Goal: Task Accomplishment & Management: Use online tool/utility

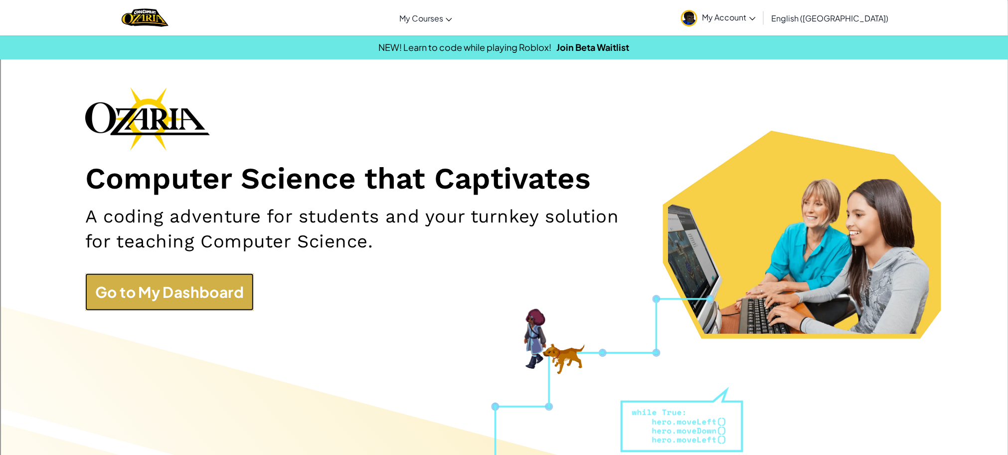
click at [132, 288] on link "Go to My Dashboard" at bounding box center [169, 291] width 169 height 37
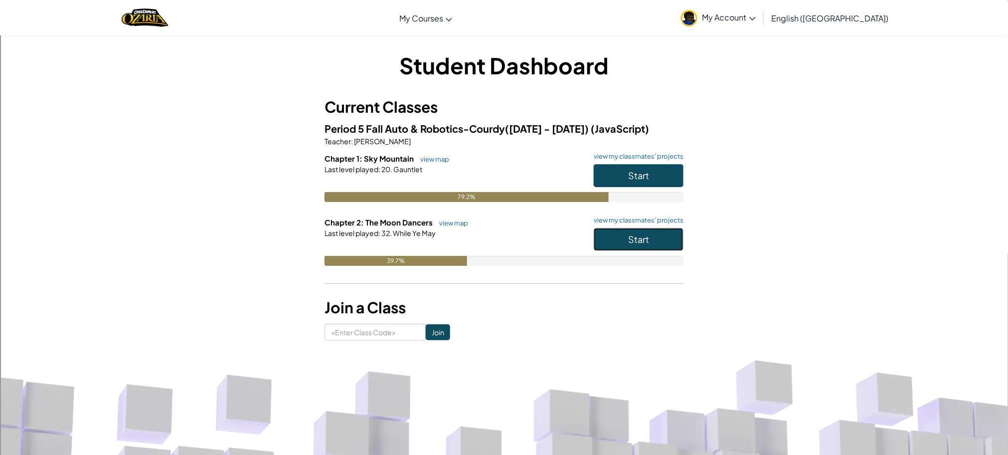
click at [653, 244] on button "Start" at bounding box center [639, 239] width 90 height 23
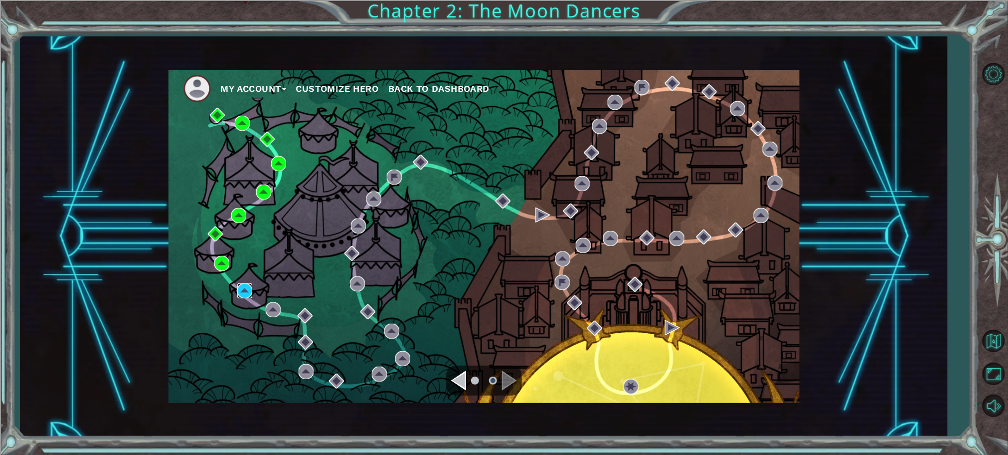
click at [251, 288] on img at bounding box center [244, 290] width 15 height 15
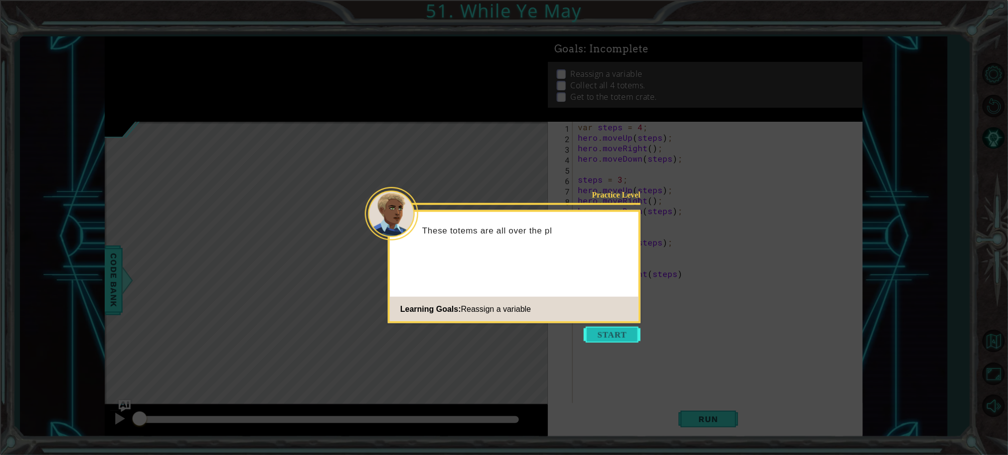
click at [613, 338] on button "Start" at bounding box center [612, 335] width 57 height 16
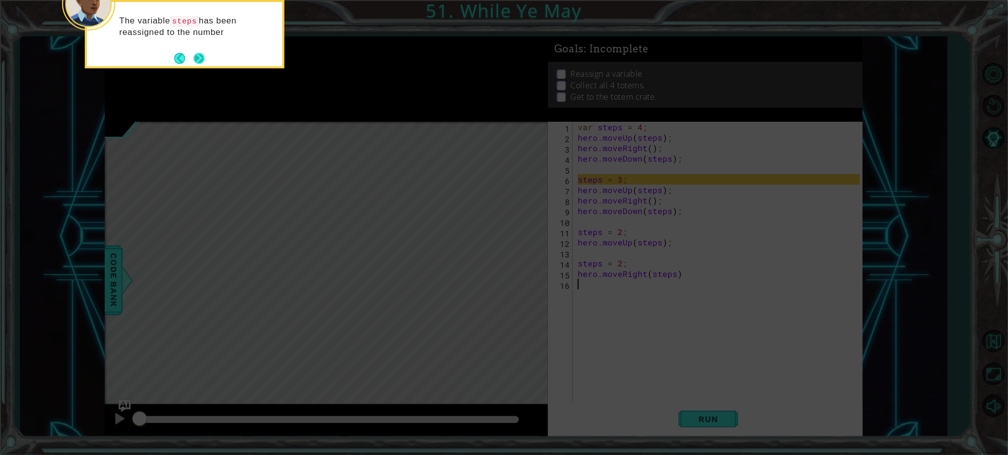
click at [200, 55] on button "Next" at bounding box center [199, 58] width 11 height 11
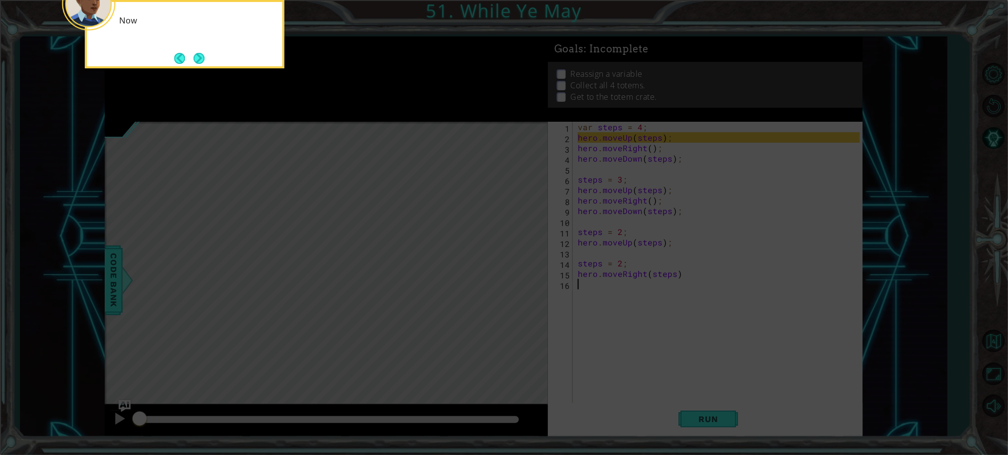
click at [200, 55] on button "Next" at bounding box center [199, 58] width 11 height 11
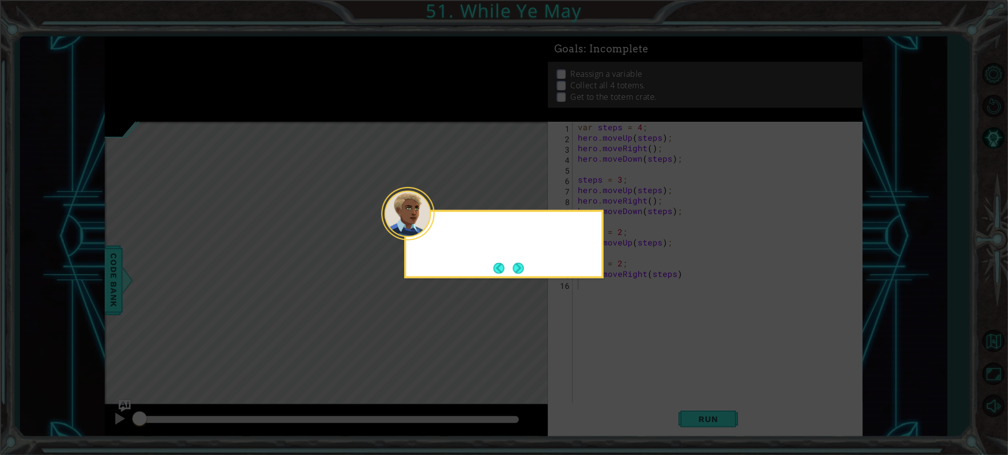
click at [200, 55] on icon at bounding box center [504, 227] width 1008 height 455
click at [522, 269] on button "Next" at bounding box center [518, 267] width 11 height 11
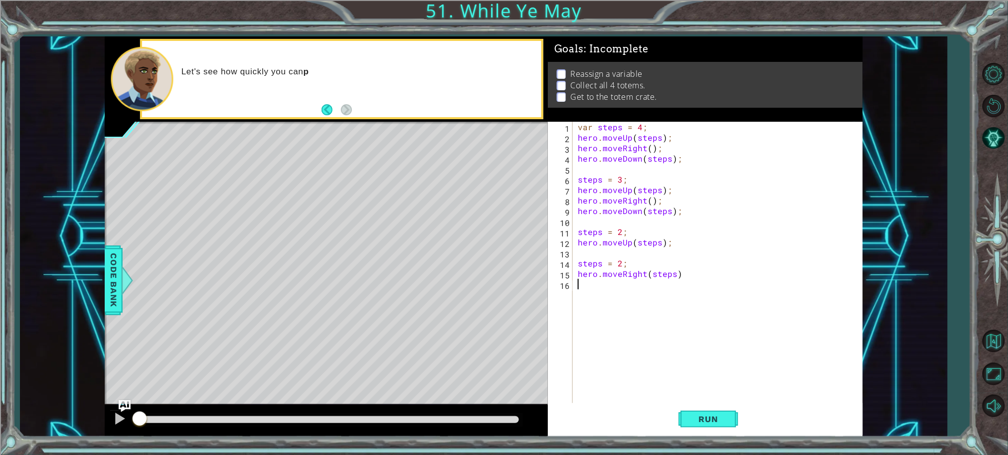
click at [710, 443] on div "1 ההההההההההההההההההההההההההההההההההההההההההההההההההההההההההההההההההההההההההההה…" at bounding box center [504, 227] width 1008 height 455
click at [704, 420] on span "Run" at bounding box center [708, 419] width 39 height 10
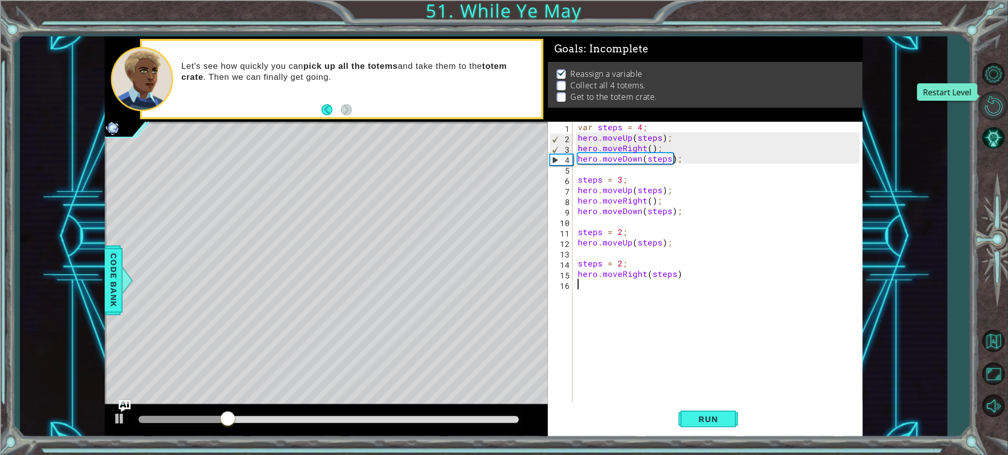
click at [997, 114] on button "Restart Level" at bounding box center [994, 105] width 29 height 29
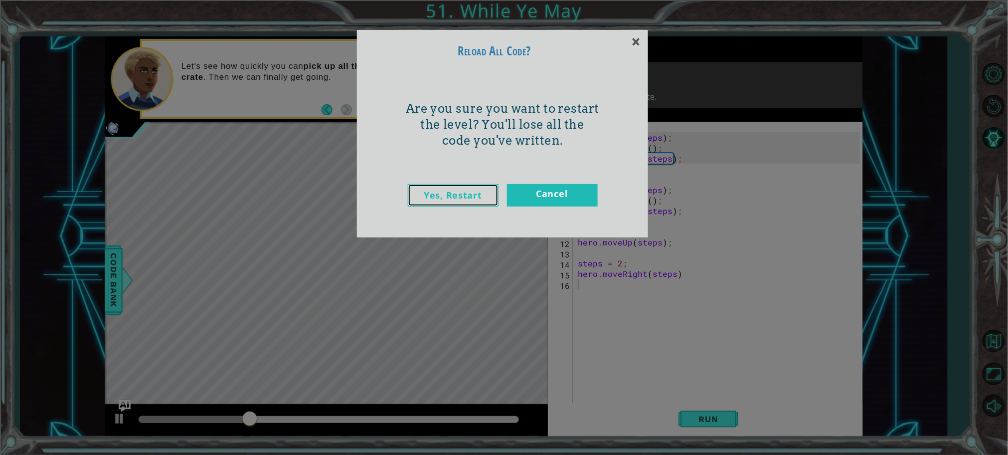
click at [492, 192] on link "Yes, Restart" at bounding box center [453, 195] width 91 height 22
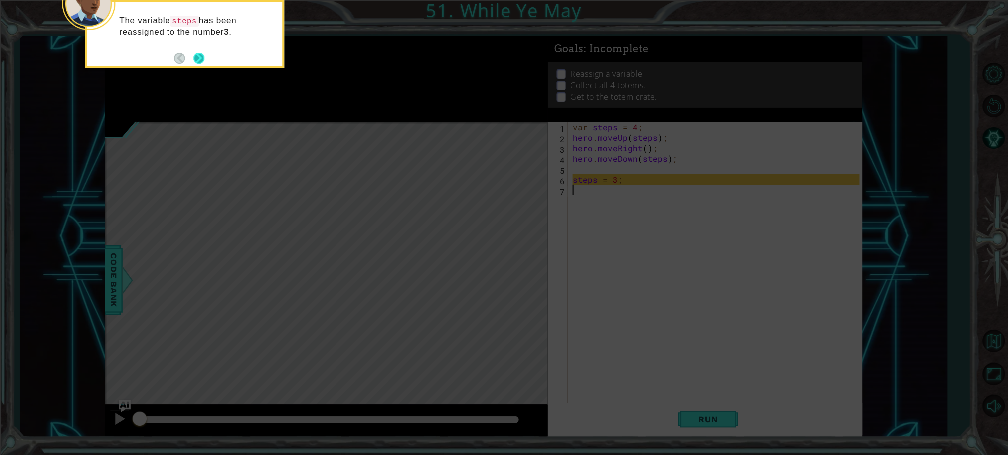
click at [195, 55] on button "Next" at bounding box center [199, 58] width 11 height 11
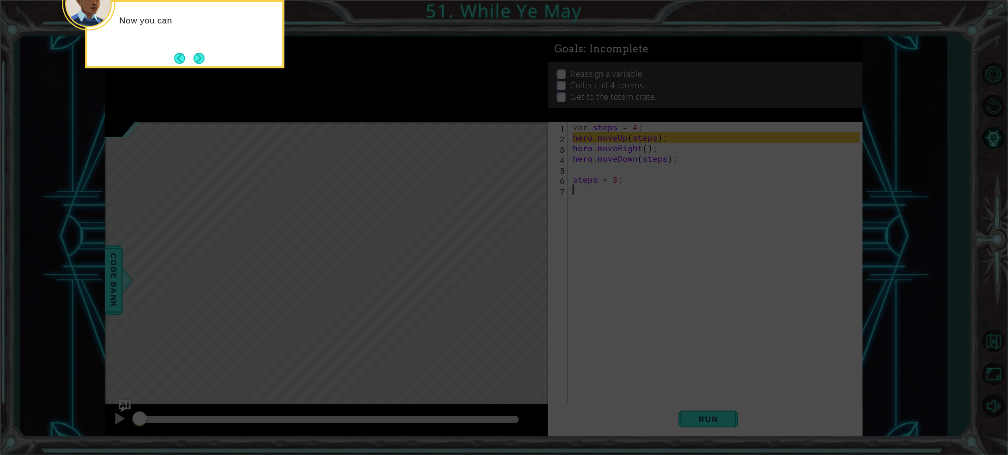
click at [195, 55] on button "Next" at bounding box center [199, 58] width 11 height 11
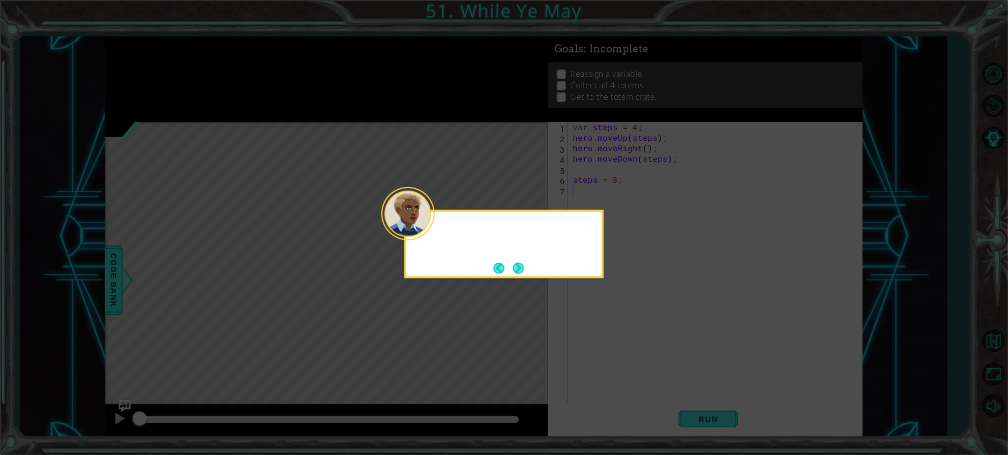
click at [195, 55] on icon at bounding box center [504, 227] width 1008 height 455
click at [496, 265] on button "Back" at bounding box center [503, 268] width 19 height 11
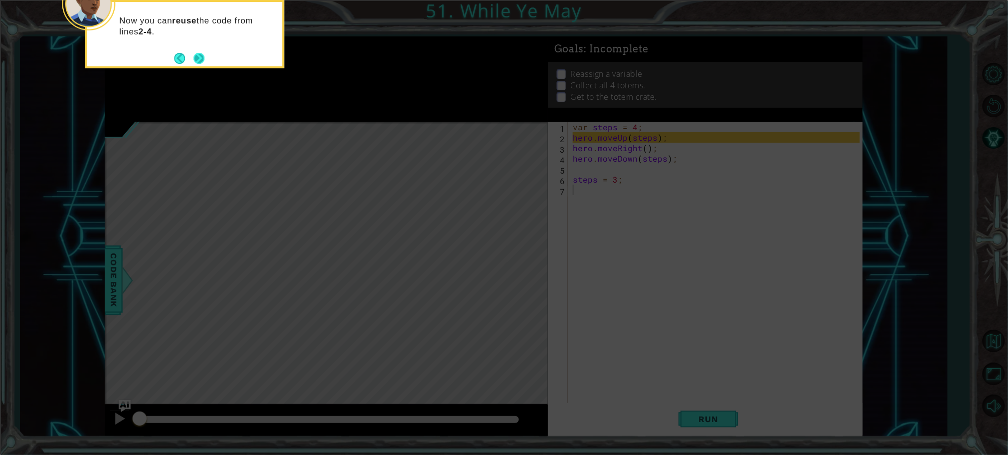
click at [195, 57] on button "Next" at bounding box center [199, 58] width 11 height 11
click at [195, 57] on icon at bounding box center [504, 227] width 1008 height 455
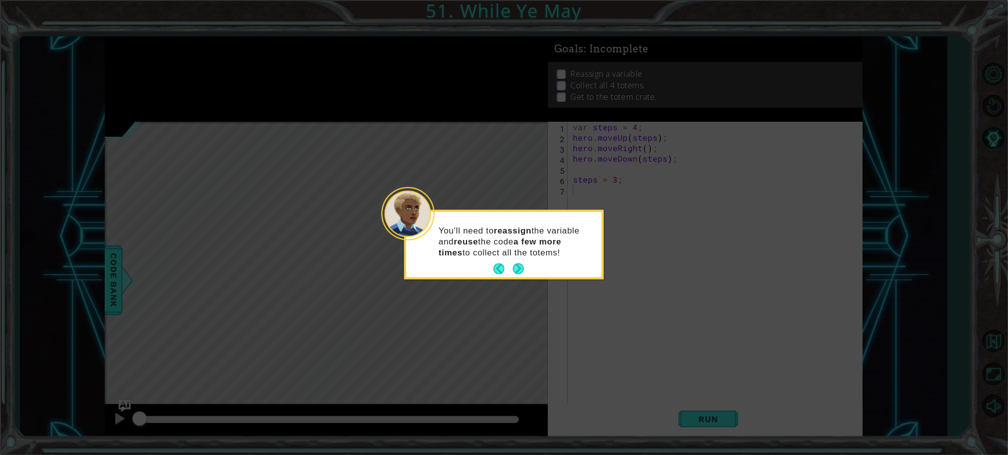
click at [195, 57] on icon at bounding box center [504, 227] width 1008 height 455
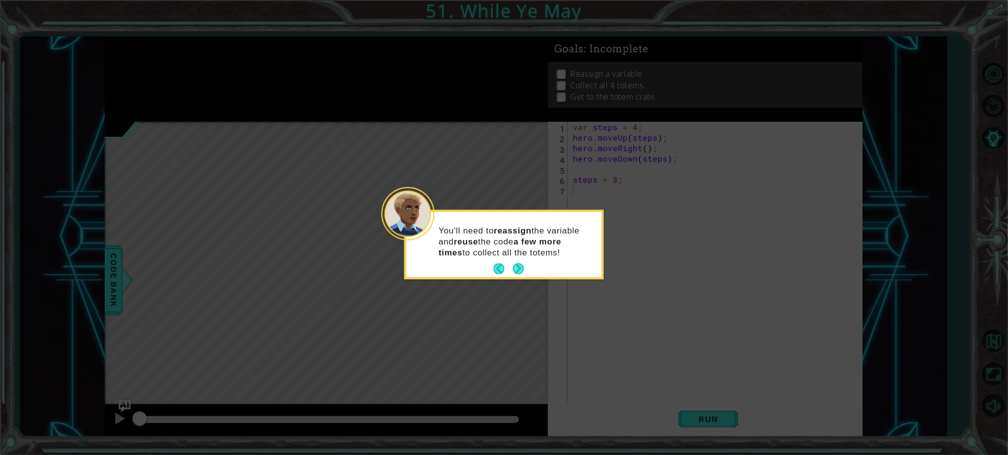
click at [195, 57] on icon at bounding box center [504, 227] width 1008 height 455
click at [524, 268] on button "Next" at bounding box center [518, 268] width 11 height 11
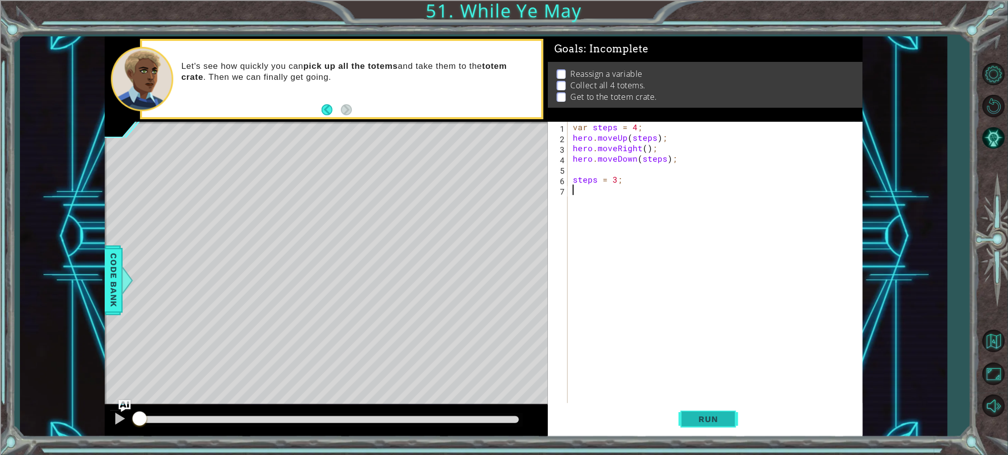
click at [717, 429] on button "Run" at bounding box center [709, 418] width 60 height 31
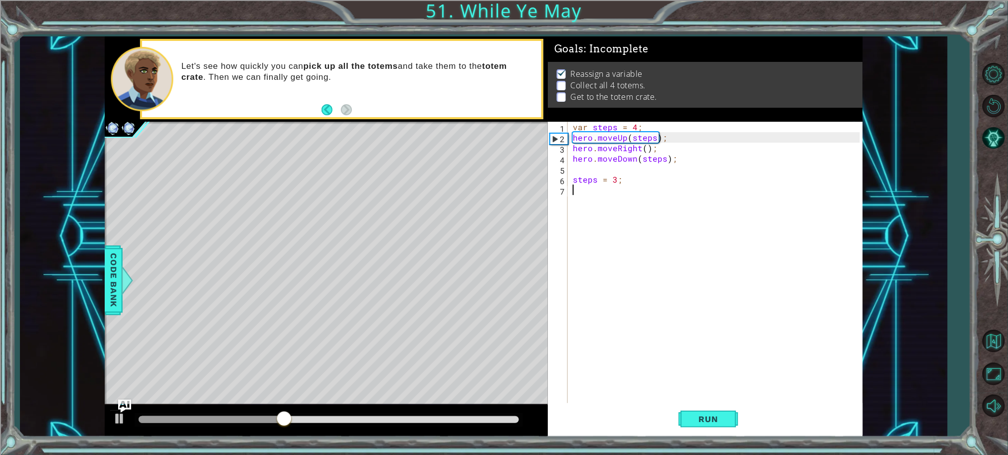
click at [122, 408] on img "Ask AI" at bounding box center [124, 405] width 13 height 13
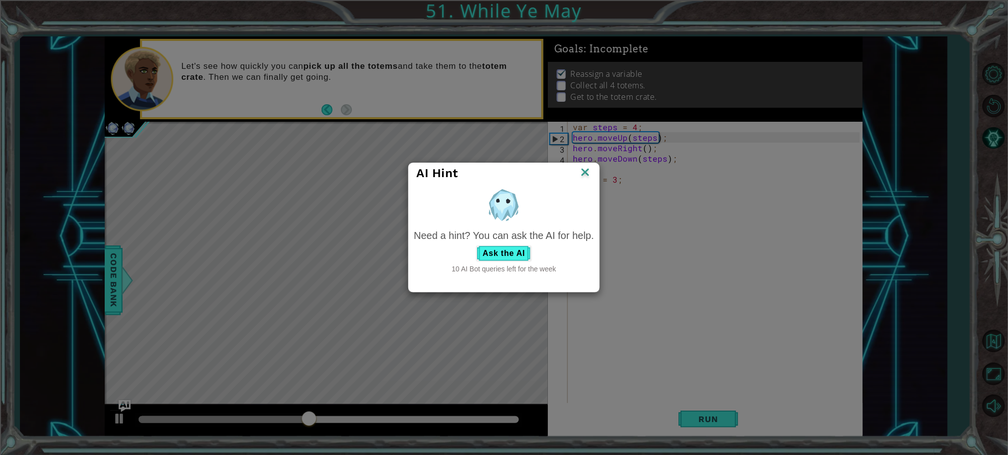
click at [581, 173] on img at bounding box center [585, 173] width 13 height 15
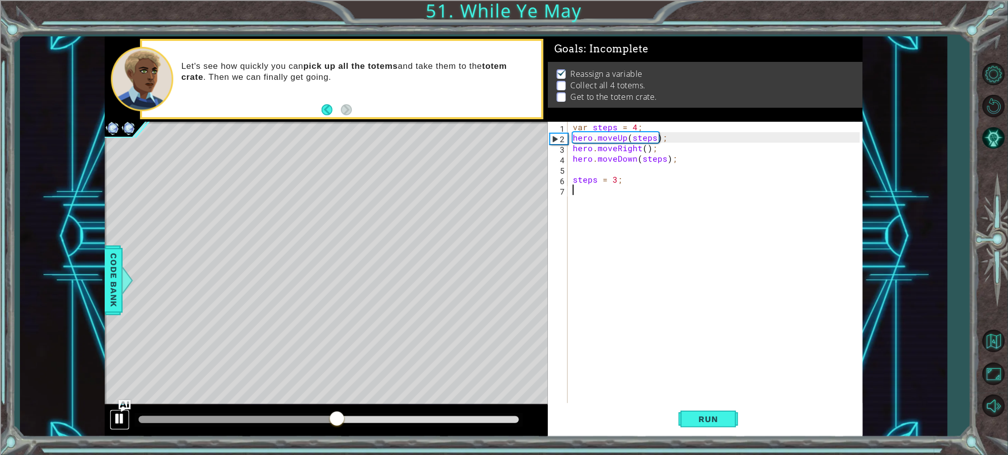
click at [112, 417] on button at bounding box center [120, 419] width 20 height 20
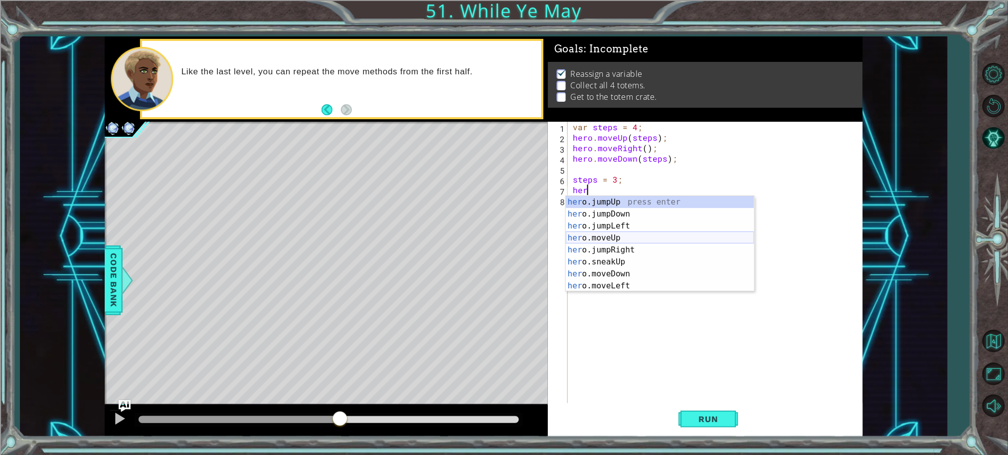
click at [682, 240] on div "her o.jumpUp press enter her o.jumpDown press enter her o.jumpLeft press enter …" at bounding box center [660, 256] width 189 height 120
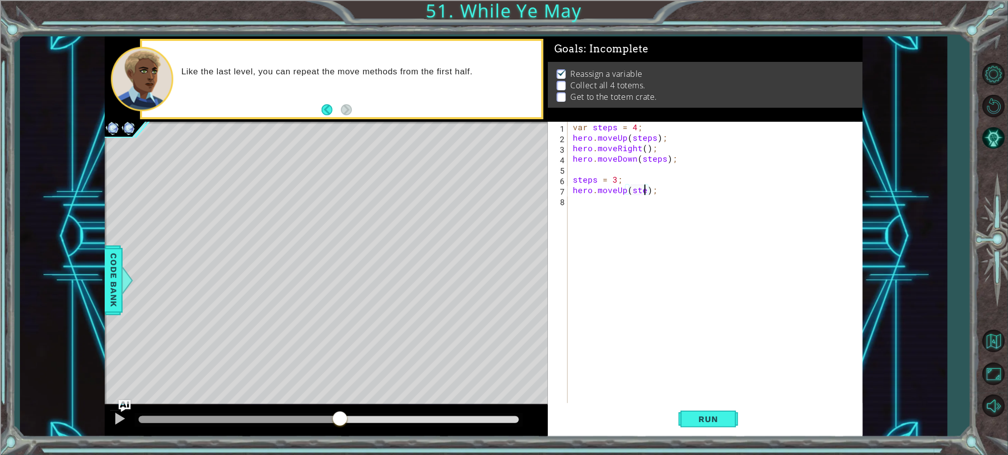
scroll to position [0, 4]
type textarea "hero.moveUp(steps);"
click at [620, 206] on div "var steps = 4 ; hero . moveUp ( steps ) ; hero . moveRight ( ) ; hero . moveDow…" at bounding box center [718, 274] width 294 height 304
type textarea "steps = 1"
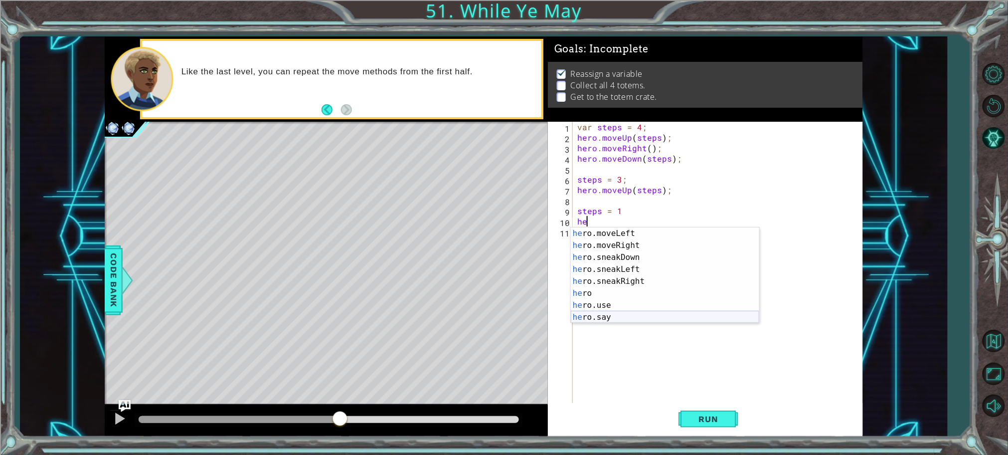
scroll to position [83, 0]
click at [639, 247] on div "he ro.moveLeft press enter he ro.moveRight press enter he ro.sneakDown press en…" at bounding box center [665, 287] width 189 height 120
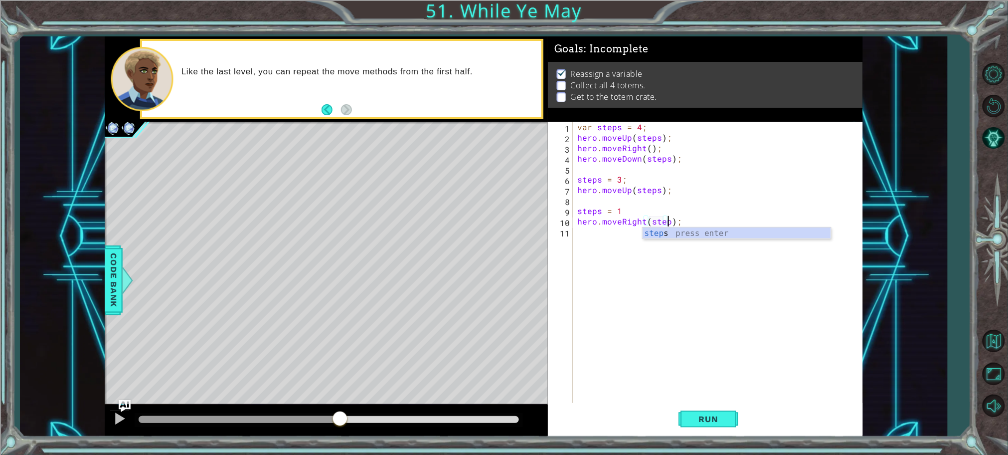
scroll to position [0, 5]
type textarea "hero.moveRight(steps);"
click at [708, 432] on button "Run" at bounding box center [709, 418] width 60 height 31
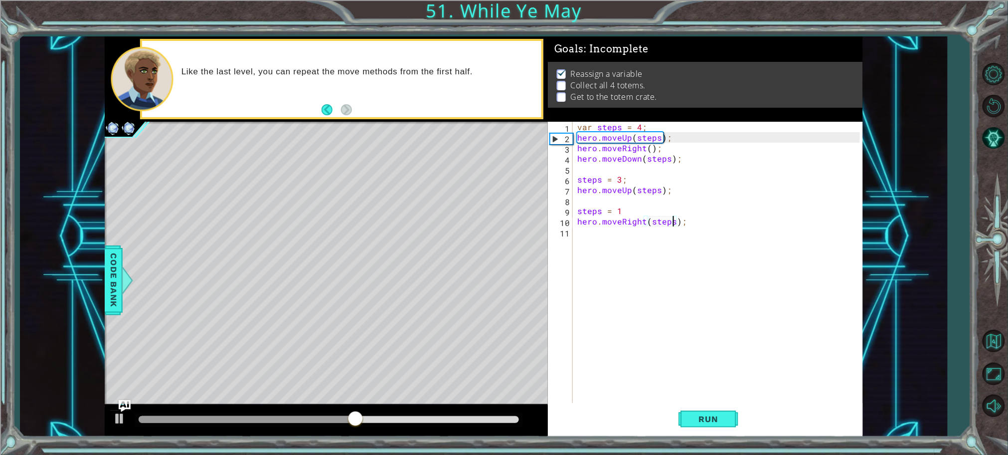
click at [644, 250] on div "var steps = 4 ; hero . moveUp ( steps ) ; hero . moveRight ( ) ; hero . moveDow…" at bounding box center [721, 274] width 290 height 304
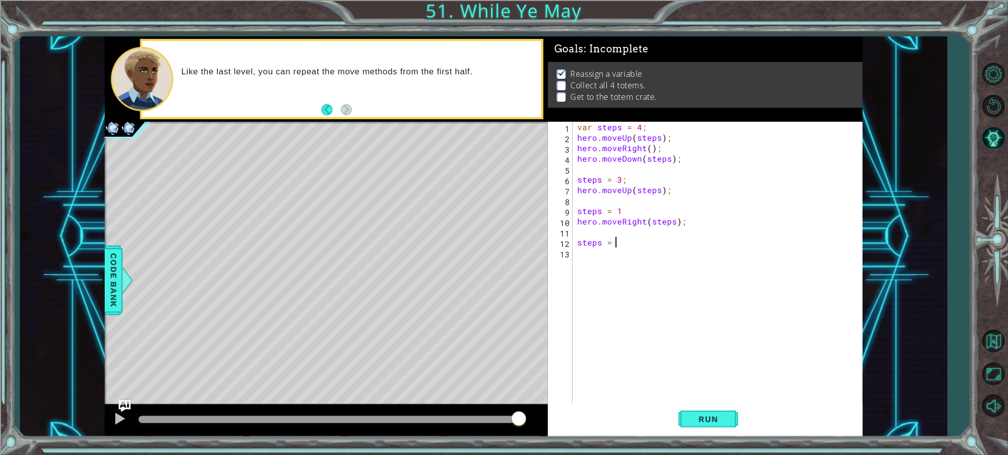
scroll to position [0, 1]
type textarea "steps = 3;"
type textarea "steps = 1;"
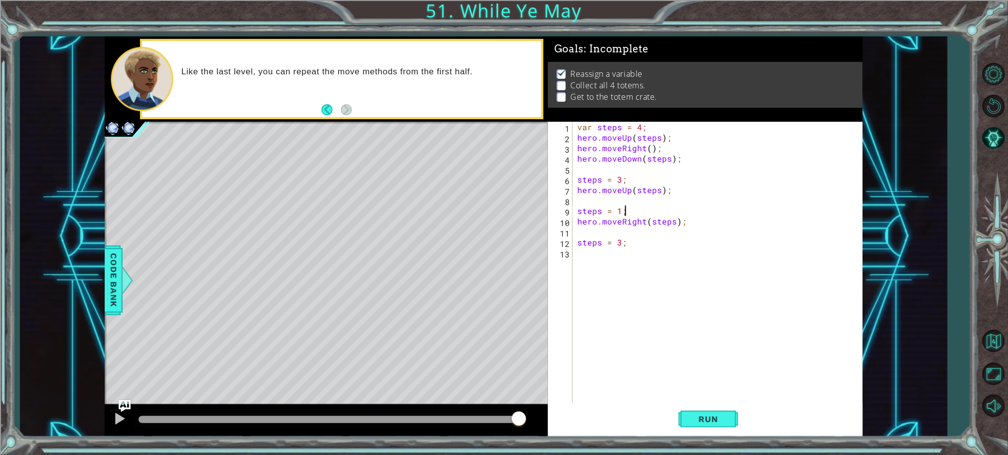
click at [631, 264] on div "var steps = 4 ; hero . moveUp ( steps ) ; hero . moveRight ( ) ; hero . moveDow…" at bounding box center [721, 274] width 290 height 304
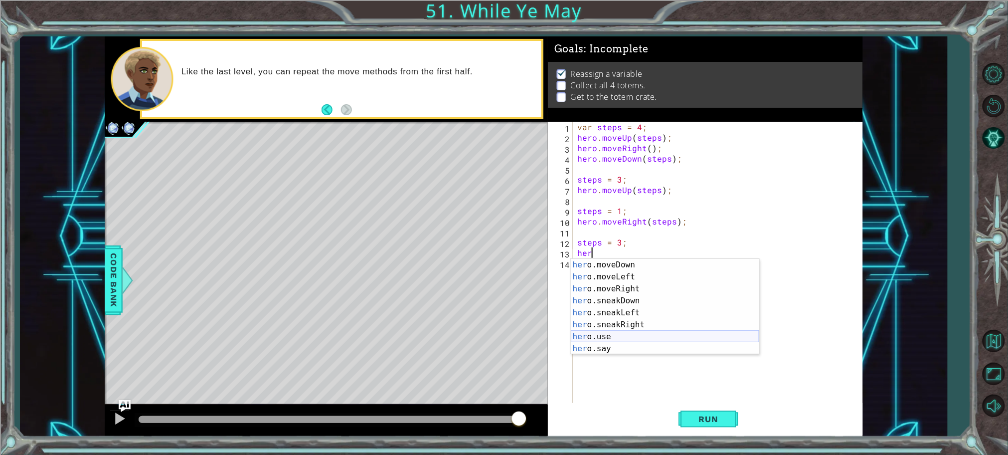
scroll to position [83, 0]
click at [639, 265] on div "her o.moveDown press enter her o.moveLeft press enter her o.moveRight press ent…" at bounding box center [665, 319] width 189 height 120
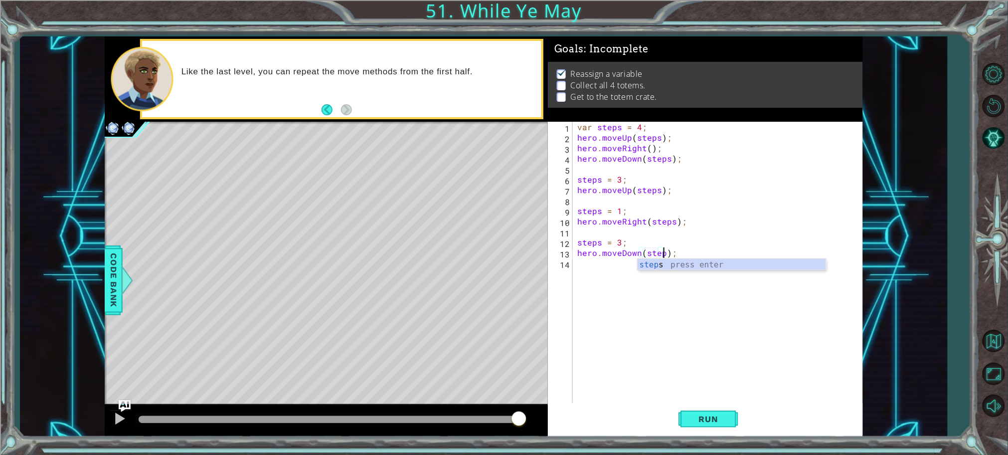
scroll to position [0, 5]
type textarea "hero.moveDown(steps);"
click at [701, 407] on button "Run" at bounding box center [709, 418] width 60 height 31
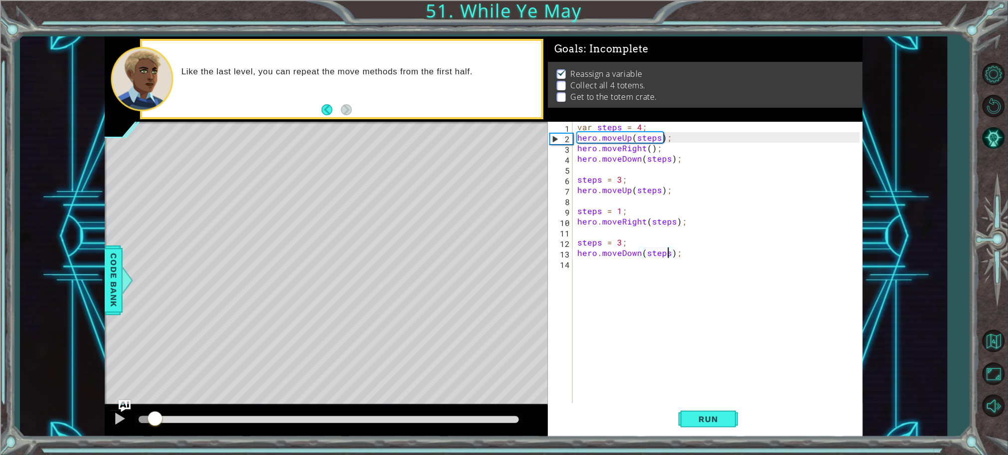
drag, startPoint x: 155, startPoint y: 421, endPoint x: 231, endPoint y: 417, distance: 76.4
click at [164, 417] on div at bounding box center [155, 419] width 18 height 18
click at [326, 399] on div "methods hero use(thing) moveUp(steps) moveDown(steps) moveLeft(steps) moveRight…" at bounding box center [484, 236] width 759 height 400
click at [617, 263] on div "var steps = 4 ; hero . moveUp ( steps ) ; hero . moveRight ( ) ; hero . moveDow…" at bounding box center [721, 274] width 290 height 304
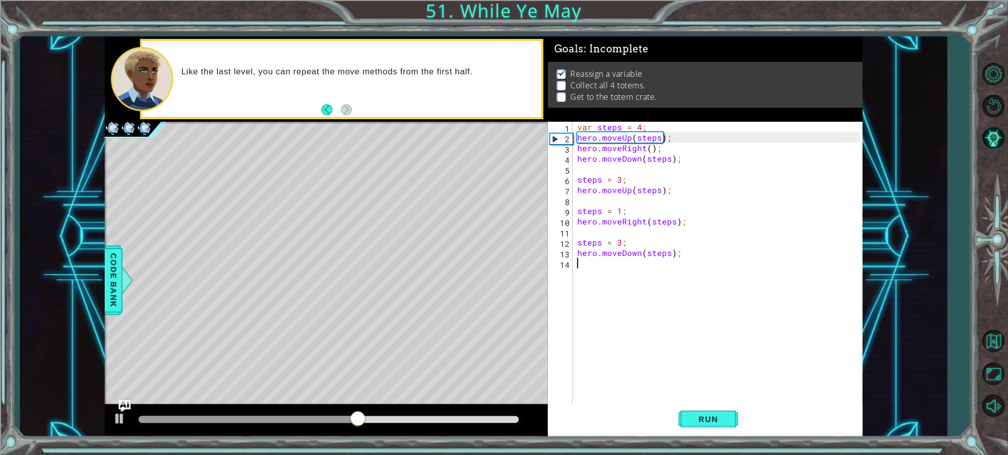
click at [619, 273] on div "var steps = 4 ; hero . moveUp ( steps ) ; hero . moveRight ( ) ; hero . moveDow…" at bounding box center [721, 274] width 290 height 304
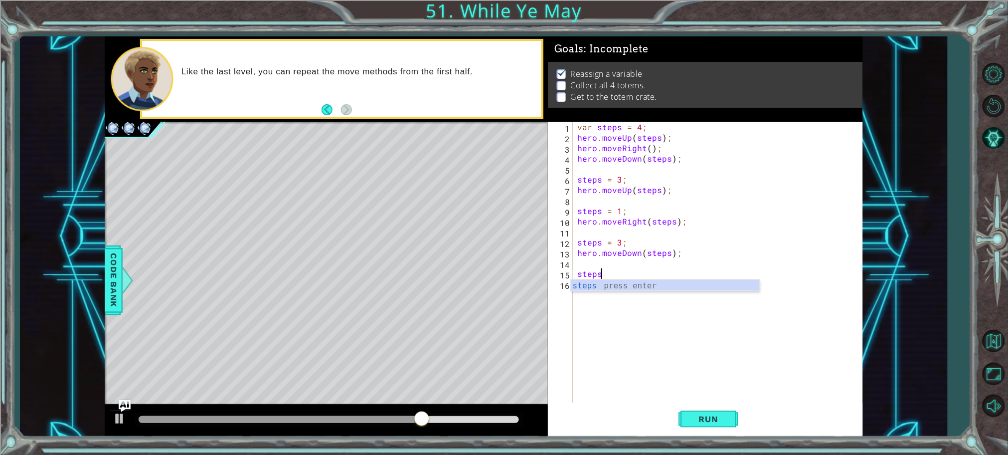
scroll to position [0, 0]
type textarea "steps = 2"
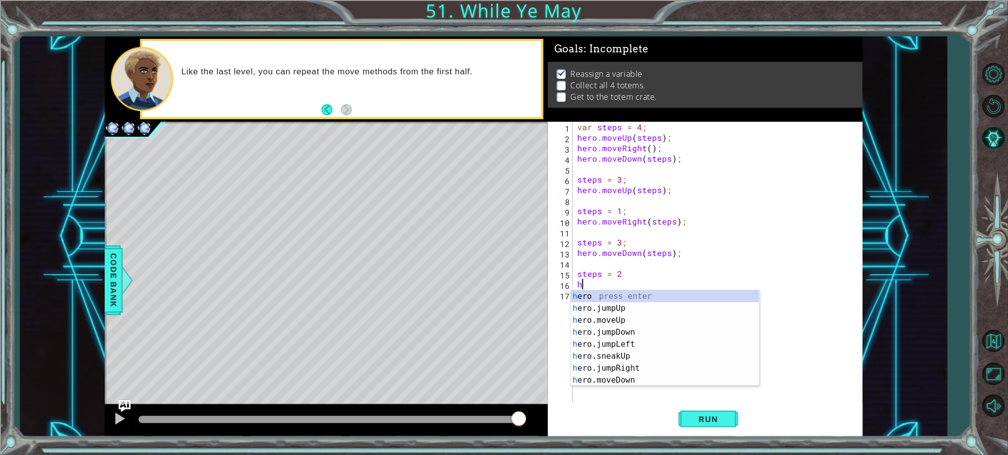
scroll to position [0, 0]
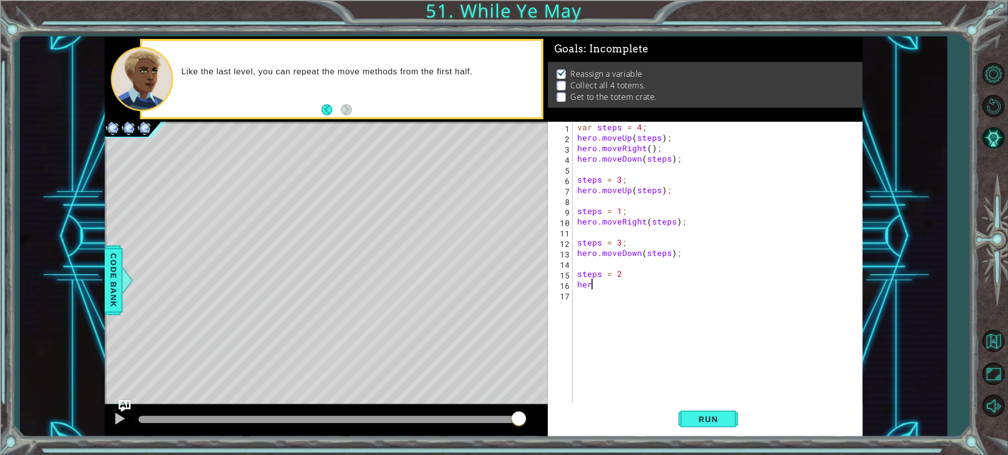
click at [616, 284] on div "var steps = 4 ; hero . moveUp ( steps ) ; hero . moveRight ( ) ; hero . moveDow…" at bounding box center [721, 274] width 290 height 304
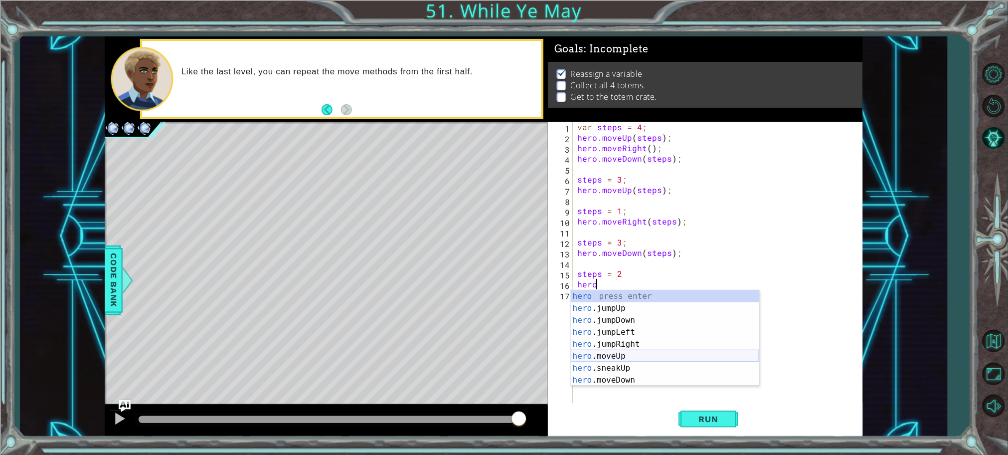
click at [616, 352] on div "hero press enter hero .jumpUp press enter hero .jumpDown press enter hero .jump…" at bounding box center [665, 350] width 189 height 120
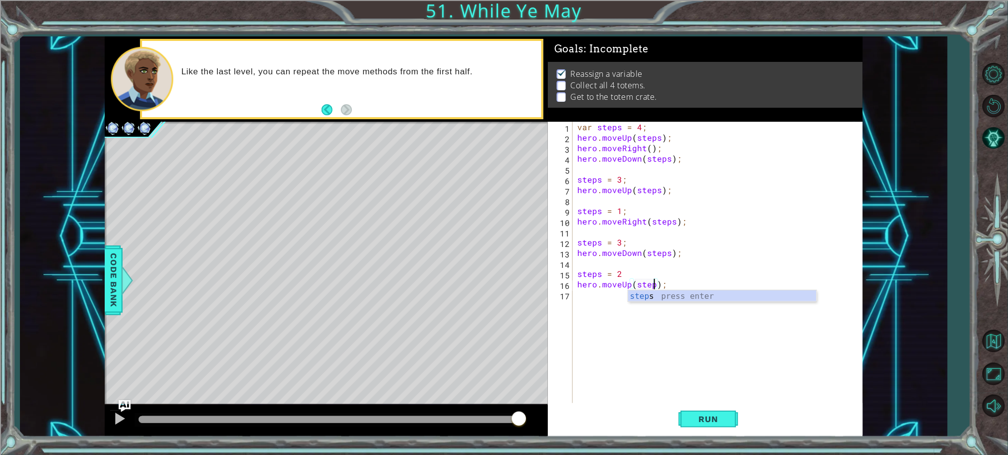
scroll to position [0, 4]
type textarea "hero.moveUp(steps);"
click at [697, 425] on button "Run" at bounding box center [709, 418] width 60 height 31
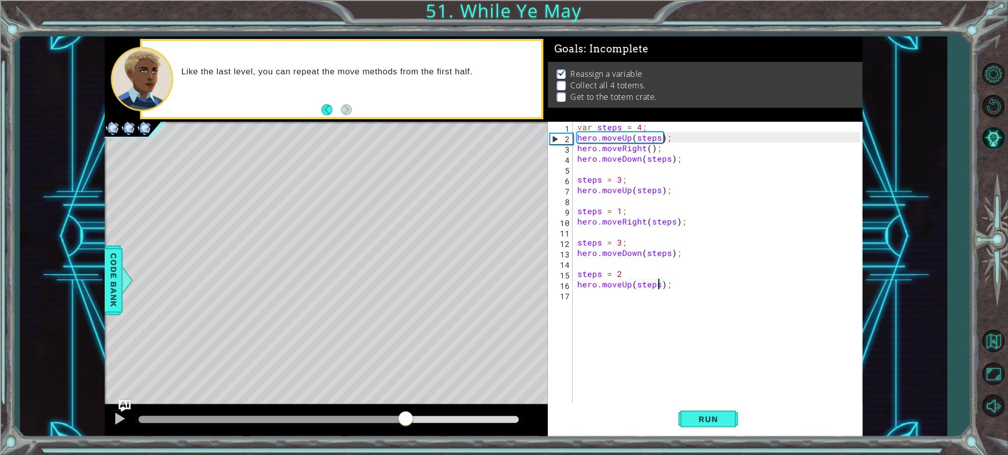
drag, startPoint x: 279, startPoint y: 412, endPoint x: 406, endPoint y: 409, distance: 127.2
click at [406, 410] on div at bounding box center [406, 419] width 18 height 18
click at [679, 319] on div "var steps = 4 ; hero . moveUp ( steps ) ; hero . moveRight ( ) ; hero . moveDow…" at bounding box center [721, 274] width 290 height 304
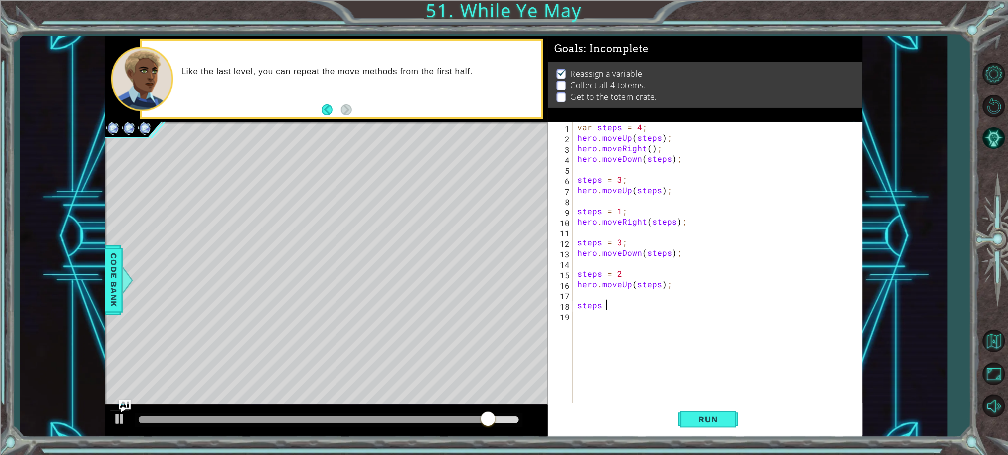
scroll to position [0, 0]
type textarea "steps = 1"
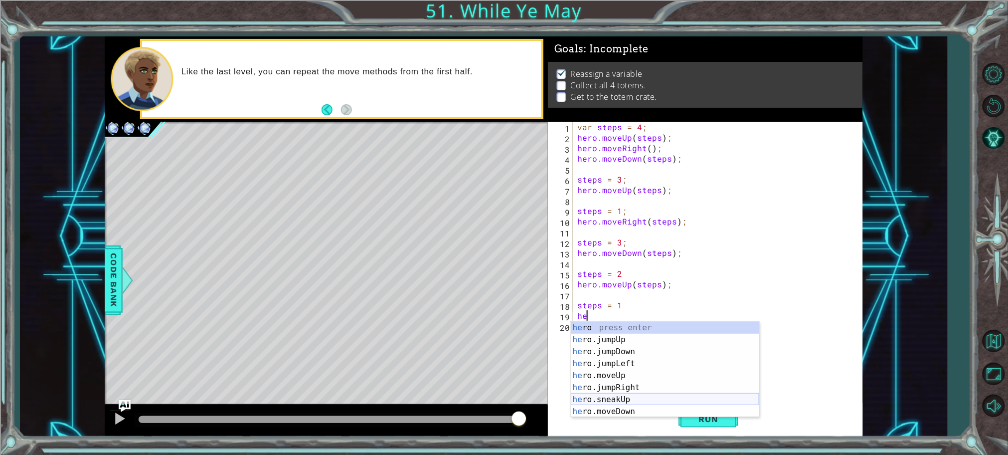
scroll to position [83, 0]
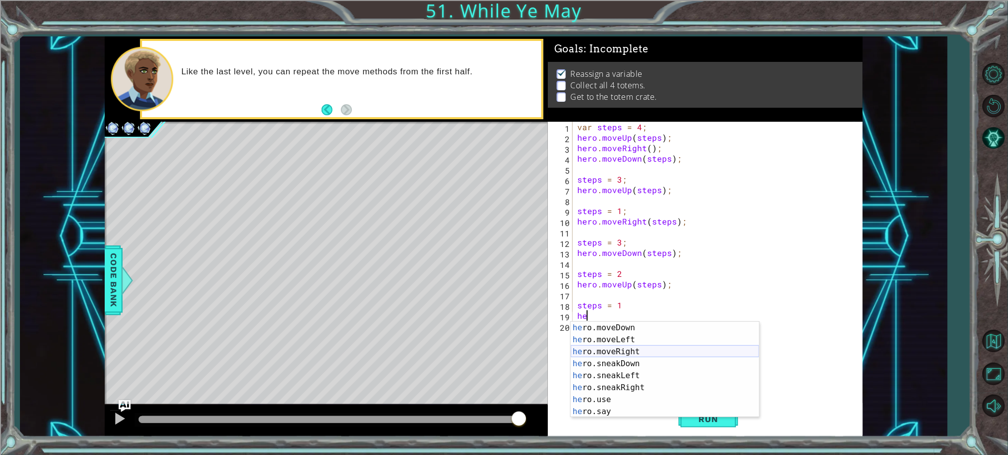
click at [651, 349] on div "he ro.moveDown press enter he ro.moveLeft press enter he ro.moveRight press ent…" at bounding box center [665, 382] width 189 height 120
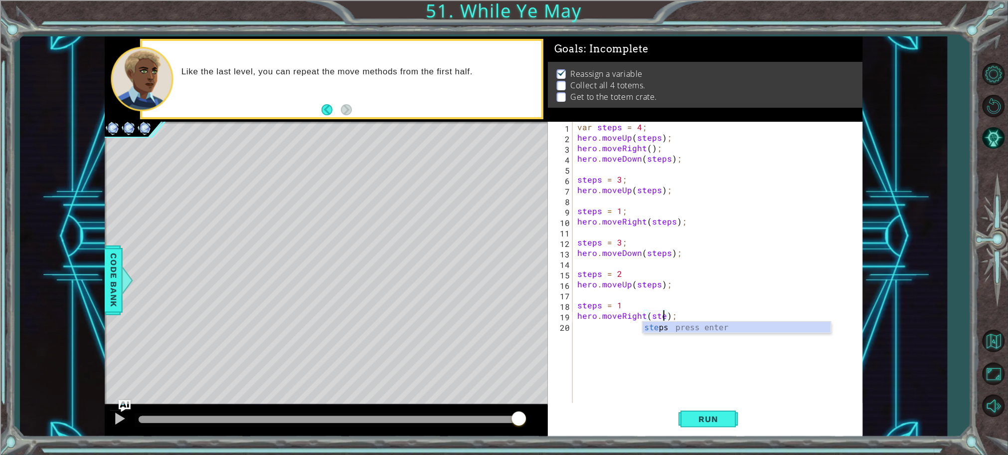
scroll to position [0, 5]
click at [620, 277] on div "var steps = 4 ; hero . moveUp ( steps ) ; hero . moveRight ( ) ; hero . moveDow…" at bounding box center [721, 274] width 290 height 304
type textarea "steps = 2;"
click at [661, 299] on div "var steps = 4 ; hero . moveUp ( steps ) ; hero . moveRight ( ) ; hero . moveDow…" at bounding box center [721, 274] width 290 height 304
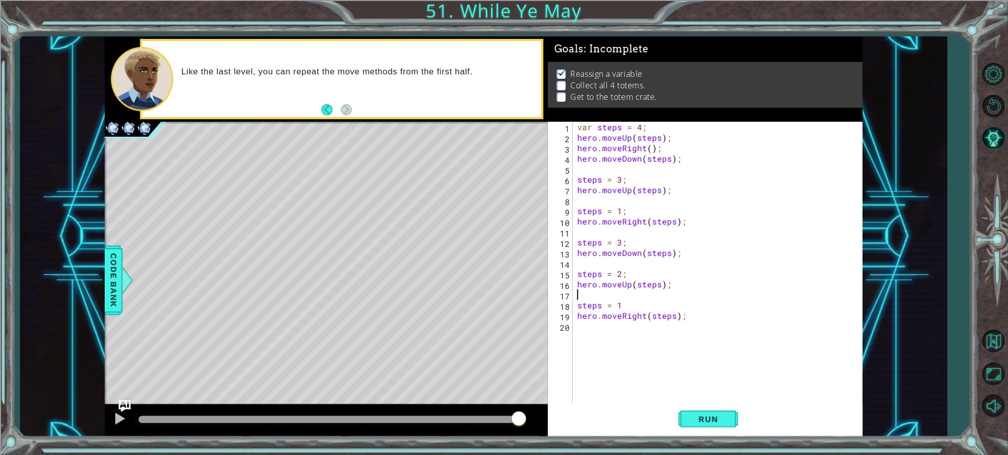
scroll to position [0, 0]
click at [660, 305] on div "var steps = 4 ; hero . moveUp ( steps ) ; hero . moveRight ( ) ; hero . moveDow…" at bounding box center [721, 274] width 290 height 304
type textarea "steps = 1;"
click at [718, 402] on div "var steps = 4 ; hero . moveUp ( steps ) ; hero . moveRight ( ) ; hero . moveDow…" at bounding box center [721, 274] width 290 height 304
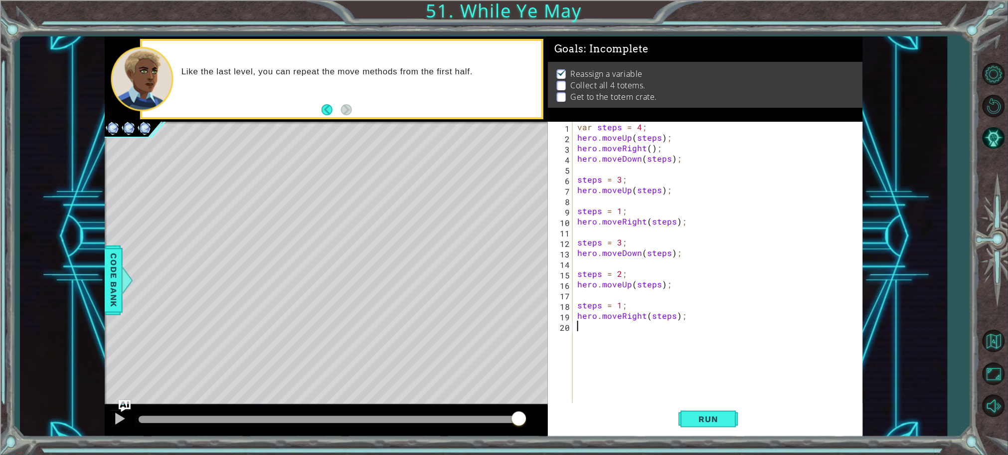
scroll to position [0, 0]
click at [721, 414] on span "Run" at bounding box center [708, 419] width 39 height 10
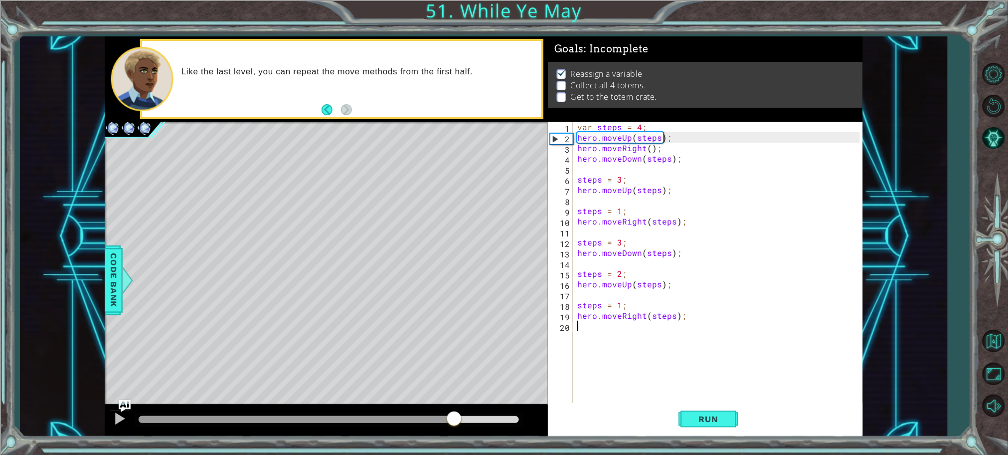
drag, startPoint x: 165, startPoint y: 419, endPoint x: 455, endPoint y: 409, distance: 290.4
click at [455, 410] on div at bounding box center [454, 419] width 18 height 18
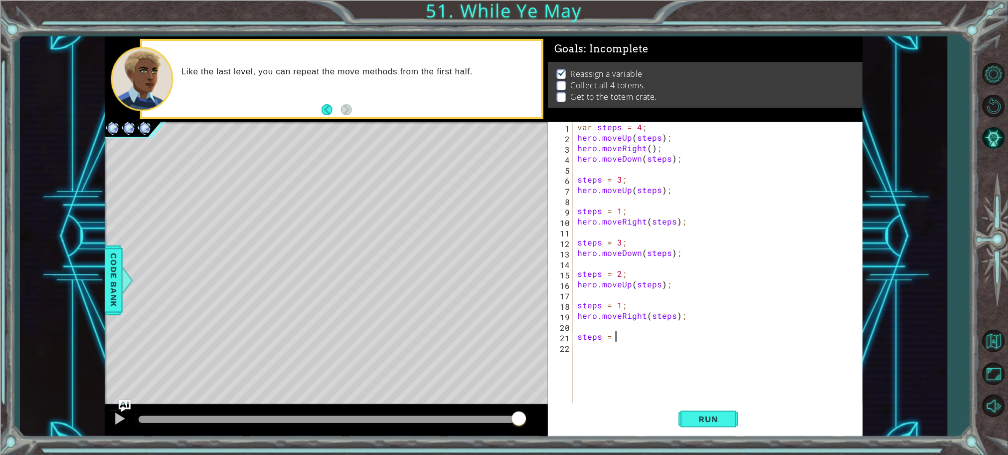
scroll to position [0, 1]
type textarea "steps = 2;"
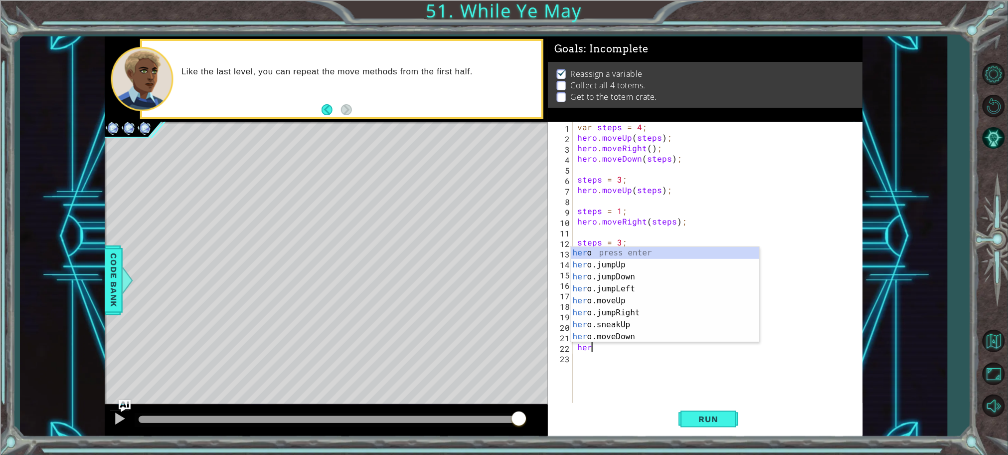
scroll to position [0, 0]
click at [664, 336] on div "hero press enter hero .jumpUp press enter hero .jumpDown press enter hero .jump…" at bounding box center [665, 307] width 189 height 120
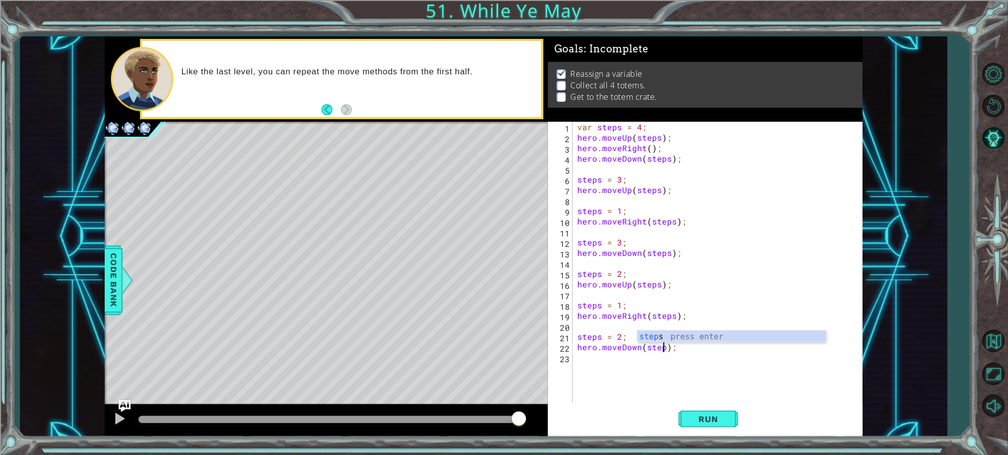
scroll to position [0, 5]
type textarea "hero.moveDown(steps);"
click at [692, 414] on span "Run" at bounding box center [708, 419] width 39 height 10
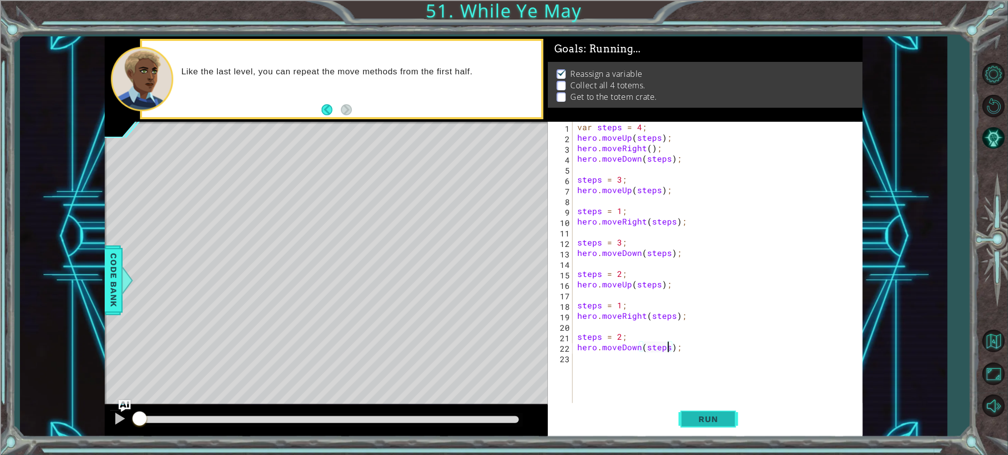
click at [692, 414] on span "Run" at bounding box center [708, 419] width 39 height 10
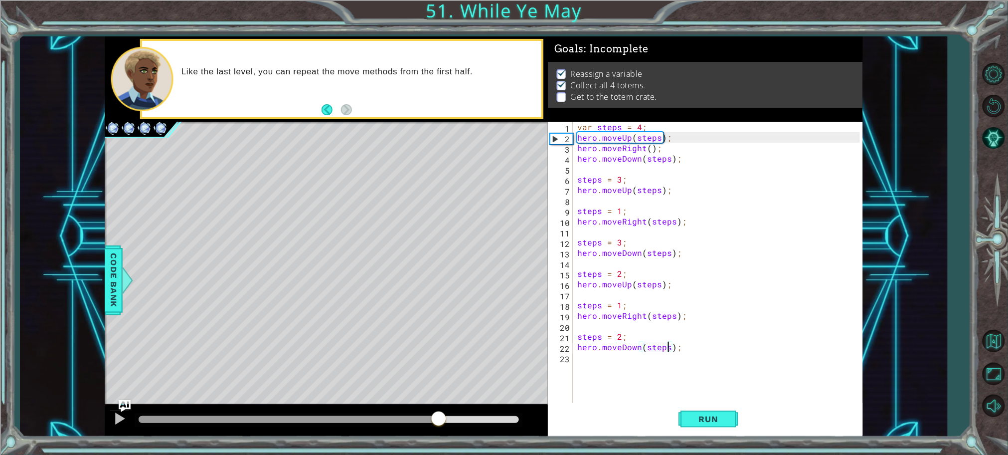
drag, startPoint x: 163, startPoint y: 415, endPoint x: 440, endPoint y: 448, distance: 279.7
click at [440, 448] on div "1 ההההההההההההההההההההההההההההההההההההההההההההההההההההההההההההההההההההההההההההה…" at bounding box center [504, 227] width 1008 height 455
click at [612, 376] on div "var steps = 4 ; hero . moveUp ( steps ) ; hero . moveRight ( ) ; hero . moveDow…" at bounding box center [721, 274] width 290 height 304
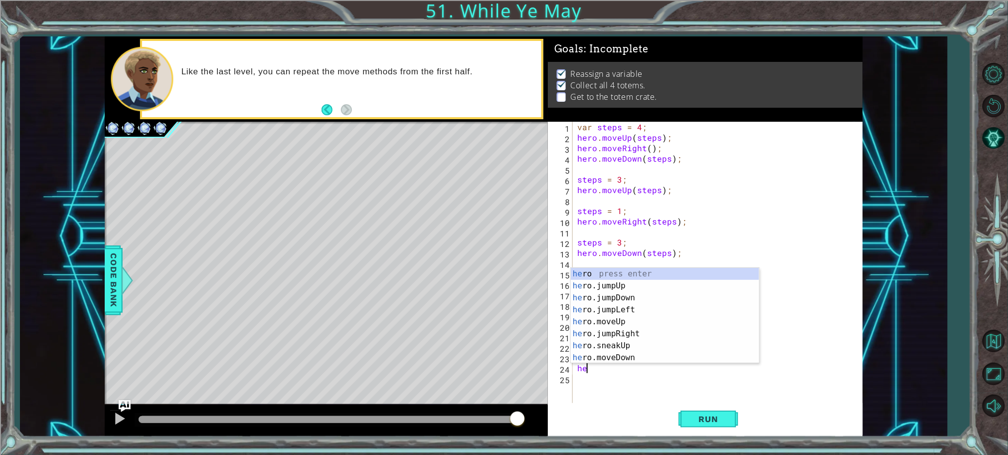
scroll to position [0, 0]
type textarea "h"
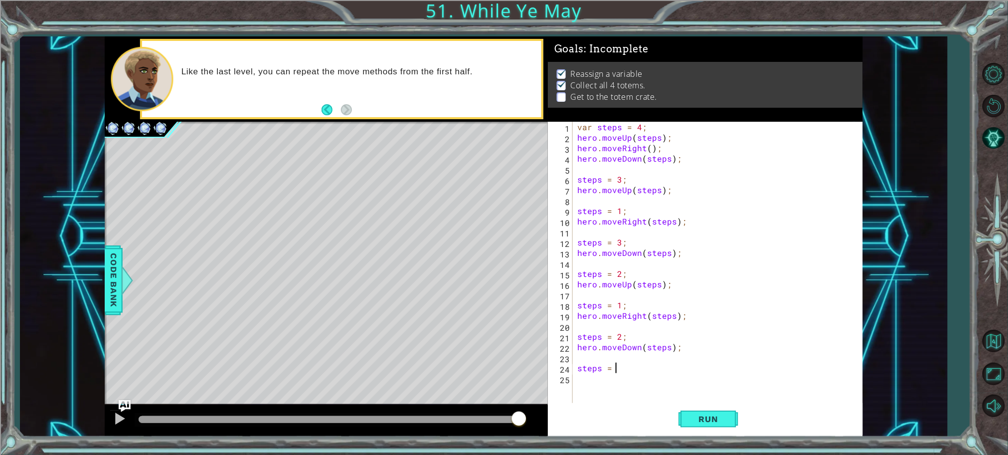
scroll to position [0, 1]
type textarea "steps = 1;"
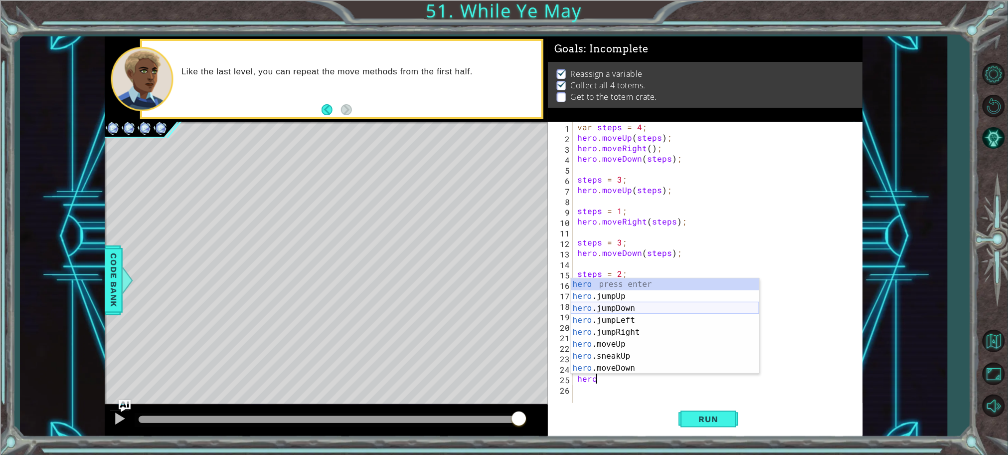
scroll to position [0, 0]
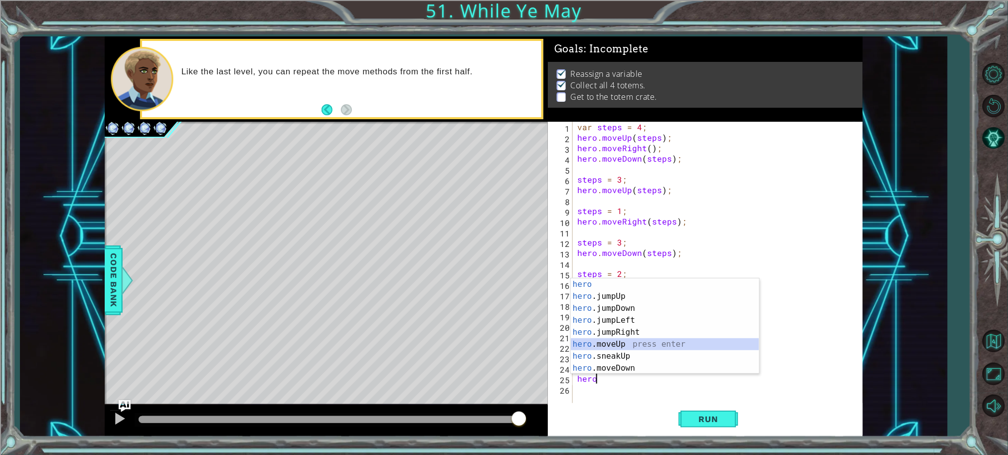
click at [634, 342] on div "hero press enter hero .jumpUp press enter hero .jumpDown press enter hero .jump…" at bounding box center [665, 338] width 189 height 120
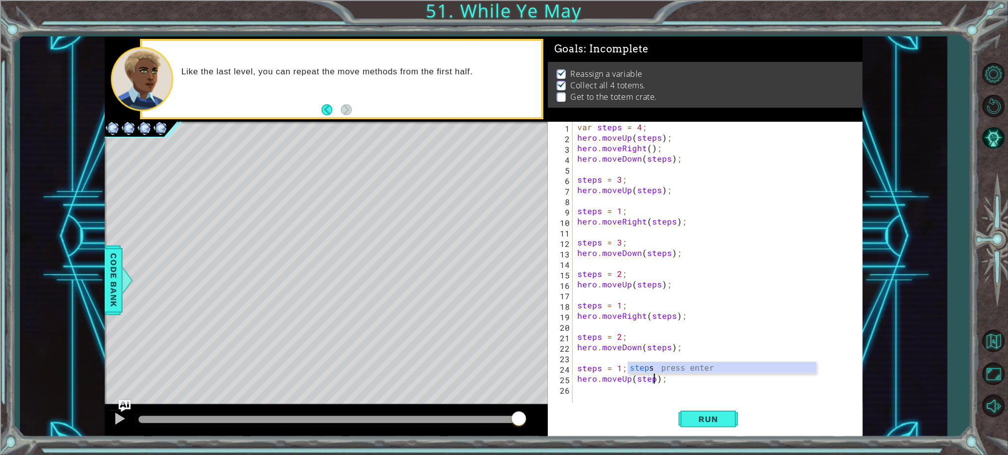
scroll to position [0, 4]
type textarea "hero.moveUp(steps);"
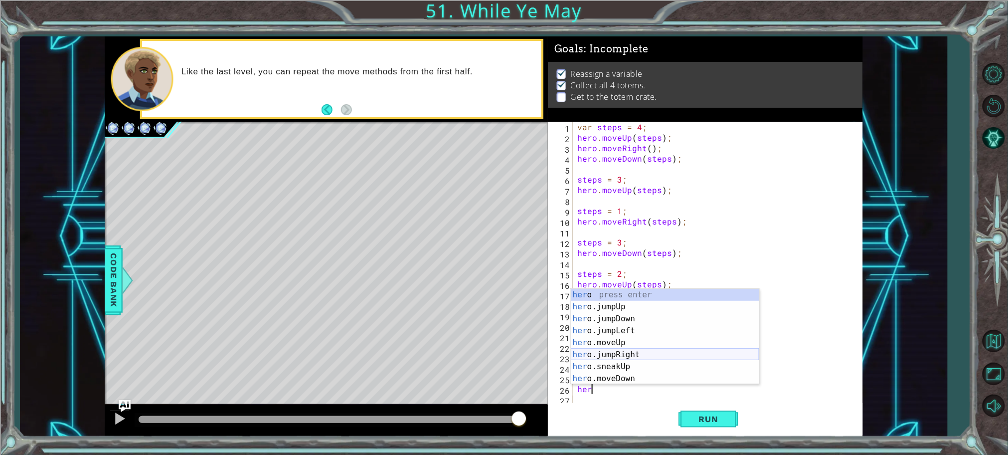
scroll to position [83, 0]
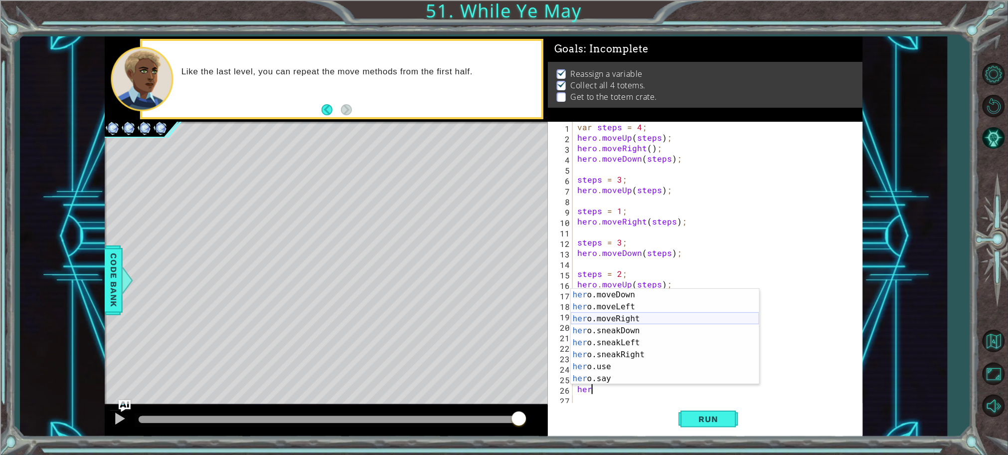
click at [642, 313] on div "her o.moveDown press enter her o.moveLeft press enter her o.moveRight press ent…" at bounding box center [665, 349] width 189 height 120
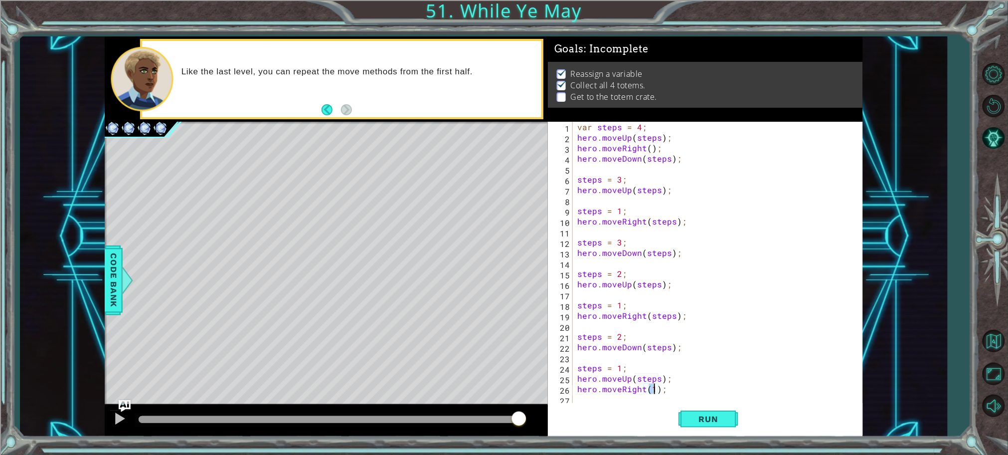
type textarea "hero.moveRight();"
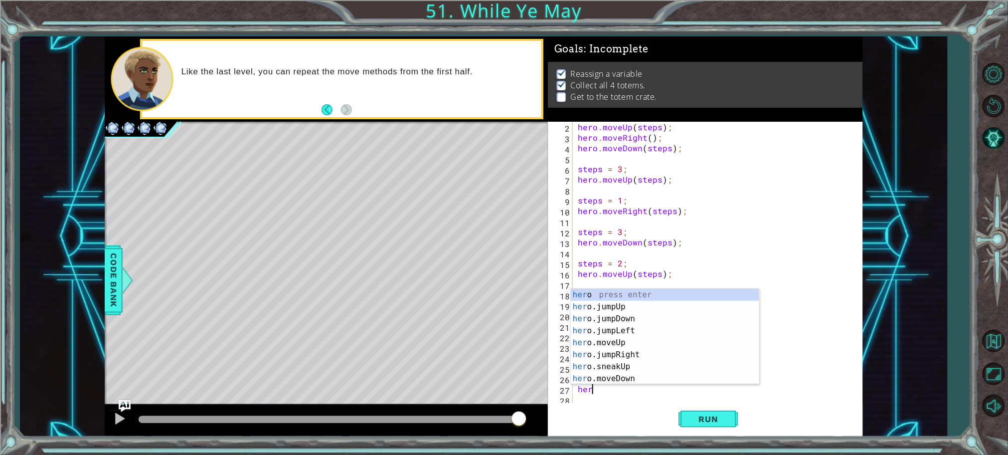
scroll to position [0, 0]
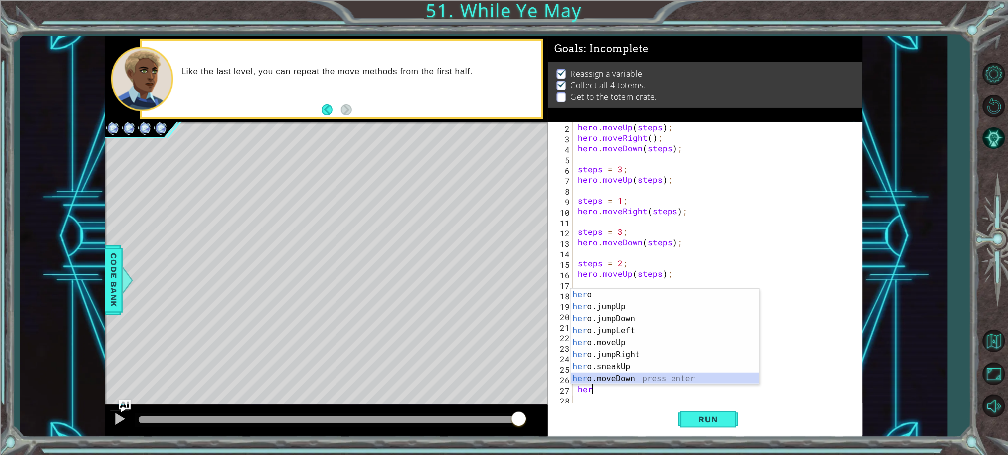
click at [651, 377] on div "her o press enter her o.jumpUp press enter her o.jumpDown press enter her o.jum…" at bounding box center [665, 349] width 189 height 120
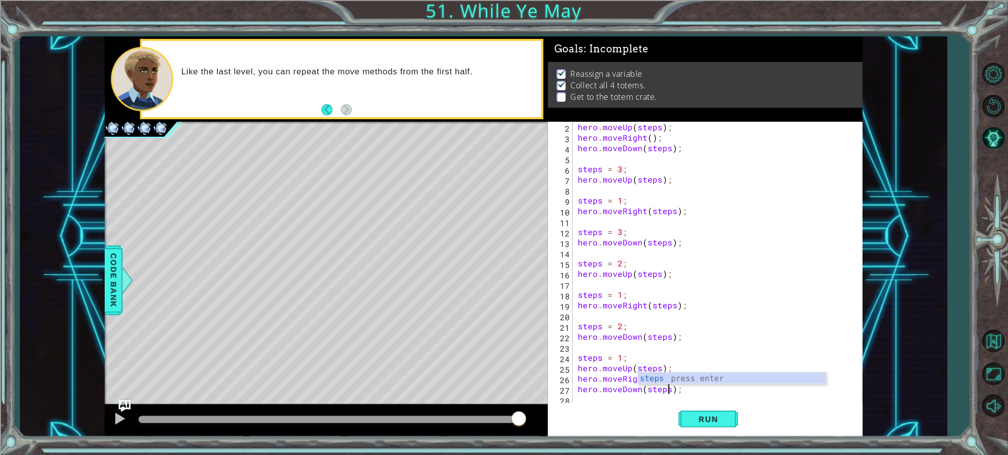
scroll to position [0, 5]
type textarea "hero.moveDown(steps);"
click at [694, 412] on button "Run" at bounding box center [709, 418] width 60 height 31
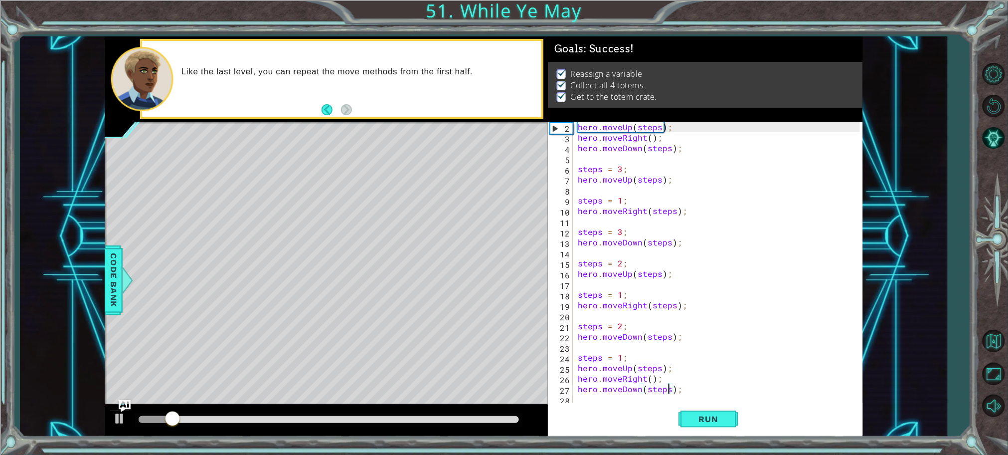
scroll to position [0, 0]
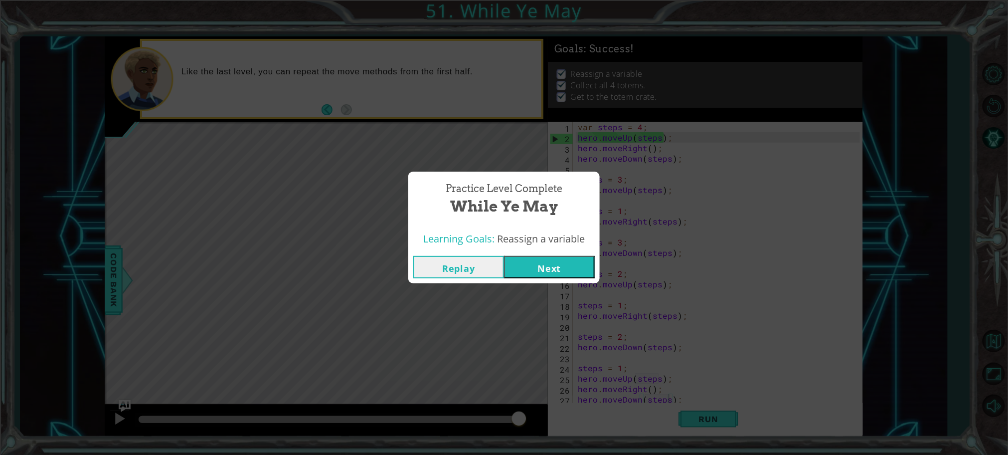
click at [555, 268] on button "Next" at bounding box center [549, 267] width 91 height 22
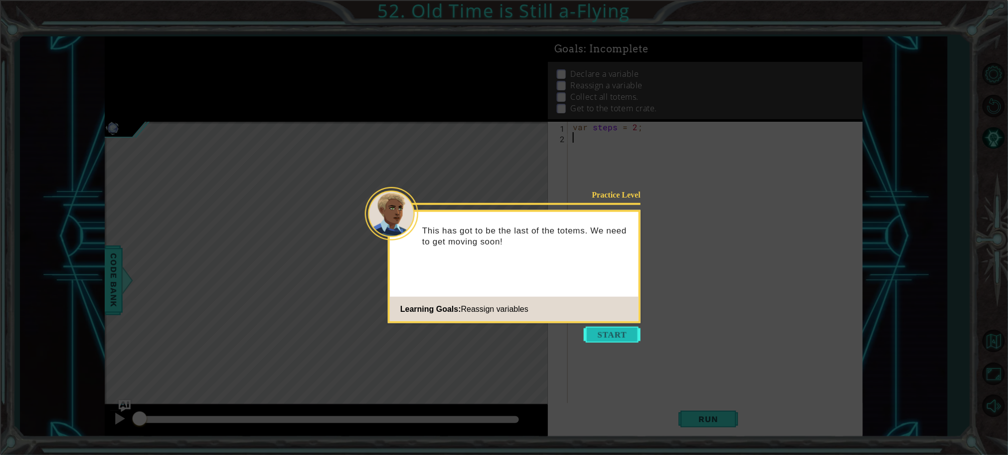
click at [633, 331] on button "Start" at bounding box center [612, 335] width 57 height 16
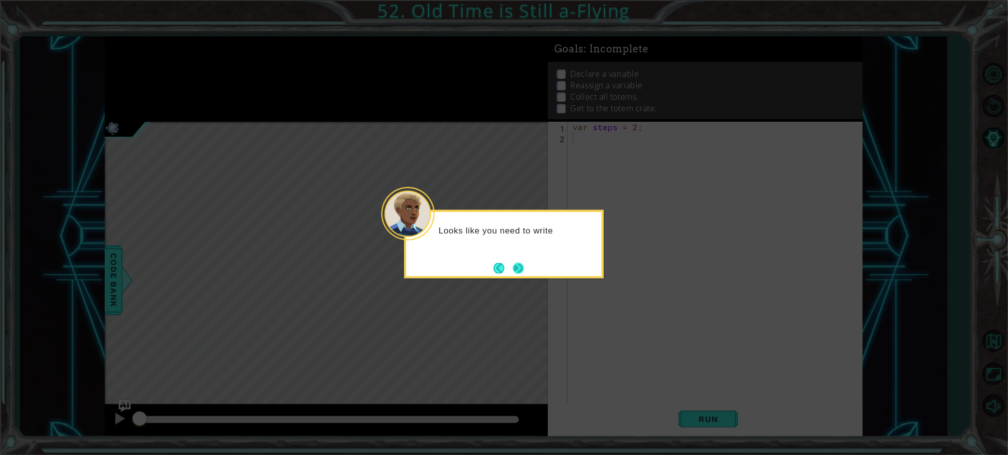
click at [522, 270] on button "Next" at bounding box center [518, 268] width 11 height 11
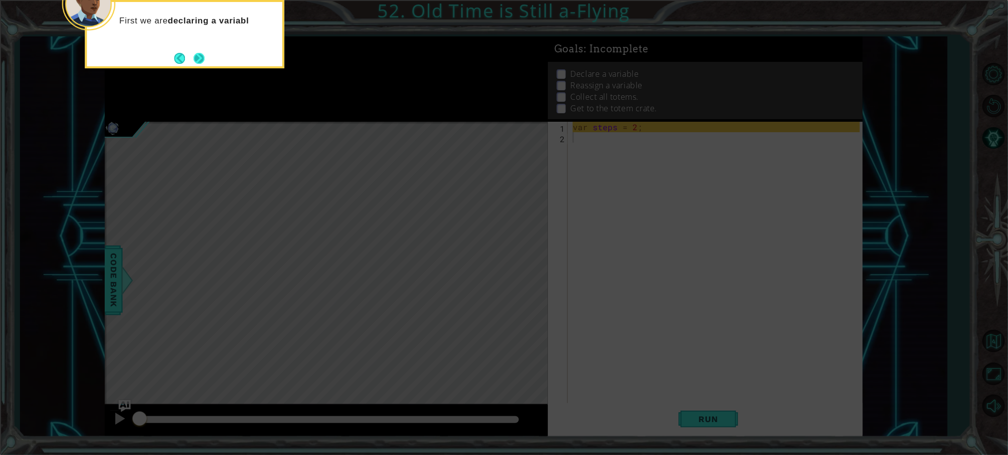
click at [206, 45] on div "First we are declaring a variabl" at bounding box center [185, 23] width 196 height 43
click at [199, 46] on div "First we are declaring a variable to store the number of steps." at bounding box center [185, 31] width 196 height 50
click at [206, 59] on div "First we are declaring a variable to store the number of steps." at bounding box center [185, 34] width 200 height 68
click at [201, 59] on button "Next" at bounding box center [199, 58] width 11 height 11
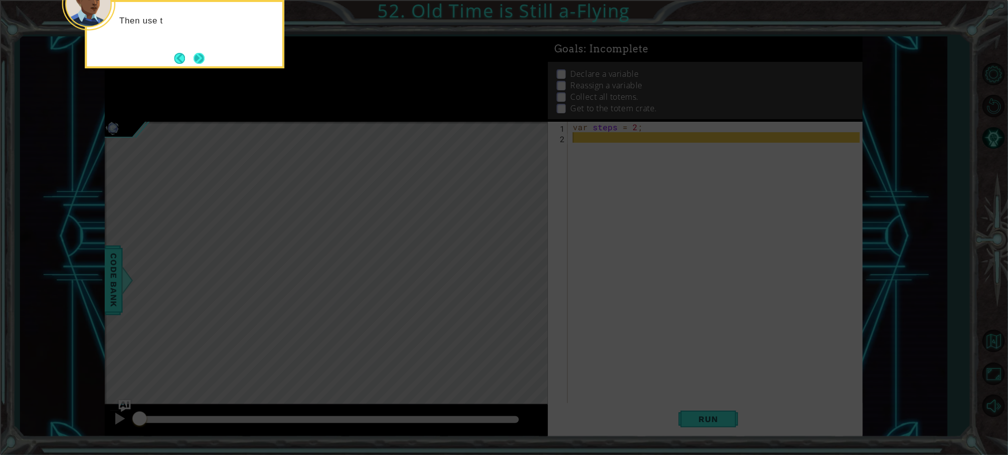
click at [203, 59] on button "Next" at bounding box center [199, 58] width 11 height 11
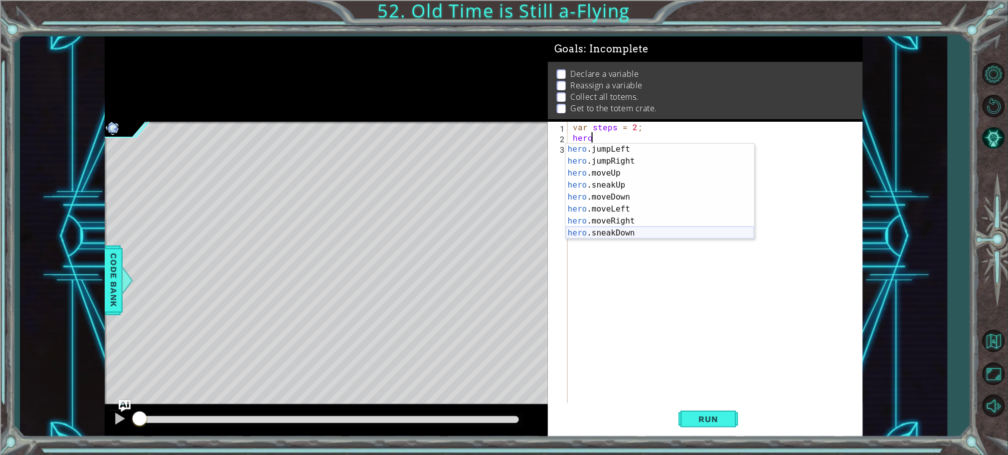
scroll to position [25, 0]
click at [651, 221] on div "hero .jumpLeft press enter hero .jumpRight press enter hero .moveUp press enter…" at bounding box center [660, 203] width 189 height 120
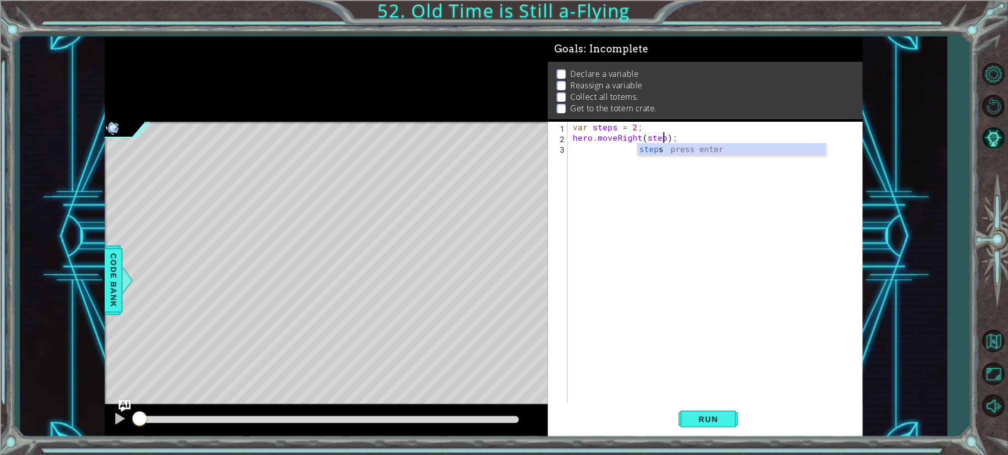
scroll to position [0, 5]
type textarea "hero.moveRight(steps);"
type textarea "steps = 1;"
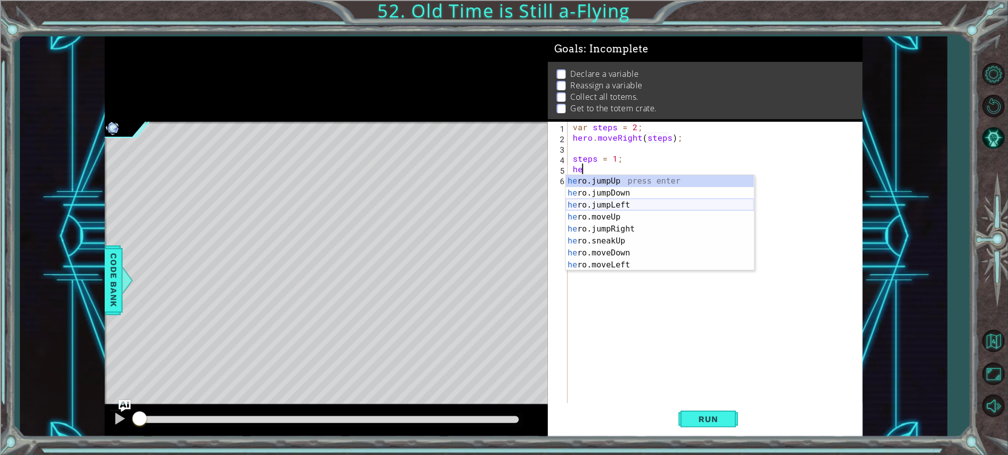
scroll to position [71, 0]
click at [635, 183] on div "he ro.moveDown press enter he ro.moveLeft press enter he ro.moveRight press ent…" at bounding box center [660, 235] width 189 height 120
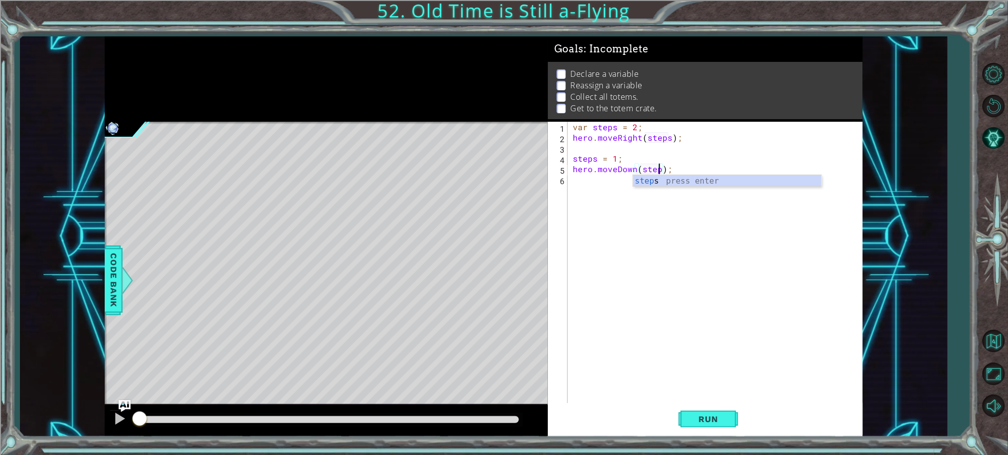
type textarea "hero.moveDown(steps);"
click at [608, 193] on div "var steps = 2 ; hero . moveRight ( steps ) ; steps = 1 ; hero . moveDown ( step…" at bounding box center [718, 274] width 294 height 304
type textarea "steps = 2;"
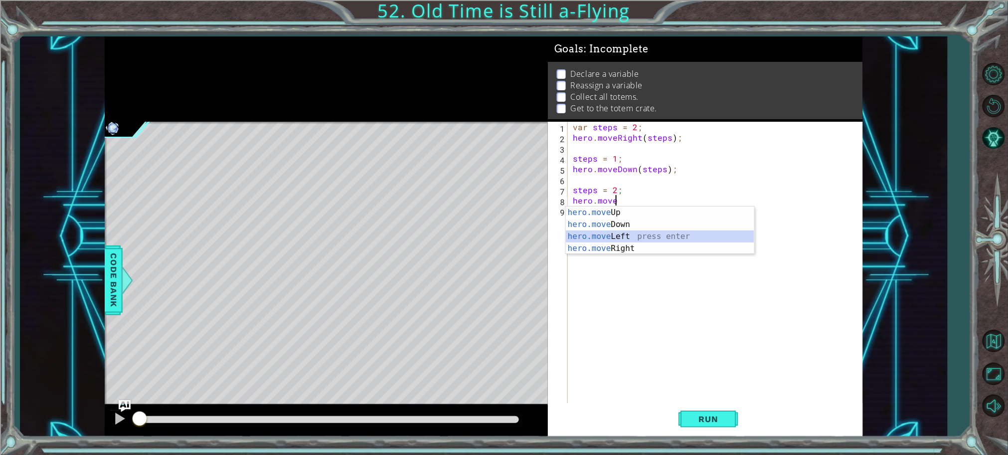
click at [631, 236] on div "hero.move Up press enter hero.move Down press enter hero.move Left press enter …" at bounding box center [660, 242] width 189 height 72
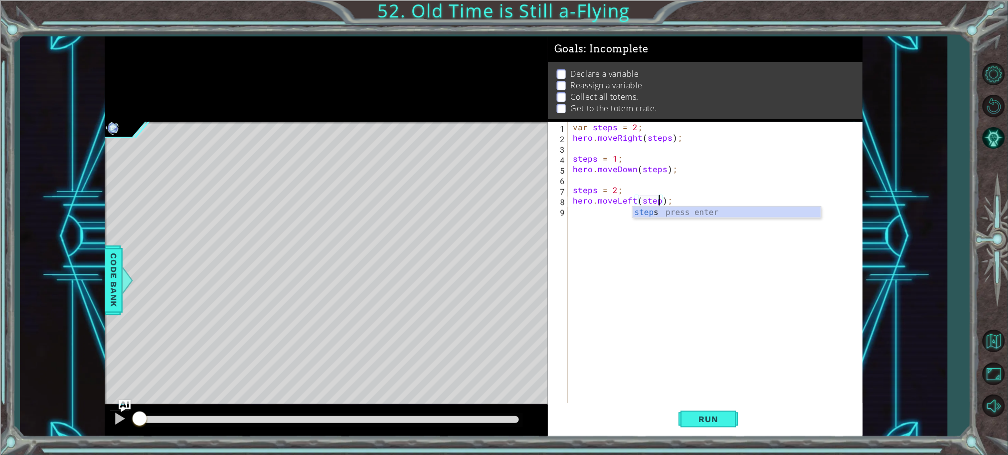
type textarea "hero.moveLeft(steps);"
click at [604, 214] on div "var steps = 2 ; hero . moveRight ( steps ) ; steps = 1 ; hero . moveDown ( step…" at bounding box center [718, 274] width 294 height 304
type textarea "steps = 4;"
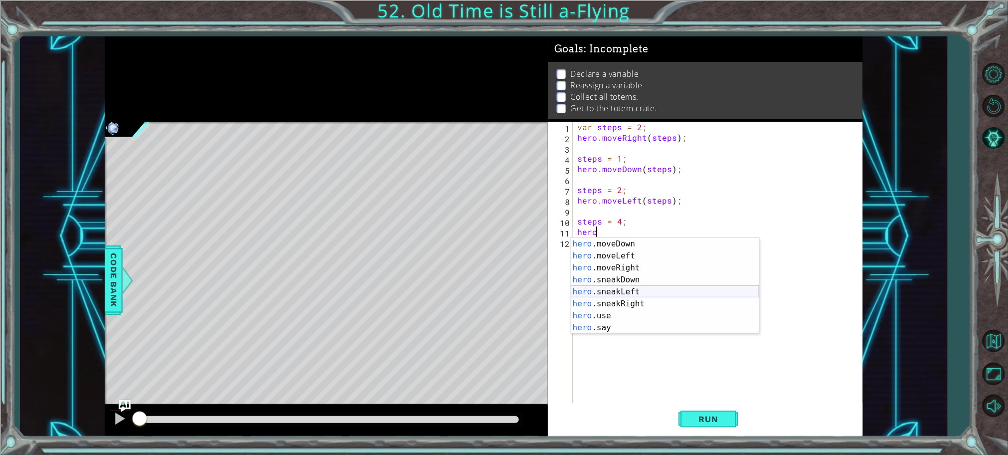
scroll to position [71, 0]
click at [628, 269] on div "hero .moveDown press enter hero .moveLeft press enter hero .moveRight press ent…" at bounding box center [665, 298] width 189 height 120
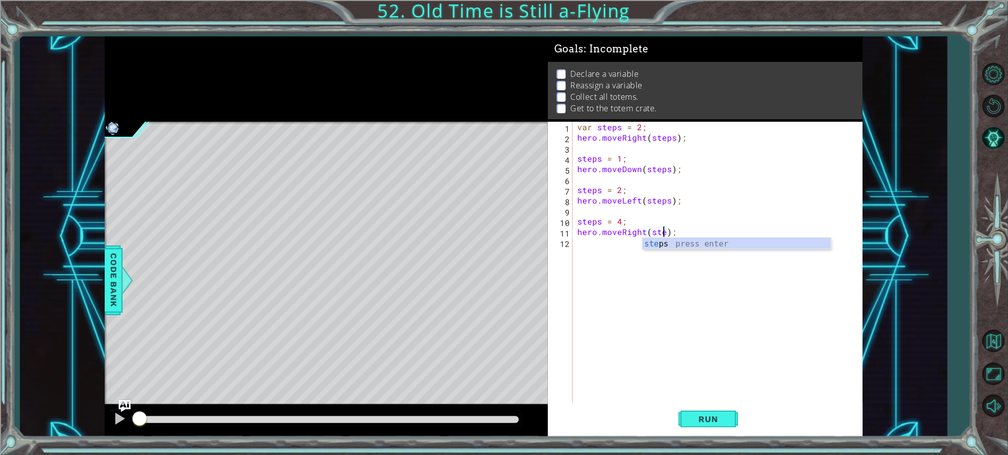
scroll to position [0, 5]
type textarea "hero.moveRight(steps);"
click at [700, 415] on span "Run" at bounding box center [708, 419] width 39 height 10
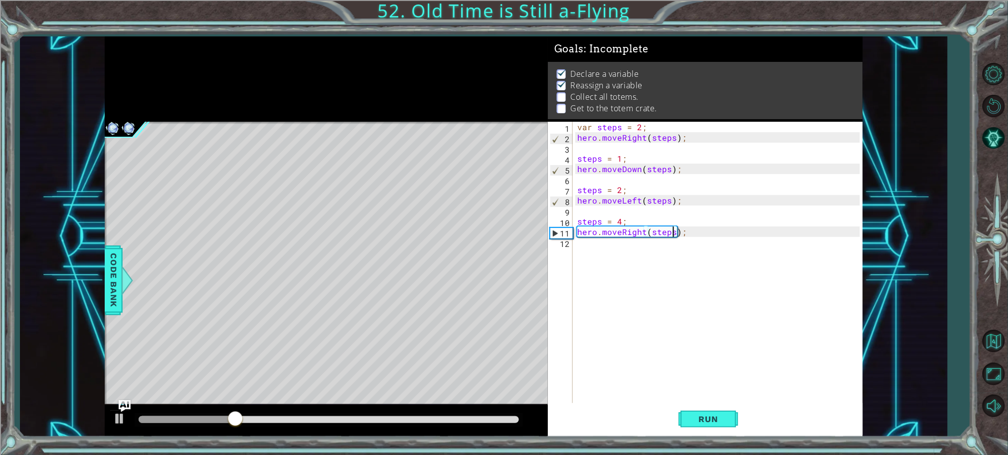
click at [635, 266] on div "var steps = 2 ; hero . moveRight ( steps ) ; steps = 1 ; hero . moveDown ( step…" at bounding box center [721, 274] width 290 height 304
type textarea "steps = 1;"
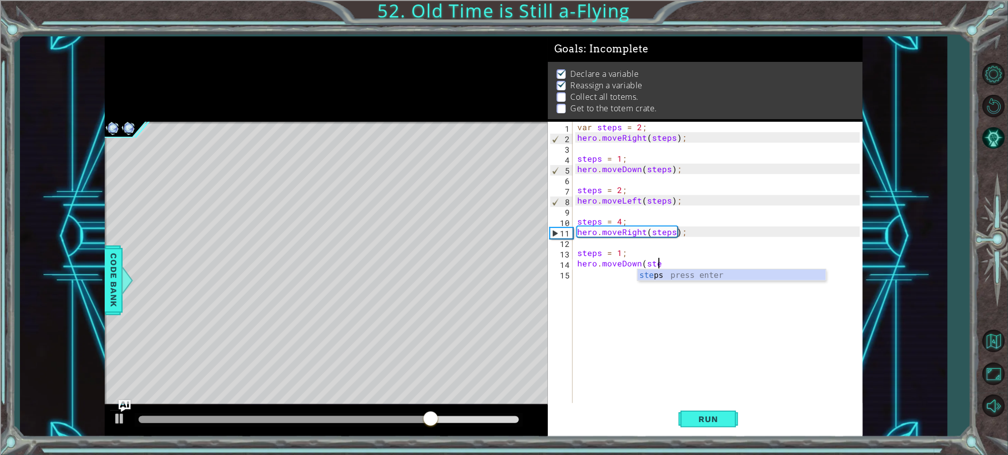
scroll to position [0, 4]
type textarea "hero.moveDown(steps)"
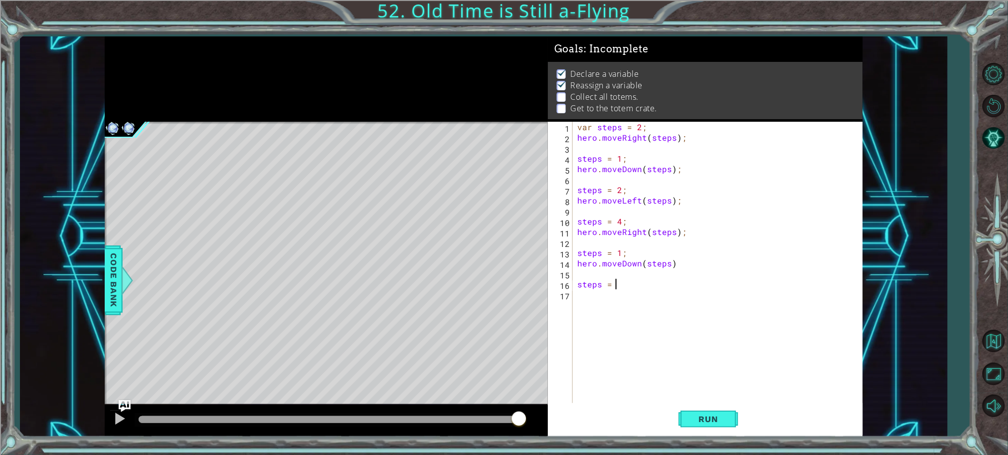
scroll to position [0, 1]
type textarea "steps = 4;"
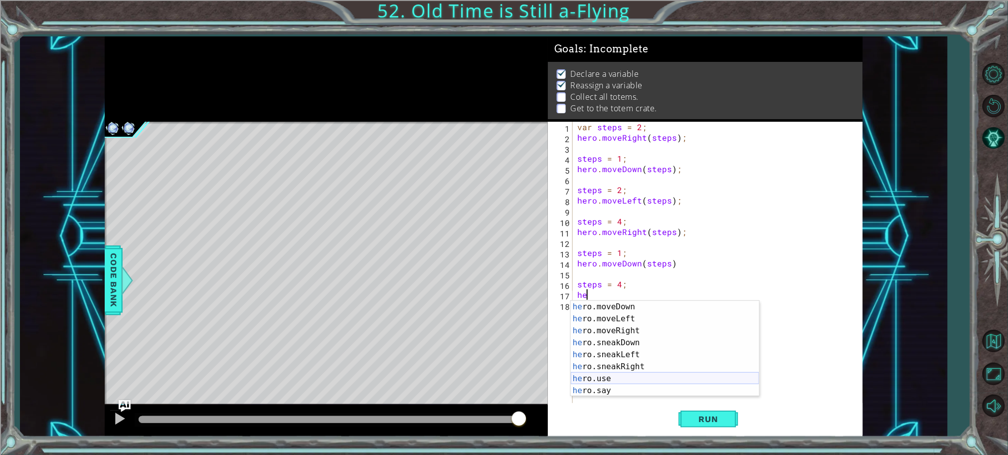
scroll to position [83, 0]
click at [613, 320] on div "he ro.moveDown press enter he ro.moveLeft press enter he ro.moveRight press ent…" at bounding box center [665, 361] width 189 height 120
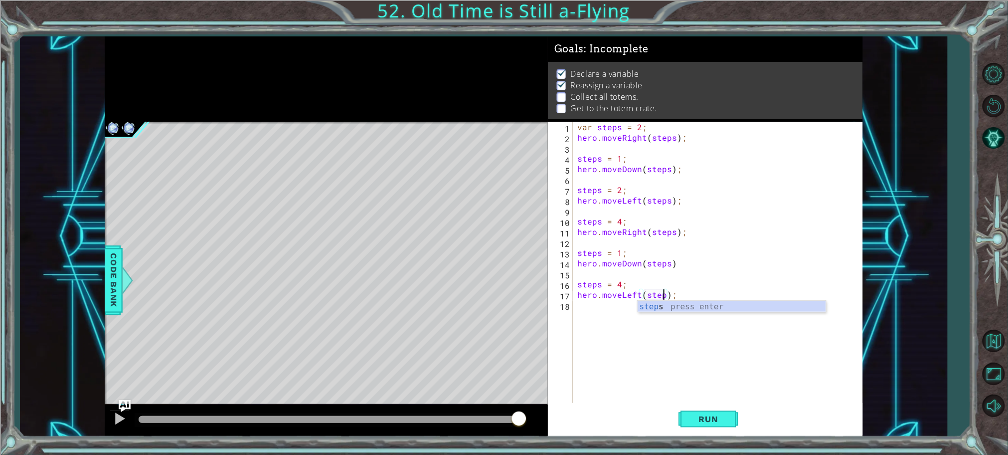
scroll to position [0, 5]
type textarea "hero.moveLeft(steps);"
click at [711, 411] on button "Run" at bounding box center [709, 418] width 60 height 31
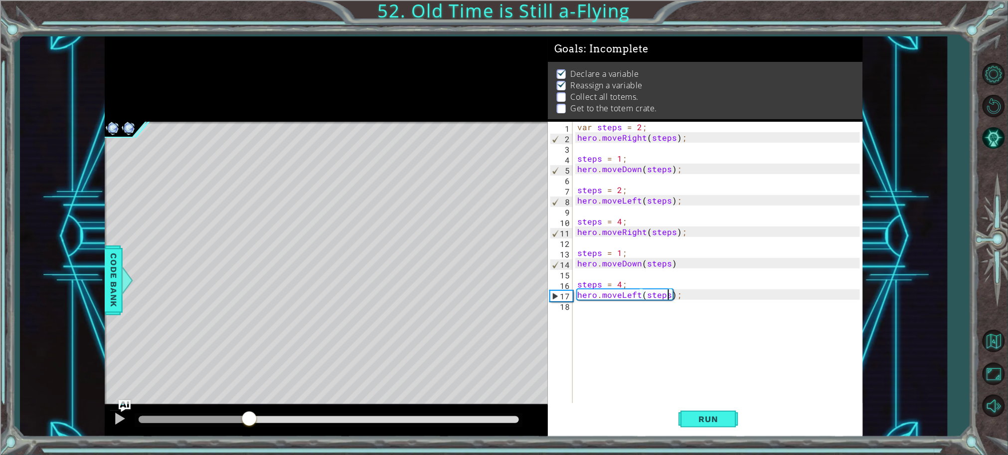
drag, startPoint x: 177, startPoint y: 417, endPoint x: 248, endPoint y: 415, distance: 71.3
click at [248, 415] on div at bounding box center [249, 419] width 18 height 18
click at [260, 413] on div at bounding box center [260, 419] width 18 height 18
click at [484, 422] on div at bounding box center [312, 419] width 347 height 7
click at [699, 318] on div "var steps = 2 ; hero . moveRight ( steps ) ; steps = 1 ; hero . moveDown ( step…" at bounding box center [721, 274] width 290 height 304
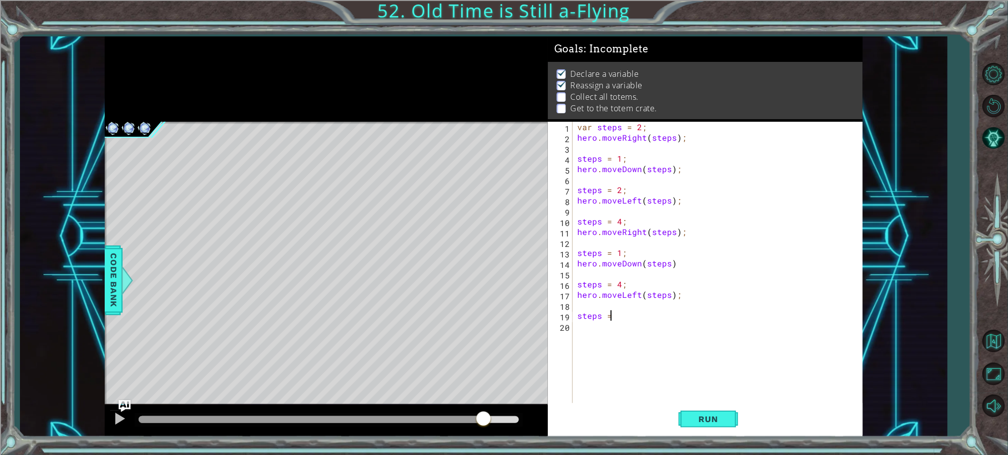
scroll to position [0, 0]
type textarea "steps = 6"
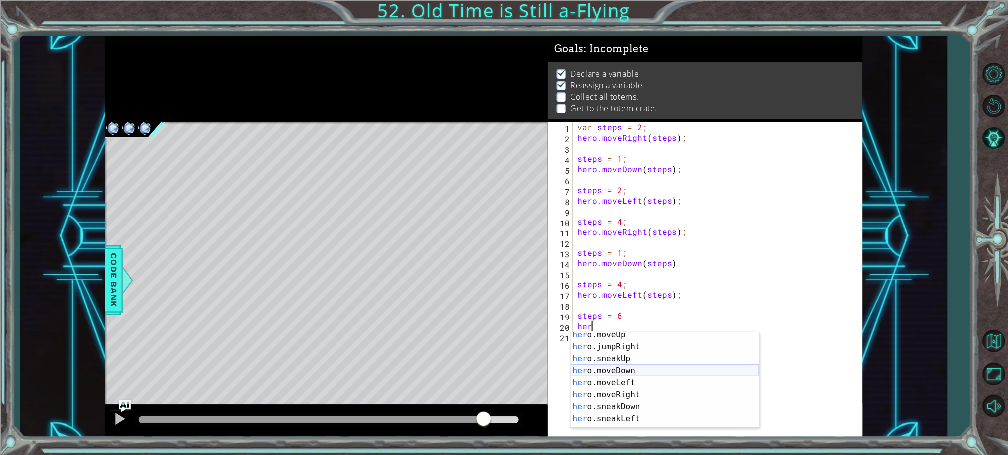
scroll to position [83, 0]
click at [654, 361] on div "her o.moveDown press enter her o.moveLeft press enter her o.moveRight press ent…" at bounding box center [665, 392] width 189 height 120
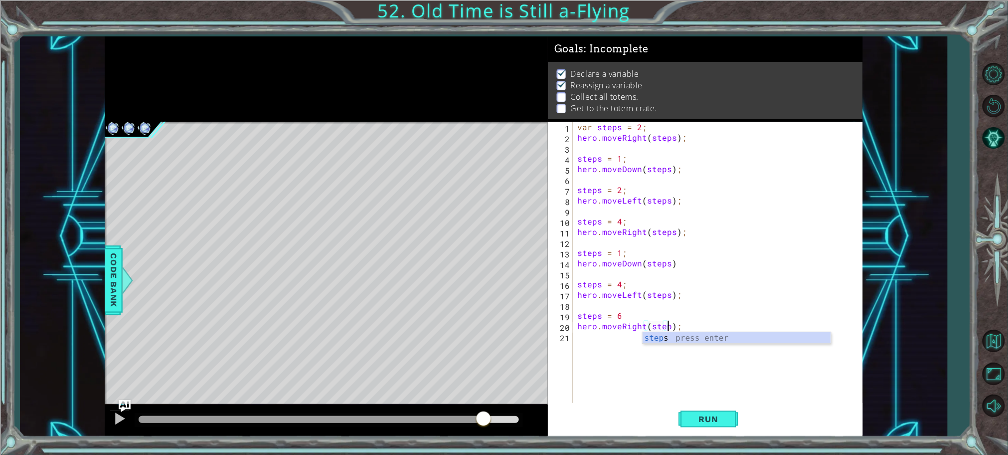
scroll to position [0, 5]
type textarea "hero.moveRight(steps);"
click at [719, 419] on span "Run" at bounding box center [708, 419] width 39 height 10
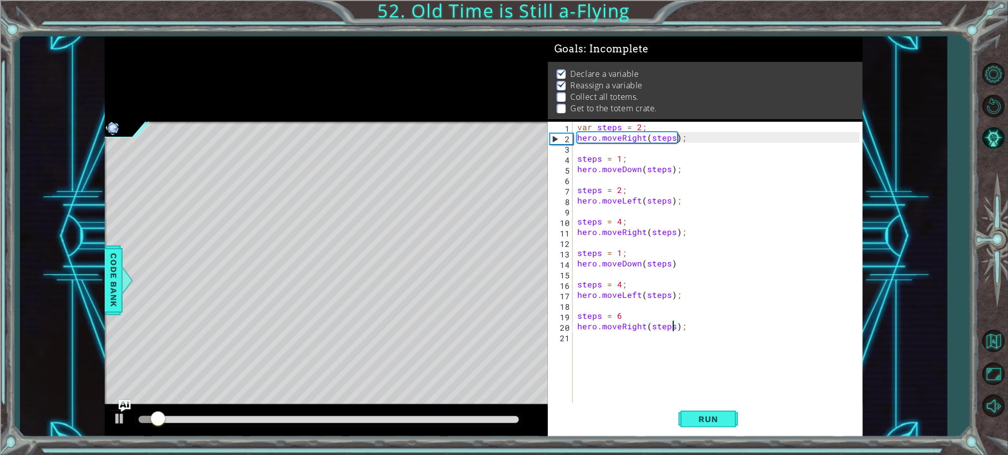
click at [579, 339] on div "var steps = 2 ; hero . moveRight ( steps ) ; steps = 1 ; hero . moveDown ( step…" at bounding box center [721, 274] width 290 height 304
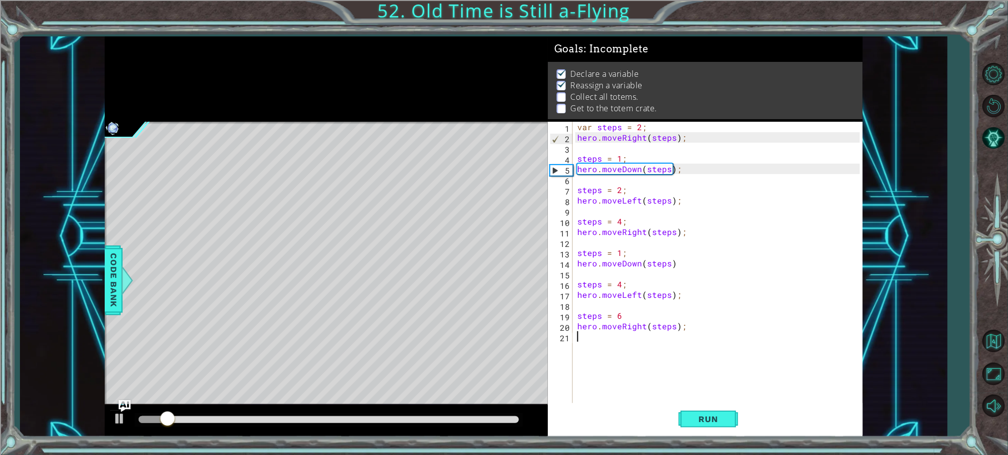
click at [579, 339] on div "var steps = 2 ; hero . moveRight ( steps ) ; steps = 1 ; hero . moveDown ( step…" at bounding box center [721, 274] width 290 height 304
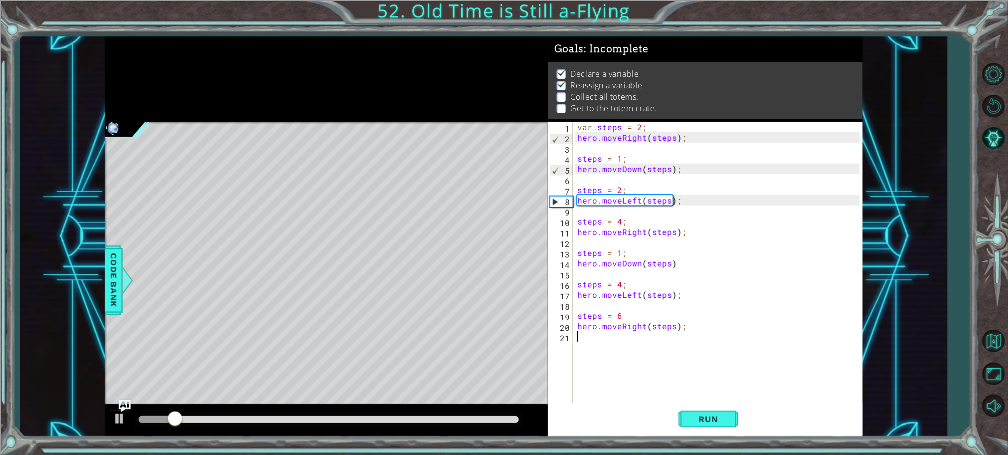
click at [579, 339] on div "var steps = 2 ; hero . moveRight ( steps ) ; steps = 1 ; hero . moveDown ( step…" at bounding box center [721, 274] width 290 height 304
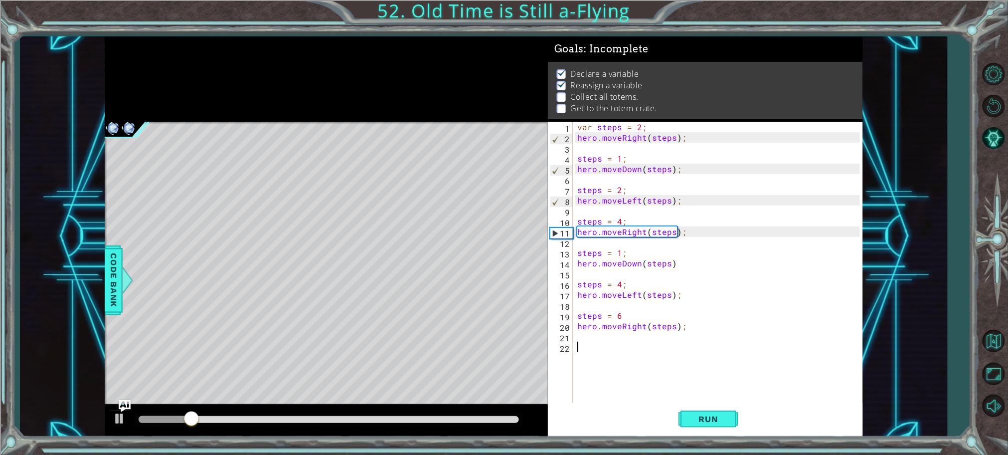
type textarea "w"
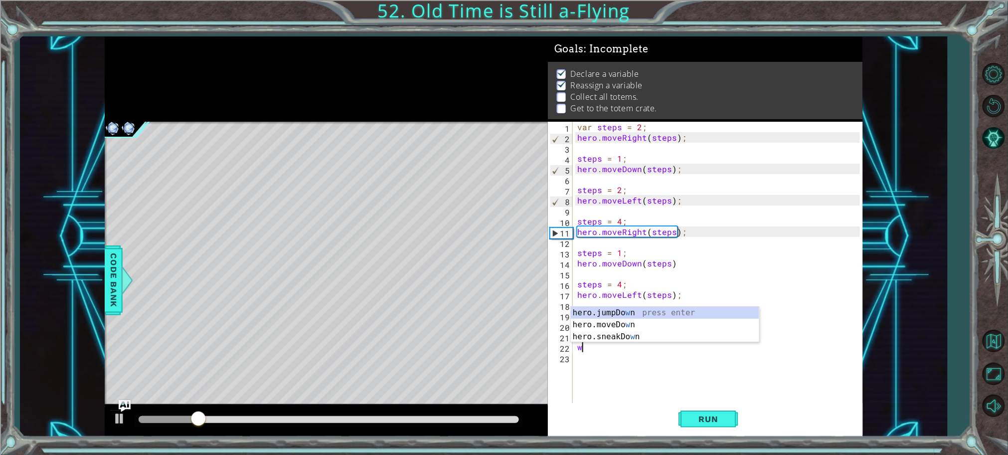
type textarea "="
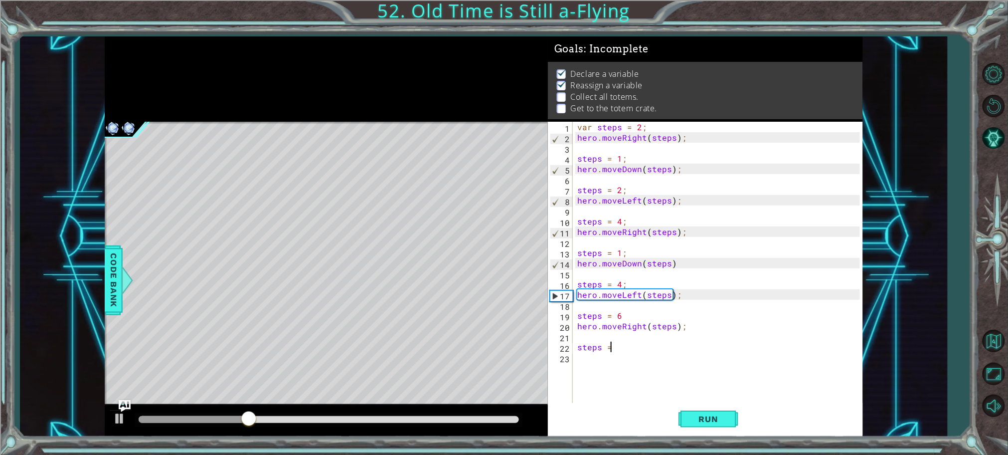
scroll to position [0, 1]
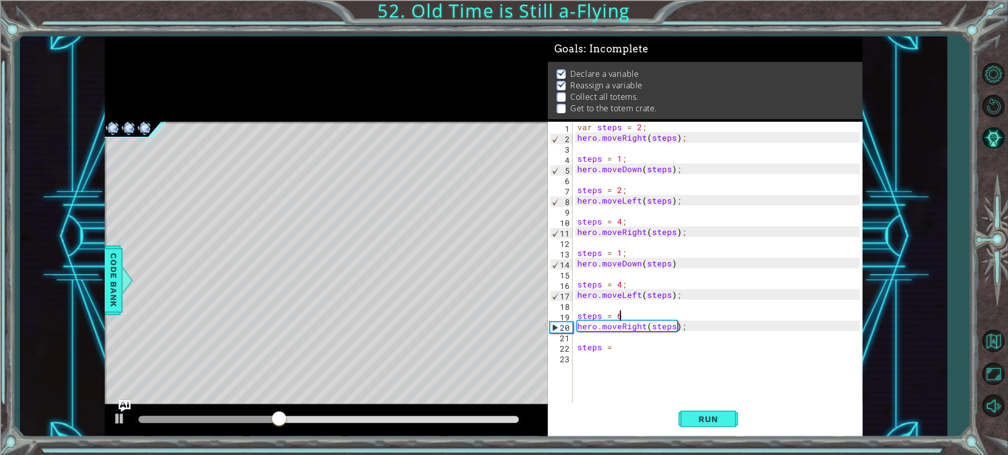
click at [657, 311] on div "var steps = 2 ; hero . moveRight ( steps ) ; steps = 1 ; hero . moveDown ( step…" at bounding box center [721, 274] width 290 height 304
type textarea "steps = 6;"
click at [642, 355] on div "var steps = 2 ; hero . moveRight ( steps ) ; steps = 1 ; hero . moveDown ( step…" at bounding box center [721, 274] width 290 height 304
click at [616, 341] on div "var steps = 2 ; hero . moveRight ( steps ) ; steps = 1 ; hero . moveDown ( step…" at bounding box center [721, 274] width 290 height 304
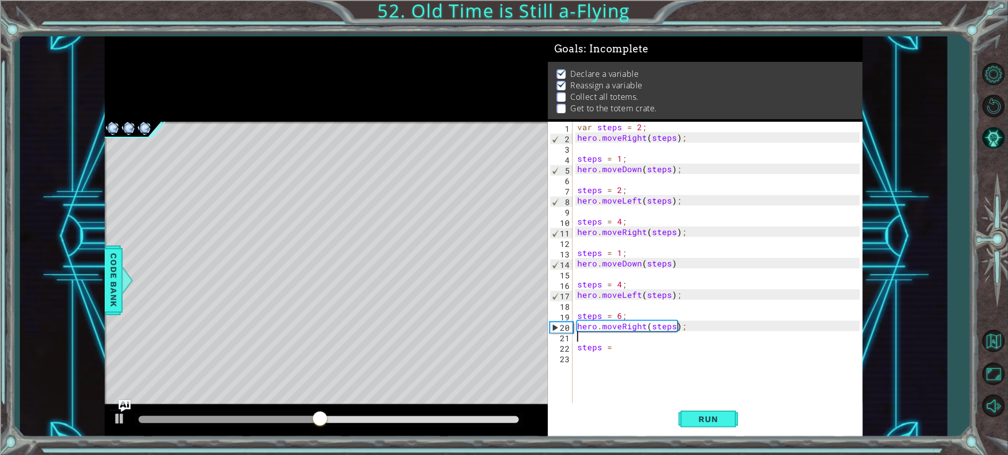
click at [642, 352] on div "var steps = 2 ; hero . moveRight ( steps ) ; steps = 1 ; hero . moveDown ( step…" at bounding box center [721, 274] width 290 height 304
type textarea "steps = 1;"
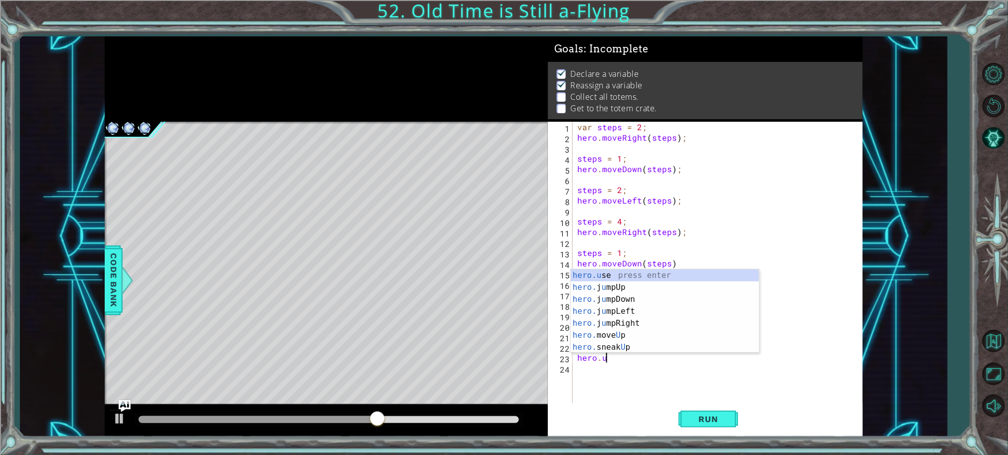
scroll to position [0, 0]
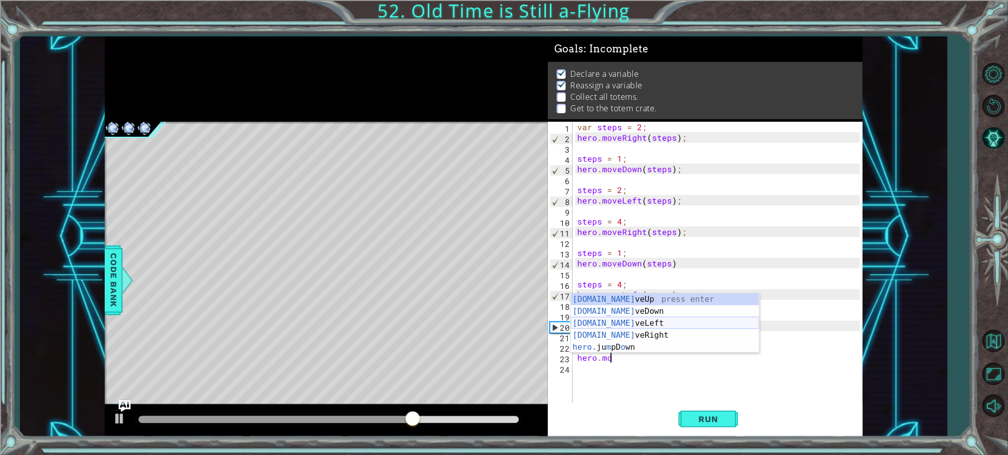
click at [635, 323] on div "[DOMAIN_NAME] veUp press enter [DOMAIN_NAME] veDown press enter [DOMAIN_NAME] v…" at bounding box center [665, 335] width 189 height 84
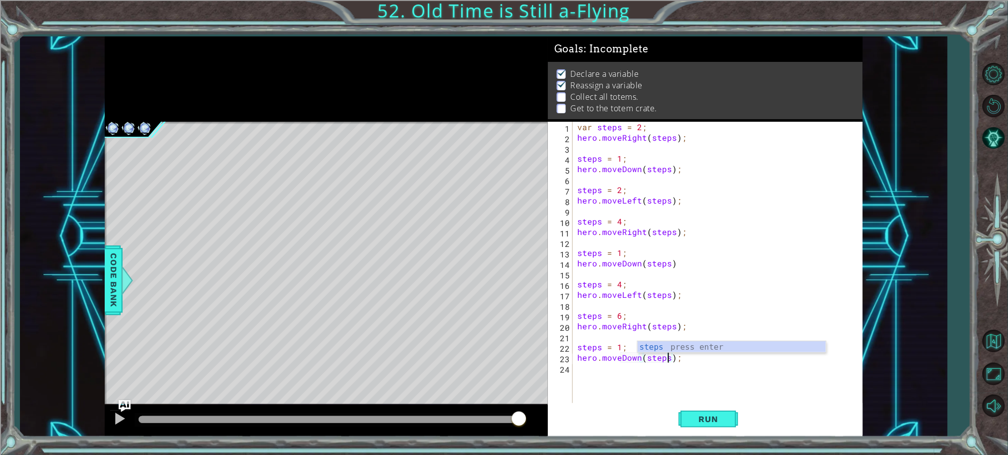
scroll to position [0, 5]
type textarea "hero.moveDown(steps);"
click at [702, 417] on span "Run" at bounding box center [708, 419] width 39 height 10
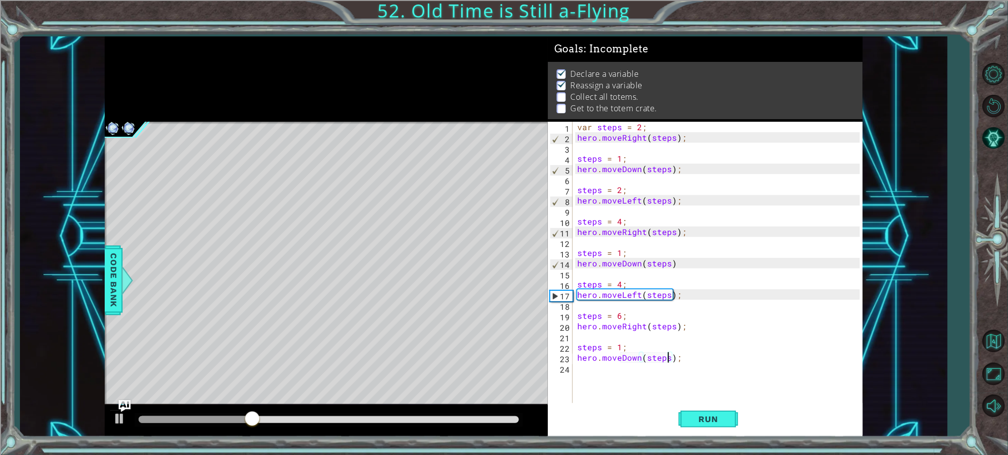
click at [657, 373] on div "var steps = 2 ; hero . moveRight ( steps ) ; steps = 1 ; hero . moveDown ( step…" at bounding box center [721, 274] width 290 height 304
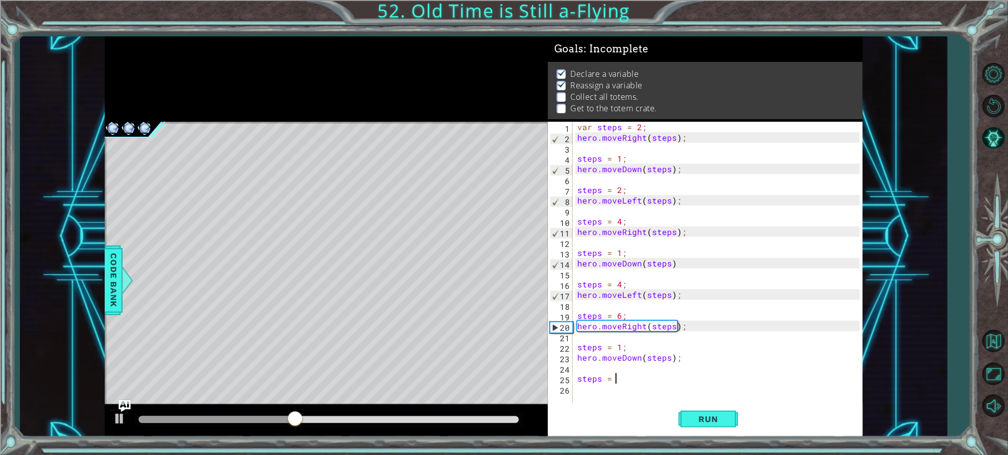
scroll to position [0, 1]
type textarea "steps = 6;"
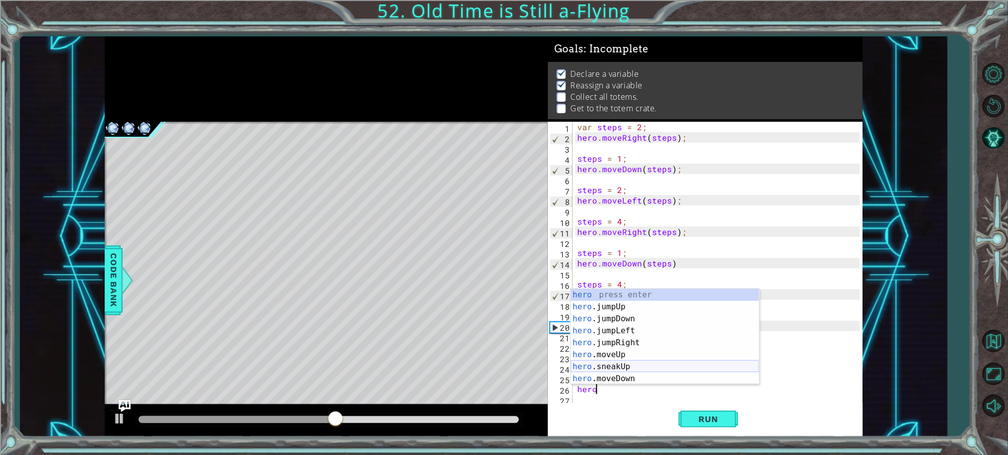
scroll to position [83, 0]
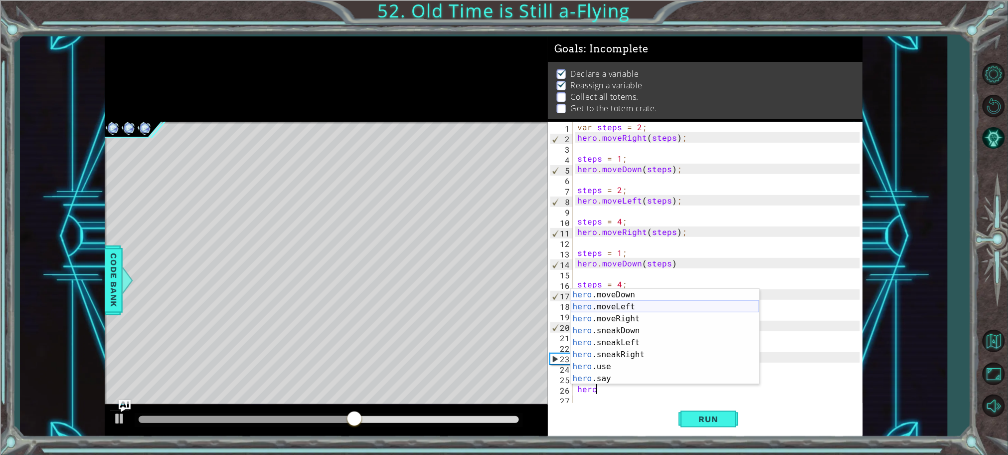
click at [628, 303] on div "hero .moveDown press enter hero .moveLeft press enter hero .moveRight press ent…" at bounding box center [665, 349] width 189 height 120
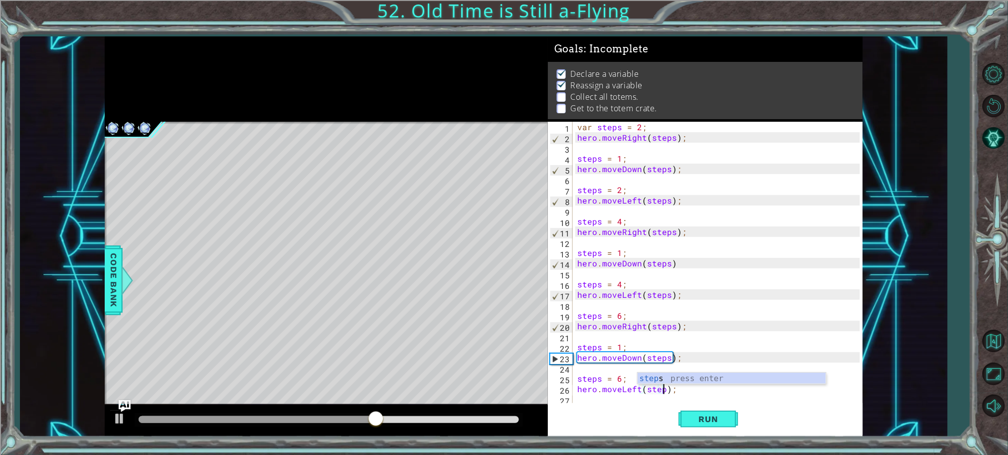
scroll to position [0, 5]
type textarea "hero.moveLeft(steps);"
click at [919, 300] on div "1 ההההההההההההההההההההההההההההההההההההההההההההההההההההההההההההההההההההההההההההה…" at bounding box center [484, 236] width 928 height 400
click at [118, 409] on img "Ask AI" at bounding box center [124, 405] width 13 height 13
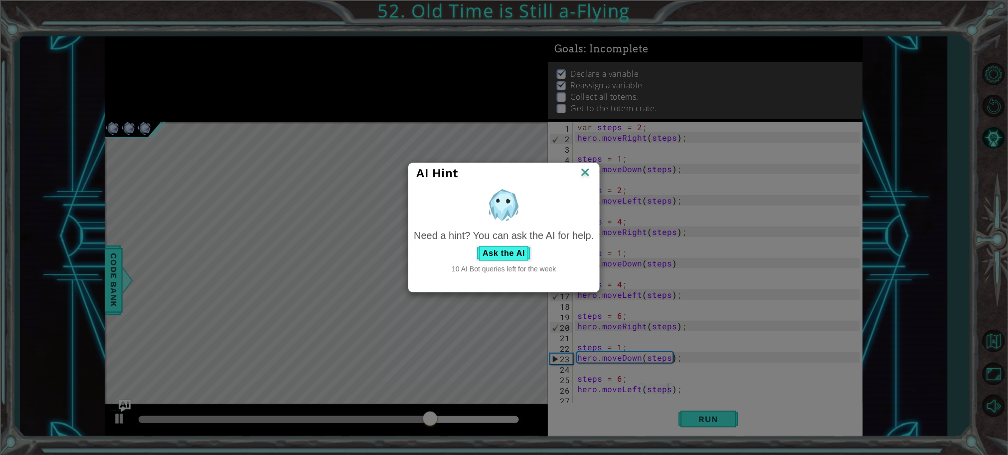
click at [118, 409] on div "AI Hint Need a hint? You can ask the AI for help. Ask the AI 10 AI Bot queries …" at bounding box center [504, 227] width 1008 height 455
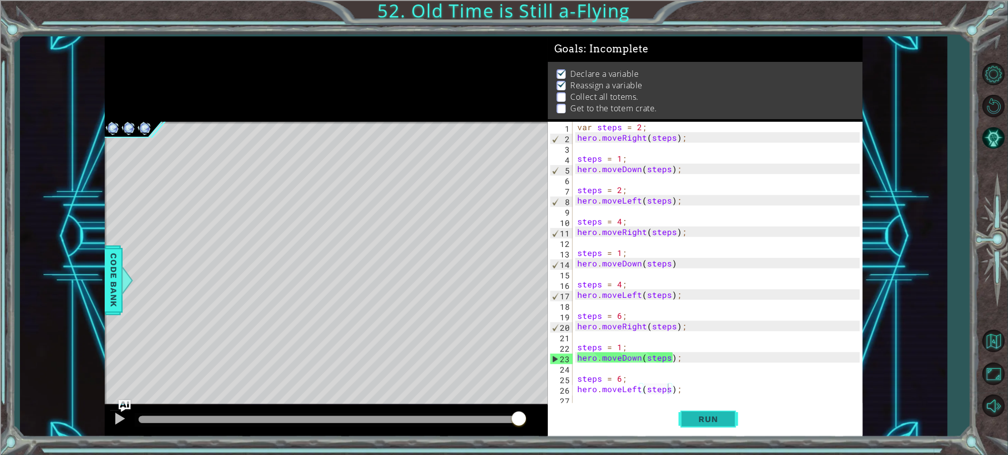
click at [694, 420] on span "Run" at bounding box center [708, 419] width 39 height 10
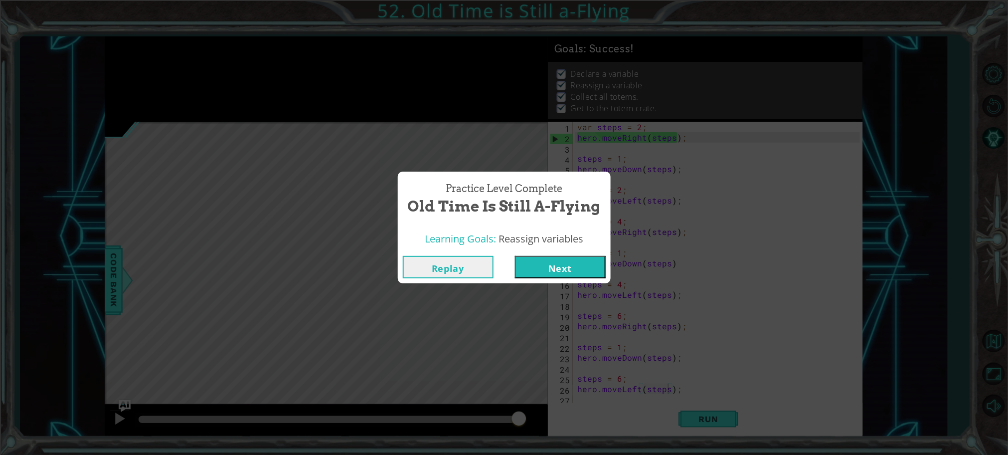
click at [590, 268] on button "Next" at bounding box center [560, 267] width 91 height 22
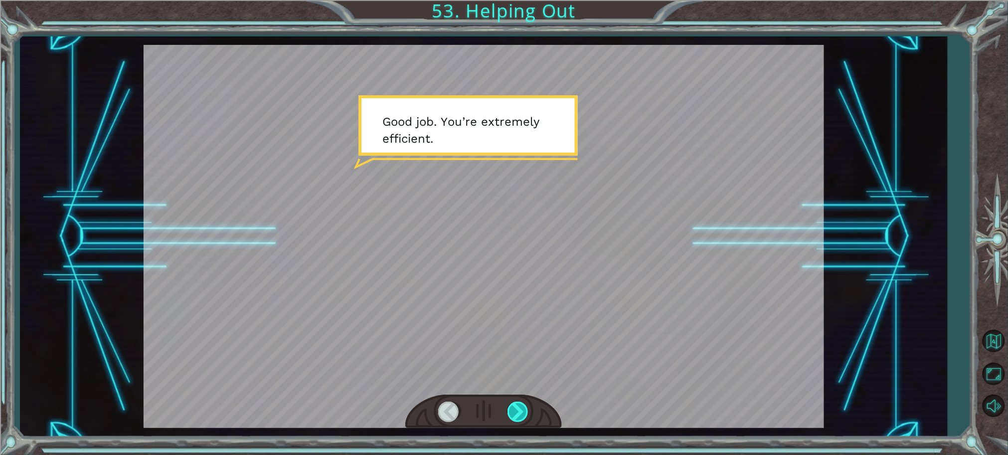
click at [516, 419] on div at bounding box center [519, 411] width 22 height 20
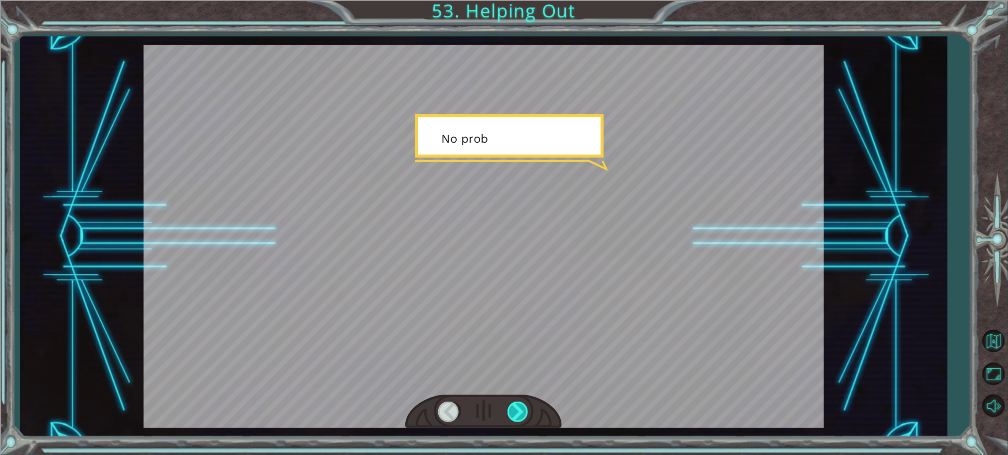
click at [516, 419] on div at bounding box center [519, 411] width 22 height 20
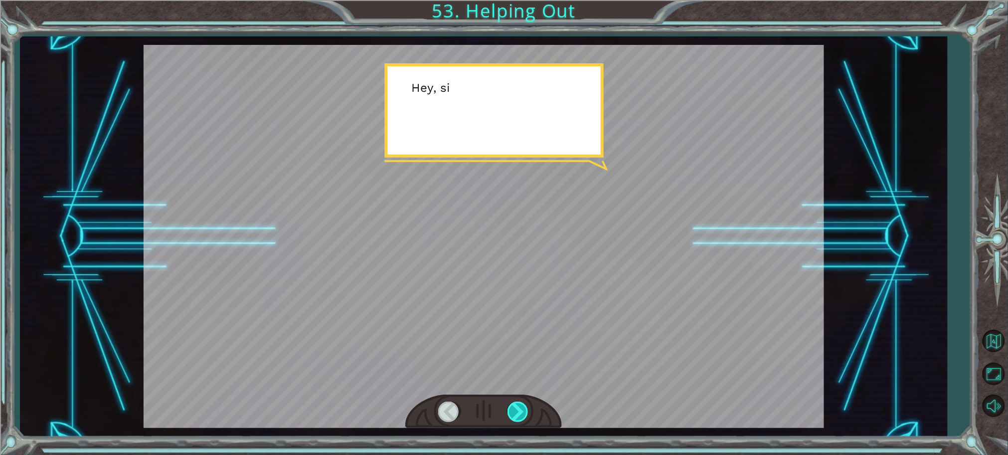
click at [516, 419] on div at bounding box center [519, 411] width 22 height 20
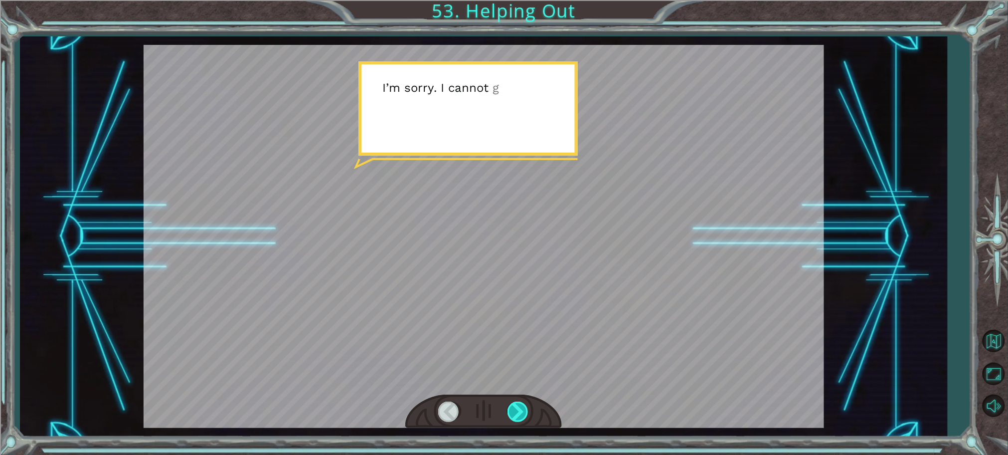
click at [516, 419] on div at bounding box center [519, 411] width 22 height 20
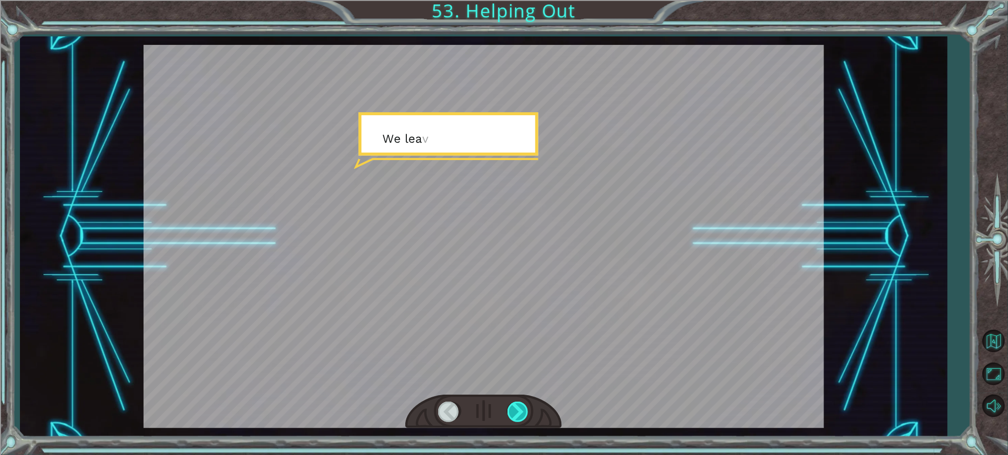
click at [516, 419] on div at bounding box center [519, 411] width 22 height 20
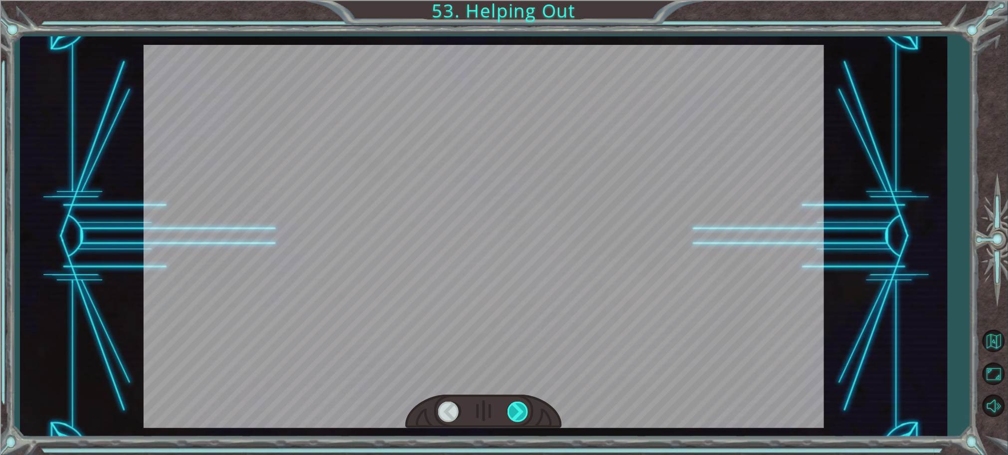
click at [516, 419] on div at bounding box center [519, 411] width 22 height 20
click at [515, 419] on div at bounding box center [519, 411] width 22 height 20
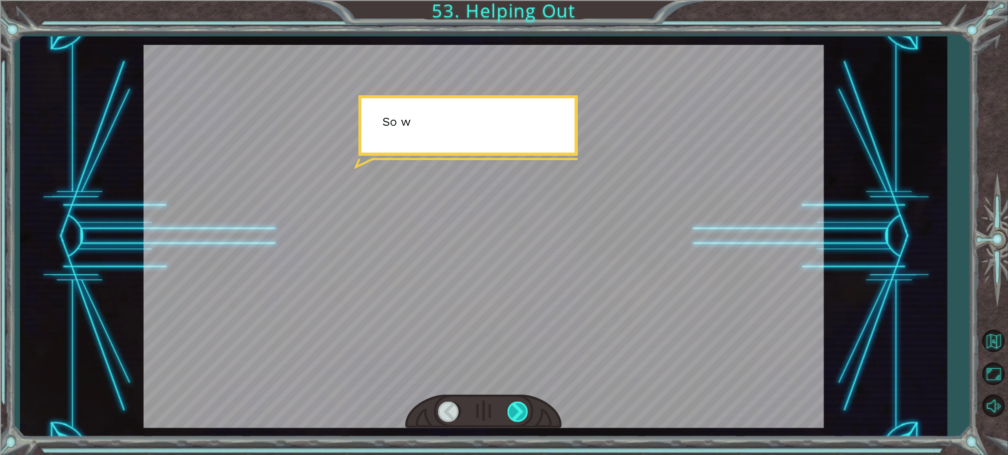
click at [515, 419] on div at bounding box center [519, 411] width 22 height 20
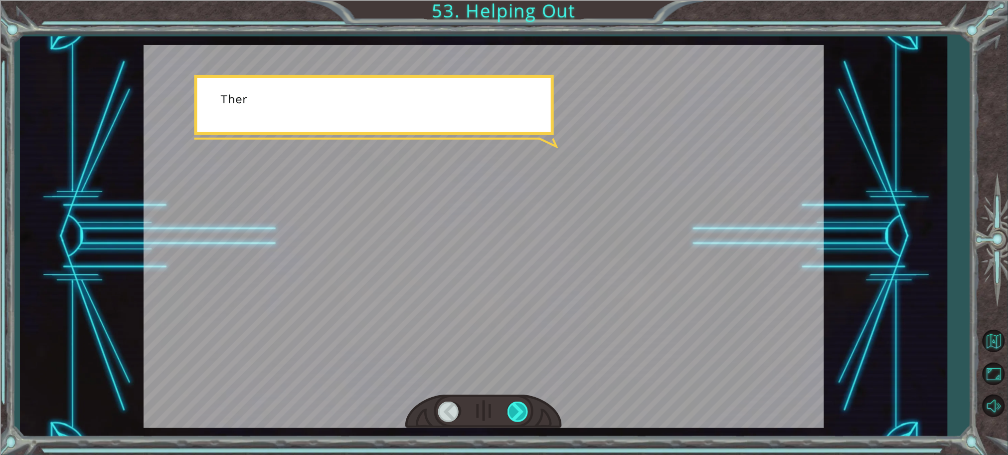
click at [515, 419] on div at bounding box center [519, 411] width 22 height 20
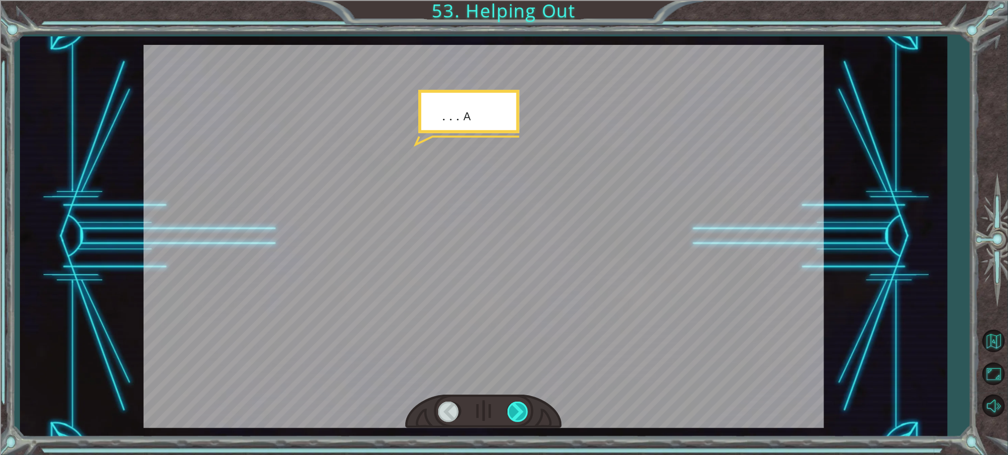
click at [515, 419] on div at bounding box center [519, 411] width 22 height 20
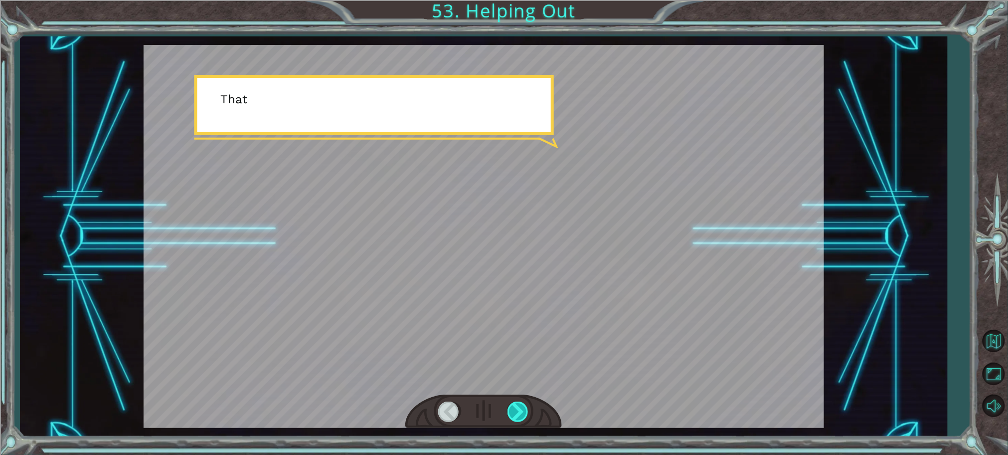
click at [515, 419] on div at bounding box center [519, 411] width 22 height 20
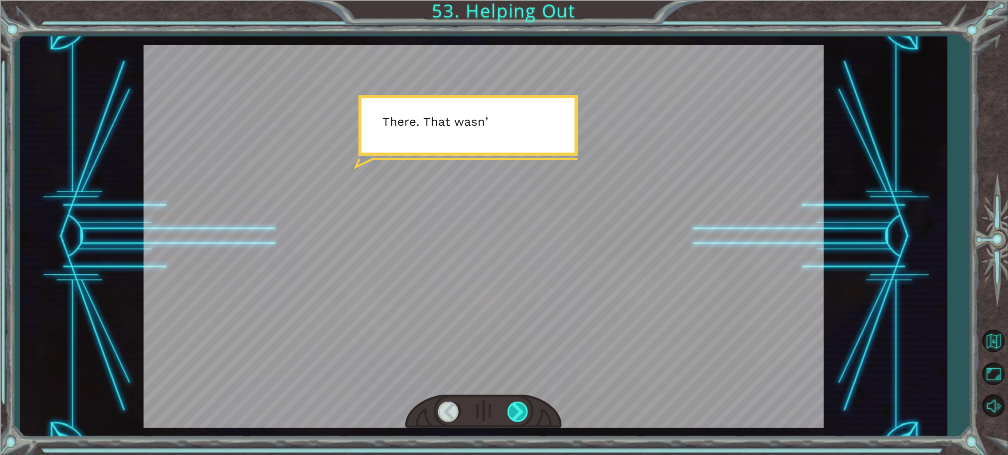
click at [516, 419] on div at bounding box center [519, 411] width 22 height 20
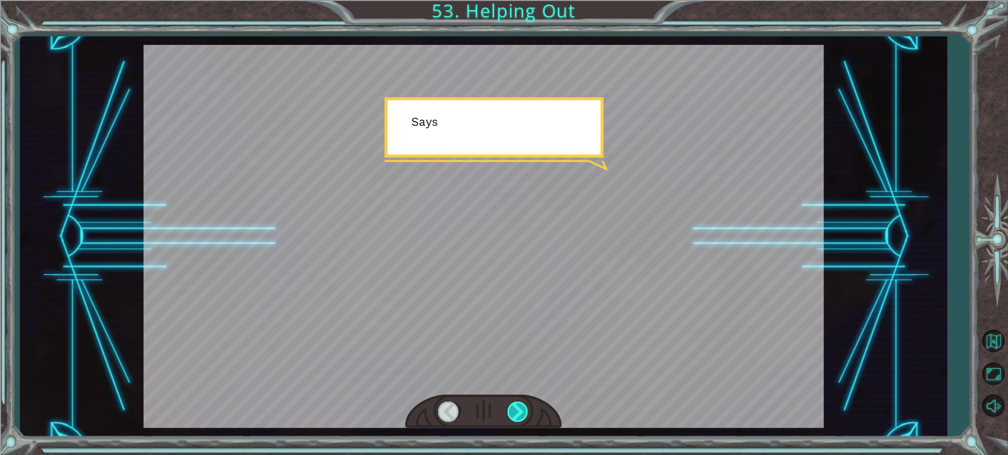
click at [516, 419] on div at bounding box center [519, 411] width 22 height 20
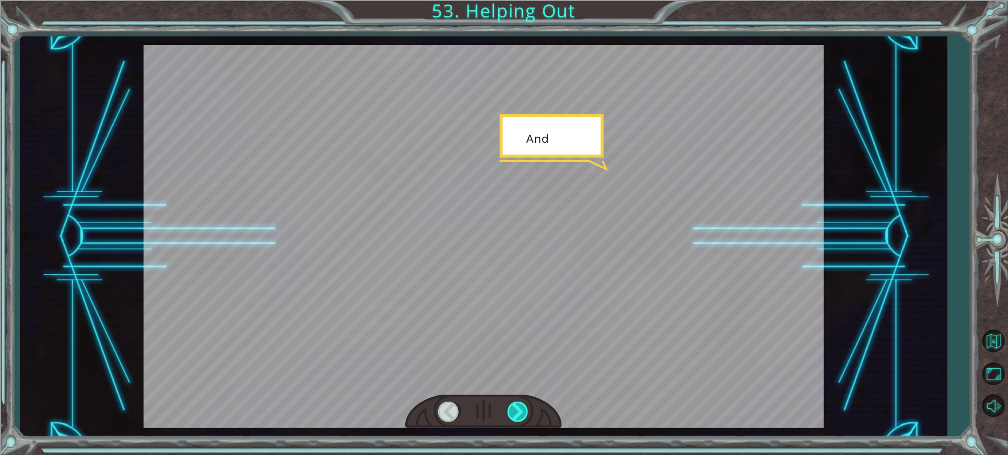
click at [516, 419] on div at bounding box center [519, 411] width 22 height 20
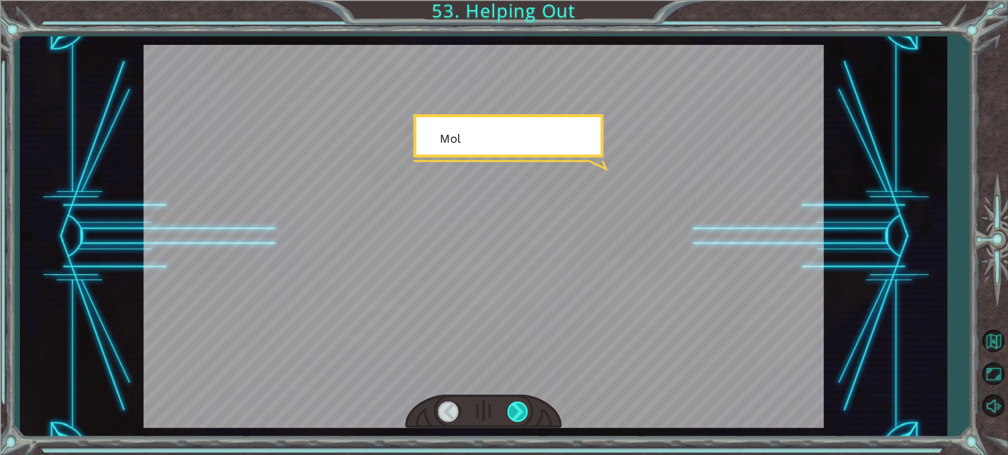
click at [516, 419] on div at bounding box center [519, 411] width 22 height 20
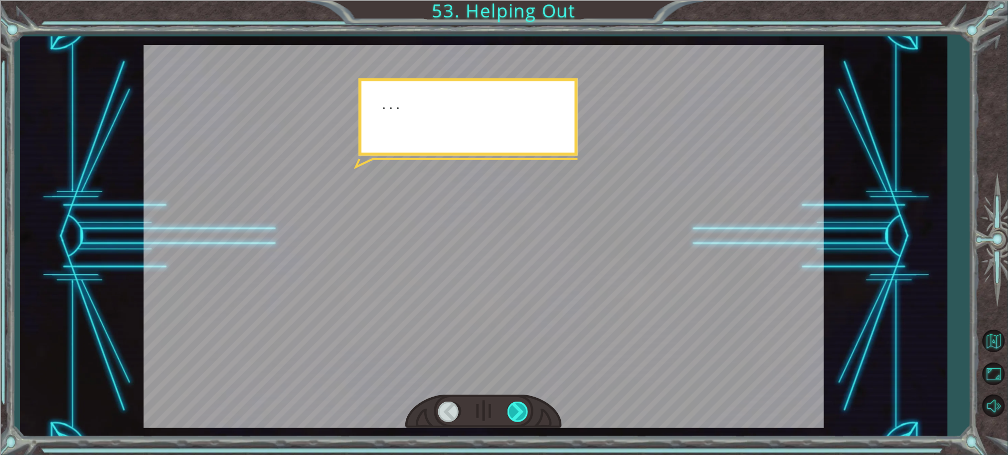
click at [516, 419] on div at bounding box center [519, 411] width 22 height 20
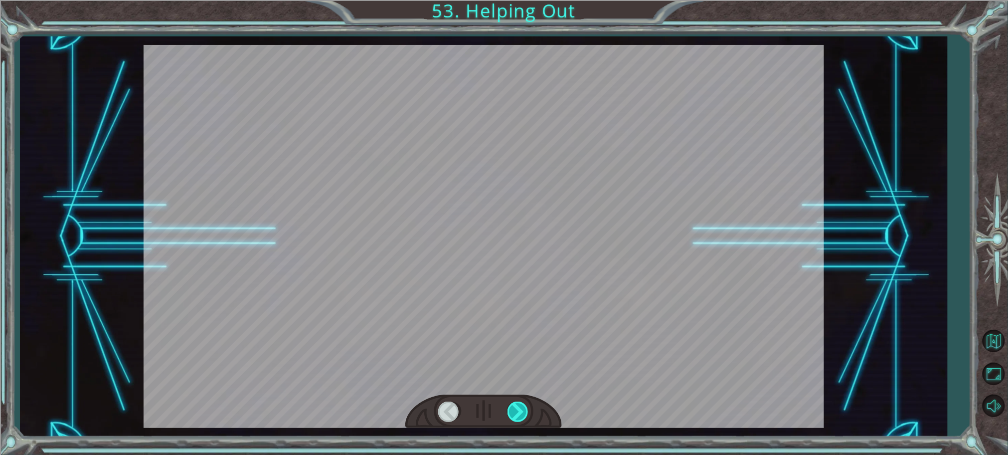
click at [516, 419] on div at bounding box center [519, 411] width 22 height 20
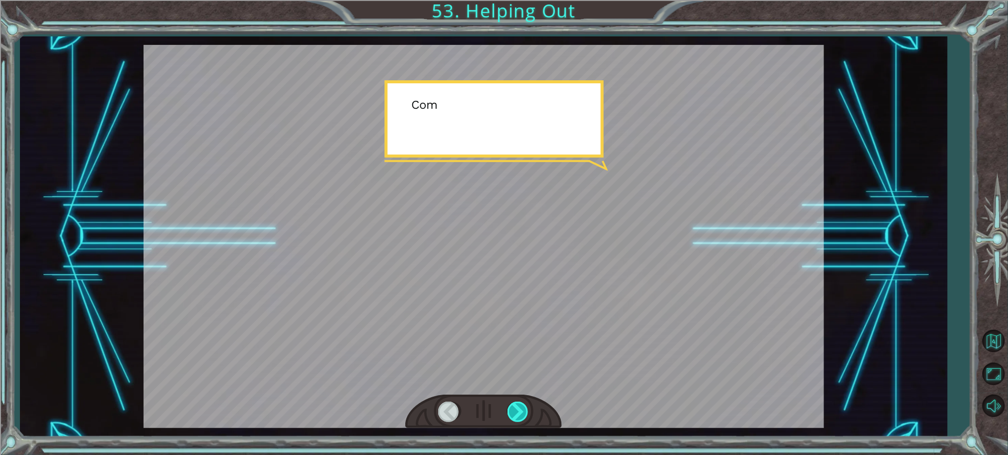
click at [516, 419] on div at bounding box center [519, 411] width 22 height 20
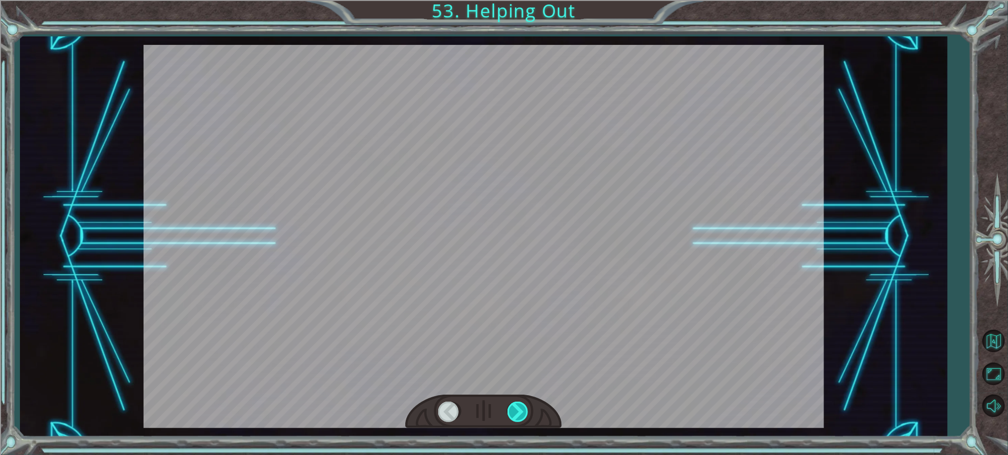
click at [516, 419] on div at bounding box center [519, 411] width 22 height 20
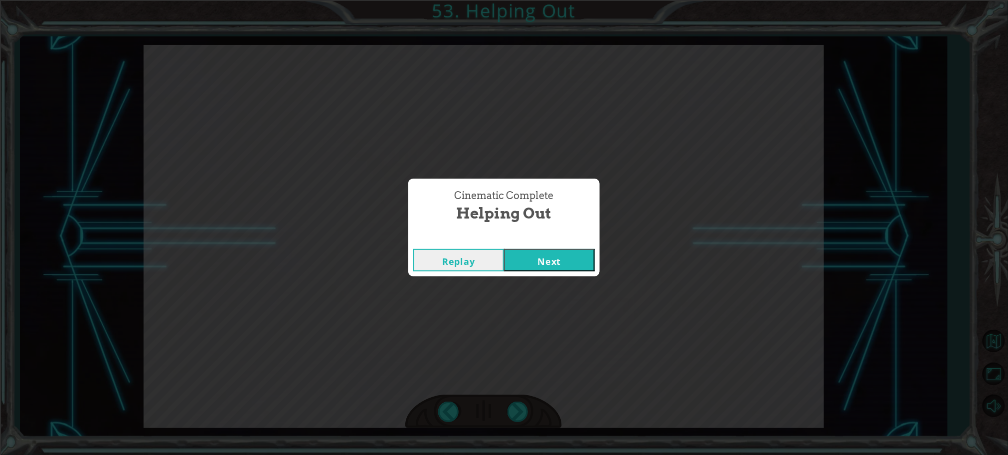
click at [520, 269] on button "Next" at bounding box center [549, 260] width 91 height 22
click at [520, 269] on body "Temporary Text G o o d j o b . Y o u ’ r e e x t r e m e l y e f f i c i e n t …" at bounding box center [504, 227] width 1008 height 455
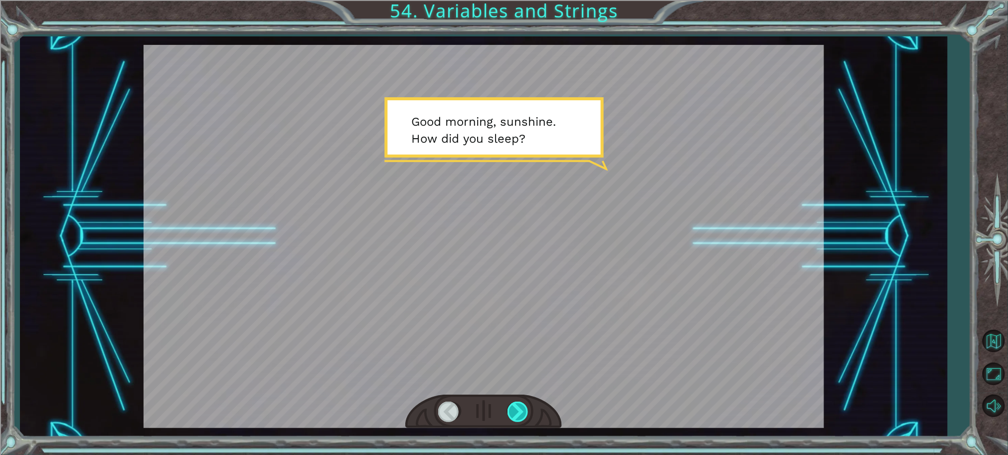
click at [518, 411] on div at bounding box center [519, 411] width 22 height 20
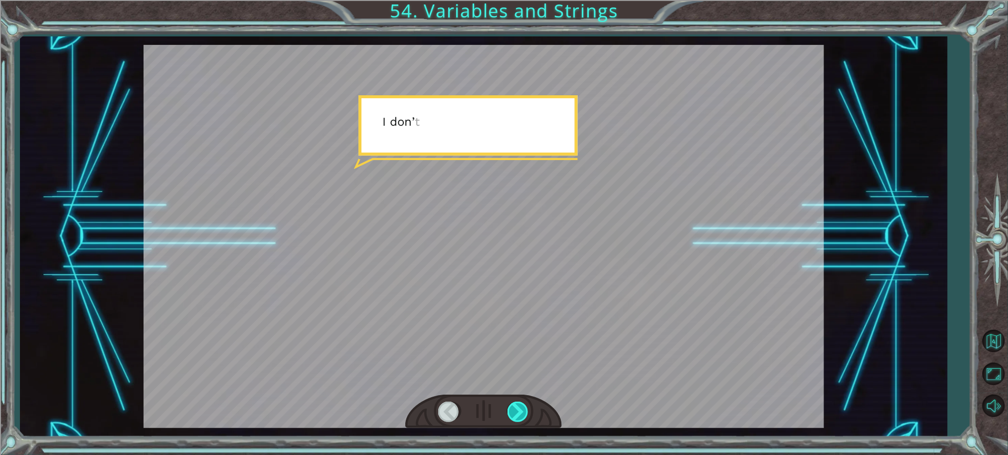
click at [518, 411] on div at bounding box center [519, 411] width 22 height 20
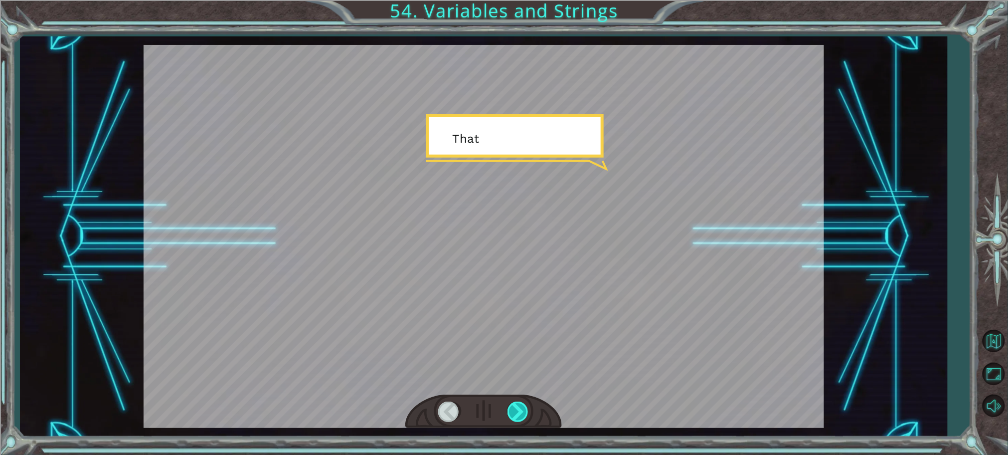
click at [518, 411] on div at bounding box center [519, 411] width 22 height 20
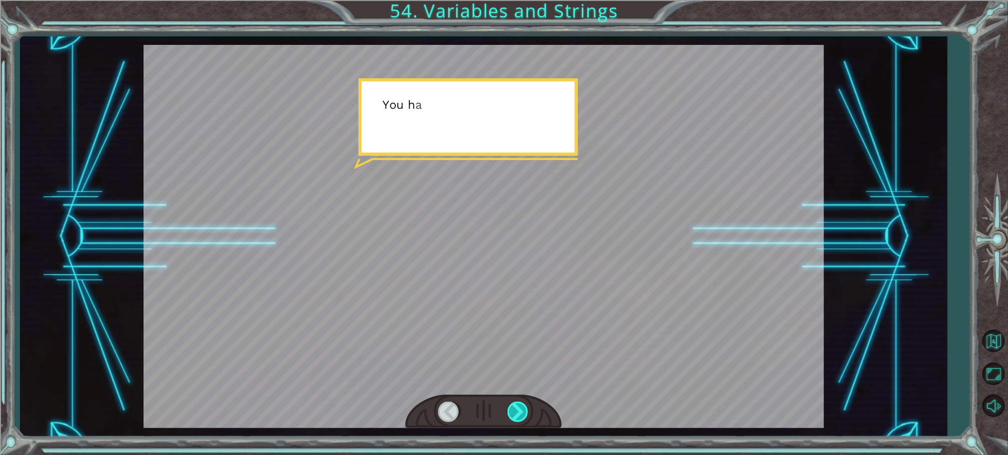
click at [518, 411] on div at bounding box center [519, 411] width 22 height 20
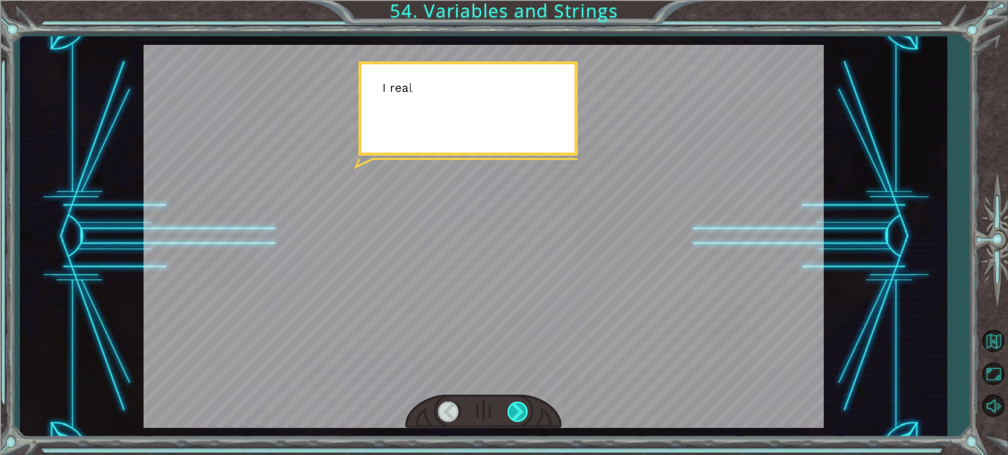
click at [518, 411] on div at bounding box center [519, 411] width 22 height 20
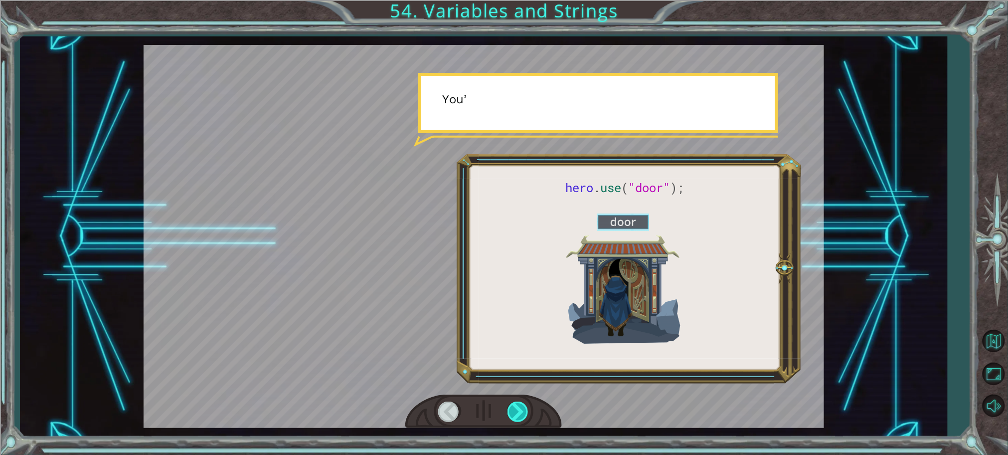
click at [518, 411] on div at bounding box center [519, 411] width 22 height 20
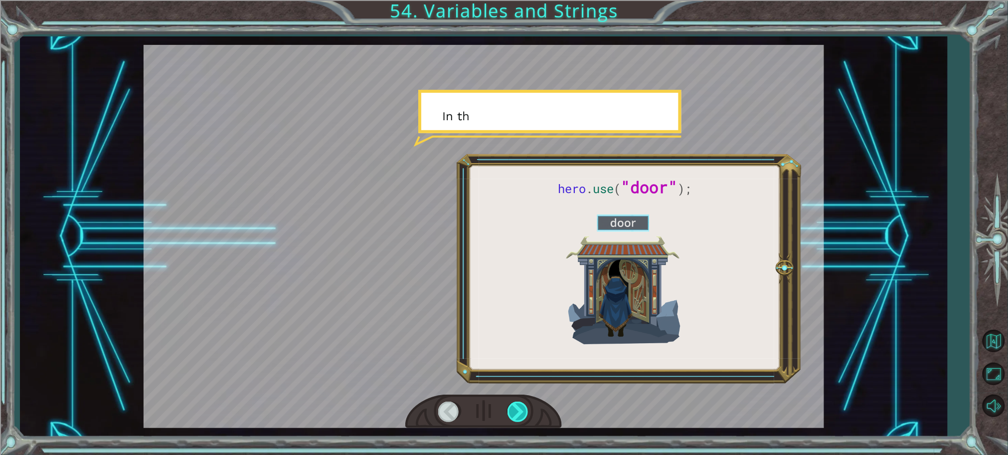
click at [518, 411] on div at bounding box center [519, 411] width 22 height 20
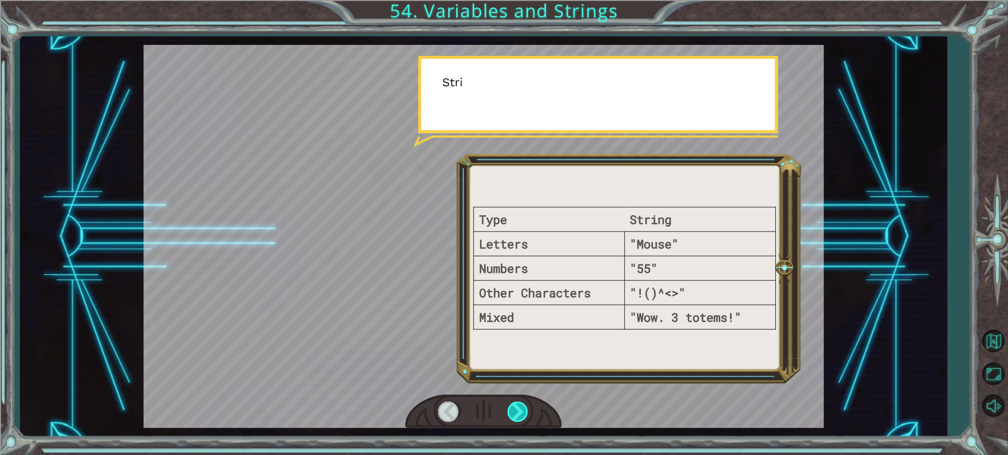
click at [518, 411] on div at bounding box center [519, 411] width 22 height 20
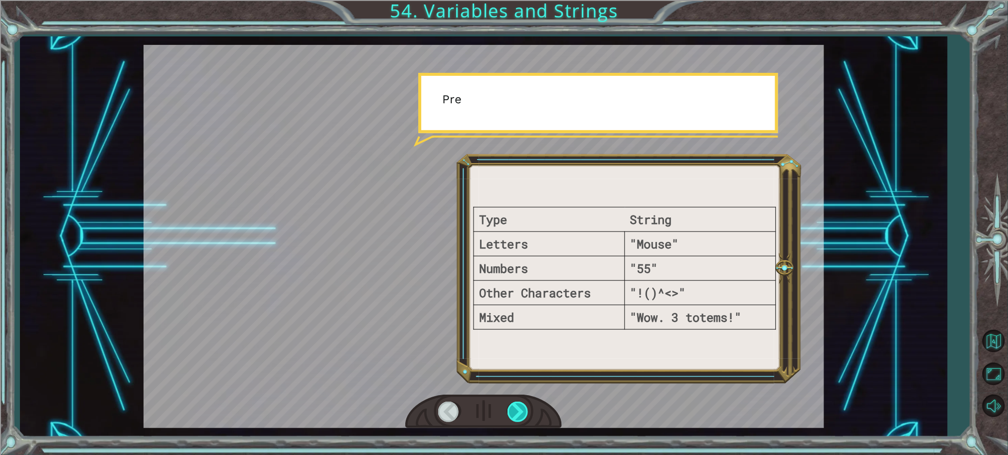
click at [518, 411] on div at bounding box center [519, 411] width 22 height 20
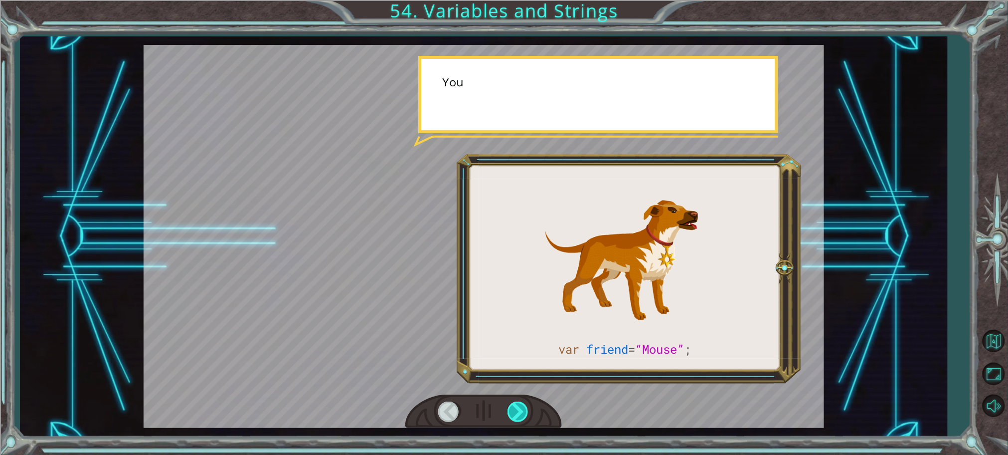
click at [518, 411] on div at bounding box center [519, 411] width 22 height 20
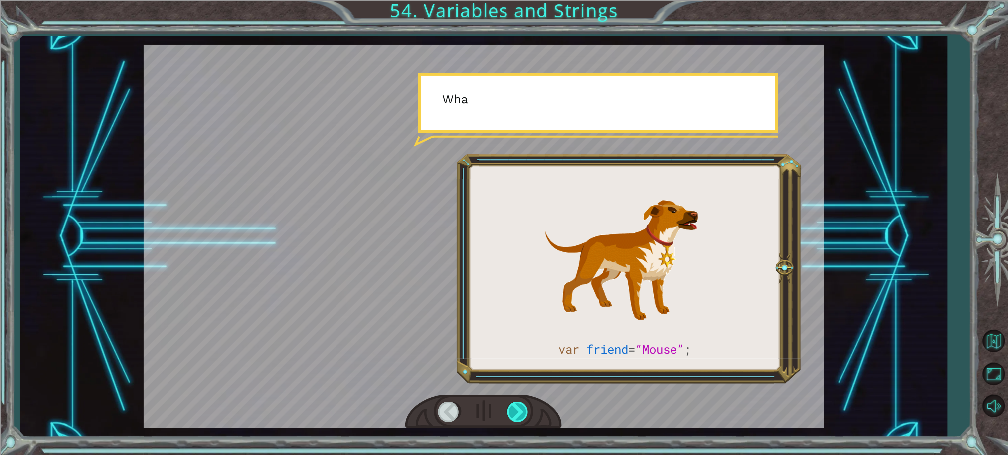
click at [518, 411] on div at bounding box center [519, 411] width 22 height 20
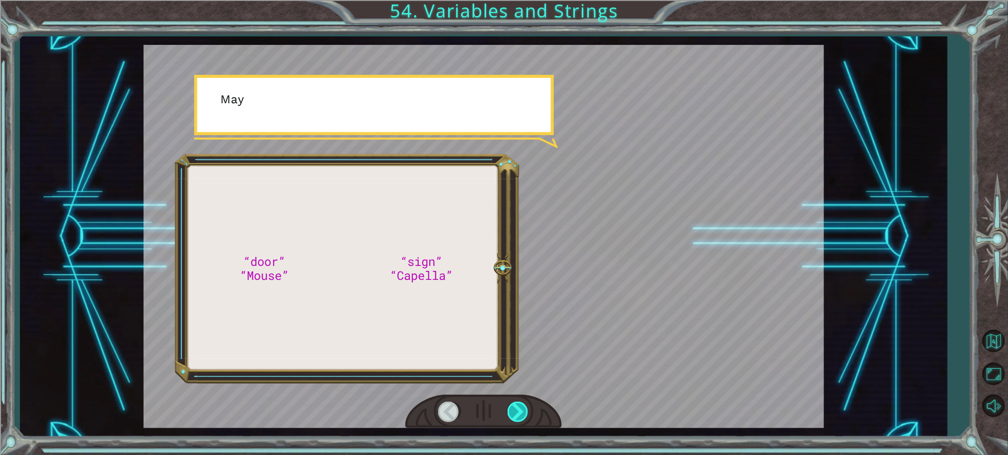
click at [518, 411] on div at bounding box center [519, 411] width 22 height 20
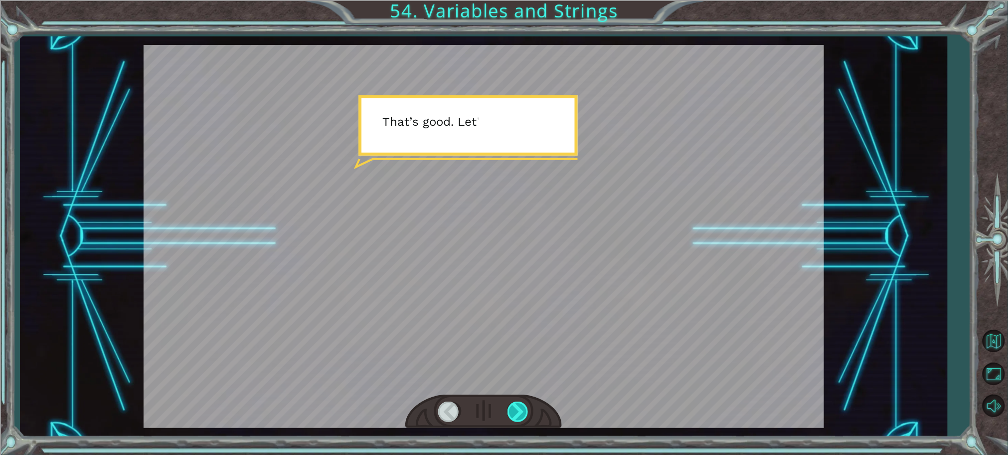
click at [518, 411] on div at bounding box center [519, 411] width 22 height 20
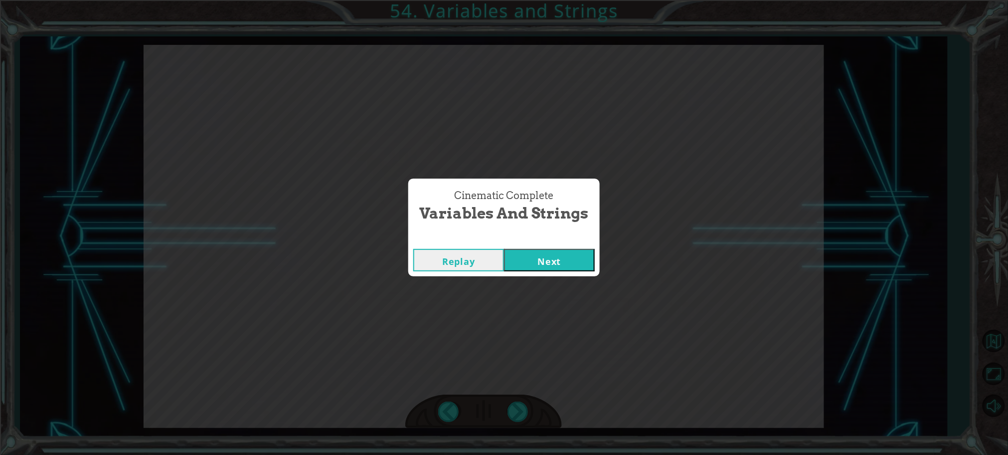
click at [548, 267] on button "Next" at bounding box center [549, 260] width 91 height 22
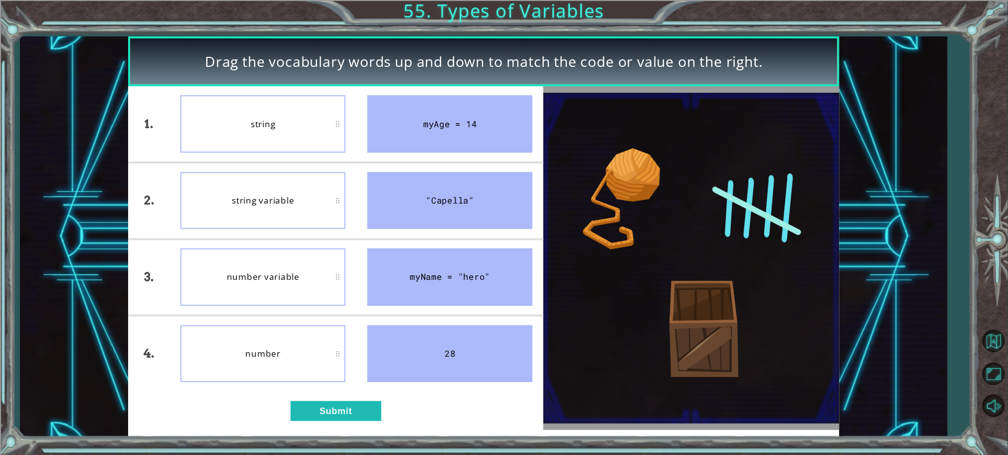
click at [320, 375] on div "number" at bounding box center [263, 353] width 165 height 57
click at [320, 137] on div "string" at bounding box center [263, 123] width 165 height 57
click at [274, 292] on div "number variable" at bounding box center [263, 276] width 165 height 57
click at [299, 140] on div "string" at bounding box center [263, 123] width 165 height 57
click at [329, 416] on button "Submit" at bounding box center [336, 411] width 91 height 20
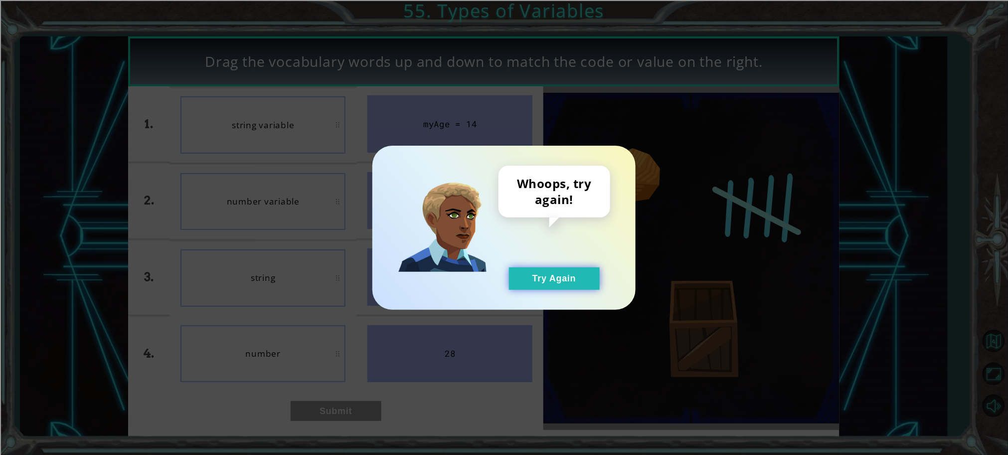
click at [549, 267] on button "Try Again" at bounding box center [554, 278] width 91 height 22
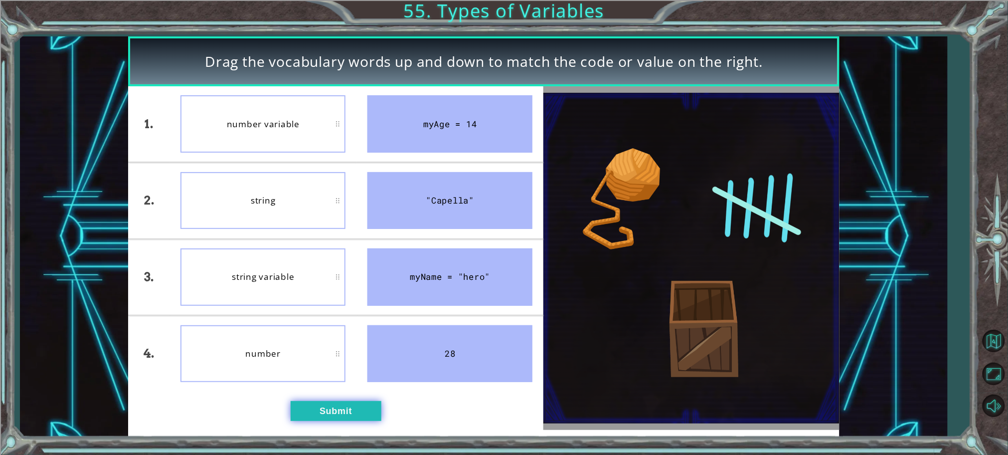
click at [316, 407] on button "Submit" at bounding box center [336, 411] width 91 height 20
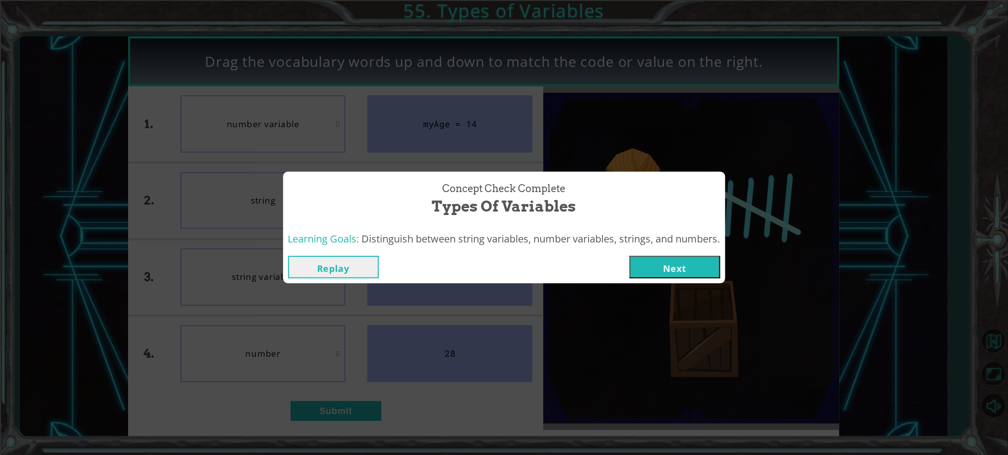
click at [679, 261] on button "Next" at bounding box center [675, 267] width 91 height 22
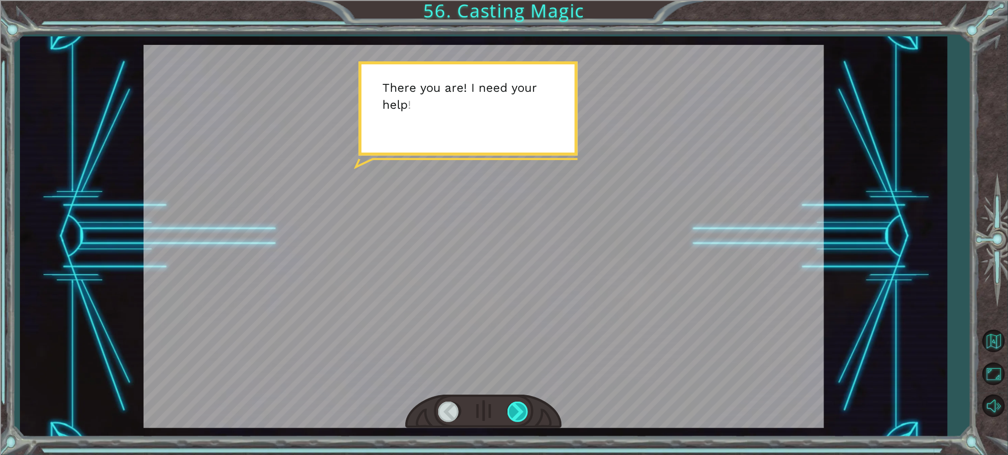
click at [516, 414] on div at bounding box center [519, 411] width 22 height 20
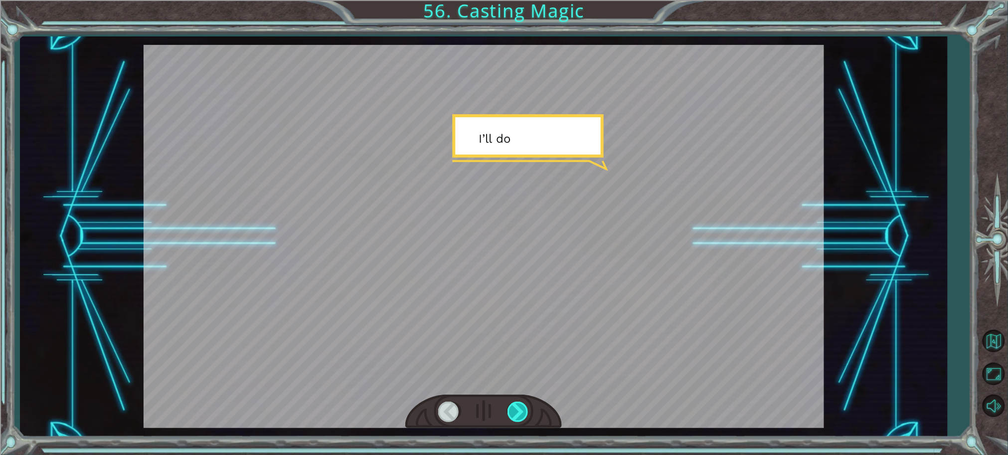
click at [516, 414] on div at bounding box center [519, 411] width 22 height 20
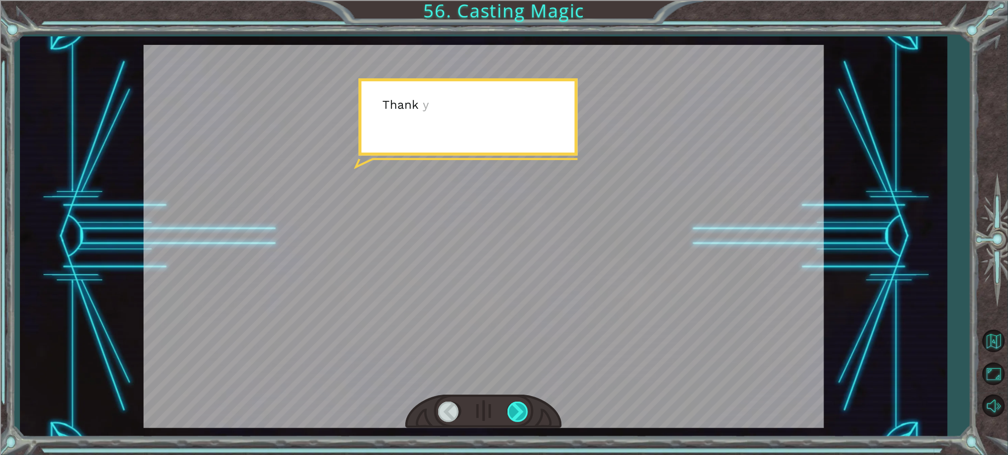
click at [516, 414] on div at bounding box center [519, 411] width 22 height 20
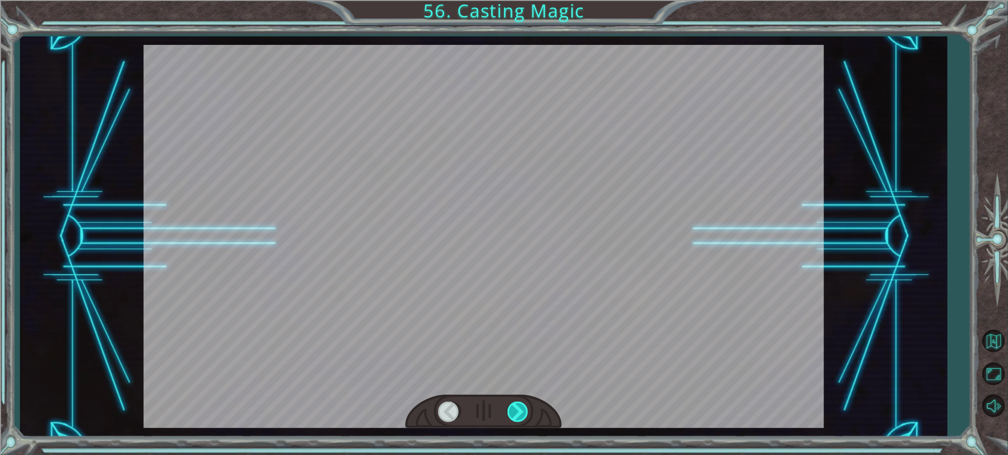
click at [516, 414] on div at bounding box center [519, 411] width 22 height 20
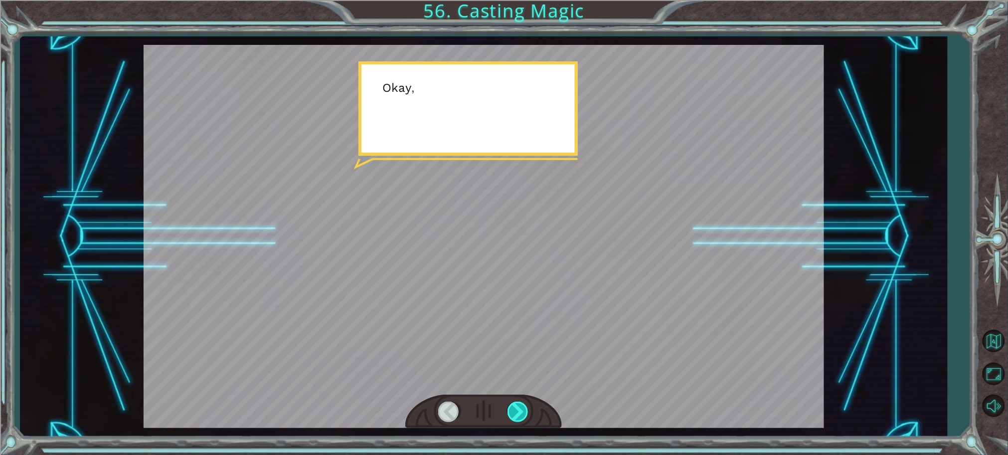
click at [516, 414] on div at bounding box center [519, 411] width 22 height 20
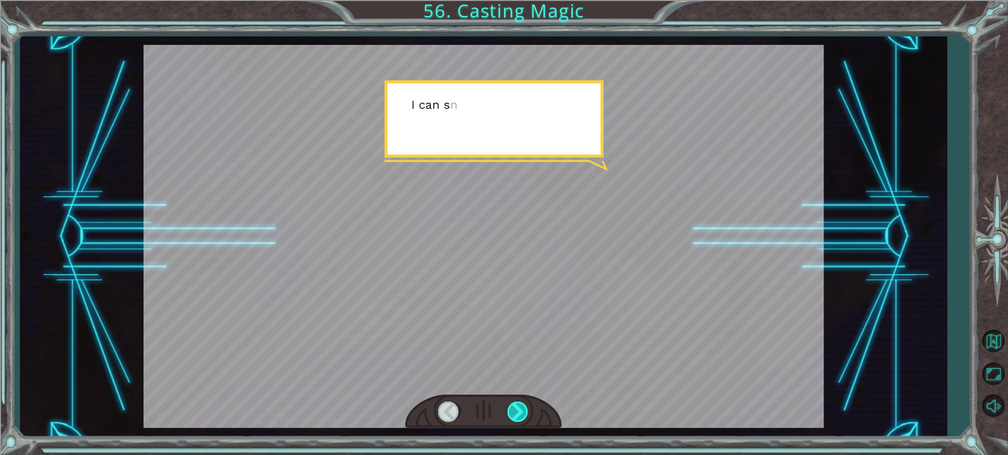
click at [516, 414] on div at bounding box center [519, 411] width 22 height 20
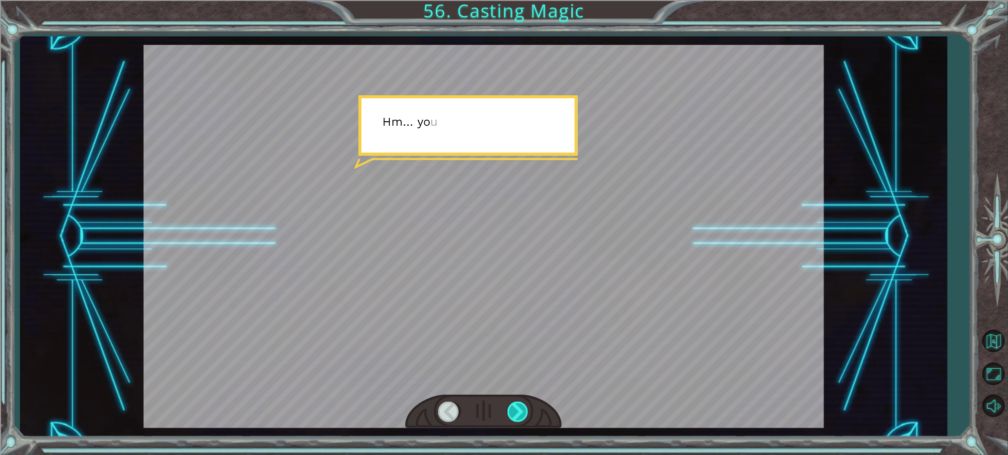
click at [516, 414] on div at bounding box center [519, 411] width 22 height 20
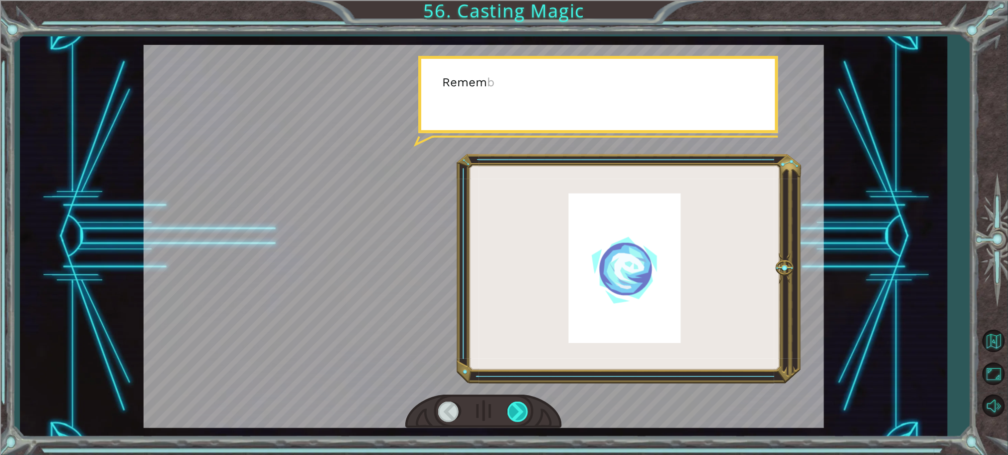
click at [516, 414] on div at bounding box center [519, 411] width 22 height 20
click at [516, 419] on div at bounding box center [519, 411] width 22 height 20
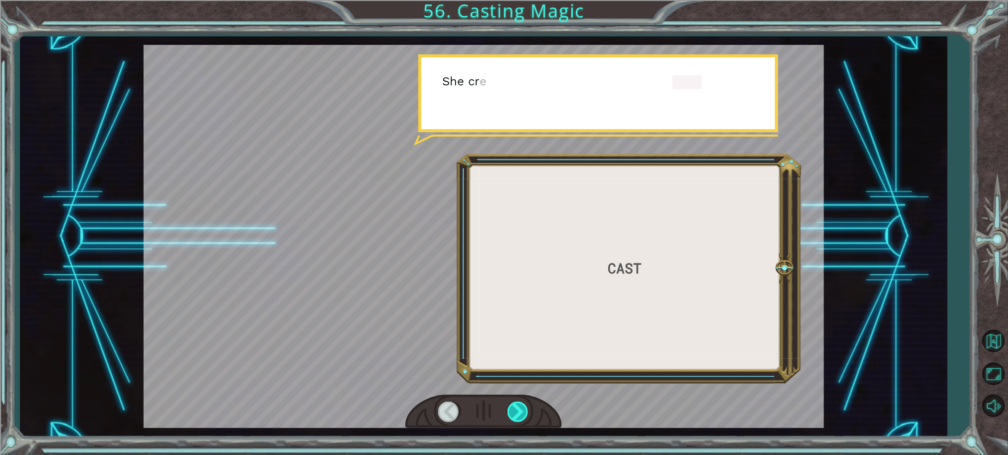
click at [516, 419] on div at bounding box center [519, 411] width 22 height 20
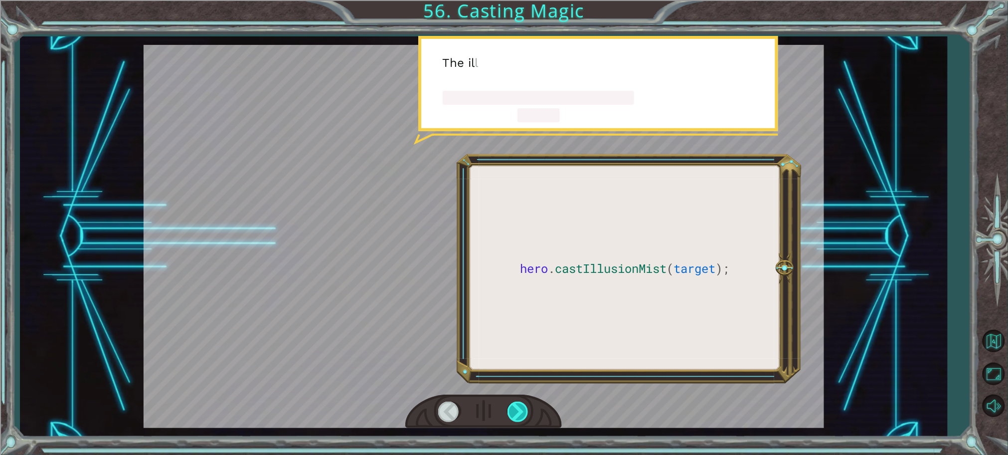
click at [516, 419] on div at bounding box center [519, 411] width 22 height 20
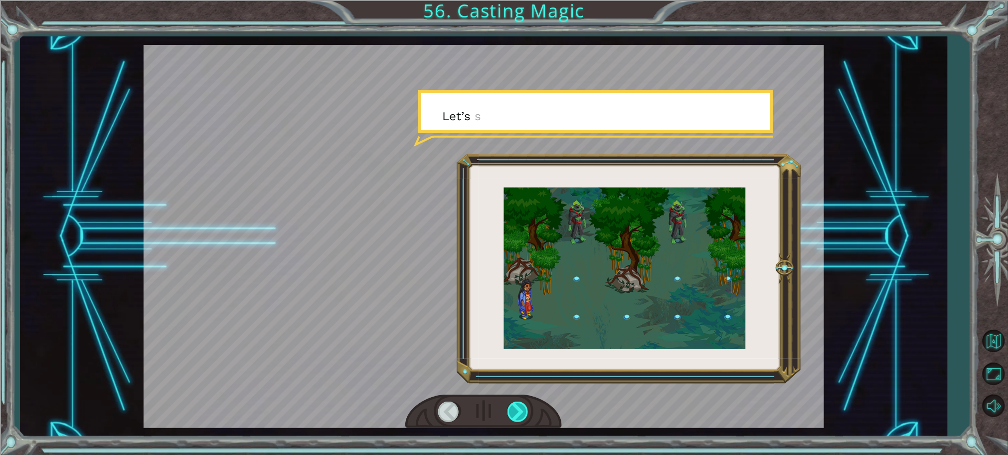
click at [516, 419] on div at bounding box center [519, 411] width 22 height 20
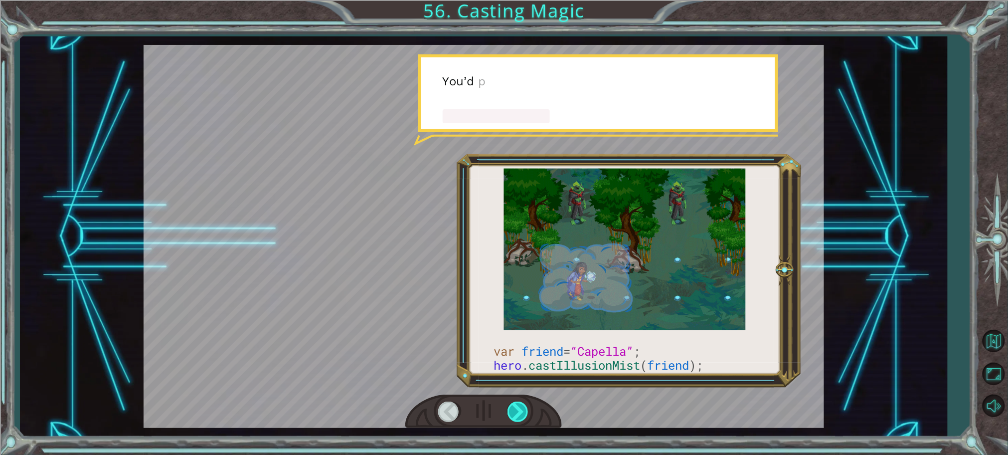
click at [516, 419] on div at bounding box center [519, 411] width 22 height 20
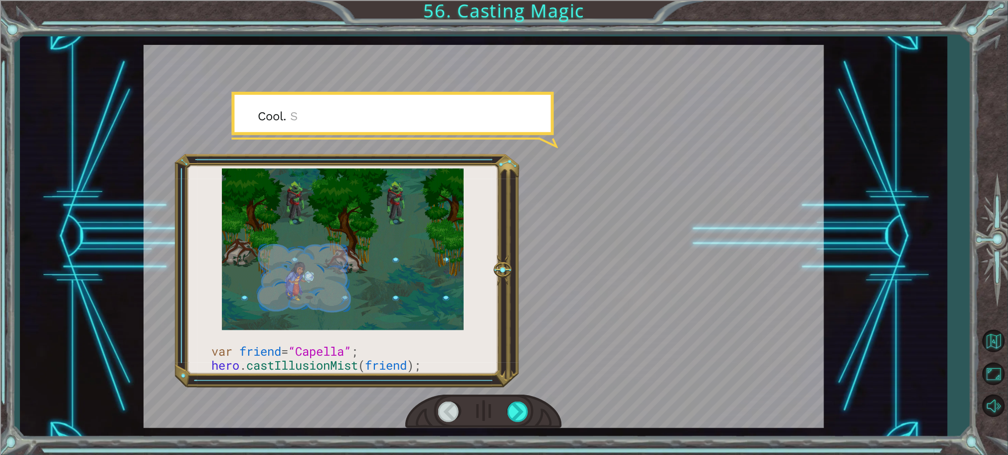
click at [510, 397] on div at bounding box center [483, 412] width 157 height 34
click at [513, 403] on div at bounding box center [519, 411] width 22 height 20
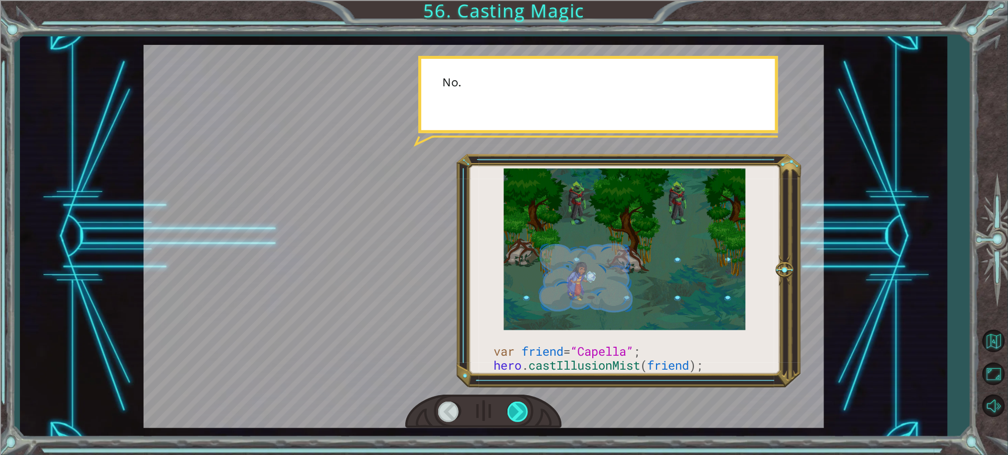
click at [513, 403] on div at bounding box center [519, 411] width 22 height 20
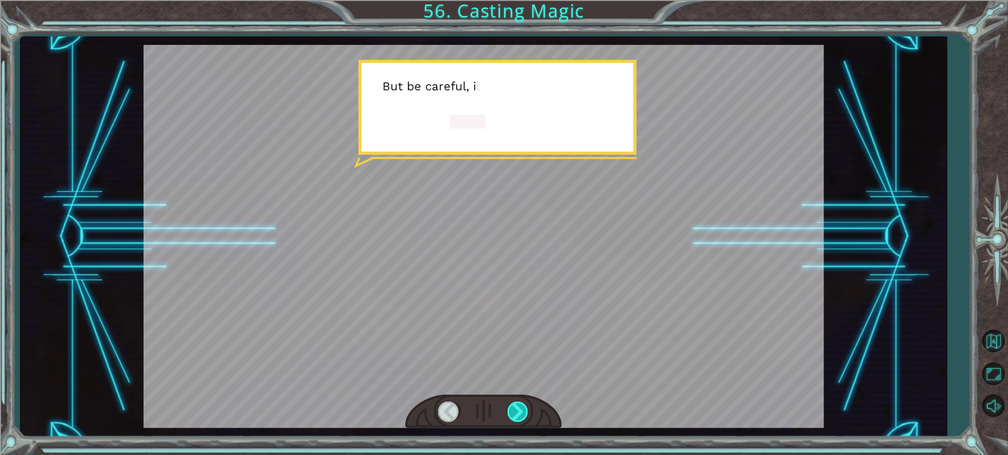
click at [513, 403] on div at bounding box center [519, 411] width 22 height 20
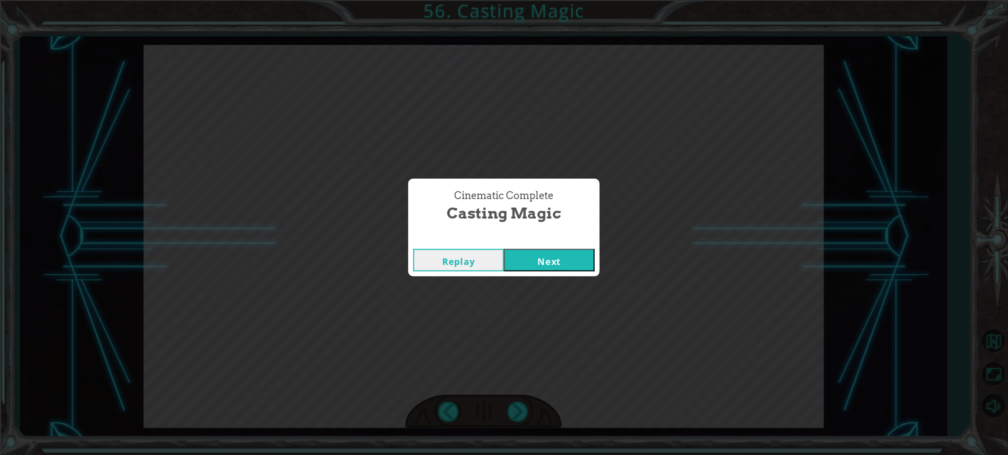
click at [543, 250] on button "Next" at bounding box center [549, 260] width 91 height 22
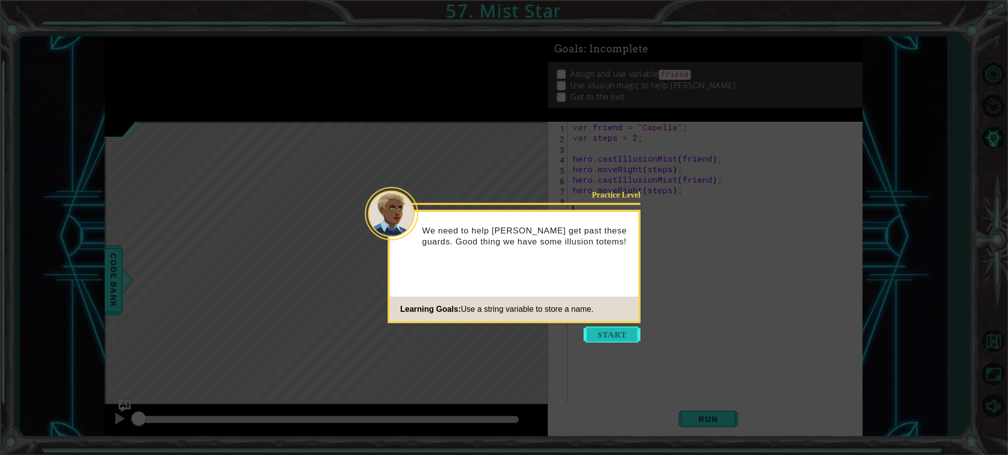
click at [621, 332] on button "Start" at bounding box center [612, 335] width 57 height 16
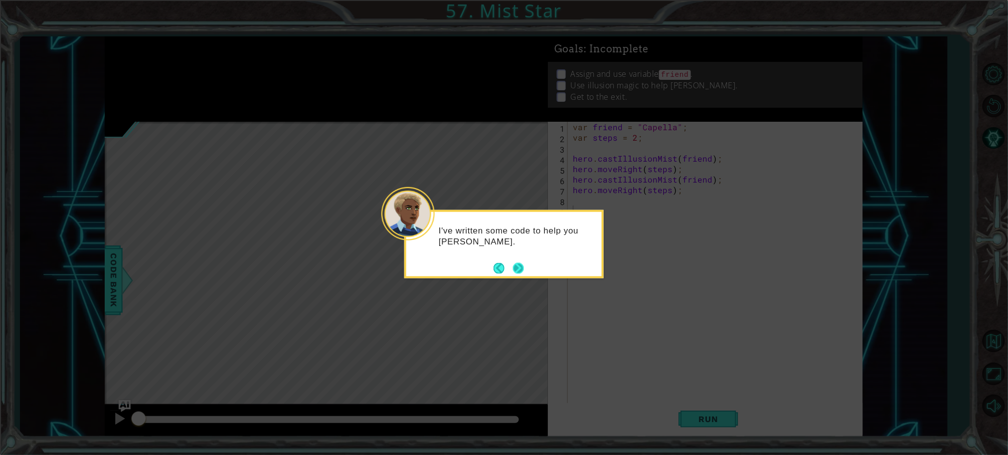
click at [524, 266] on button "Next" at bounding box center [518, 268] width 11 height 11
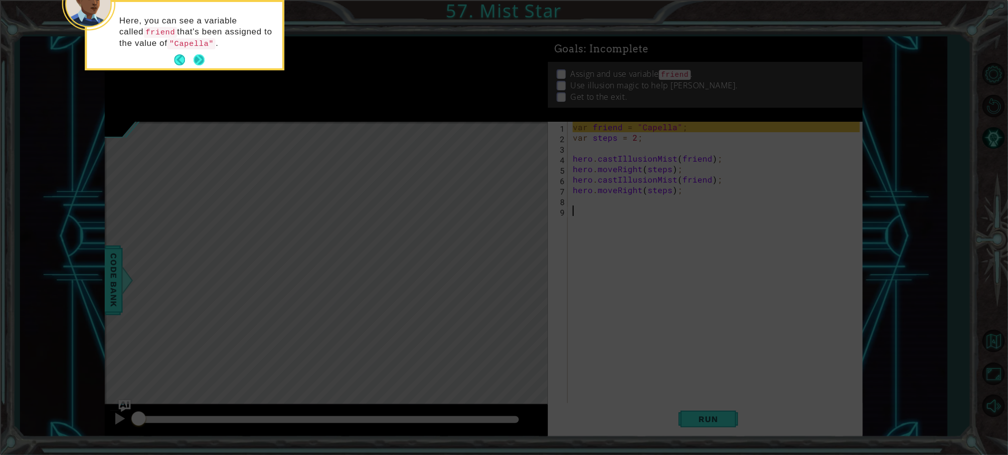
click at [202, 62] on button "Next" at bounding box center [199, 59] width 11 height 11
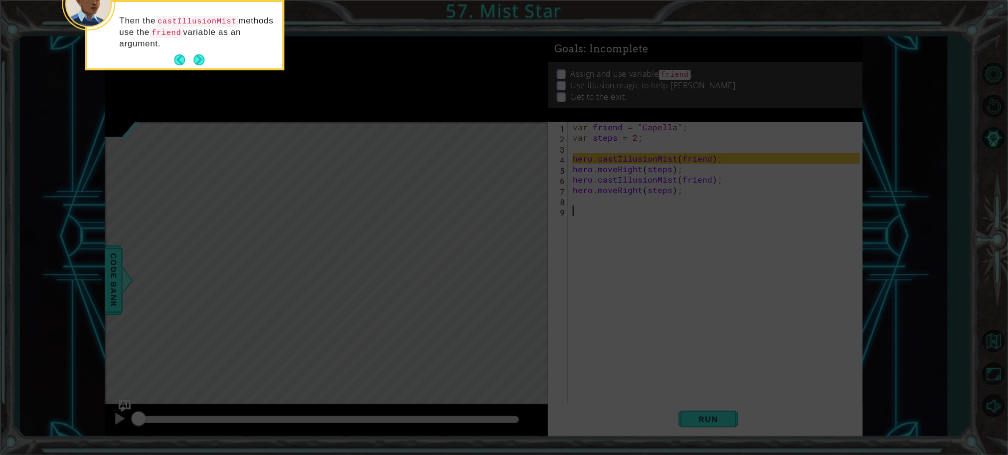
click at [202, 62] on button "Next" at bounding box center [199, 59] width 11 height 11
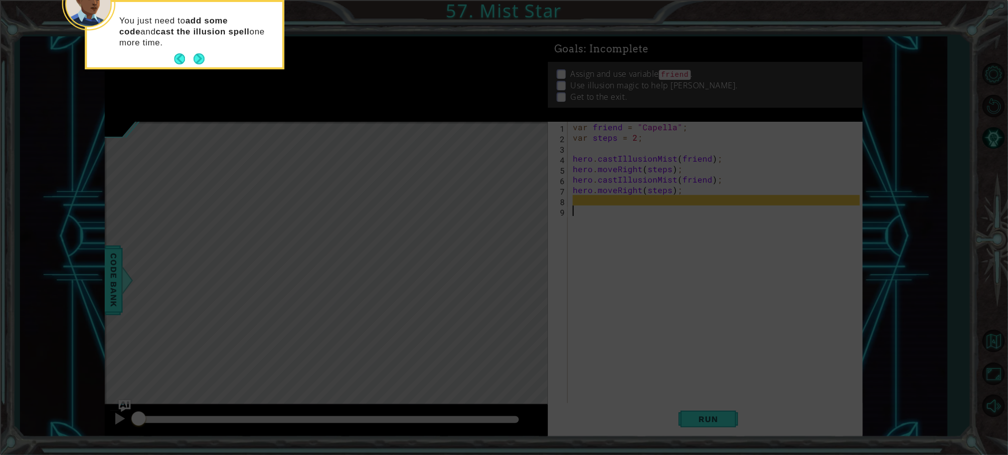
click at [202, 62] on button "Next" at bounding box center [199, 58] width 11 height 11
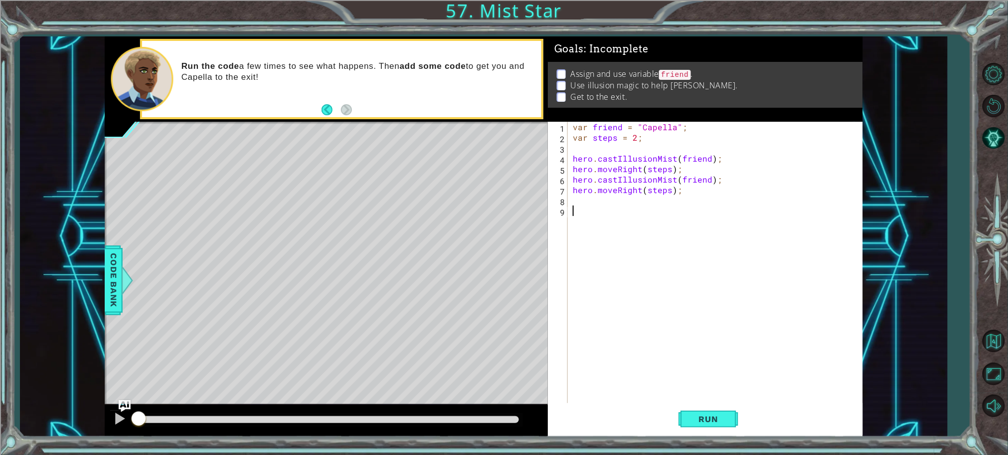
click at [604, 215] on div "var friend = "Capella" ; var steps = 2 ; hero . castIllusionMist ( friend ) ; h…" at bounding box center [718, 274] width 294 height 304
click at [1002, 144] on button "AI Hint" at bounding box center [994, 137] width 29 height 29
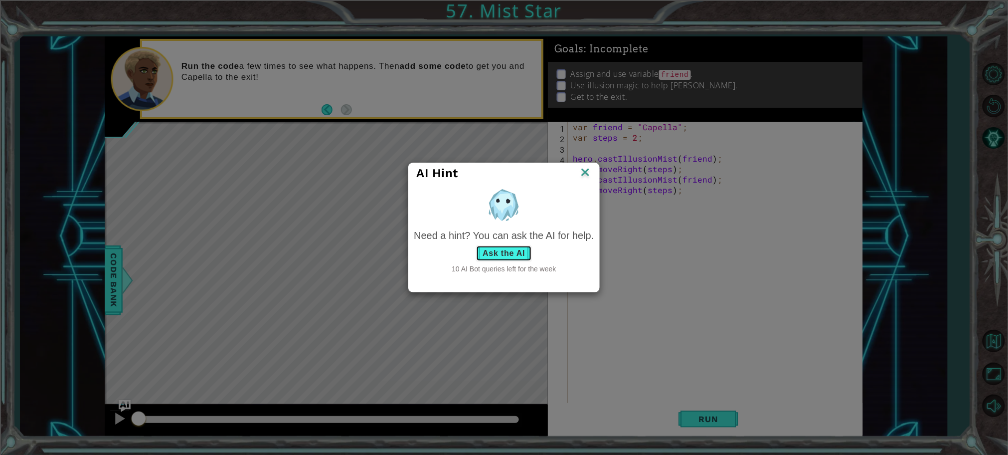
click at [521, 254] on button "Ask the AI" at bounding box center [503, 253] width 55 height 16
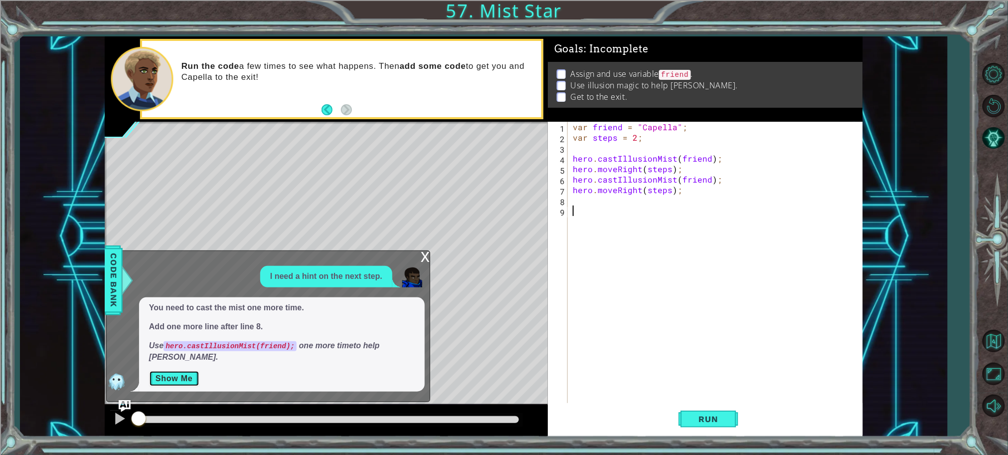
click at [163, 380] on button "Show Me" at bounding box center [174, 379] width 50 height 16
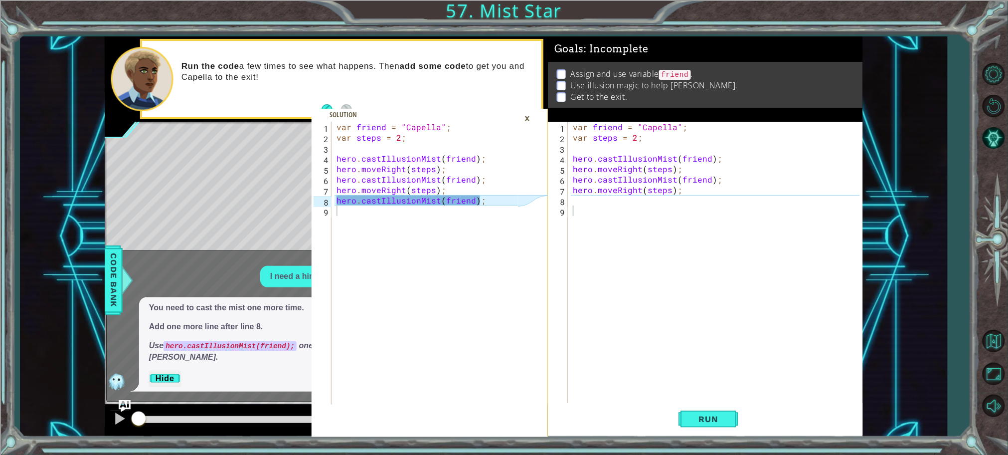
click at [680, 208] on div "var friend = "Capella" ; var steps = 2 ; hero . castIllusionMist ( friend ) ; h…" at bounding box center [718, 274] width 294 height 304
click at [667, 203] on div "var friend = "Capella" ; var steps = 2 ; hero . castIllusionMist ( friend ) ; h…" at bounding box center [718, 274] width 294 height 304
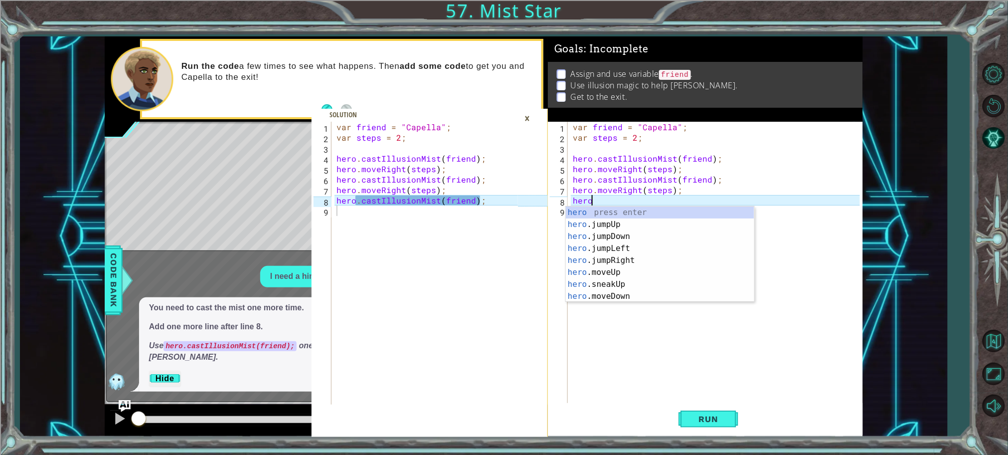
scroll to position [0, 0]
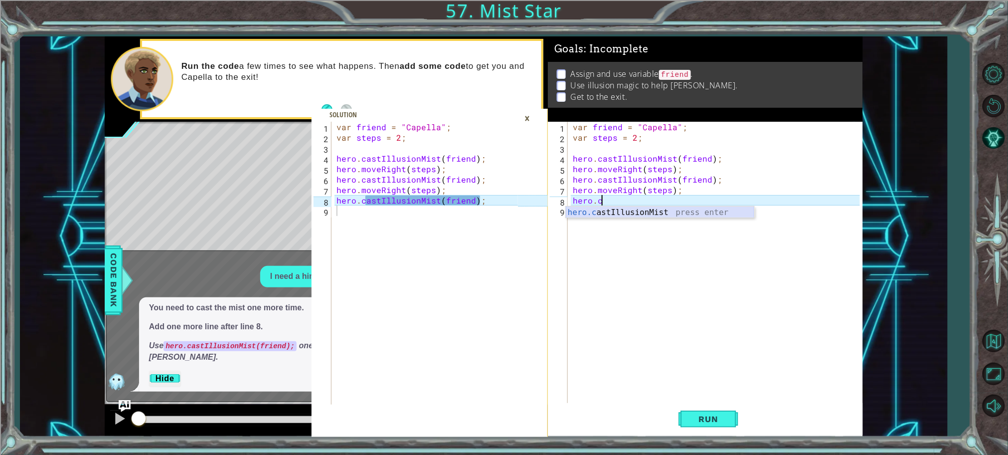
click at [681, 214] on div "hero.c astIllusionMist press enter" at bounding box center [660, 224] width 189 height 36
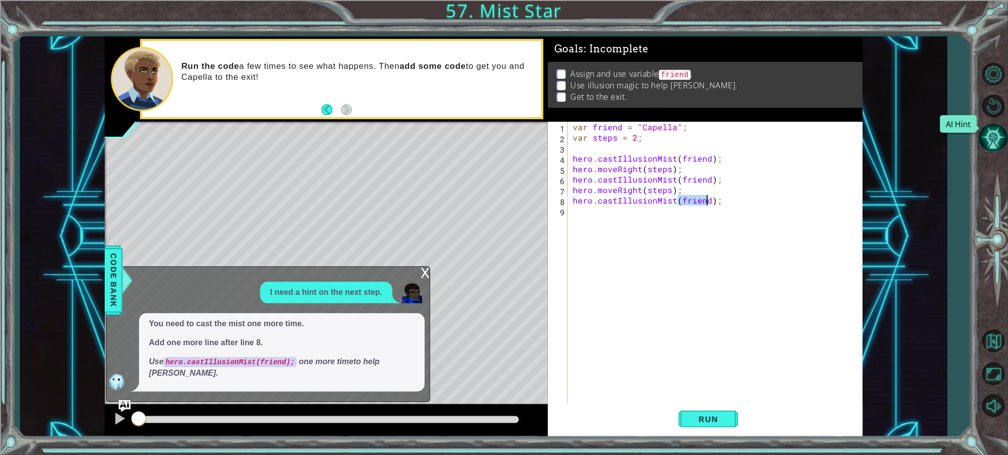
type textarea "hero.castIllusionMist(friend);"
click at [999, 131] on button "AI Hint" at bounding box center [994, 137] width 29 height 29
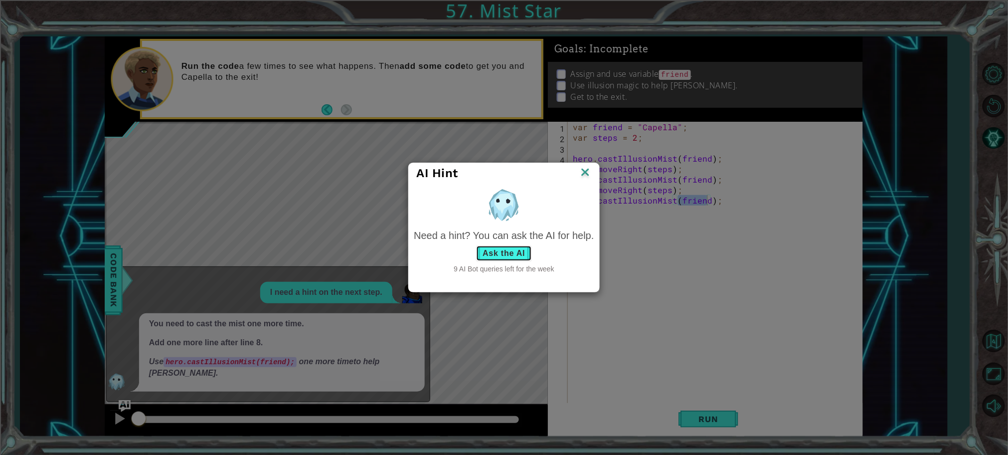
click at [523, 253] on button "Ask the AI" at bounding box center [503, 253] width 55 height 16
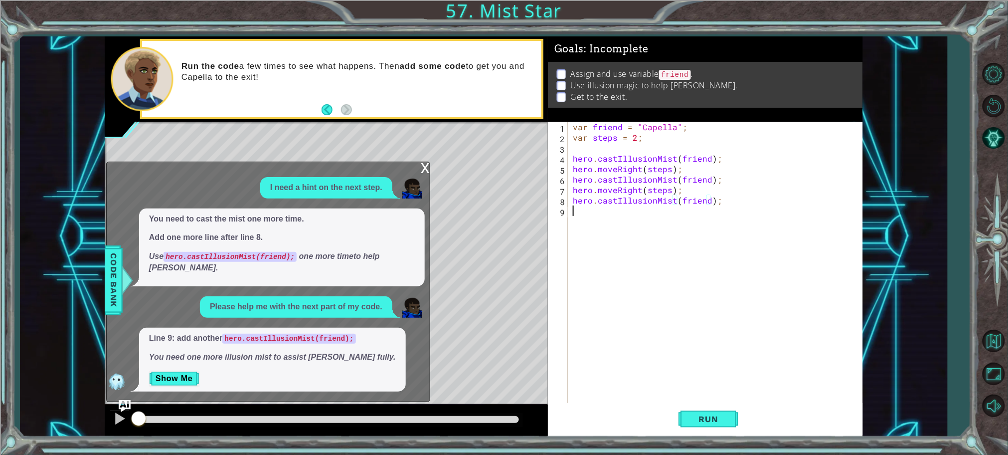
click at [650, 232] on div "var friend = "Capella" ; var steps = 2 ; hero . castIllusionMist ( friend ) ; h…" at bounding box center [718, 274] width 294 height 304
click at [679, 223] on div "hero.c astIllusionMist press enter" at bounding box center [665, 235] width 189 height 36
type textarea "hero.castIllusionMist(friend);"
click at [190, 378] on button "Show Me" at bounding box center [174, 379] width 50 height 16
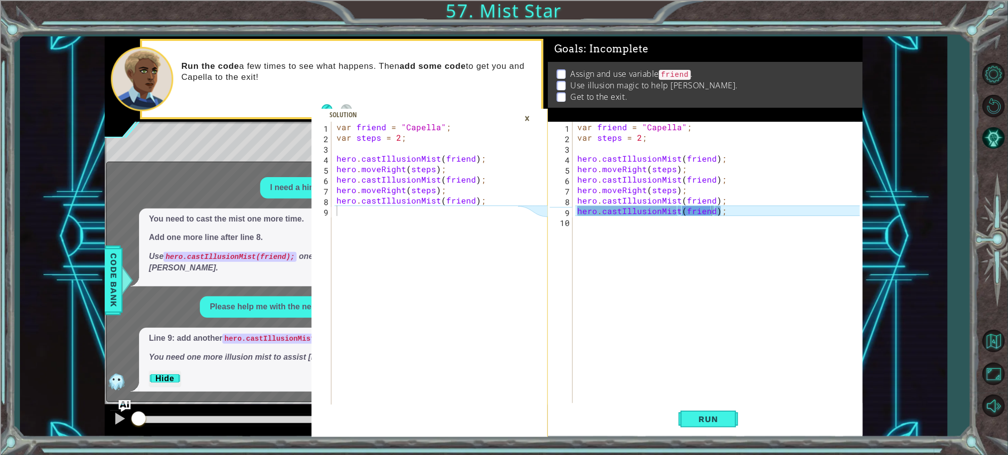
click at [238, 277] on div "You need to cast the mist one more time. Add one more line after line 8. Use he…" at bounding box center [282, 247] width 286 height 78
click at [646, 344] on div "var friend = "Capella" ; var steps = 2 ; hero . castIllusionMist ( friend ) ; h…" at bounding box center [721, 274] width 290 height 304
click at [994, 134] on button "AI Hint" at bounding box center [994, 137] width 29 height 29
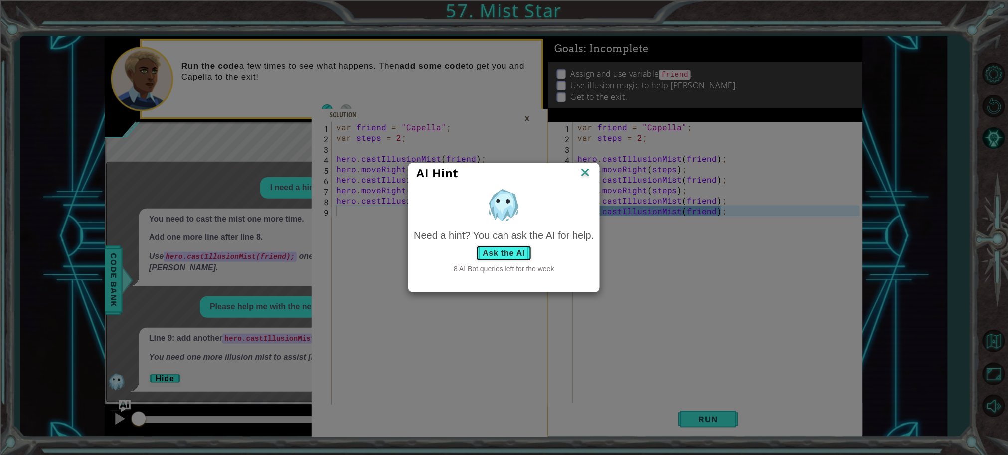
click at [508, 259] on button "Ask the AI" at bounding box center [503, 253] width 55 height 16
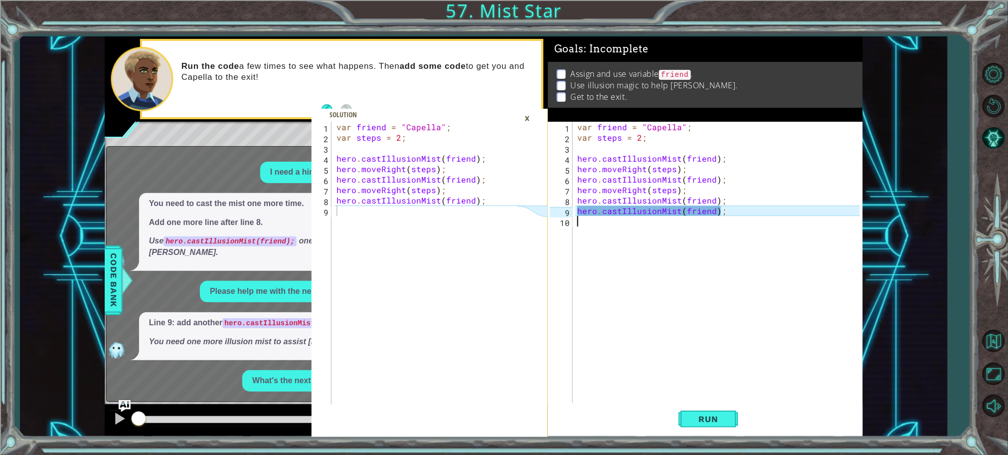
scroll to position [31, 0]
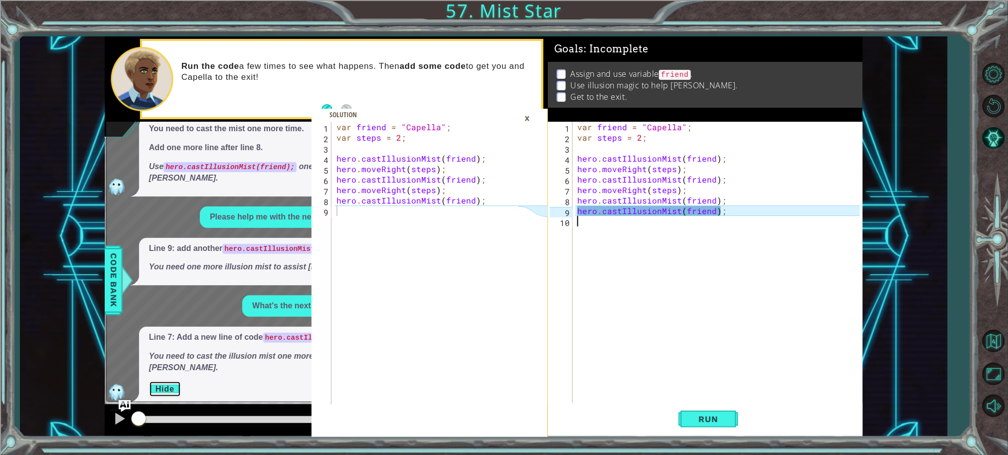
click at [172, 381] on button "Hide" at bounding box center [165, 389] width 32 height 16
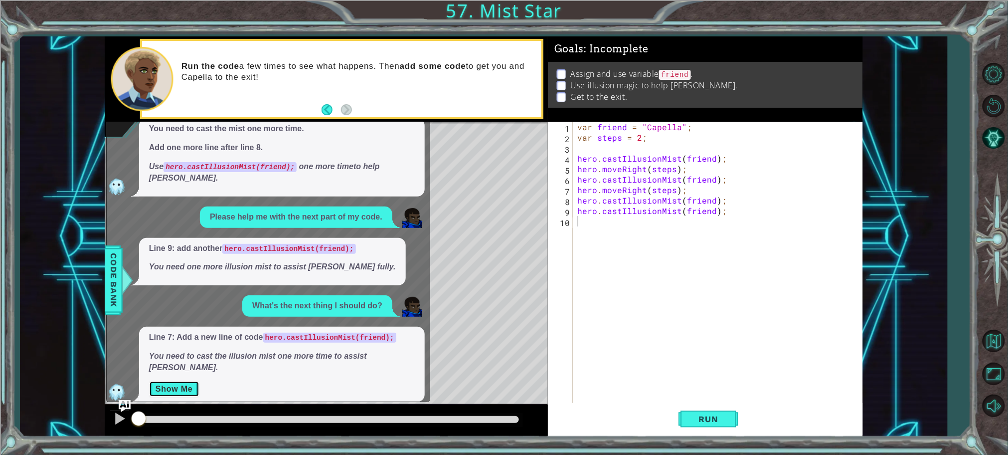
click at [172, 381] on button "Show Me" at bounding box center [174, 389] width 50 height 16
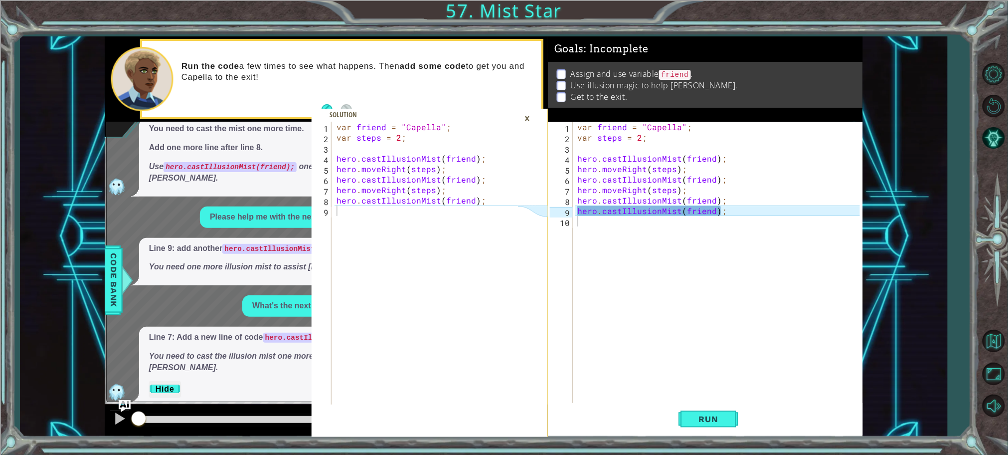
click at [768, 210] on div "var friend = "Capella" ; var steps = 2 ; hero . castIllusionMist ( friend ) ; h…" at bounding box center [721, 274] width 290 height 304
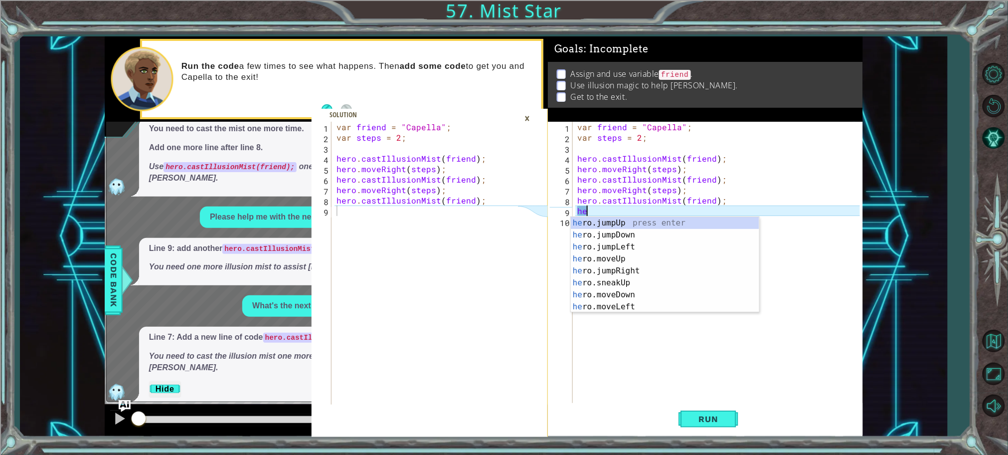
type textarea "h"
type textarea "hero.castIllusionMist(friend);"
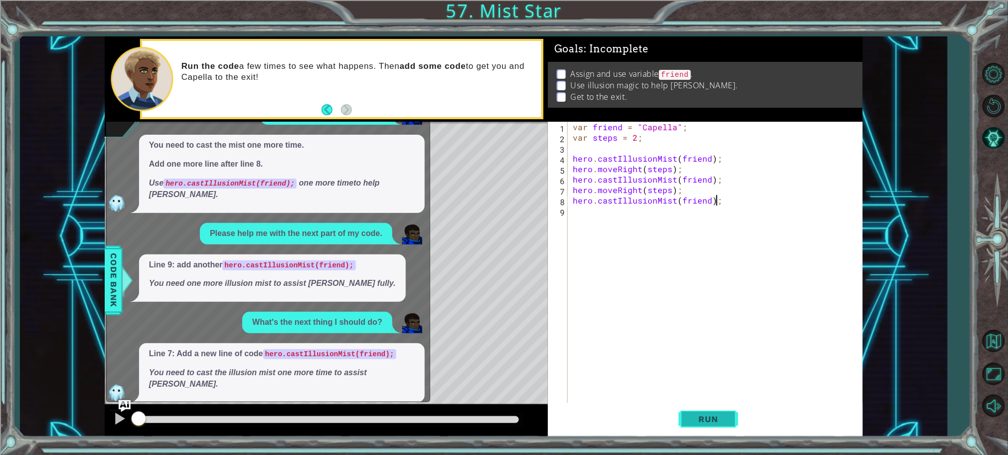
click at [702, 419] on span "Run" at bounding box center [708, 419] width 39 height 10
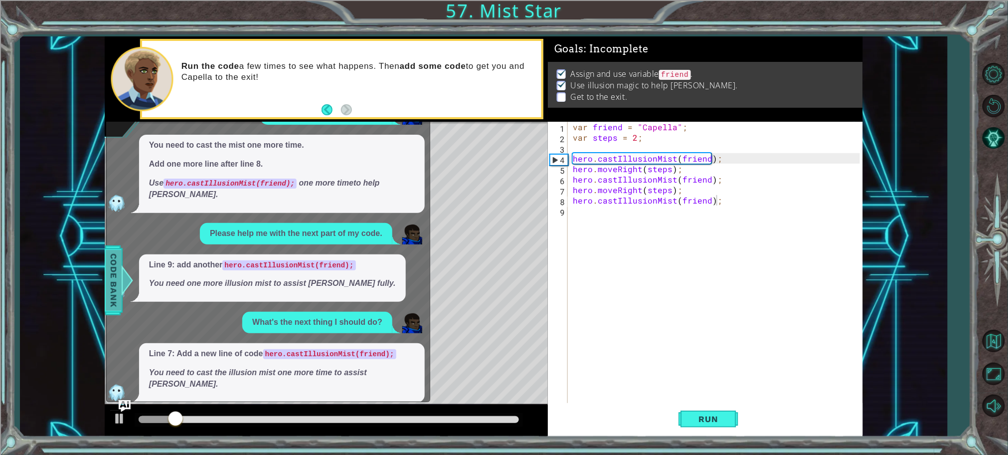
click at [121, 286] on div at bounding box center [127, 280] width 12 height 30
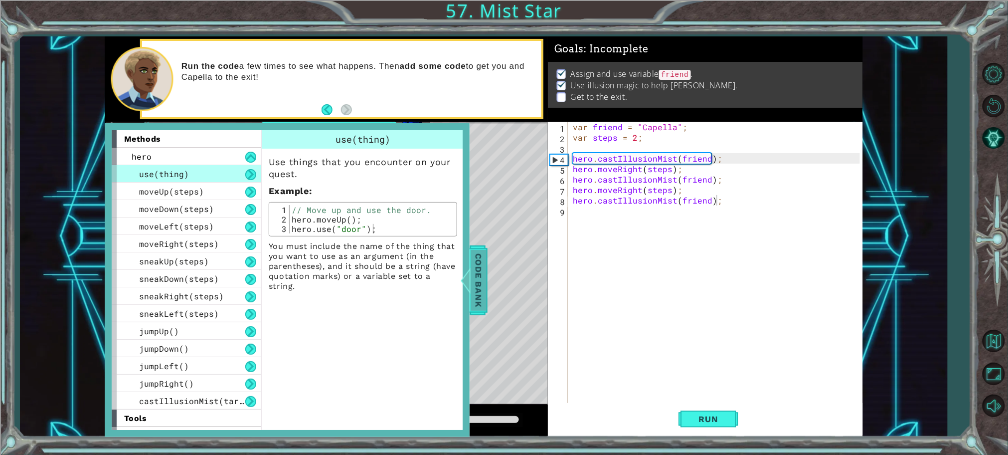
click at [471, 272] on div at bounding box center [465, 280] width 12 height 30
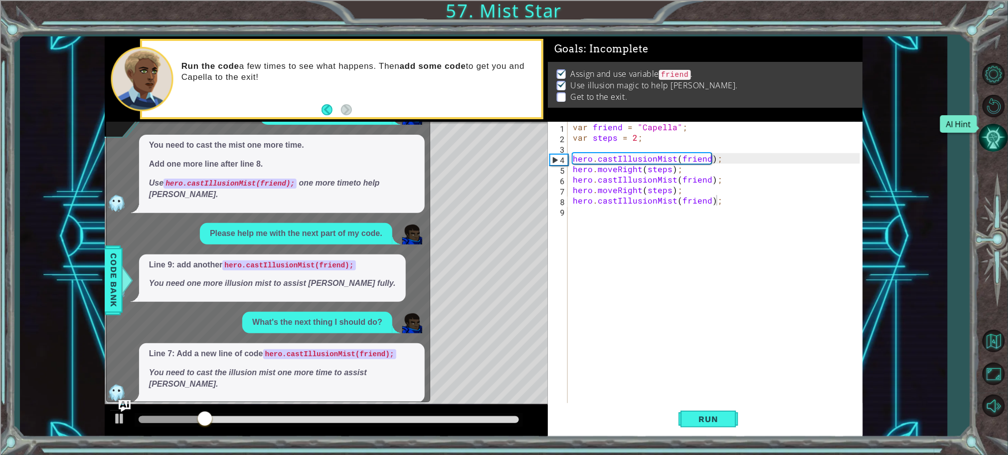
click at [995, 131] on button "AI Hint" at bounding box center [994, 137] width 29 height 29
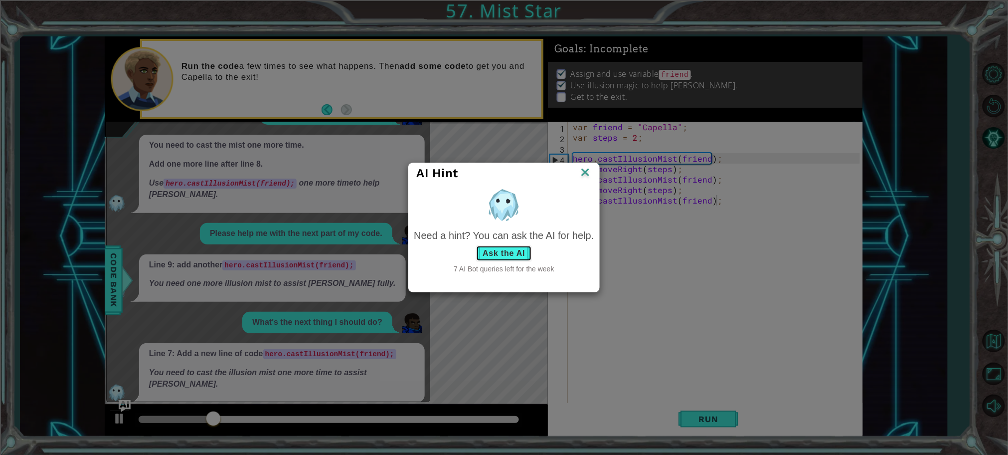
click at [481, 251] on button "Ask the AI" at bounding box center [503, 253] width 55 height 16
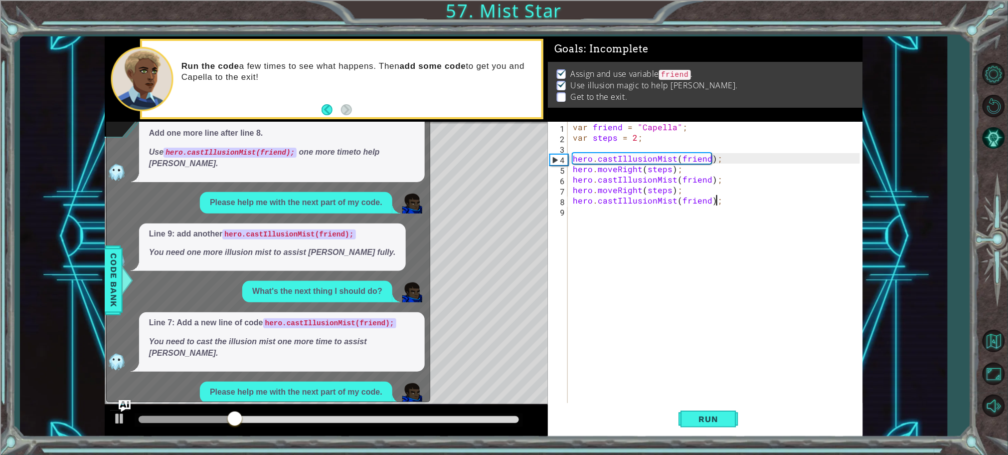
scroll to position [120, 0]
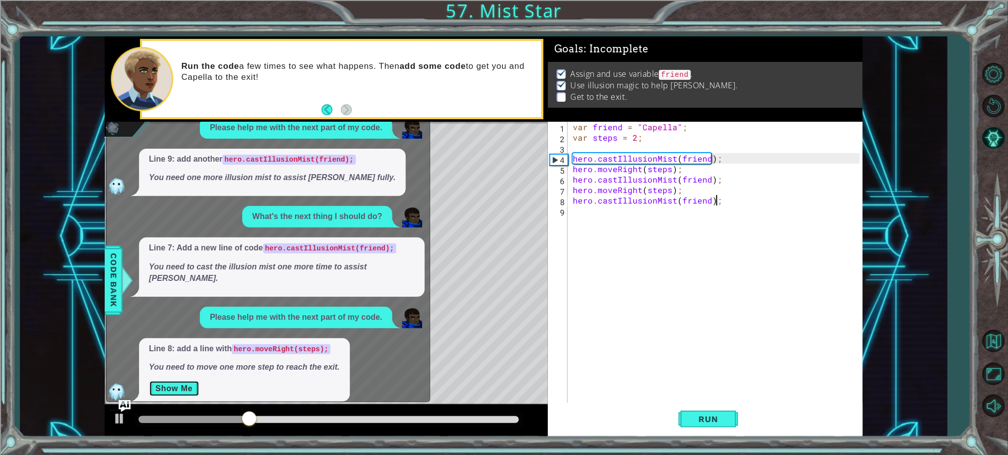
click at [175, 381] on button "Show Me" at bounding box center [174, 389] width 50 height 16
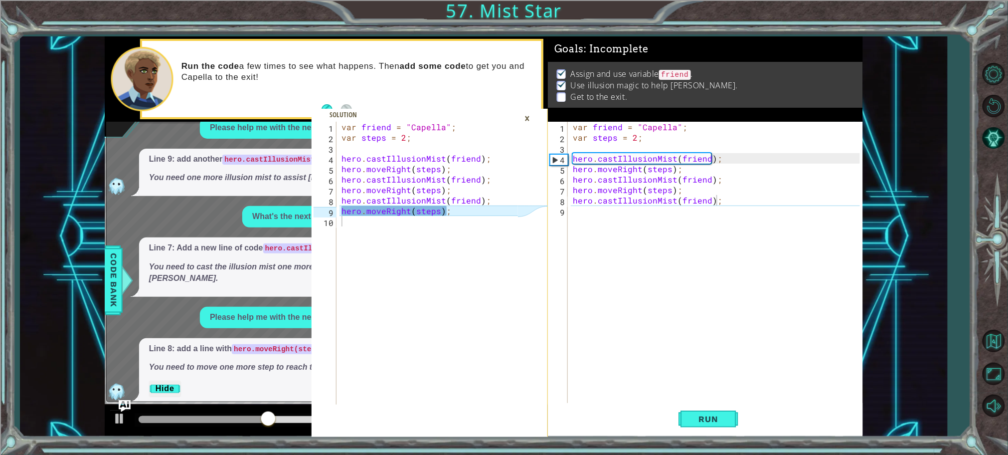
click at [693, 209] on div "var friend = "Capella" ; var steps = 2 ; hero . castIllusionMist ( friend ) ; h…" at bounding box center [718, 274] width 294 height 304
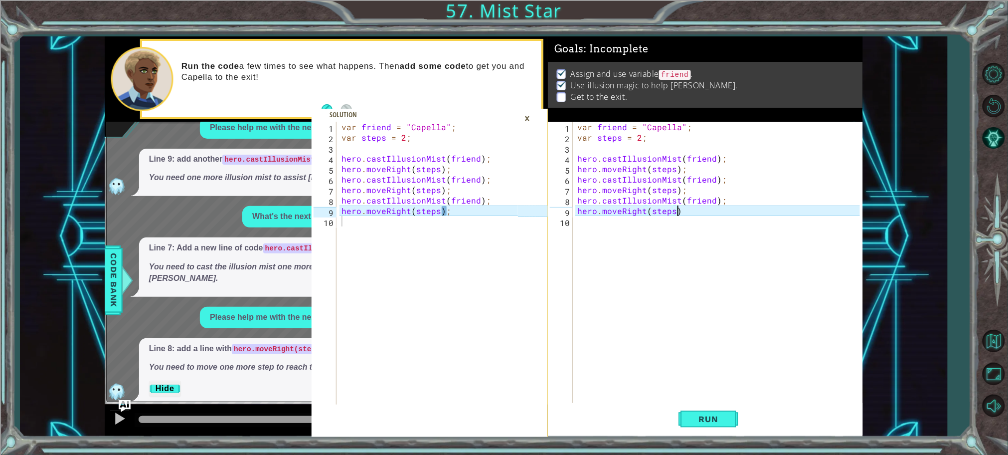
scroll to position [104, 0]
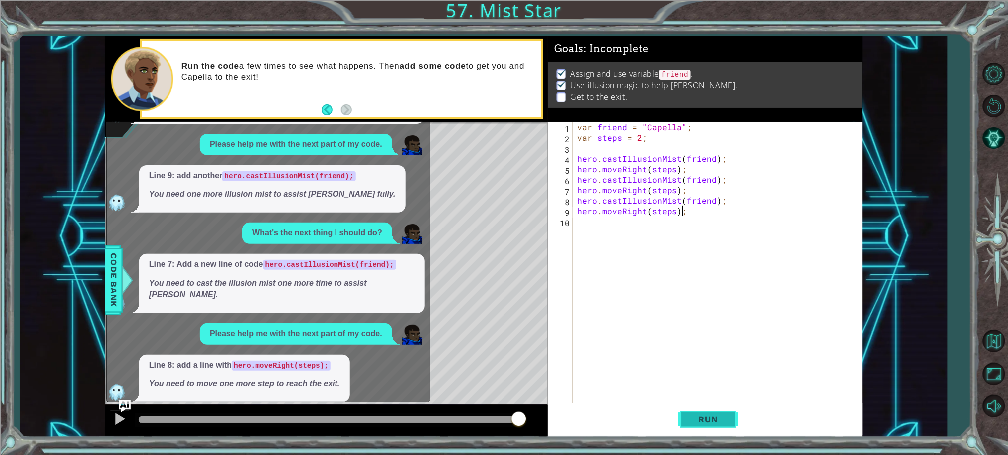
type textarea "hero.moveRight(steps);"
click at [705, 410] on button "Run" at bounding box center [709, 418] width 60 height 31
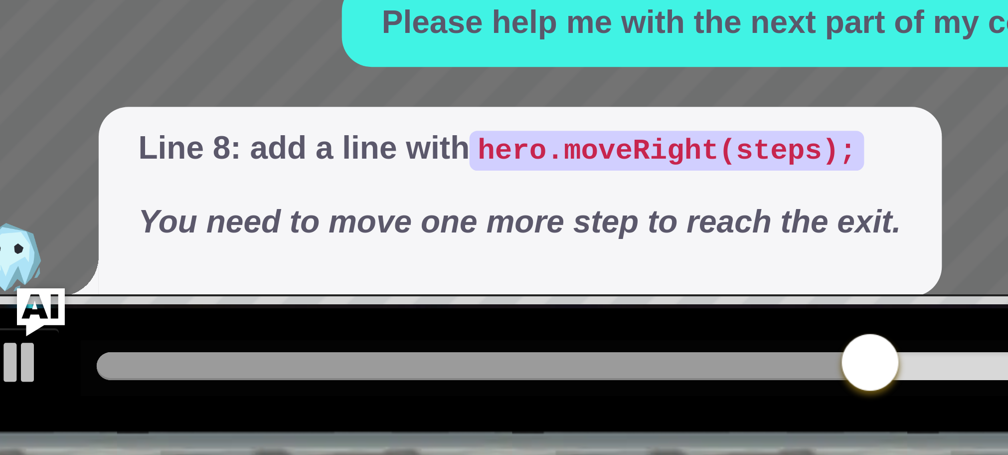
click at [152, 405] on div at bounding box center [326, 421] width 443 height 32
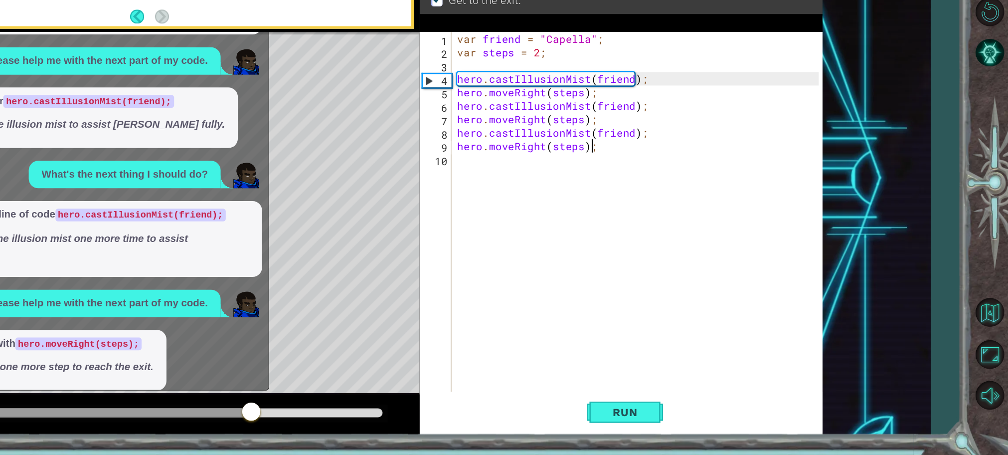
scroll to position [0, 0]
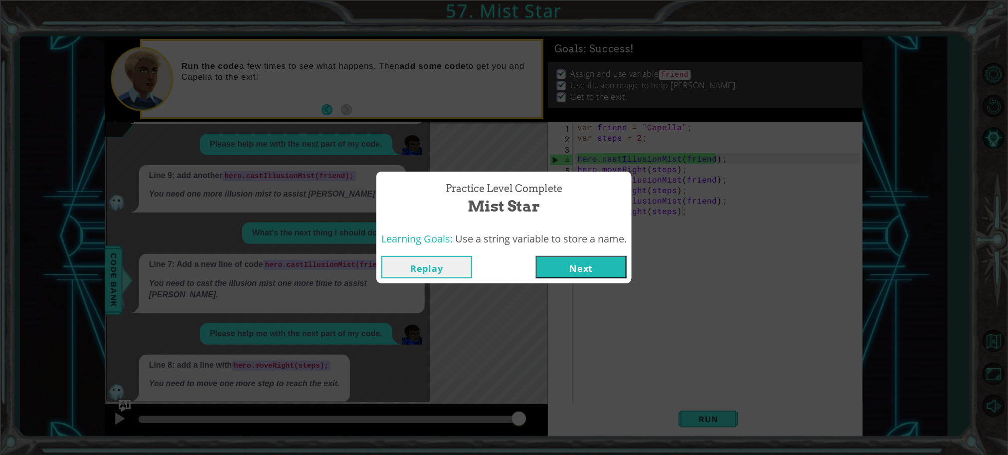
click at [592, 260] on button "Next" at bounding box center [581, 267] width 91 height 22
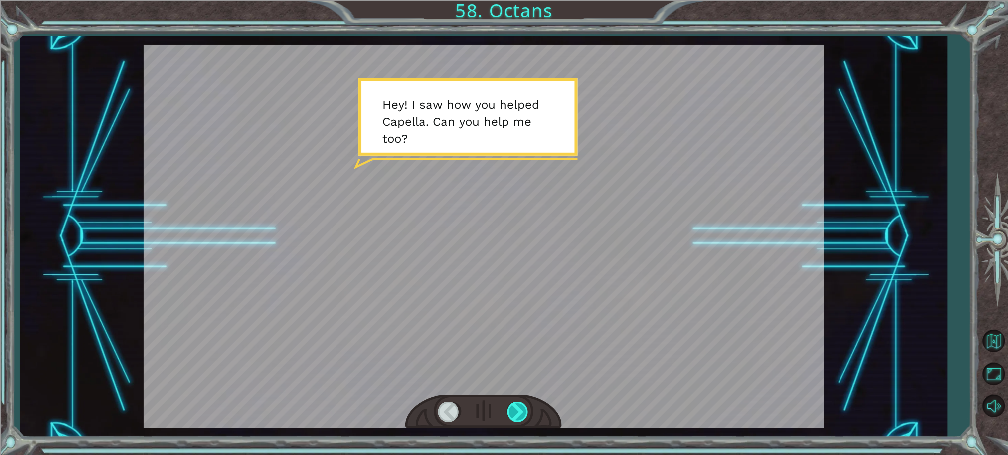
click at [516, 413] on div at bounding box center [519, 411] width 22 height 20
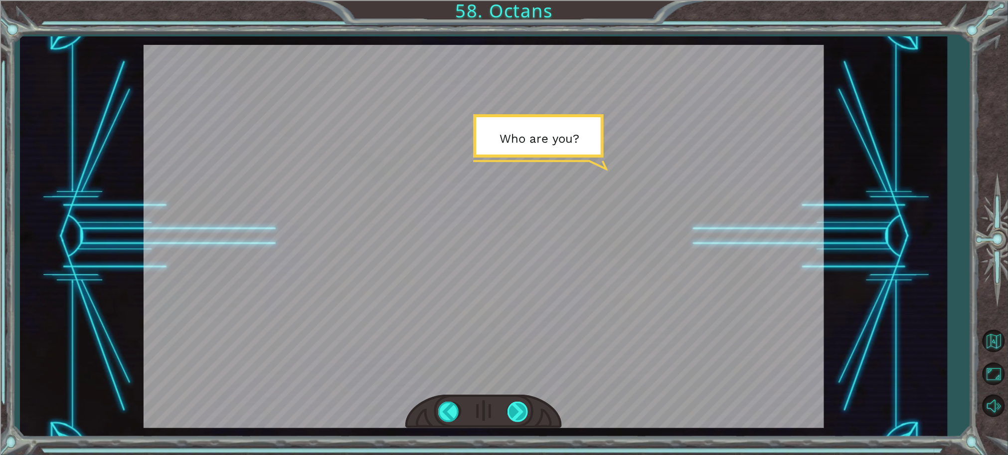
click at [516, 413] on div at bounding box center [519, 411] width 22 height 20
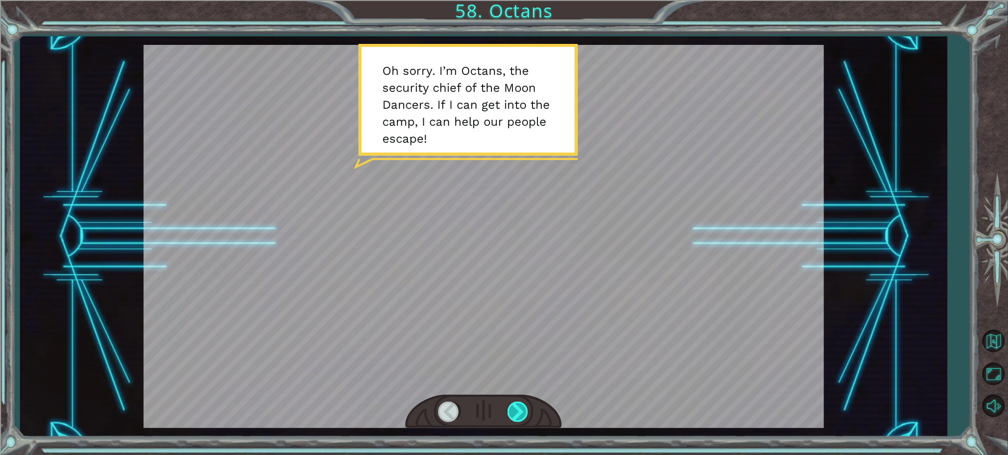
click at [516, 413] on div at bounding box center [519, 411] width 22 height 20
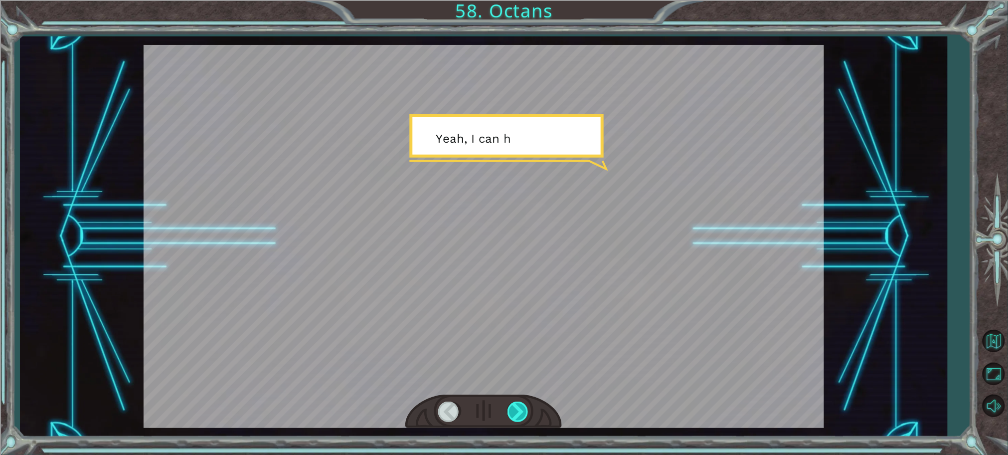
click at [516, 413] on div at bounding box center [519, 411] width 22 height 20
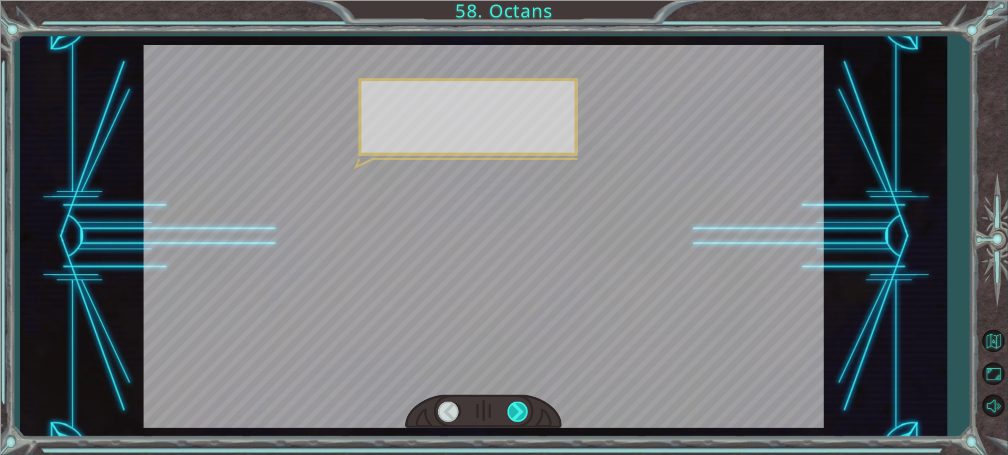
click at [516, 413] on div at bounding box center [519, 411] width 22 height 20
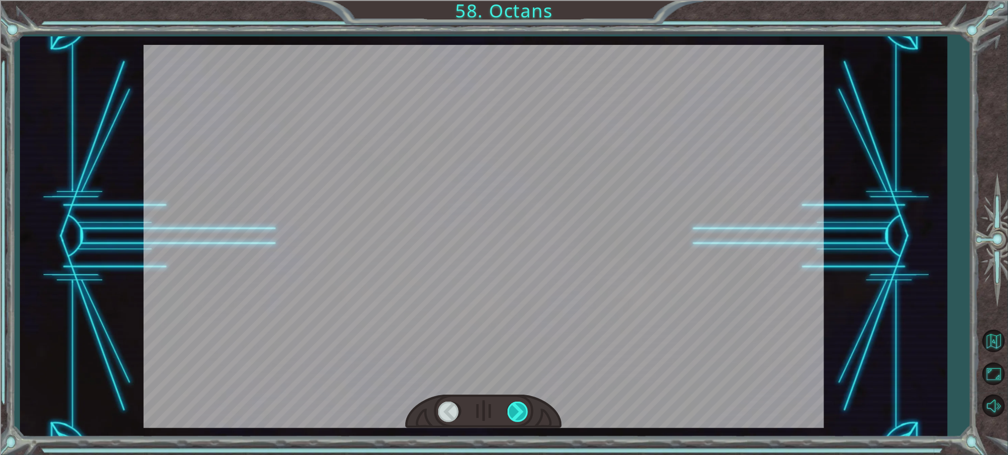
click at [516, 413] on div at bounding box center [519, 411] width 22 height 20
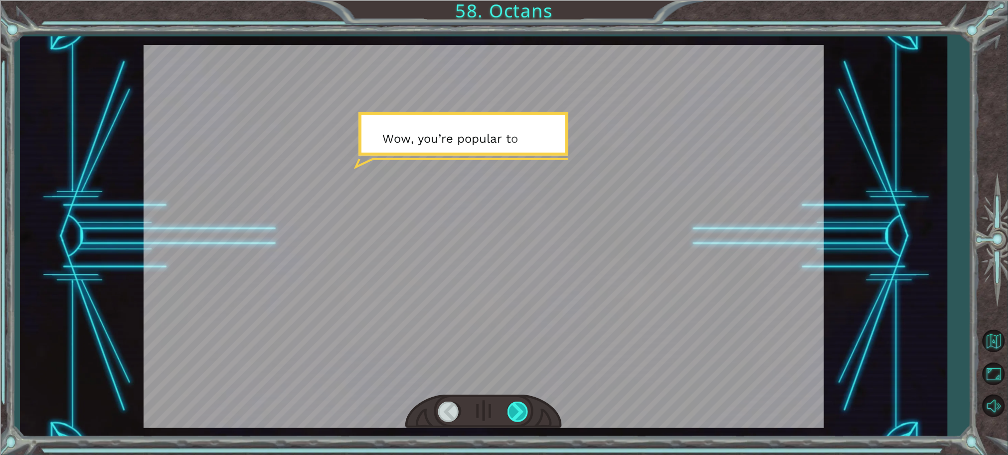
click at [516, 413] on div at bounding box center [519, 411] width 22 height 20
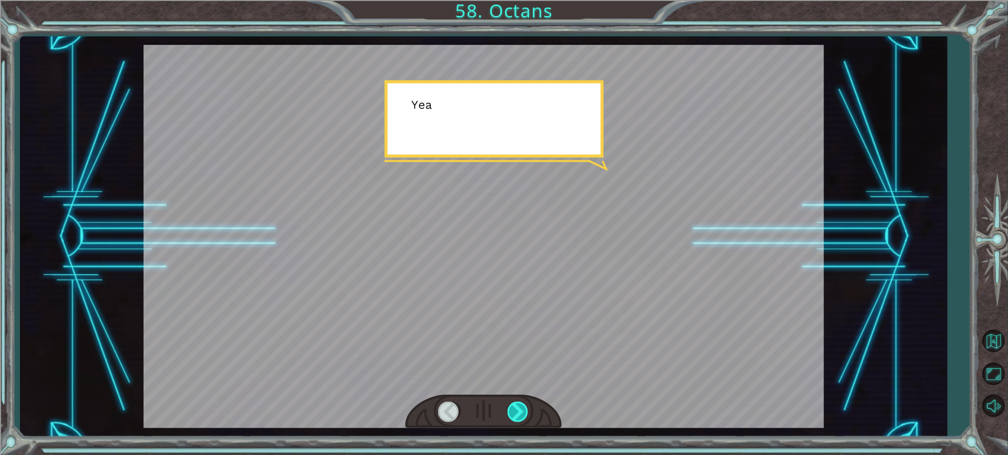
click at [516, 413] on div at bounding box center [519, 411] width 22 height 20
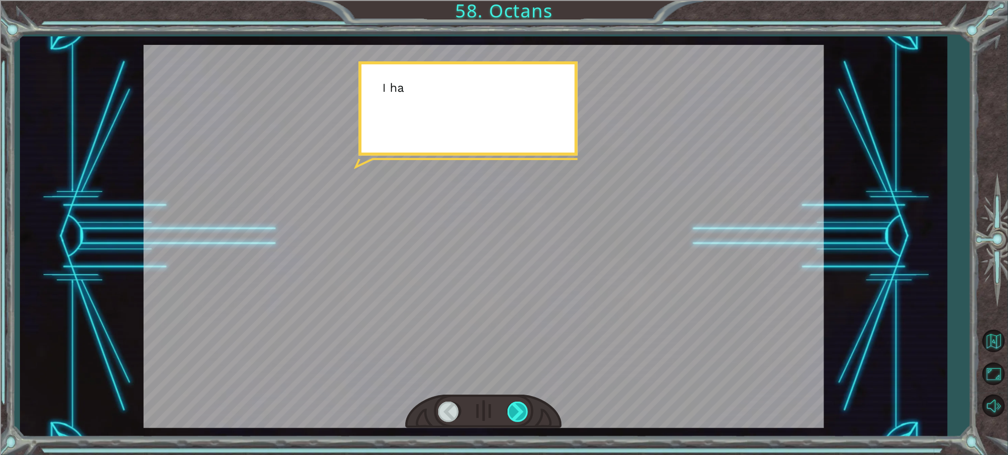
click at [516, 413] on div at bounding box center [519, 411] width 22 height 20
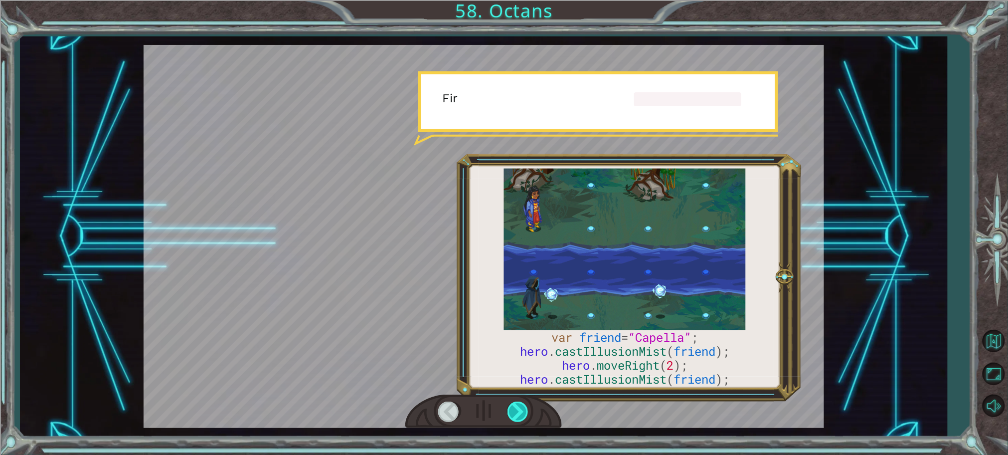
click at [516, 413] on div at bounding box center [519, 411] width 22 height 20
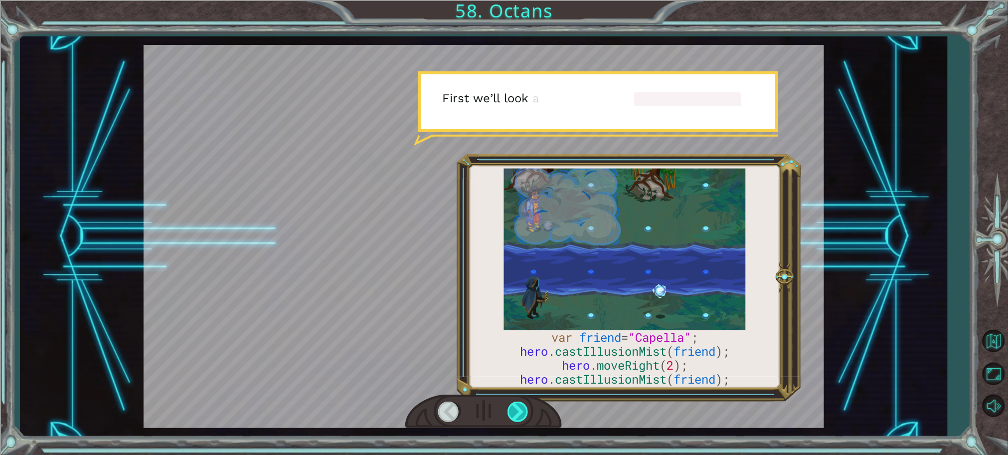
click at [516, 413] on div at bounding box center [519, 411] width 22 height 20
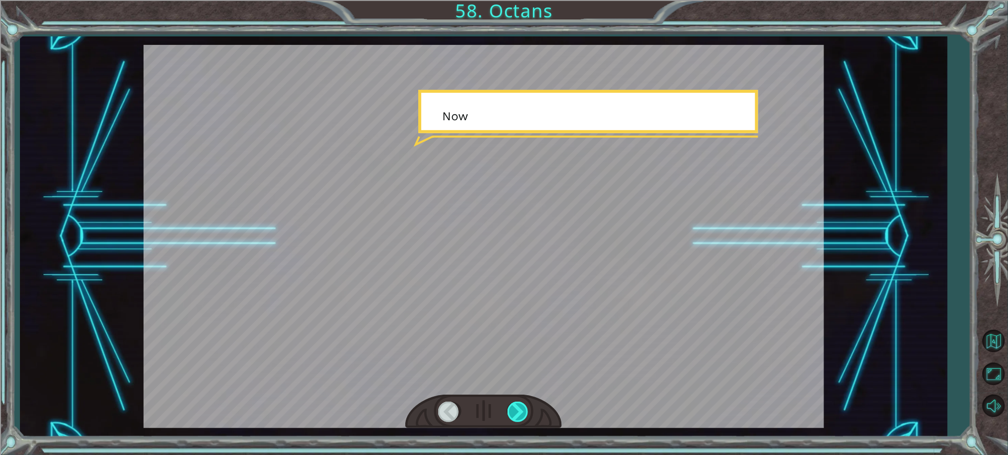
click at [516, 413] on div at bounding box center [519, 411] width 22 height 20
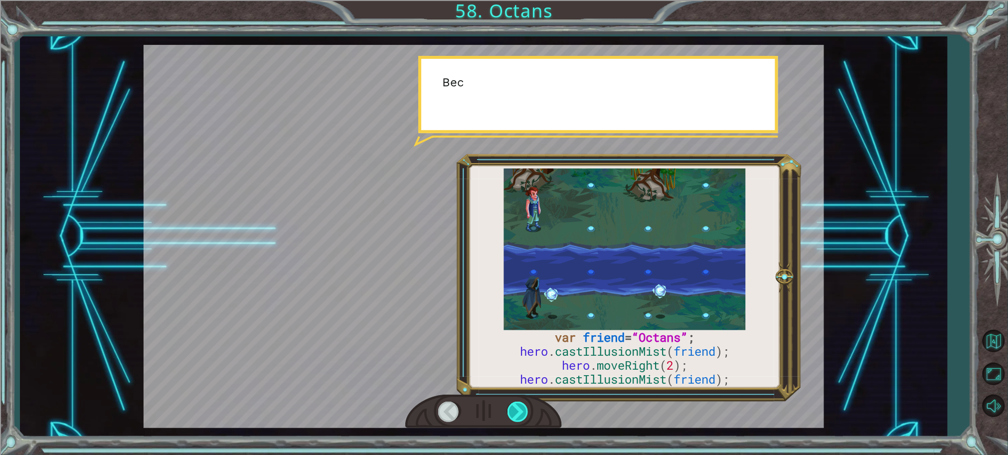
click at [516, 413] on div at bounding box center [519, 411] width 22 height 20
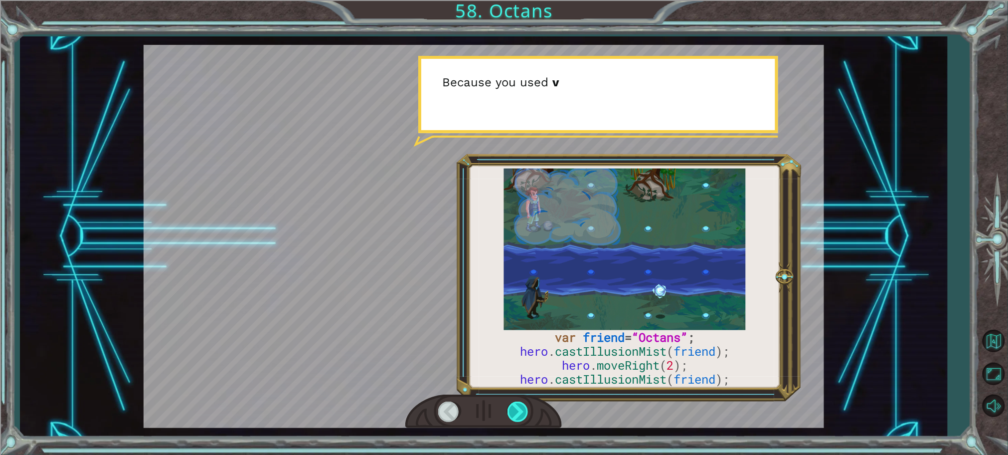
click at [516, 413] on div at bounding box center [519, 411] width 22 height 20
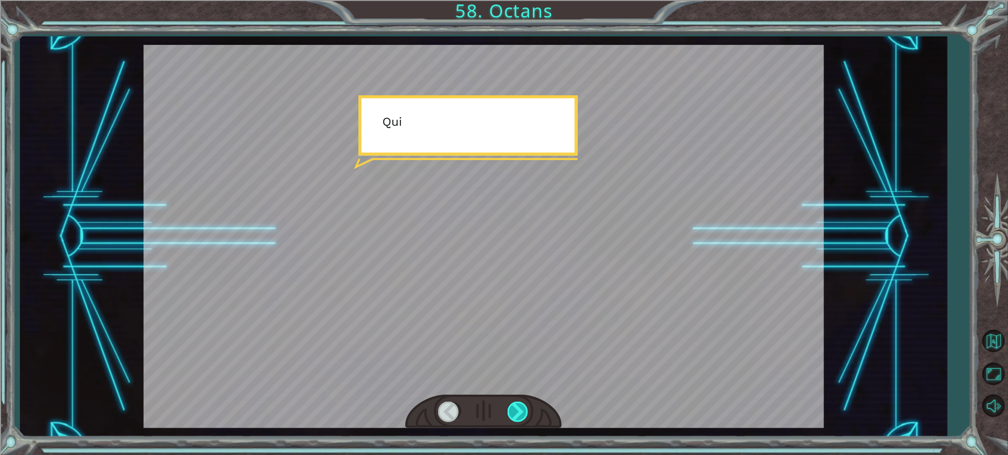
click at [516, 413] on div at bounding box center [519, 411] width 22 height 20
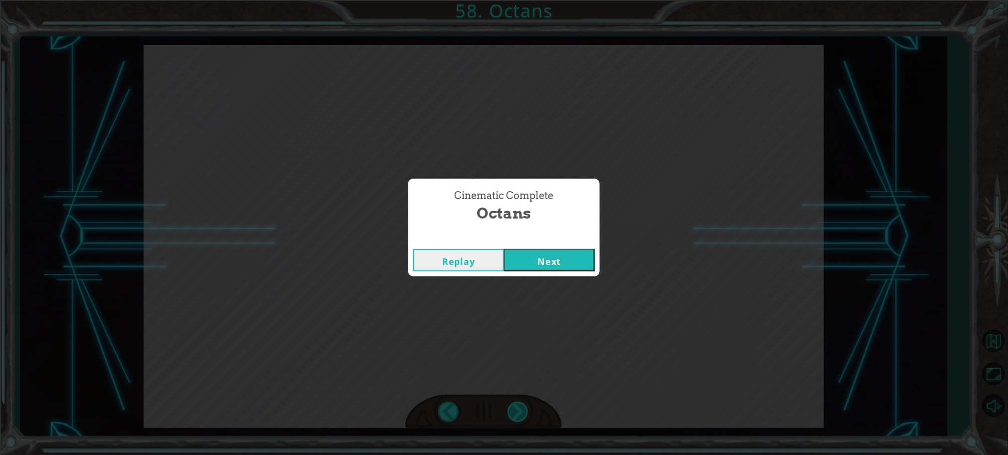
click at [516, 413] on div "Cinematic Complete Octans Replay Next" at bounding box center [504, 227] width 1008 height 455
click at [583, 264] on button "Next" at bounding box center [549, 260] width 91 height 22
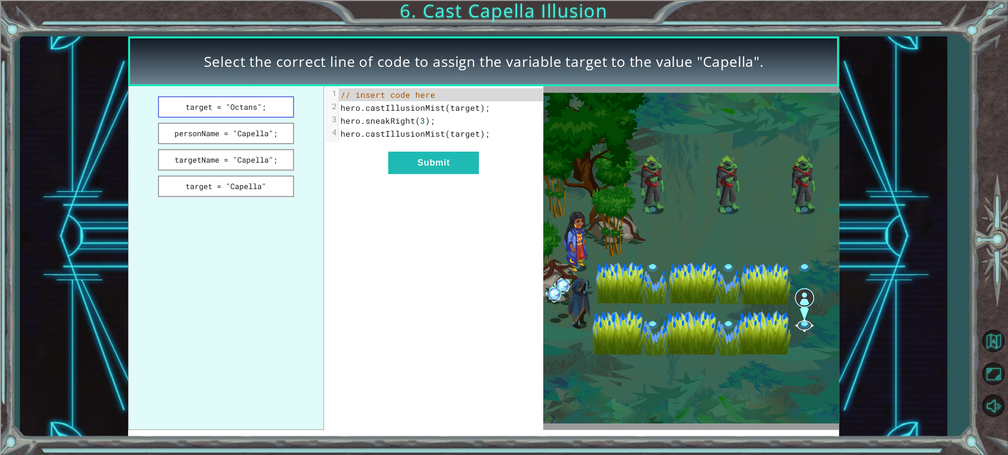
click at [218, 105] on button "target = "Octans";" at bounding box center [226, 106] width 137 height 21
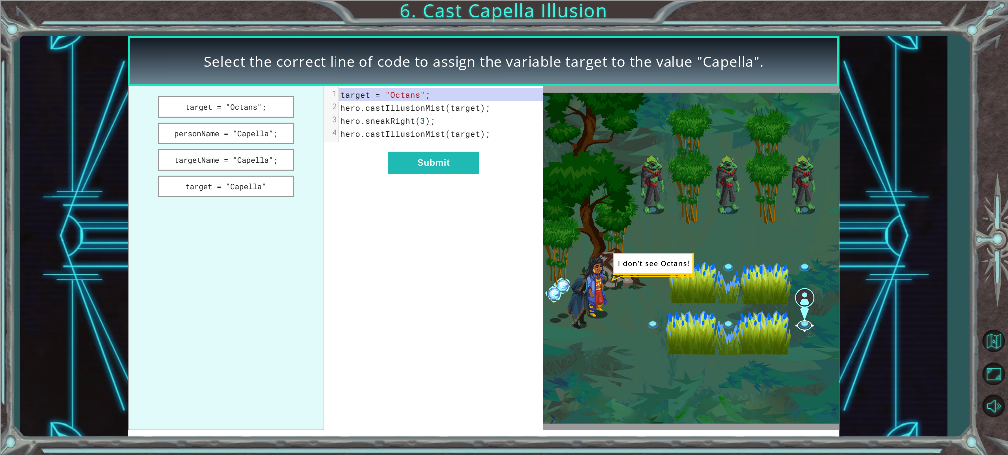
click at [221, 119] on ul "target = "Octans"; personName = "Capella"; targetName = "Capella"; target = "Ca…" at bounding box center [226, 258] width 196 height 344
click at [219, 134] on button "personName = "Capella";" at bounding box center [226, 133] width 137 height 21
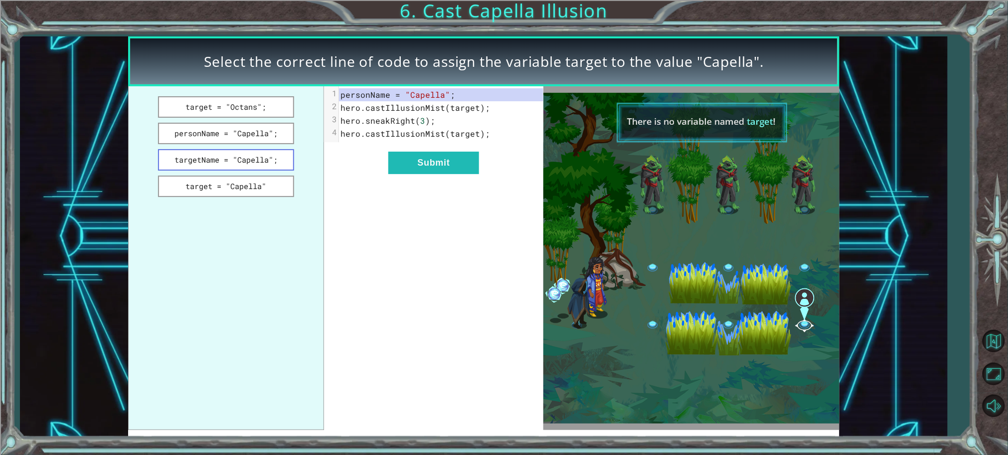
click at [218, 155] on button "targetName = "Capella";" at bounding box center [226, 159] width 137 height 21
click at [217, 185] on button "target = "Capella"" at bounding box center [226, 186] width 137 height 21
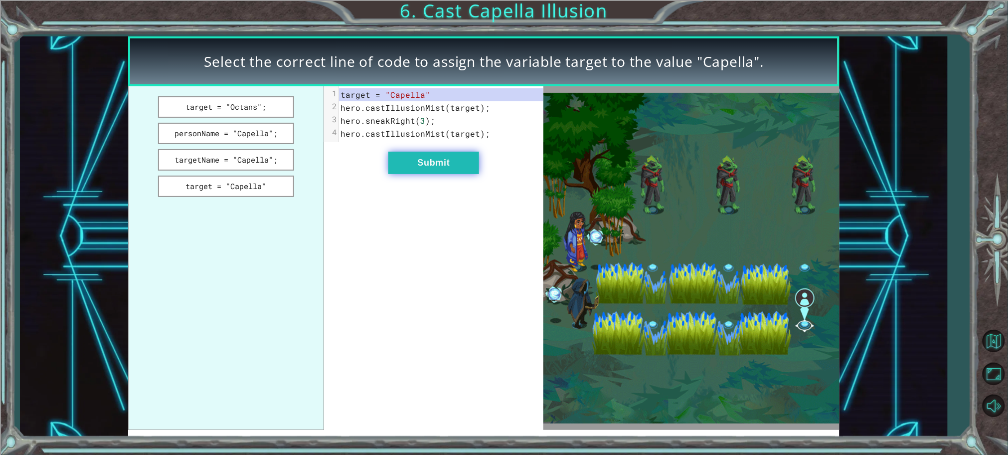
click at [442, 160] on button "Submit" at bounding box center [434, 163] width 91 height 22
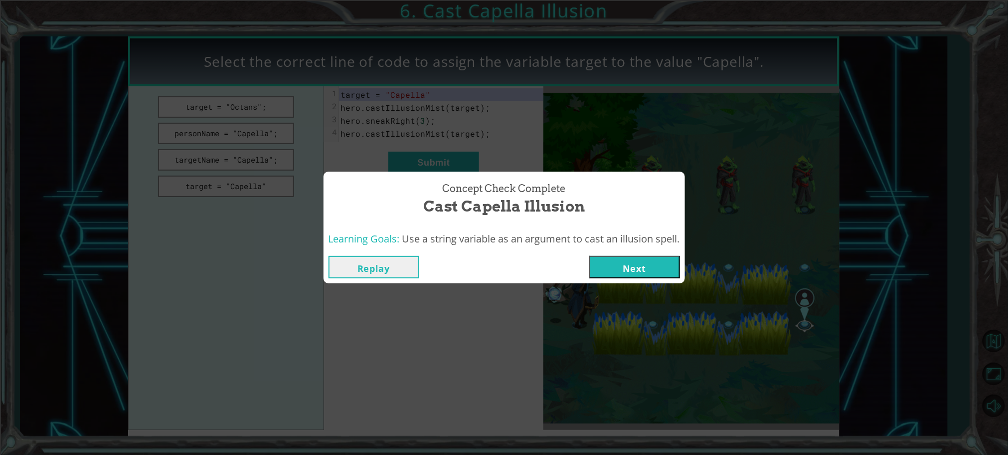
click at [655, 264] on button "Next" at bounding box center [635, 267] width 91 height 22
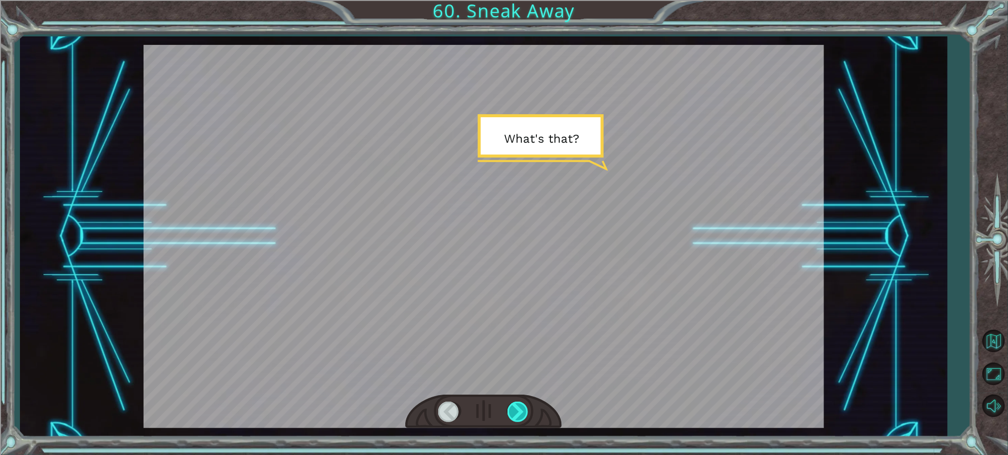
click at [522, 416] on div at bounding box center [519, 411] width 22 height 20
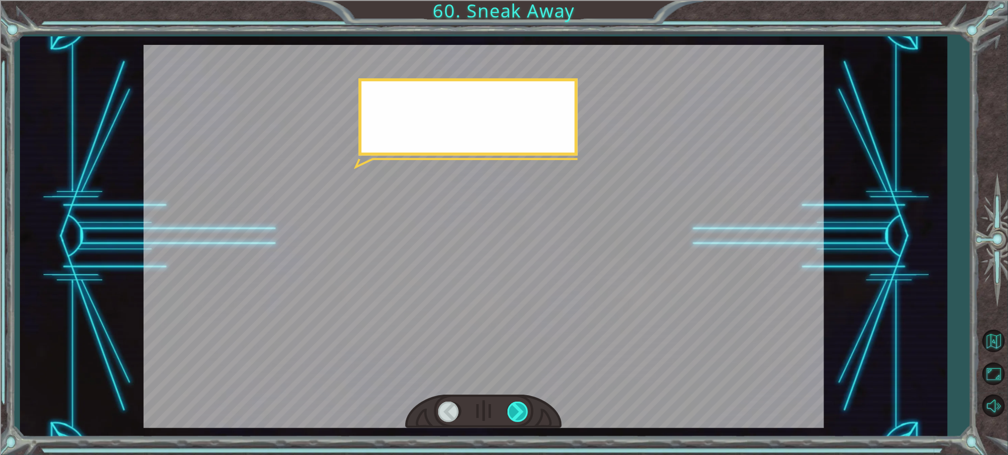
click at [522, 416] on div at bounding box center [519, 411] width 22 height 20
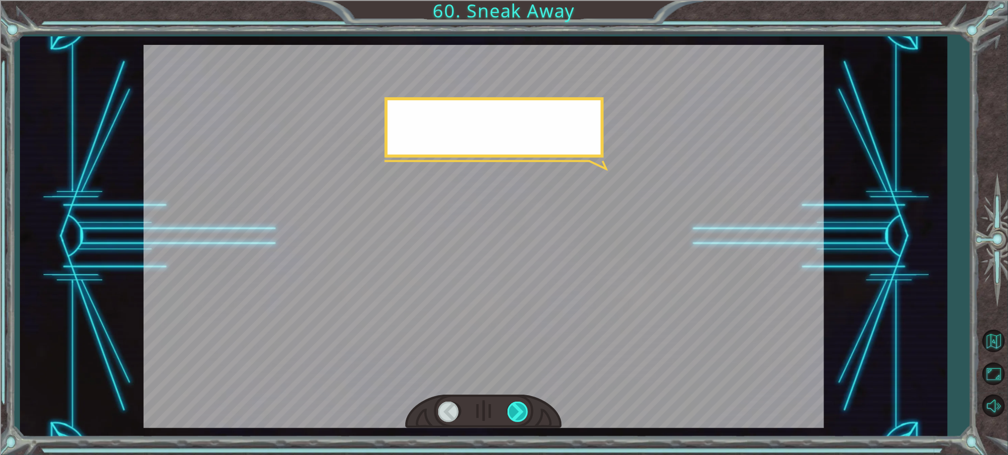
click at [522, 416] on div at bounding box center [519, 411] width 22 height 20
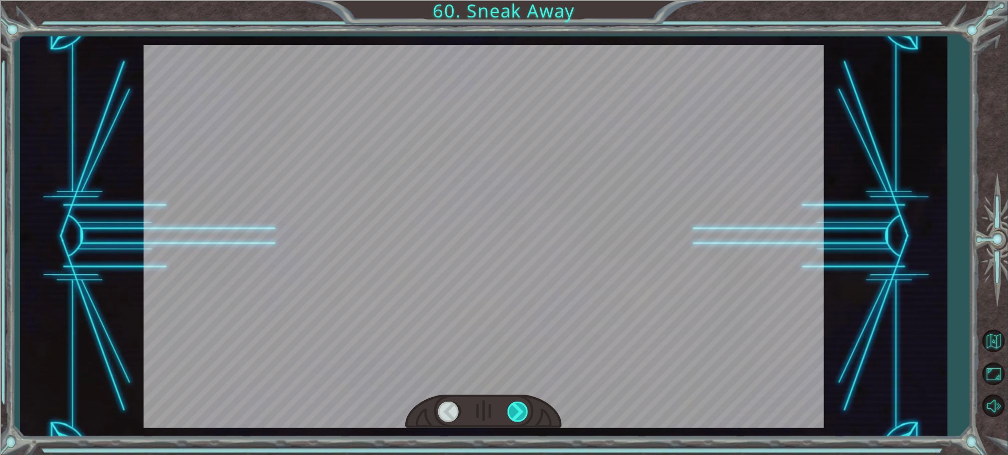
click at [522, 416] on div at bounding box center [519, 411] width 22 height 20
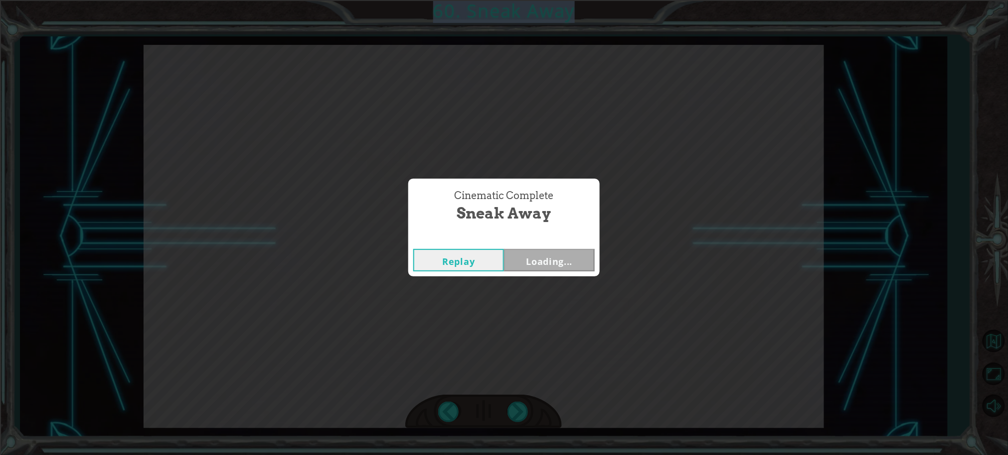
drag, startPoint x: 522, startPoint y: 416, endPoint x: 526, endPoint y: 420, distance: 5.6
click at [526, 0] on div "Temporary Text W h a t ' s t h a t ? T h e T e n g s h e a r e g e t t i n g c …" at bounding box center [504, 0] width 1008 height 0
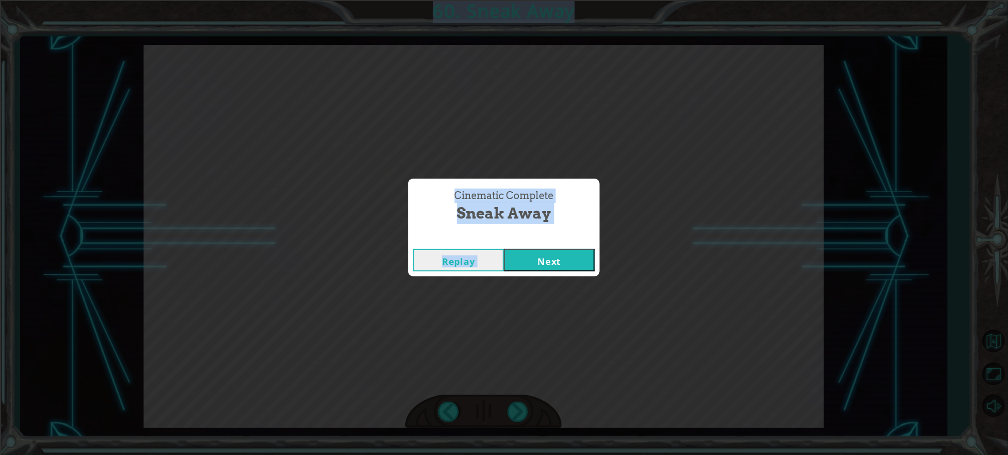
click at [526, 420] on div "Cinematic Complete Sneak Away Replay Next" at bounding box center [504, 227] width 1008 height 455
click at [560, 263] on button "Next" at bounding box center [549, 260] width 91 height 22
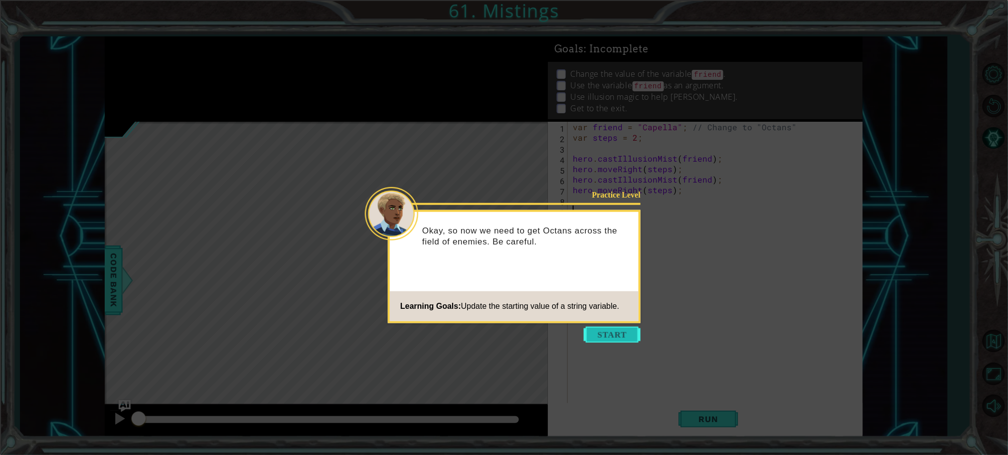
click at [629, 336] on button "Start" at bounding box center [612, 335] width 57 height 16
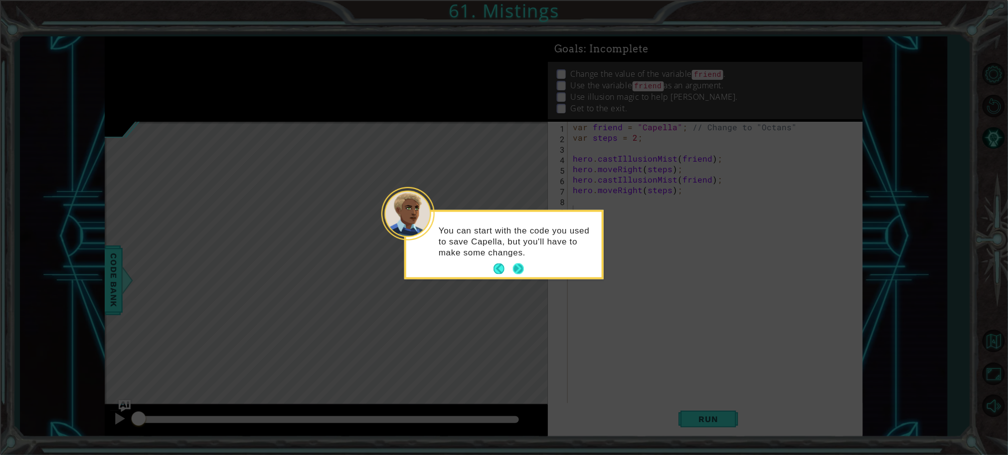
click at [520, 274] on button "Next" at bounding box center [518, 268] width 11 height 11
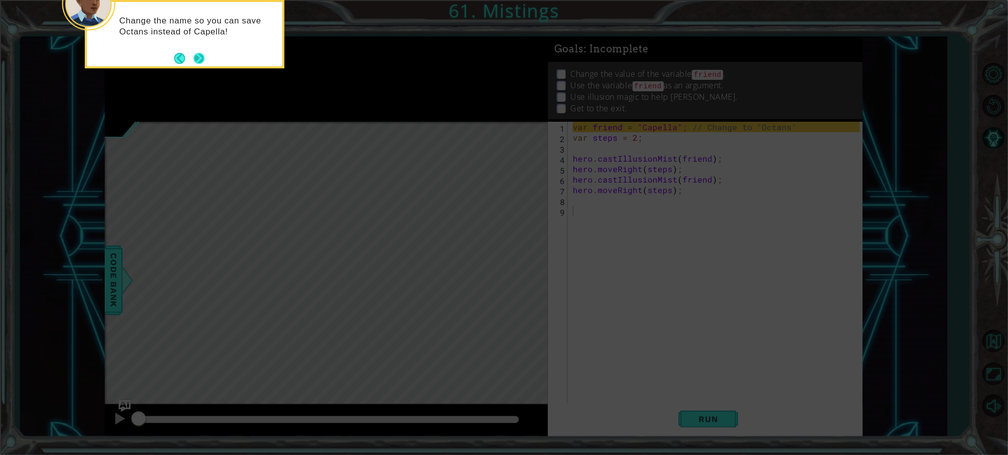
click at [194, 60] on button "Next" at bounding box center [199, 58] width 11 height 11
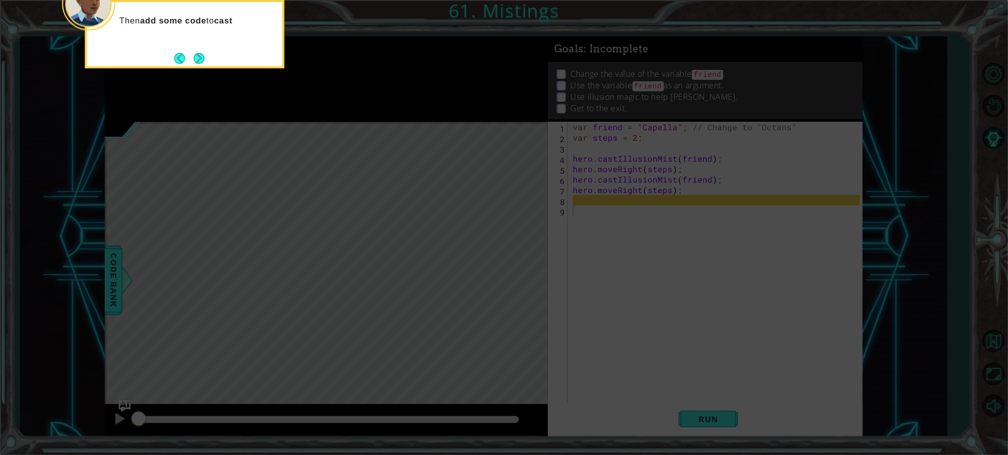
click at [194, 60] on button "Next" at bounding box center [199, 58] width 11 height 11
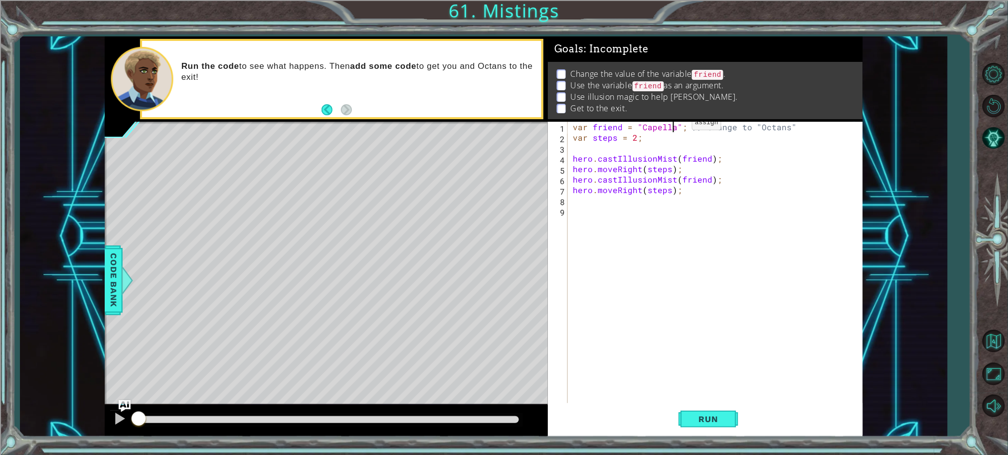
click at [675, 125] on div "var friend = "Capella" ; // Change to "Octans" var steps = 2 ; hero . castIllus…" at bounding box center [718, 274] width 294 height 304
type textarea "var friend = "Octans"; // Change to "Octans""
click at [644, 210] on div "var friend = "Octans" ; // Change to "Octans" var steps = 2 ; hero . castIllusi…" at bounding box center [718, 274] width 294 height 304
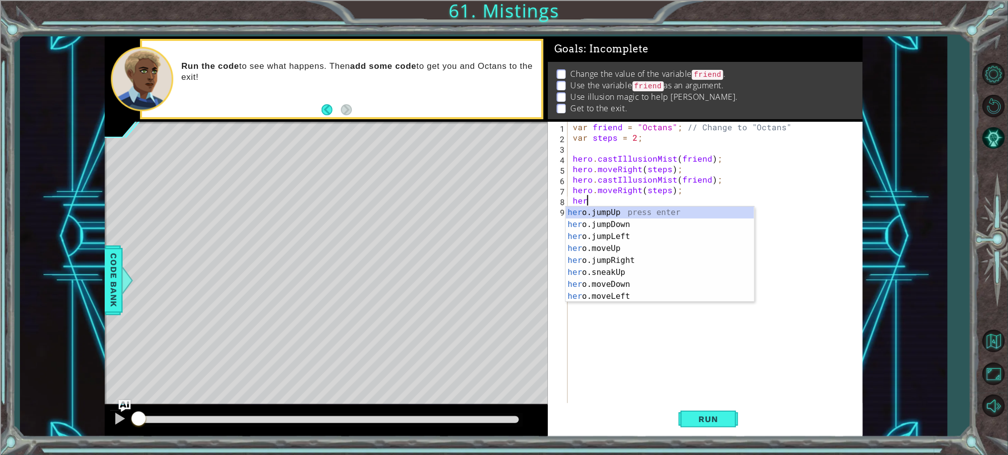
scroll to position [0, 0]
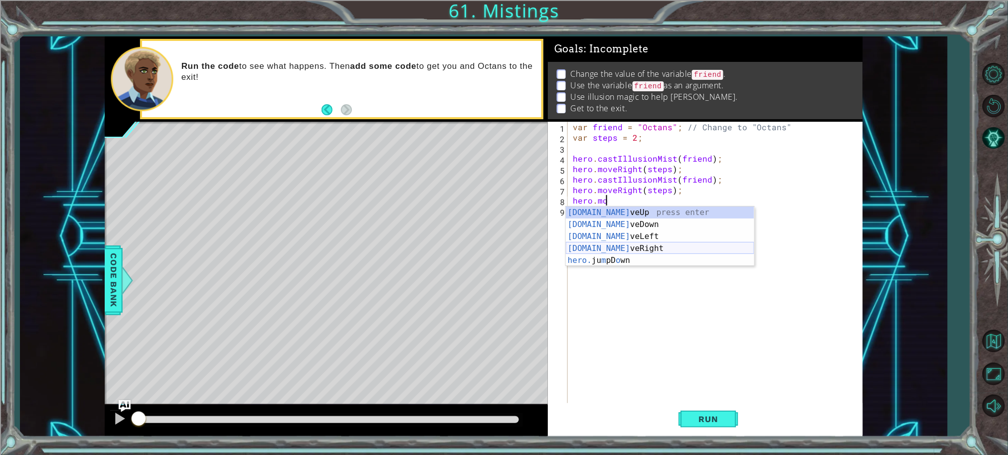
click at [644, 245] on div "[DOMAIN_NAME] veUp press enter [DOMAIN_NAME] veDown press enter [DOMAIN_NAME] v…" at bounding box center [660, 248] width 189 height 84
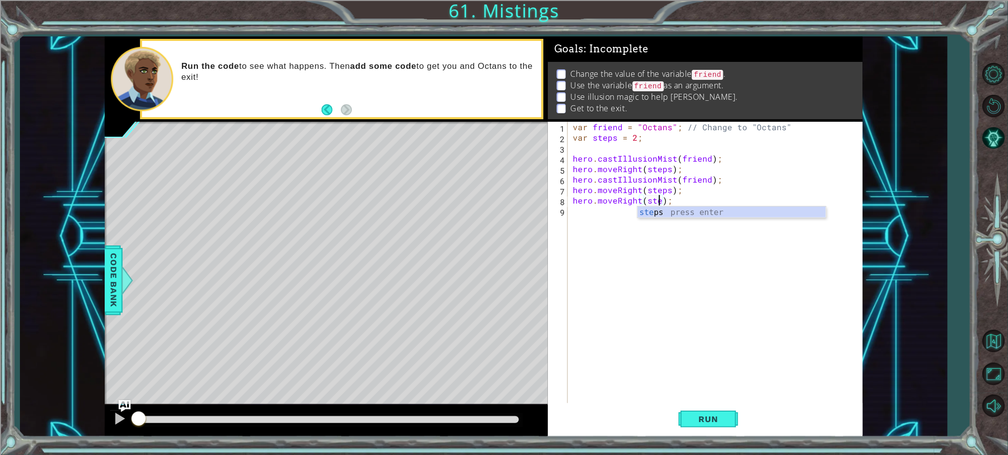
scroll to position [0, 5]
type textarea "hero.moveRight(steps);"
click at [607, 213] on div "var friend = "Octans" ; // Change to "Octans" var steps = 2 ; hero . castIllusi…" at bounding box center [718, 274] width 294 height 304
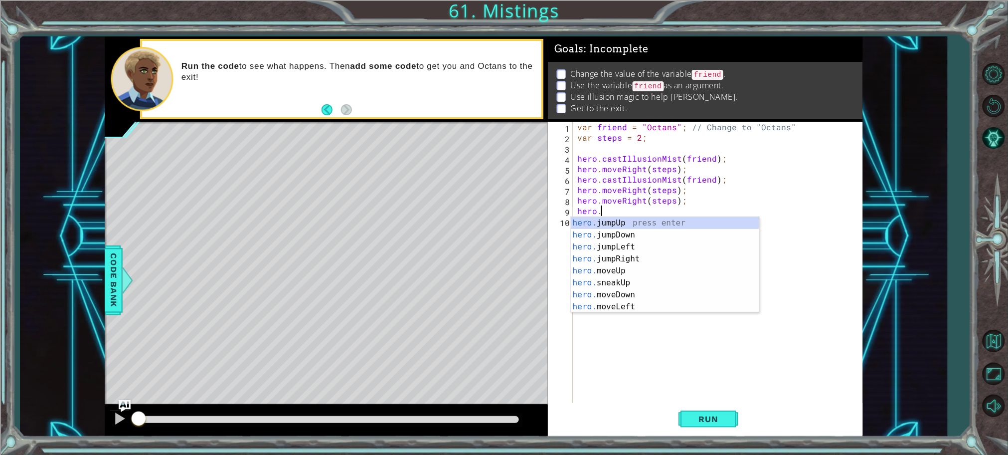
scroll to position [0, 0]
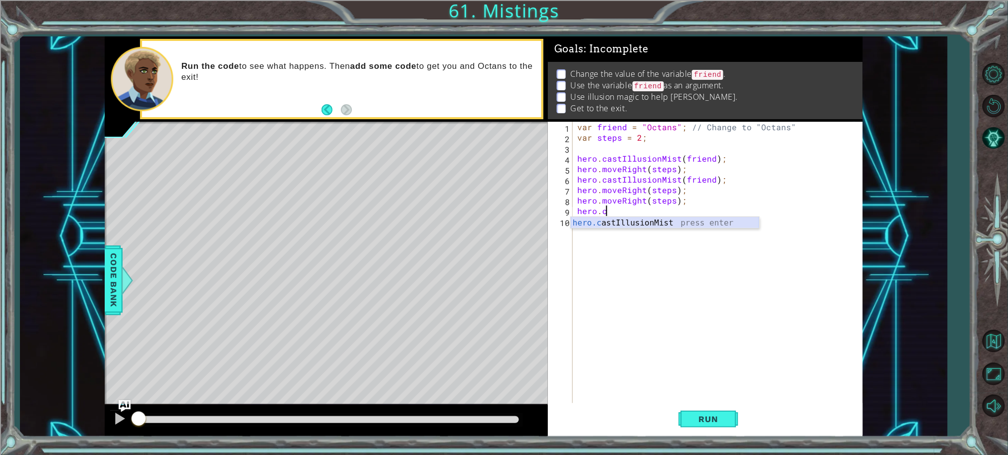
click at [639, 223] on div "hero.c astIllusionMist press enter" at bounding box center [665, 235] width 189 height 36
type textarea "hero.castIllusionMist(friend);"
click at [635, 228] on div "var friend = "Octans" ; // Change to "Octans" var steps = 2 ; hero . castIllusi…" at bounding box center [721, 274] width 290 height 304
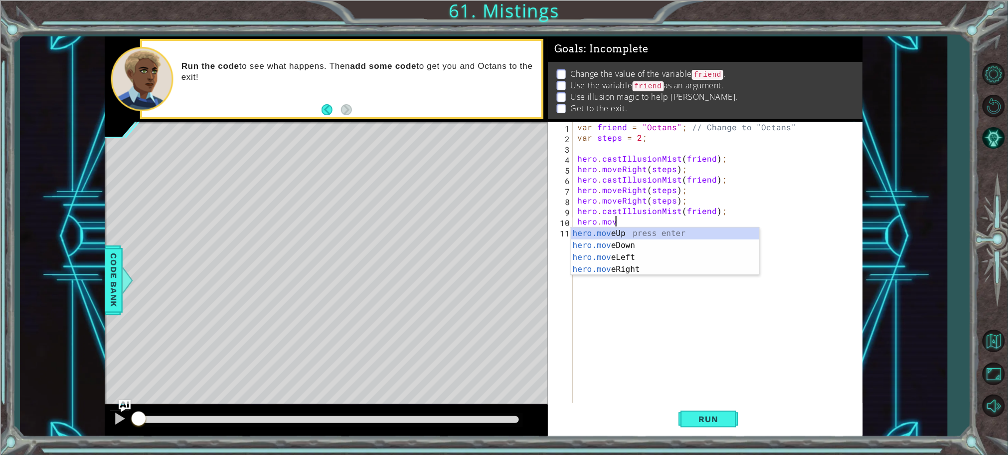
scroll to position [0, 1]
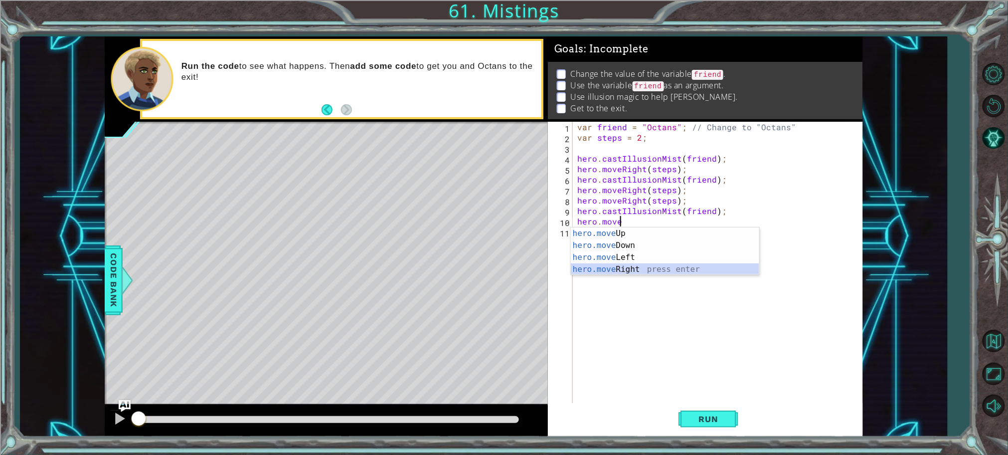
click at [680, 268] on div "hero.move Up press enter hero.move Down press enter hero.move Left press enter …" at bounding box center [665, 263] width 189 height 72
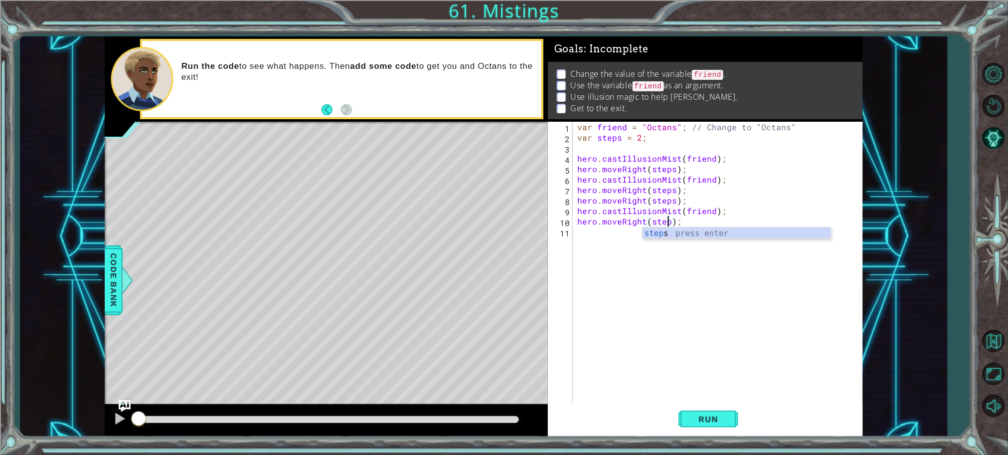
scroll to position [0, 5]
click at [715, 419] on span "Run" at bounding box center [708, 419] width 39 height 10
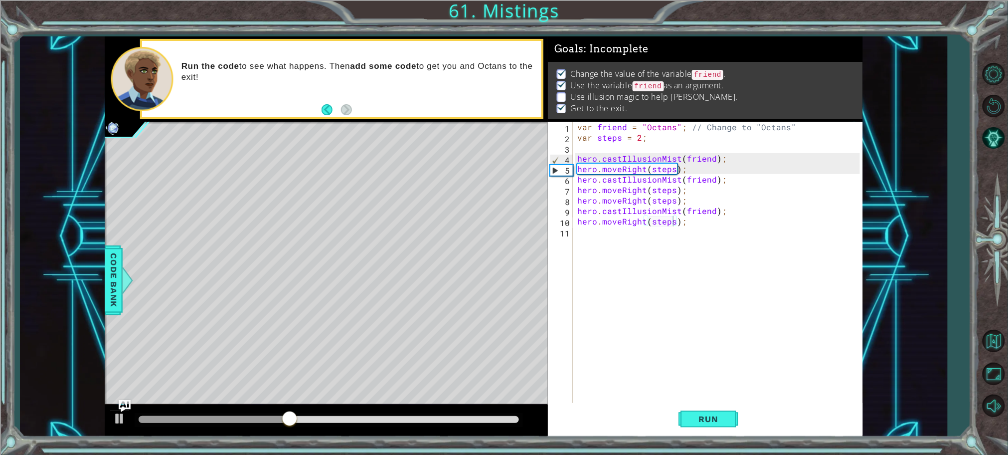
drag, startPoint x: 266, startPoint y: 405, endPoint x: 277, endPoint y: 405, distance: 11.5
click at [277, 405] on div at bounding box center [326, 421] width 443 height 32
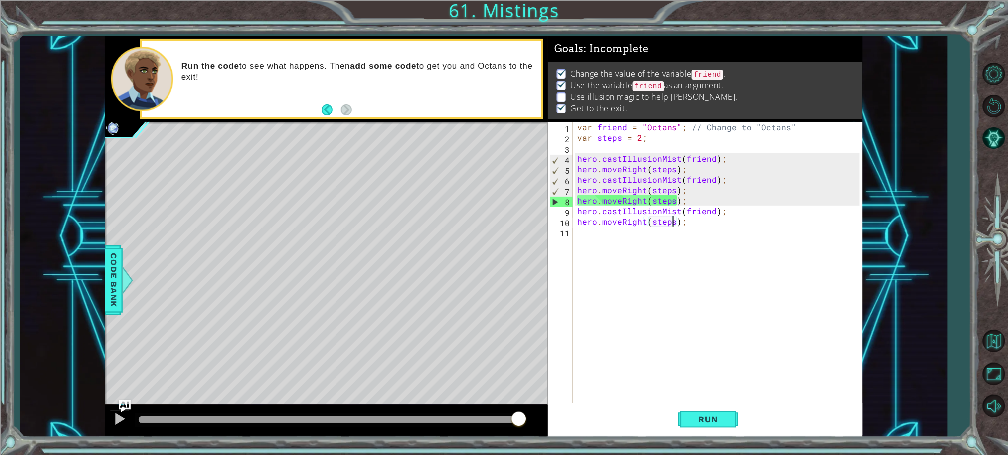
drag, startPoint x: 346, startPoint y: 422, endPoint x: 552, endPoint y: 427, distance: 206.0
click at [552, 427] on div "1 ההההההההההההההההההההההההההההההההההההההההההההההההההההההההההההההההההההההההההההה…" at bounding box center [484, 236] width 759 height 400
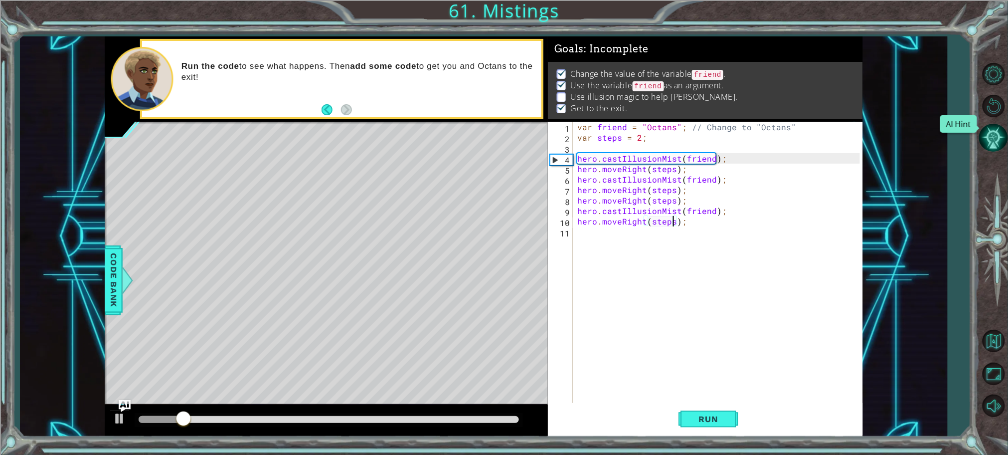
click at [993, 132] on button "AI Hint" at bounding box center [994, 137] width 29 height 29
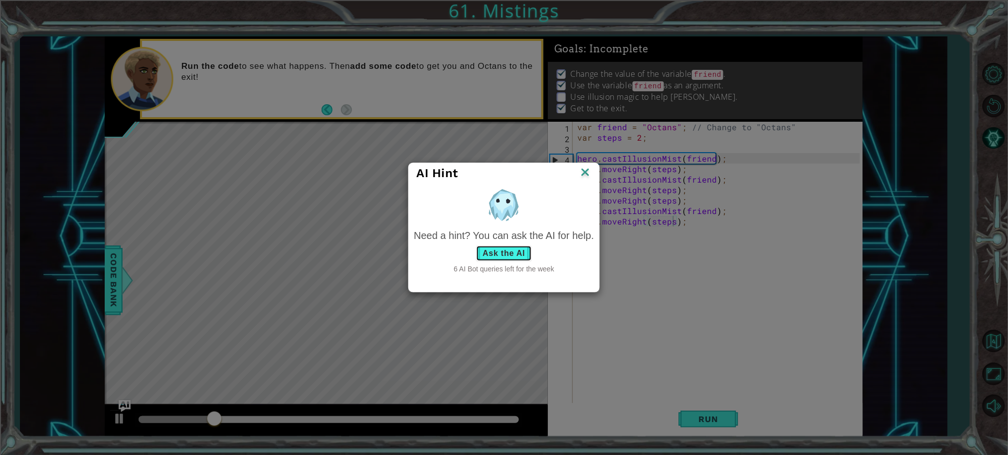
click at [508, 253] on button "Ask the AI" at bounding box center [503, 253] width 55 height 16
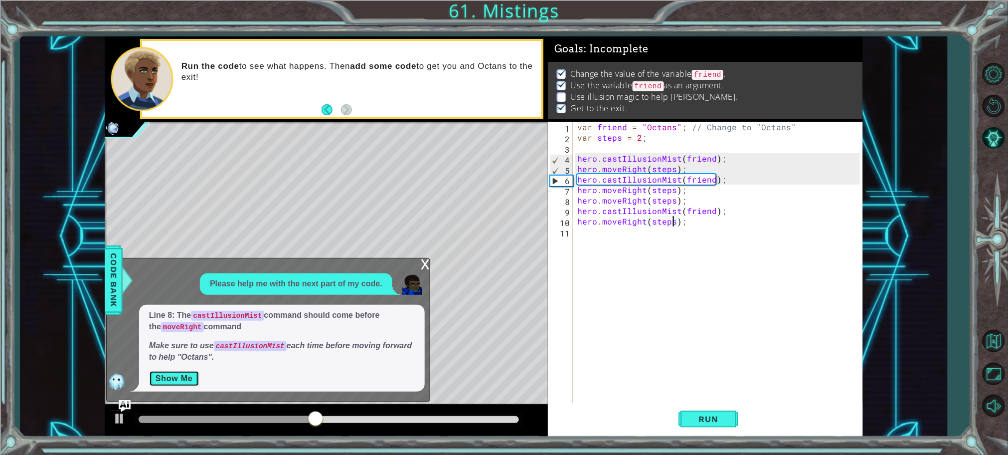
click at [182, 377] on button "Show Me" at bounding box center [174, 379] width 50 height 16
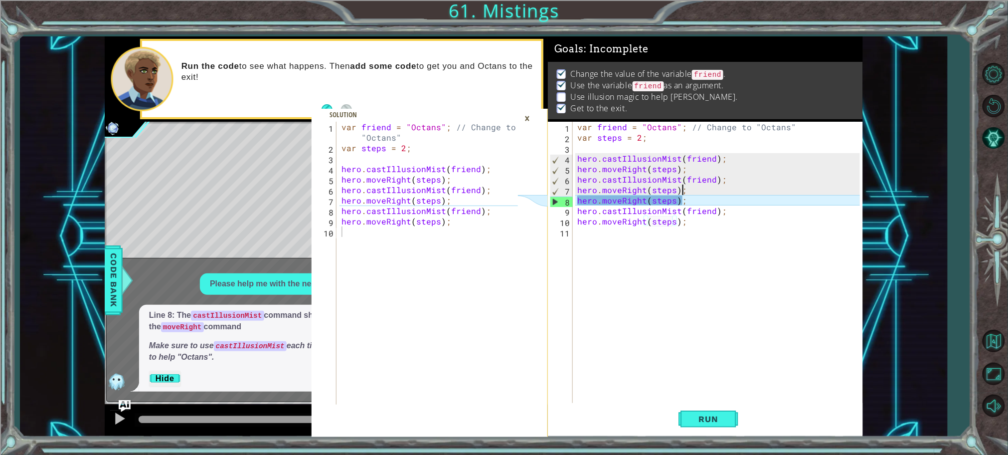
click at [709, 190] on div "var friend = "Octans" ; // Change to "Octans" var steps = 2 ; hero . castIllusi…" at bounding box center [721, 274] width 290 height 304
click at [714, 195] on div "var friend = "Octans" ; // Change to "Octans" var steps = 2 ; hero . castIllusi…" at bounding box center [721, 274] width 290 height 304
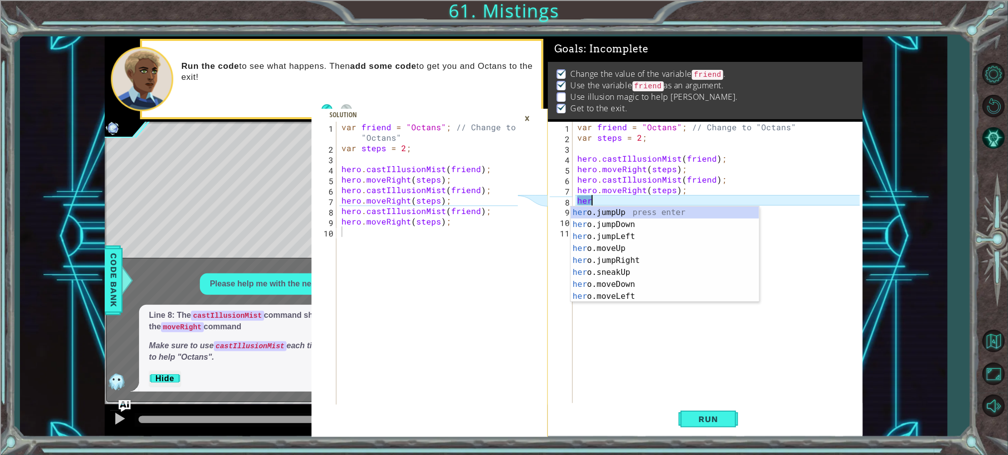
scroll to position [0, 0]
type textarea "h"
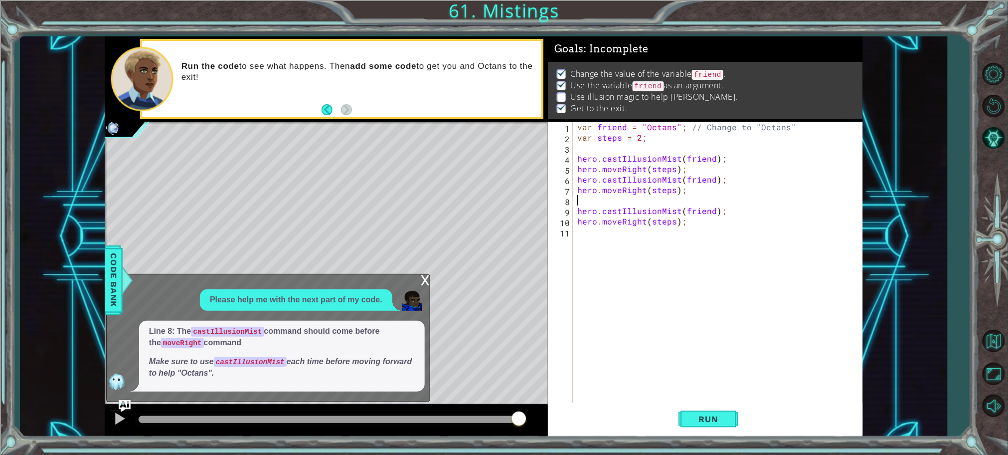
type textarea "hero.moveRight(steps);"
click at [730, 427] on button "Run" at bounding box center [709, 418] width 60 height 31
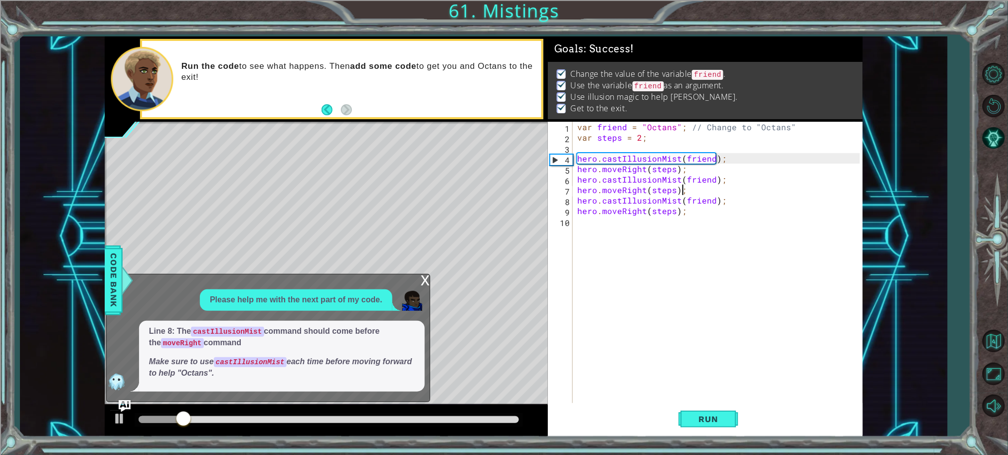
click at [426, 280] on div "x" at bounding box center [425, 279] width 9 height 10
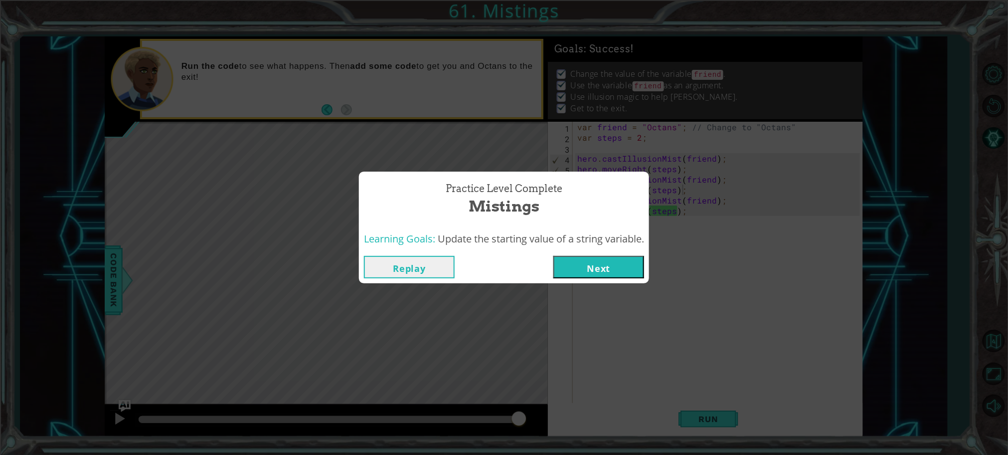
click at [616, 260] on button "Next" at bounding box center [599, 267] width 91 height 22
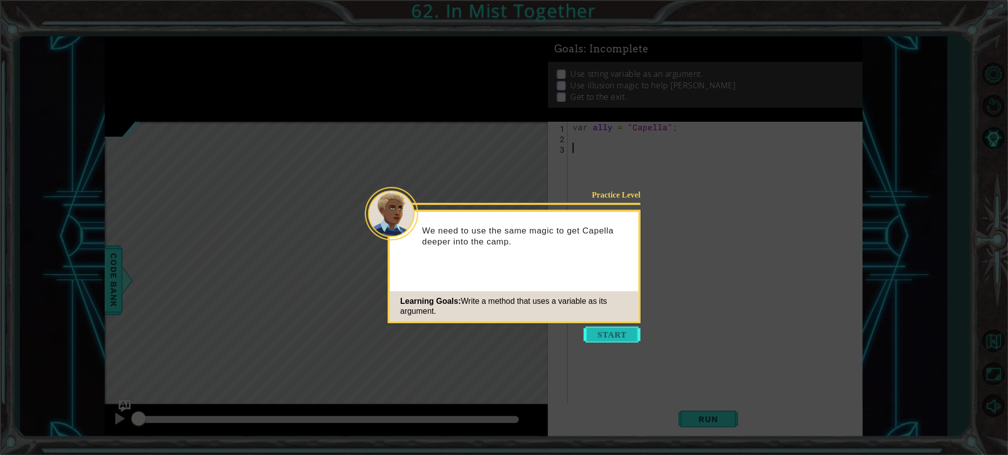
click at [606, 327] on button "Start" at bounding box center [612, 335] width 57 height 16
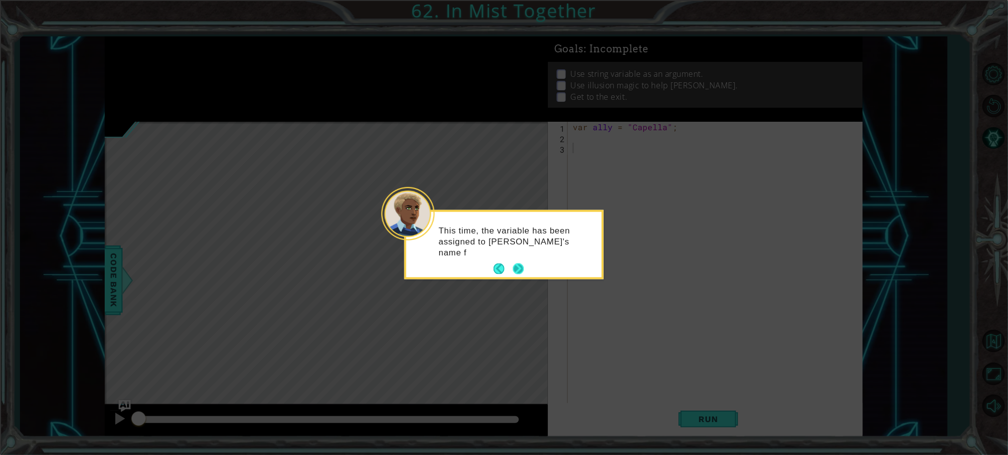
click at [515, 271] on button "Next" at bounding box center [518, 268] width 11 height 11
click at [516, 271] on button "Next" at bounding box center [518, 267] width 11 height 11
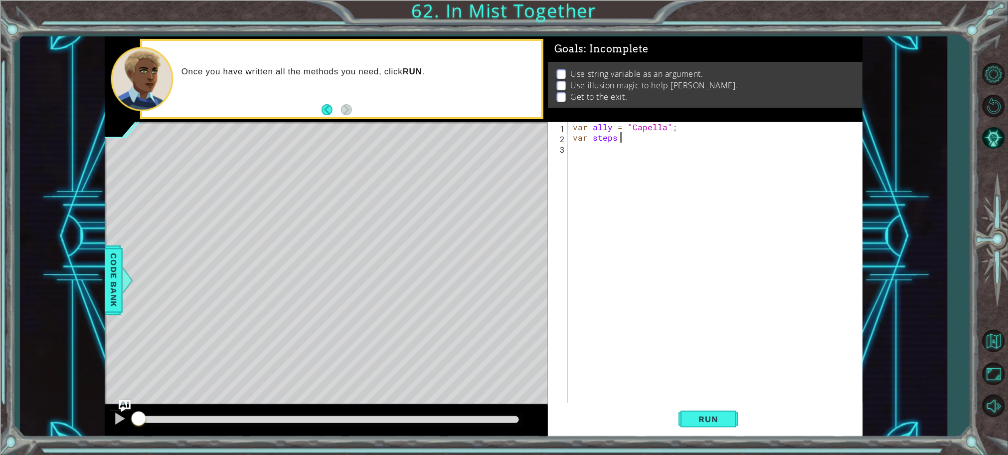
scroll to position [0, 2]
type textarea "var steps = 2"
type textarea "y"
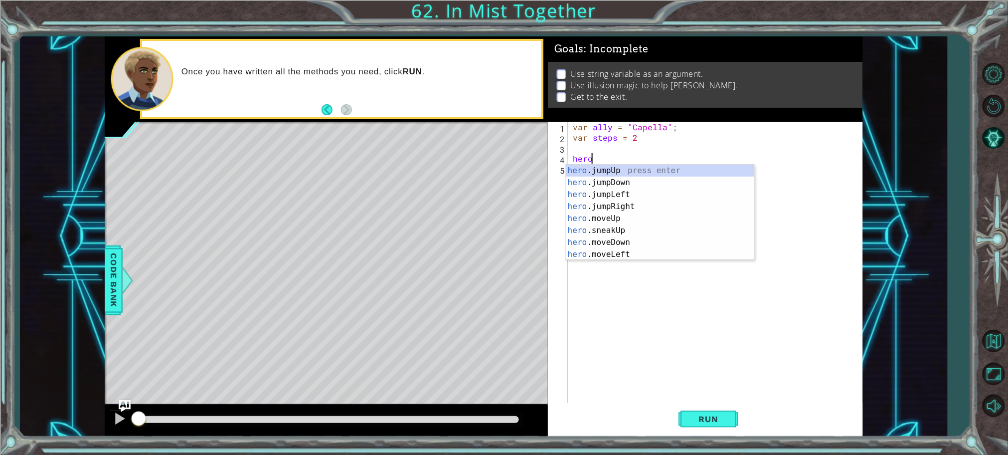
scroll to position [0, 0]
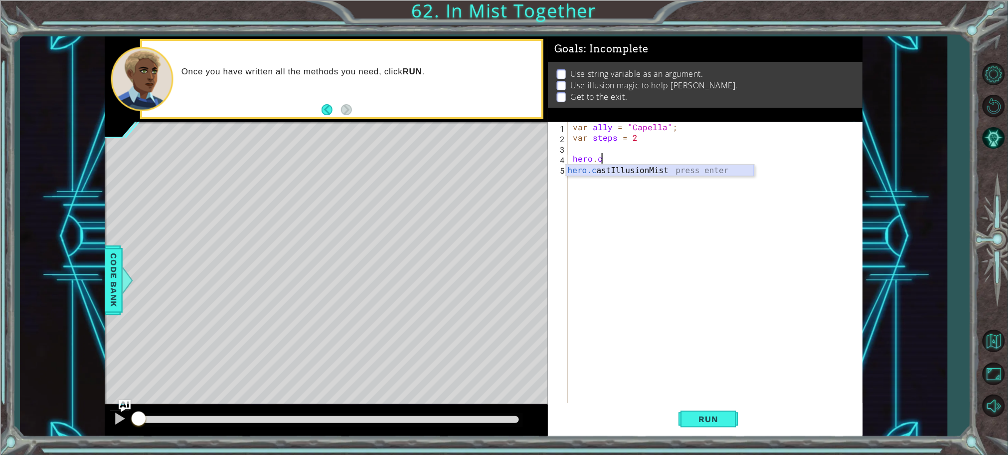
click at [638, 173] on div "hero.c astIllusionMist press enter" at bounding box center [660, 183] width 189 height 36
type textarea "hero.castIllusionMist(friend);"
click at [632, 172] on div "var ally = "Capella" ; var steps = 2 hero . castIllusionMist ( friend ) ;" at bounding box center [718, 274] width 294 height 304
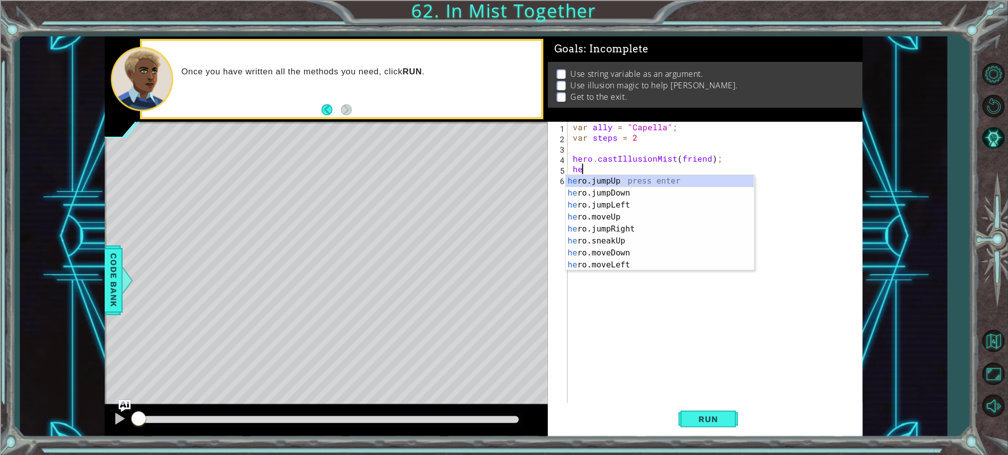
type textarea "her"
click at [653, 224] on div "her o.jumpUp press enter her o.jumpDown press enter her o.jumpLeft press enter …" at bounding box center [660, 235] width 189 height 120
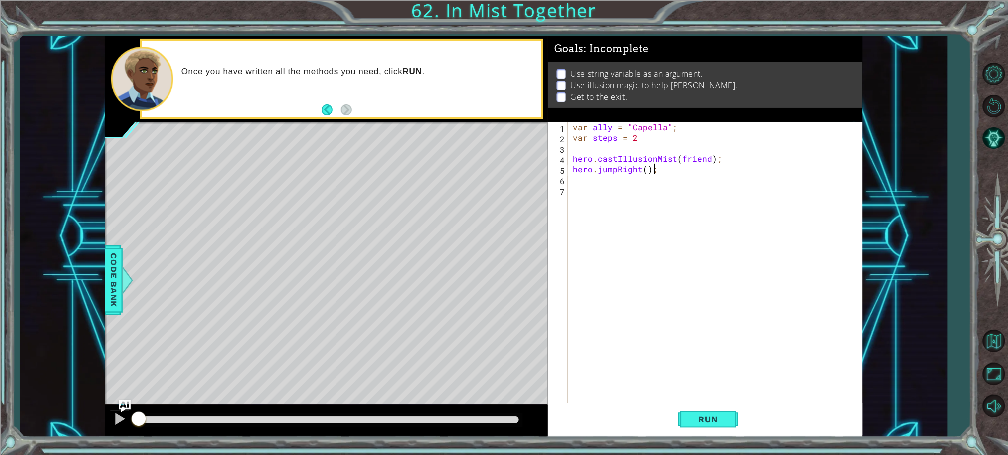
click at [683, 170] on div "var ally = "Capella" ; var steps = 2 hero . castIllusionMist ( friend ) ; hero …" at bounding box center [718, 274] width 294 height 304
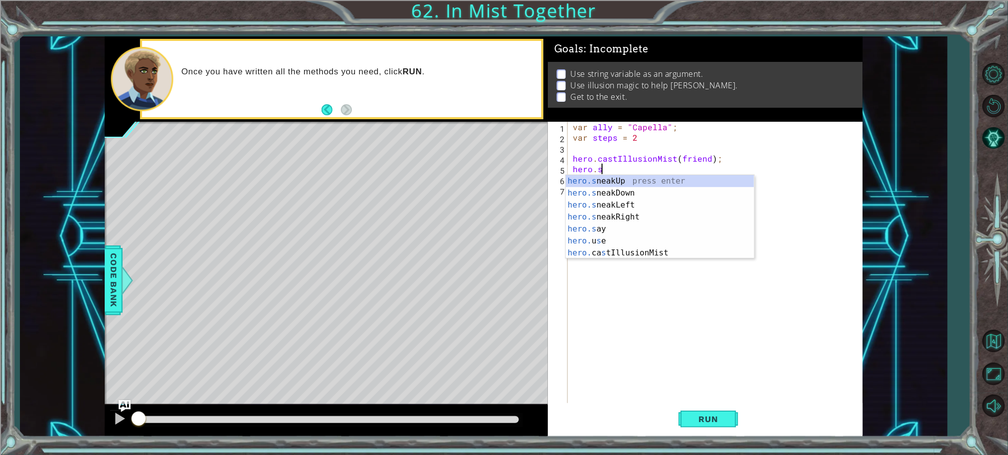
scroll to position [0, 0]
click at [659, 216] on div "hero.m oveUp press enter hero.m oveDown press enter hero.m oveLeft press enter …" at bounding box center [660, 235] width 189 height 120
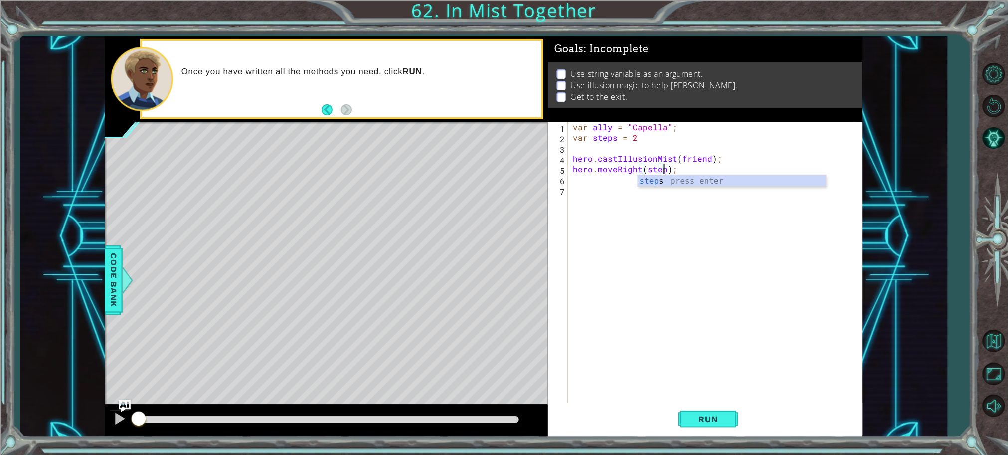
scroll to position [0, 5]
type textarea "hero.moveRight(steps);"
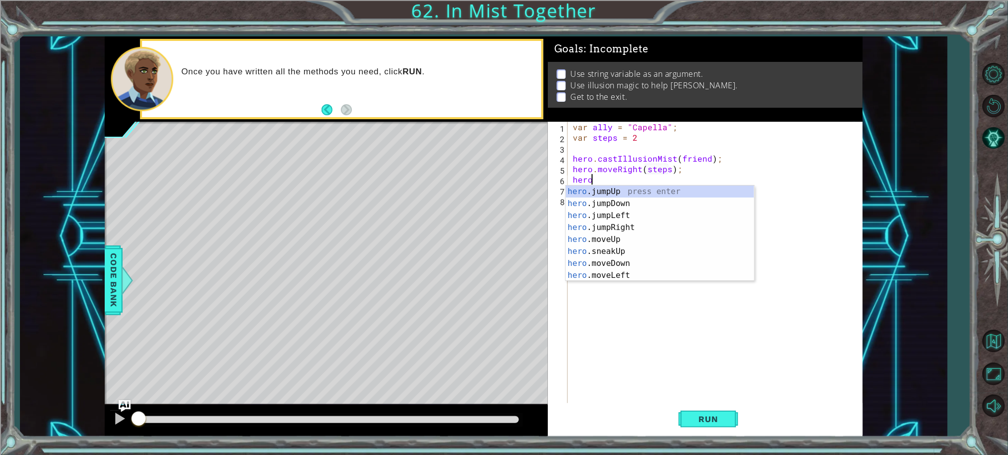
scroll to position [0, 0]
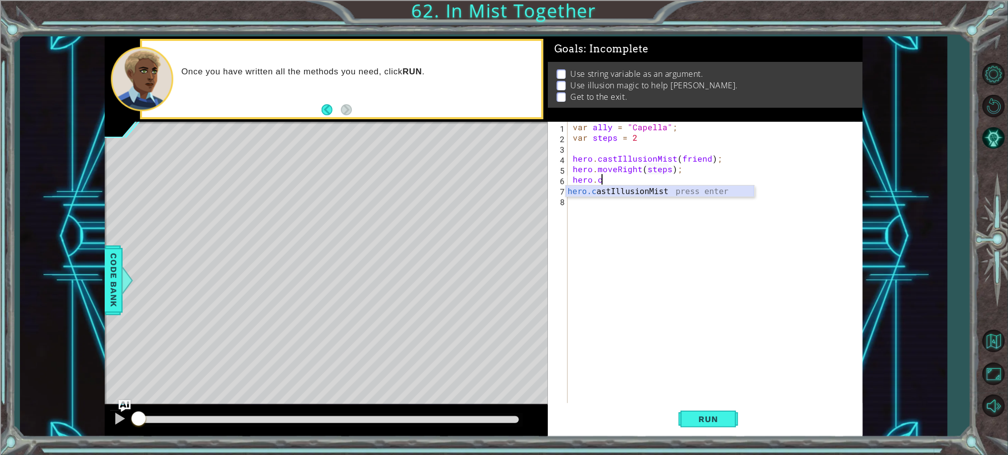
click at [636, 193] on div "hero.c astIllusionMist press enter" at bounding box center [660, 204] width 189 height 36
type textarea "hero.castIllusionMist(friend);"
click at [636, 193] on div "var ally = "Capella" ; var steps = 2 hero . castIllusionMist ( friend ) ; hero …" at bounding box center [718, 274] width 294 height 304
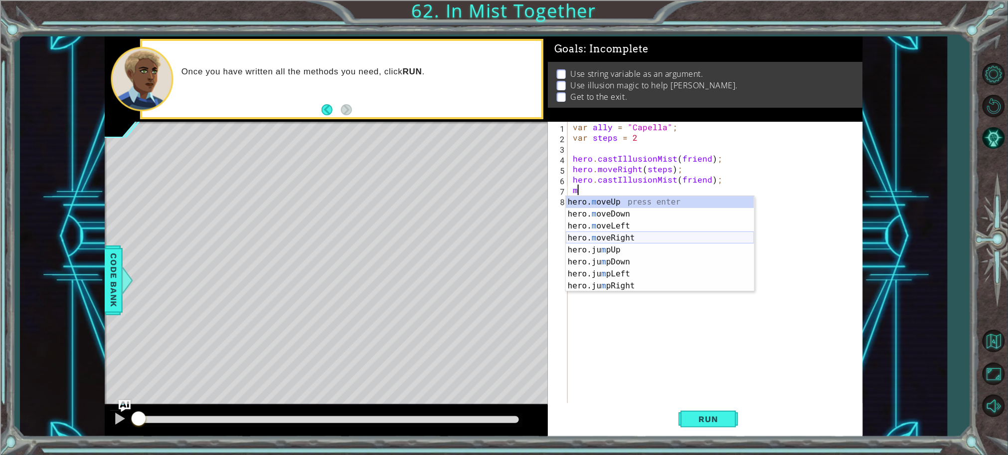
click at [626, 235] on div "hero. m oveUp press enter hero. m oveDown press enter hero. m oveLeft press ent…" at bounding box center [660, 256] width 189 height 120
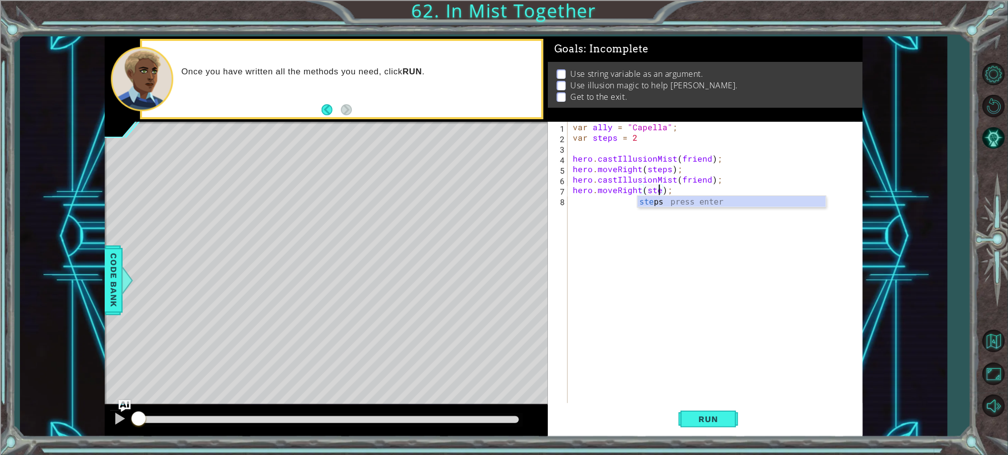
scroll to position [0, 5]
type textarea "hero.moveRight(steps);"
click at [615, 203] on div "var ally = "Capella" ; var steps = 2 hero . castIllusionMist ( friend ) ; hero …" at bounding box center [718, 274] width 294 height 304
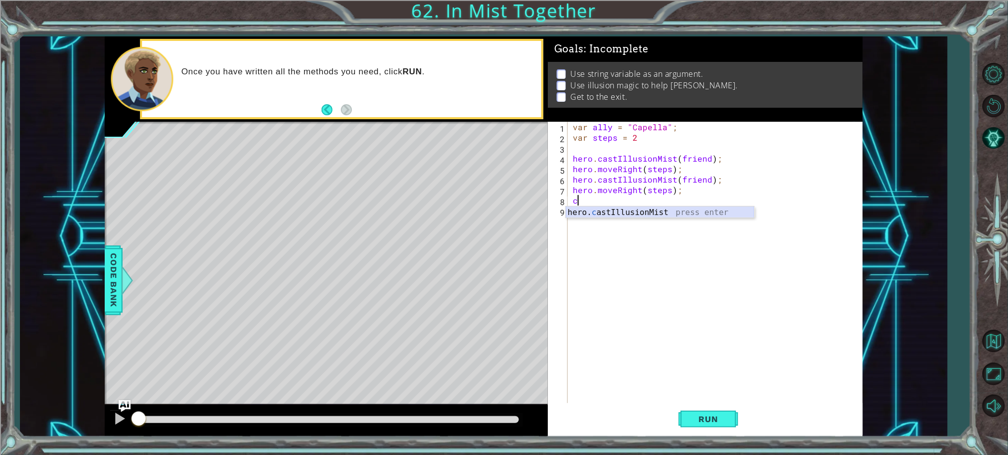
click at [624, 212] on div "hero. c astIllusionMist press enter" at bounding box center [660, 224] width 189 height 36
click at [706, 416] on span "Run" at bounding box center [708, 419] width 39 height 10
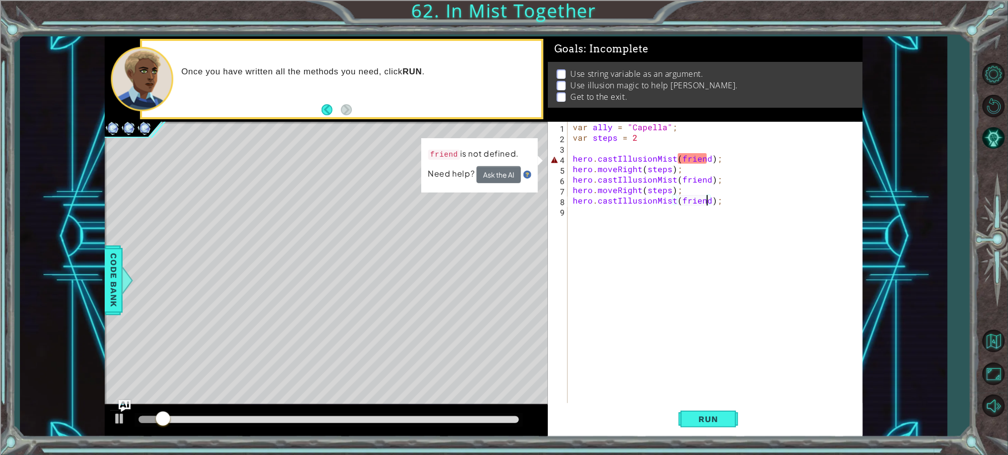
click at [707, 162] on div "var ally = "Capella" ; var steps = 2 hero . castIllusionMist ( friend ) ; hero …" at bounding box center [718, 274] width 294 height 304
click at [496, 183] on button "Ask the AI" at bounding box center [499, 174] width 44 height 17
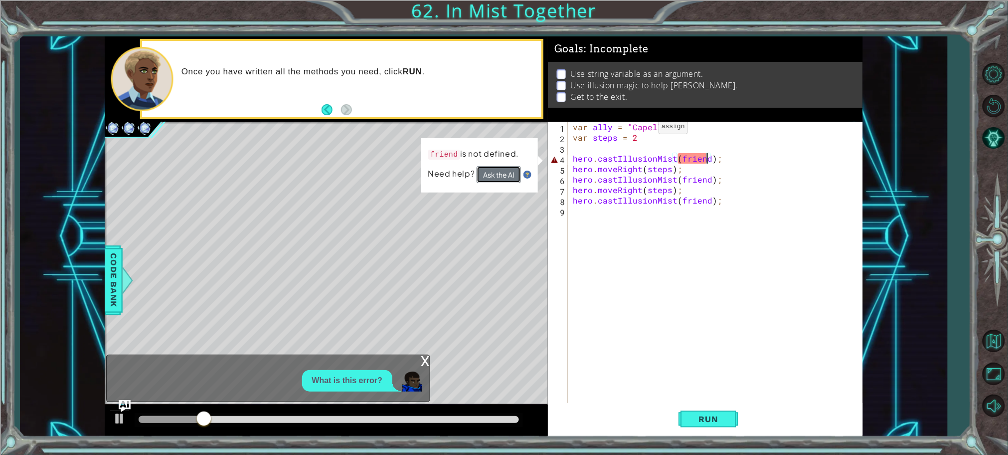
click at [496, 183] on button "Ask the AI" at bounding box center [499, 174] width 44 height 17
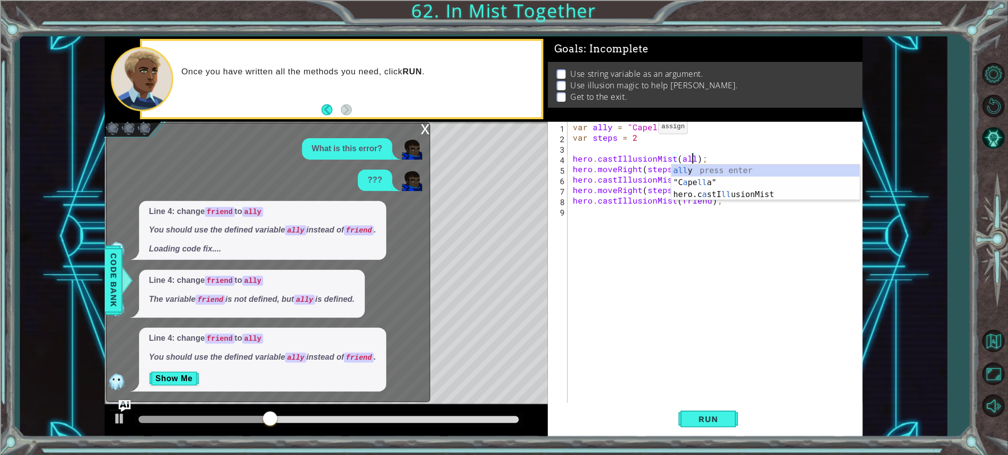
type textarea "hero.castIllusionMist(ally);"
click at [779, 388] on div "var ally = "Capella" ; var steps = 2 hero . castIllusionMist ( ally ) ; hero . …" at bounding box center [718, 274] width 294 height 304
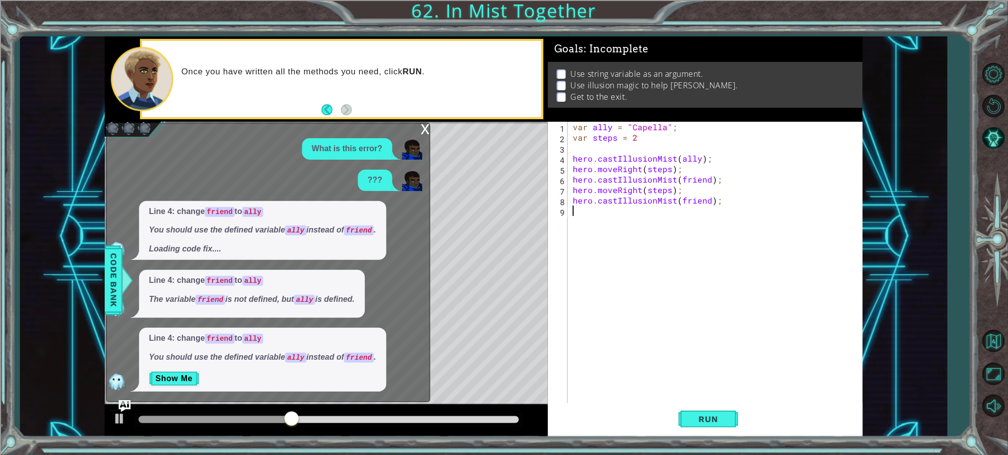
scroll to position [0, 0]
click at [707, 181] on div "var ally = "Capella" ; var steps = 2 hero . castIllusionMist ( ally ) ; hero . …" at bounding box center [718, 274] width 294 height 304
click at [707, 202] on div "var ally = "Capella" ; var steps = 2 hero . castIllusionMist ( ally ) ; hero . …" at bounding box center [718, 274] width 294 height 304
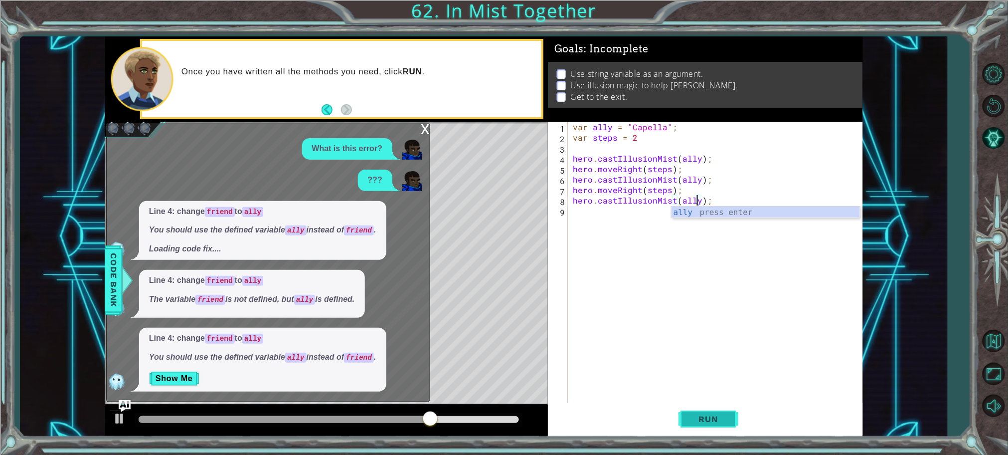
click at [726, 414] on span "Run" at bounding box center [708, 419] width 39 height 10
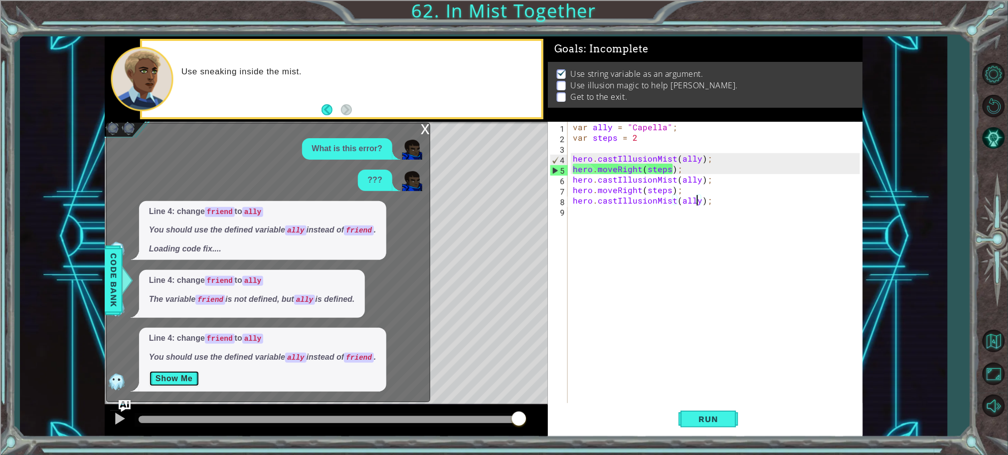
click at [168, 383] on button "Show Me" at bounding box center [174, 379] width 50 height 16
click at [169, 381] on button "Show Me" at bounding box center [174, 379] width 50 height 16
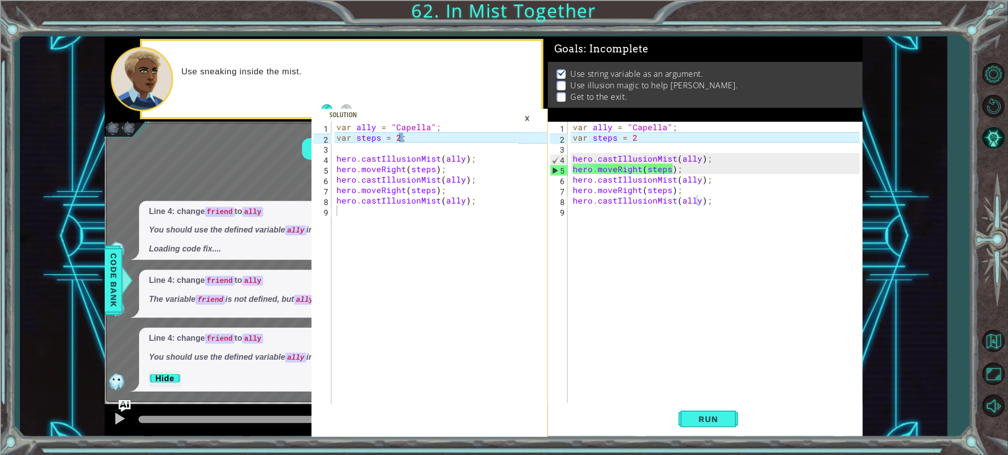
click at [670, 139] on div "var ally = "Capella" ; var steps = 2 hero . castIllusionMist ( ally ) ; hero . …" at bounding box center [718, 274] width 294 height 304
type textarea "var steps = 2;"
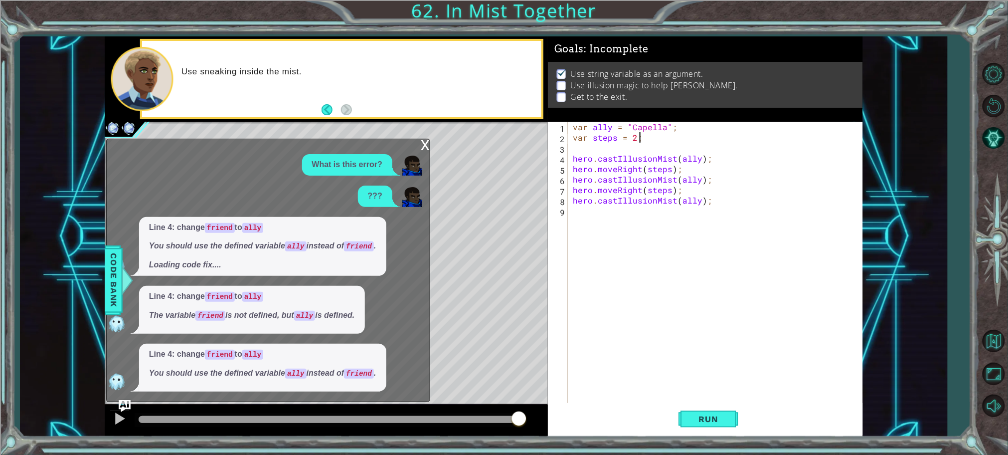
scroll to position [0, 2]
click at [652, 210] on div "var ally = "Capella" ; var steps = 2 ; hero . castIllusionMist ( ally ) ; hero …" at bounding box center [718, 274] width 294 height 304
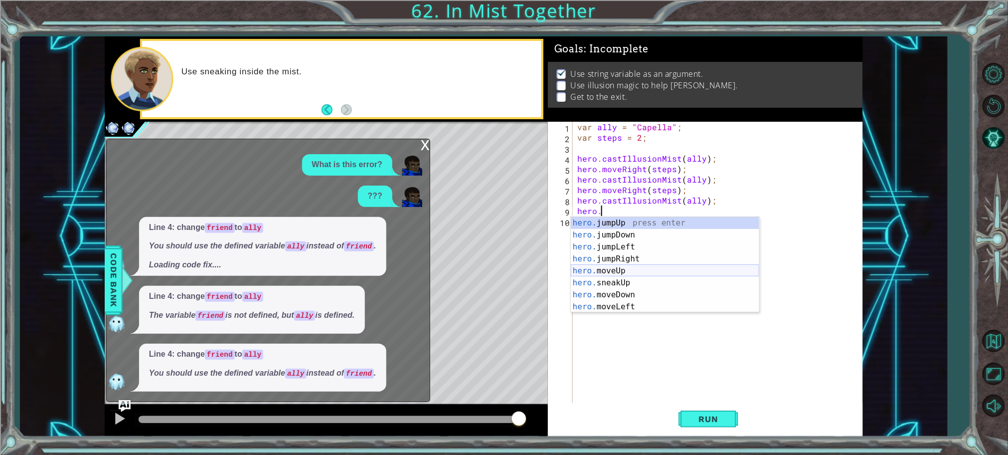
scroll to position [0, 0]
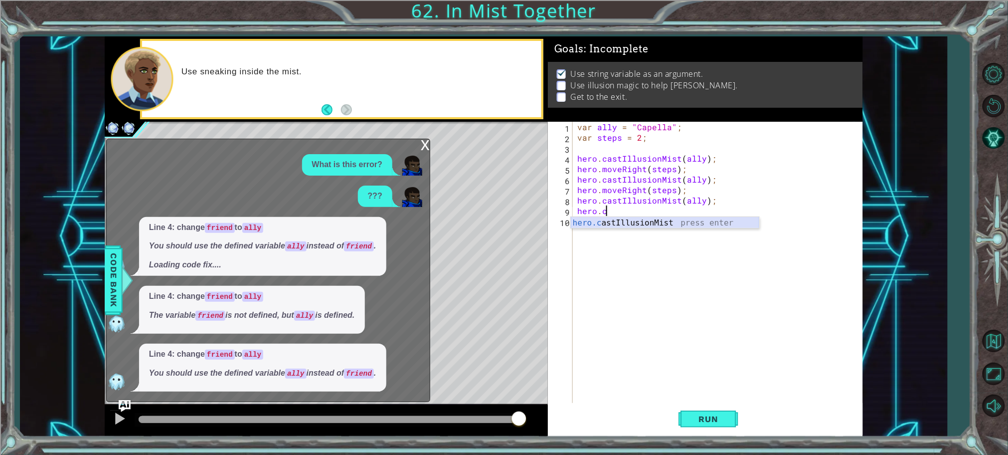
click at [634, 222] on div "hero.c astIllusionMist press enter" at bounding box center [665, 235] width 189 height 36
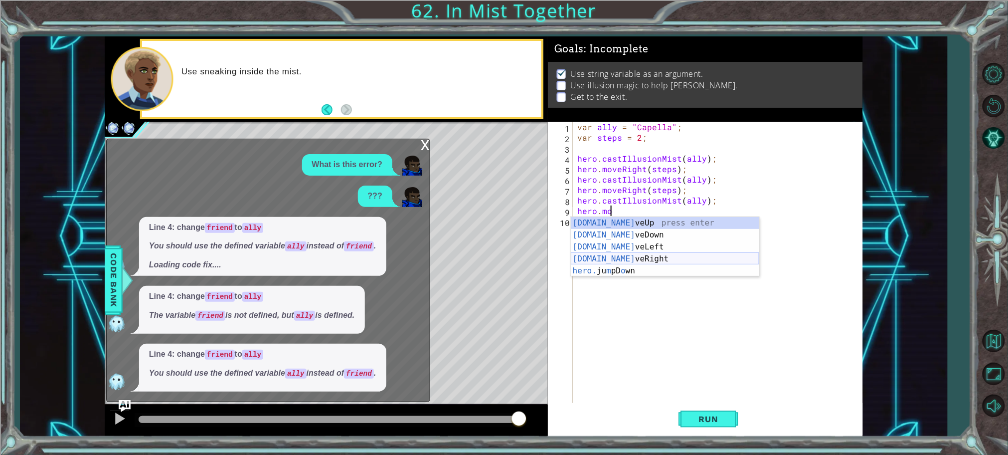
click at [685, 259] on div "[DOMAIN_NAME] veUp press enter [DOMAIN_NAME] veDown press enter [DOMAIN_NAME] v…" at bounding box center [665, 259] width 189 height 84
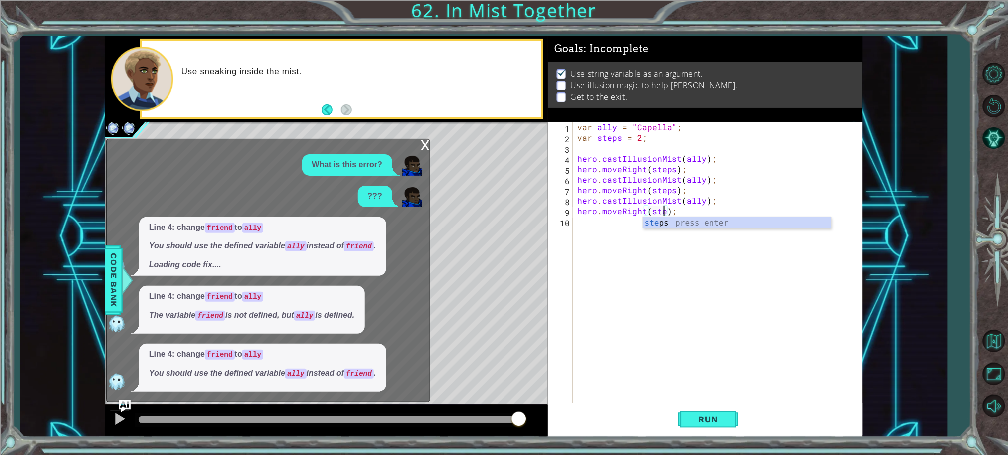
scroll to position [0, 5]
type textarea "hero.moveRight(steps);"
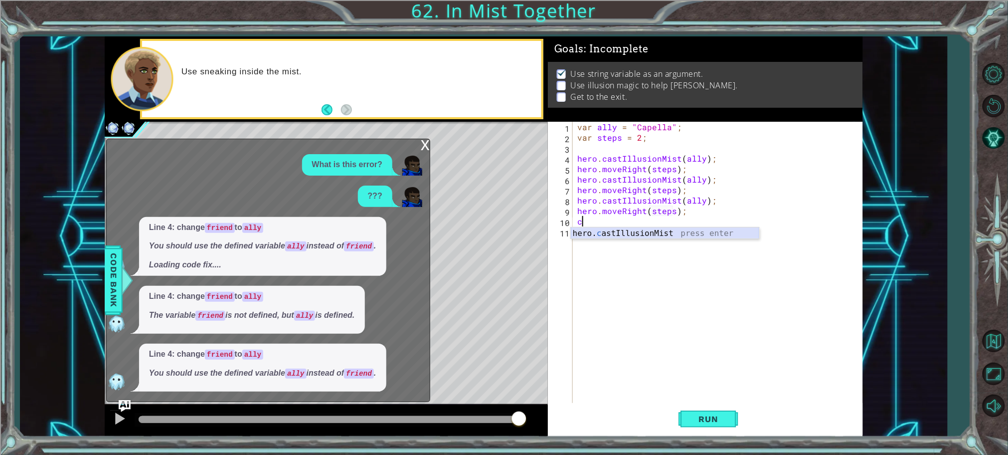
click at [678, 230] on div "hero. c astIllusionMist press enter" at bounding box center [665, 245] width 189 height 36
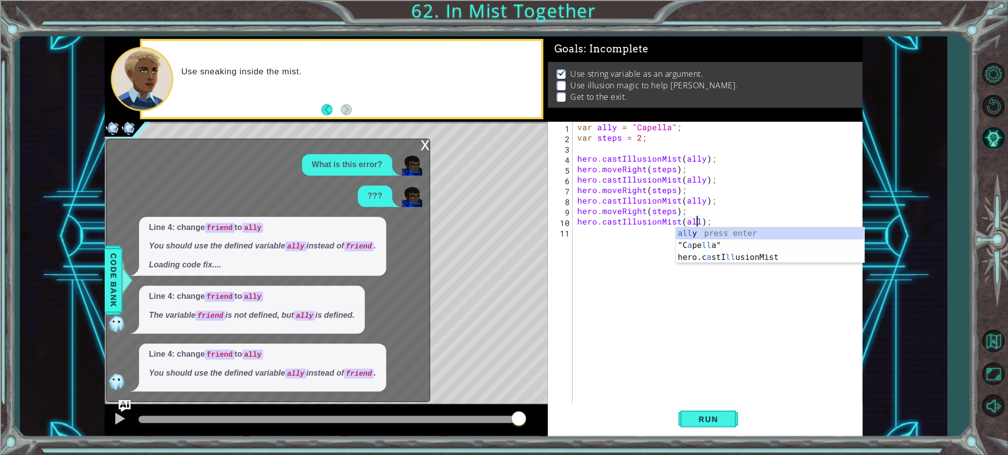
scroll to position [0, 7]
click at [724, 408] on button "Run" at bounding box center [709, 418] width 60 height 31
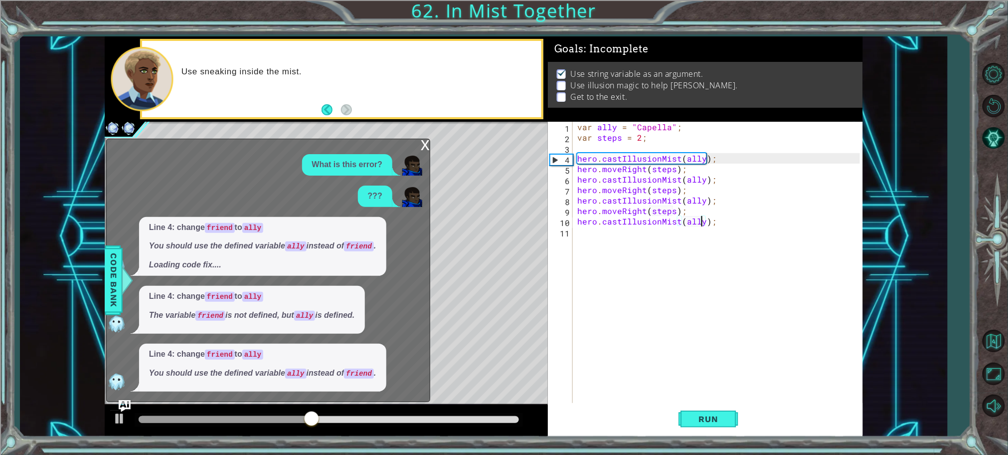
click at [416, 150] on div "x What is this error? ??? Line 4: change friend to ally You should use the defi…" at bounding box center [268, 270] width 324 height 263
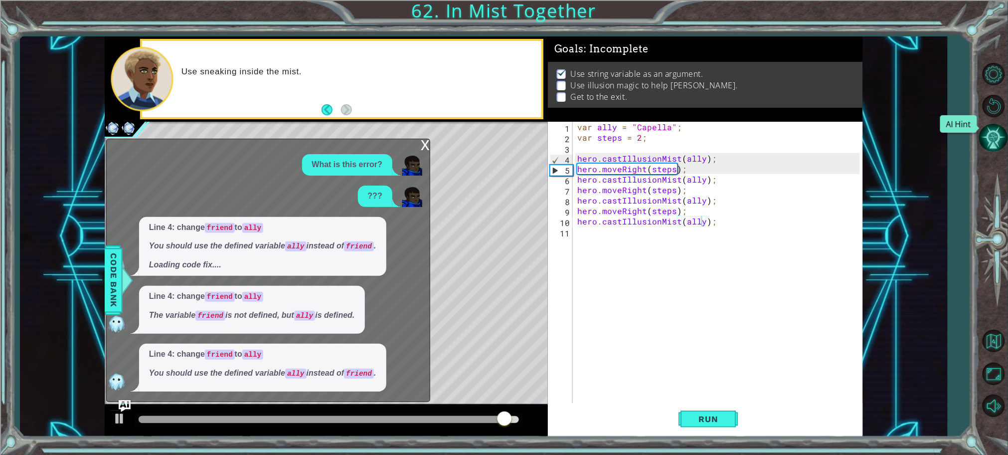
click at [992, 149] on button "AI Hint" at bounding box center [994, 137] width 29 height 29
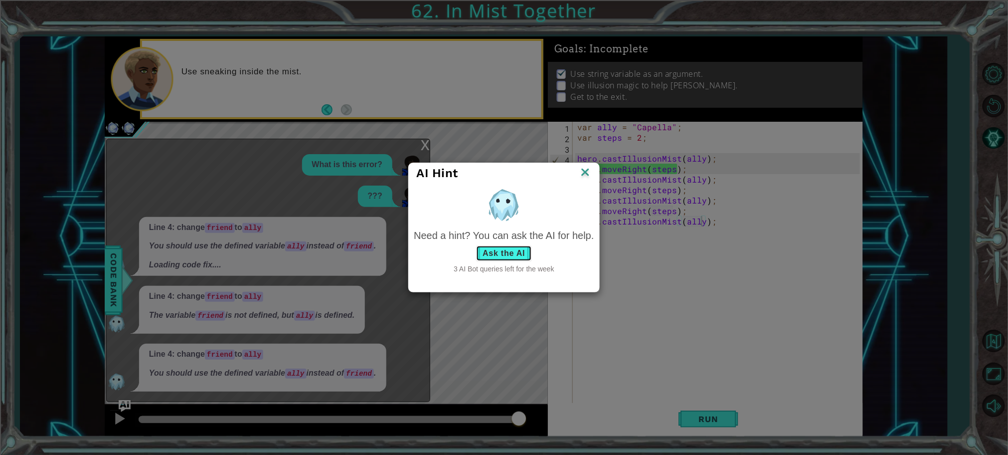
click at [508, 256] on button "Ask the AI" at bounding box center [503, 253] width 55 height 16
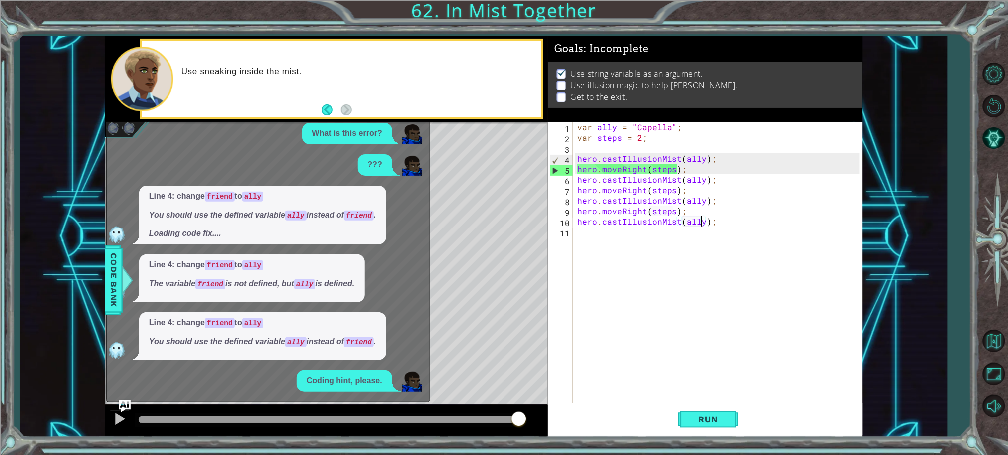
scroll to position [88, 0]
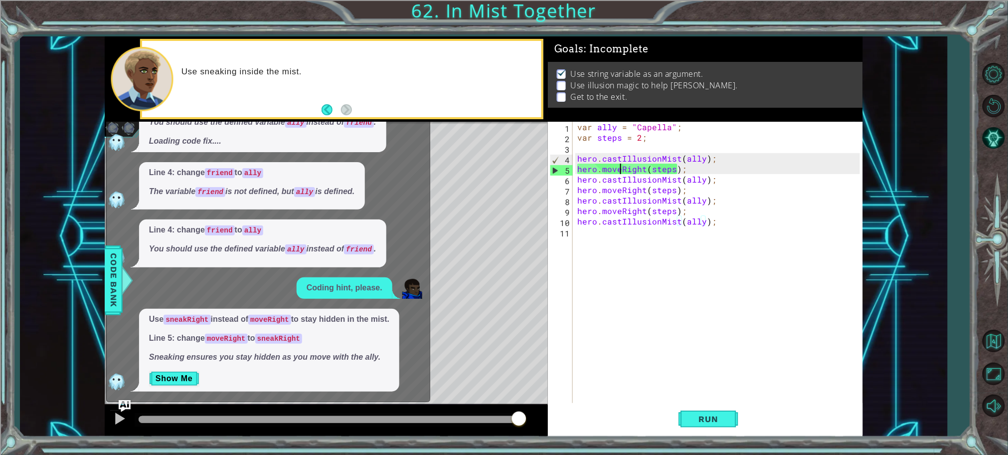
click at [620, 172] on div "var ally = "Capella" ; var steps = 2 ; hero . castIllusionMist ( ally ) ; hero …" at bounding box center [721, 274] width 290 height 304
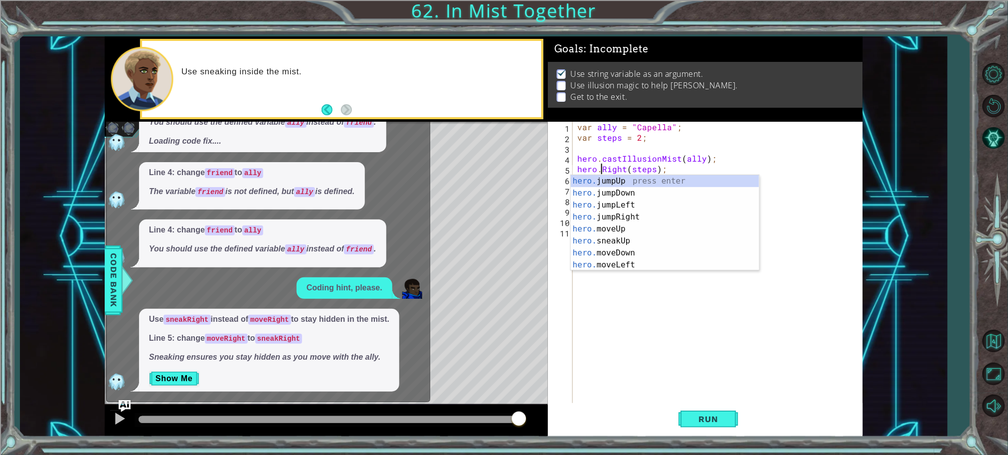
scroll to position [0, 2]
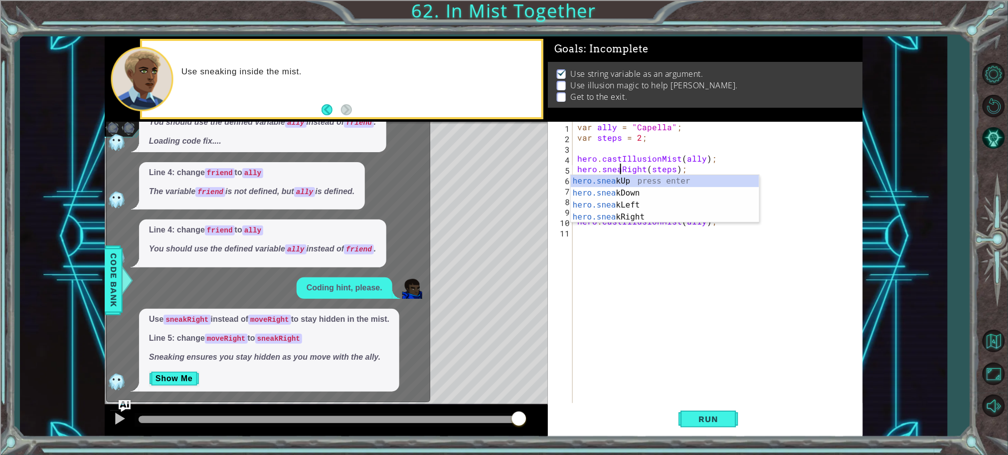
type textarea "hero.sneakRight(steps);"
click at [626, 270] on div "var ally = "Capella" ; var steps = 2 ; hero . castIllusionMist ( ally ) ; hero …" at bounding box center [721, 274] width 290 height 304
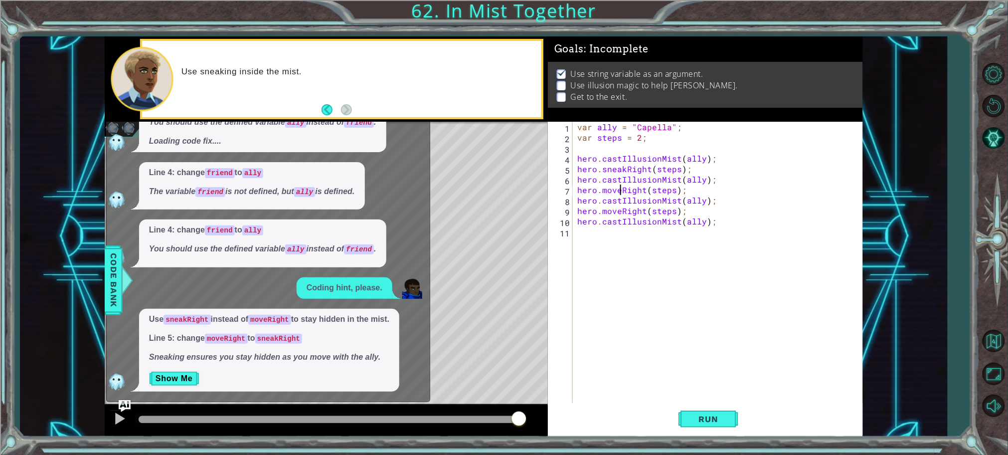
click at [622, 190] on div "var ally = "Capella" ; var steps = 2 ; hero . castIllusionMist ( ally ) ; hero …" at bounding box center [721, 274] width 290 height 304
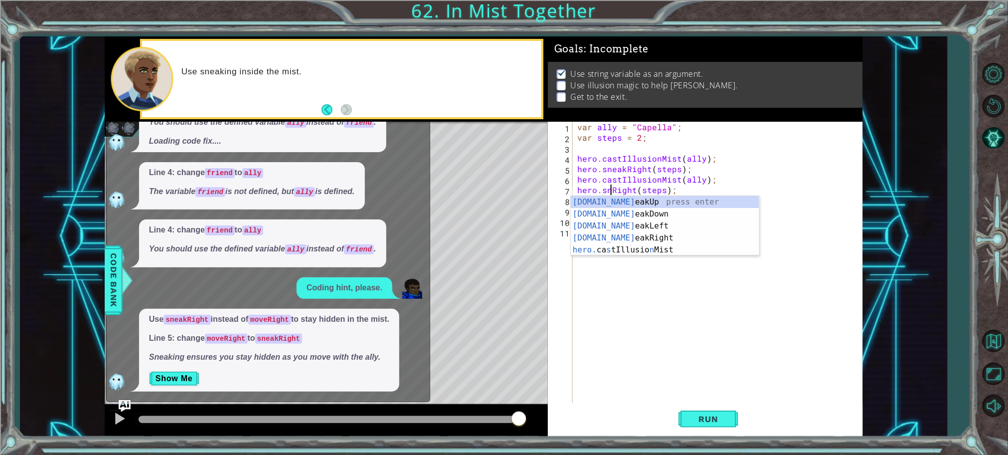
scroll to position [0, 2]
type textarea "hero.sneakRight(steps);"
click at [639, 272] on div "var ally = "Capella" ; var steps = 2 ; hero . castIllusionMist ( ally ) ; hero …" at bounding box center [721, 274] width 290 height 304
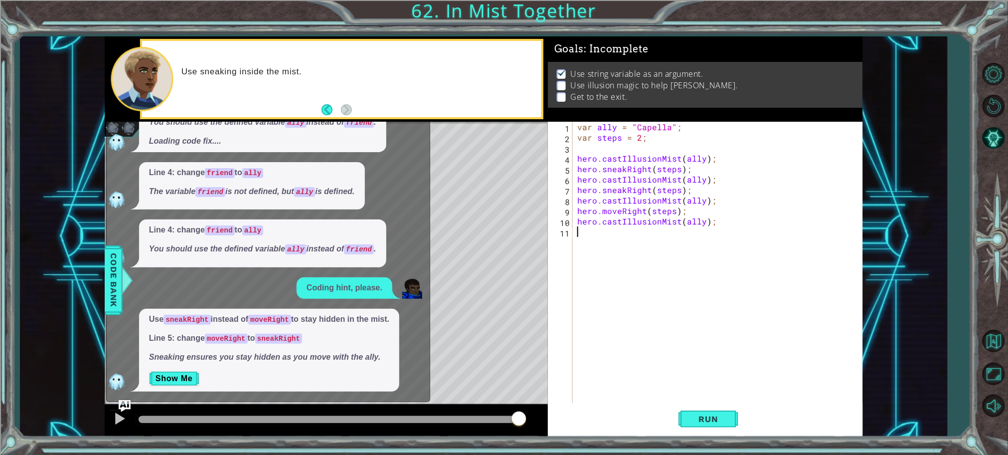
click at [621, 205] on div "var ally = "Capella" ; var steps = 2 ; hero . castIllusionMist ( ally ) ; hero …" at bounding box center [721, 274] width 290 height 304
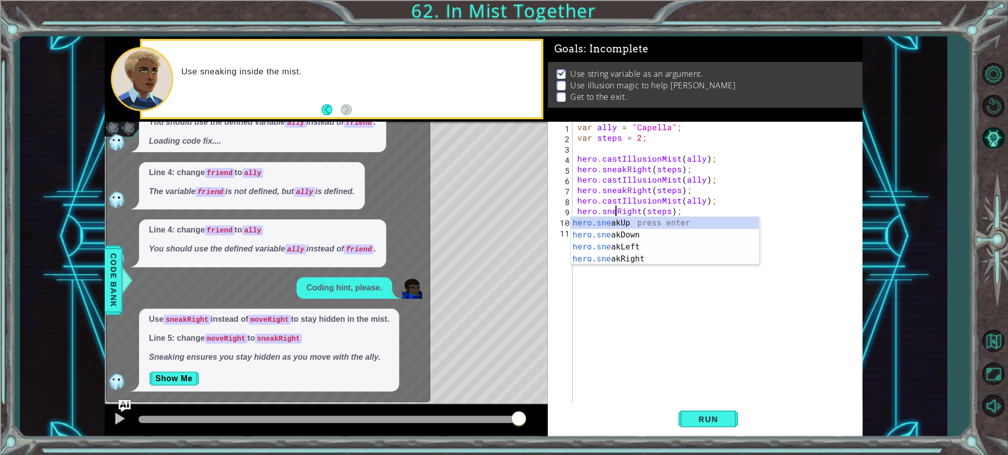
scroll to position [0, 2]
type textarea "hero.sneakRight(steps);"
click at [696, 419] on span "Run" at bounding box center [708, 419] width 39 height 10
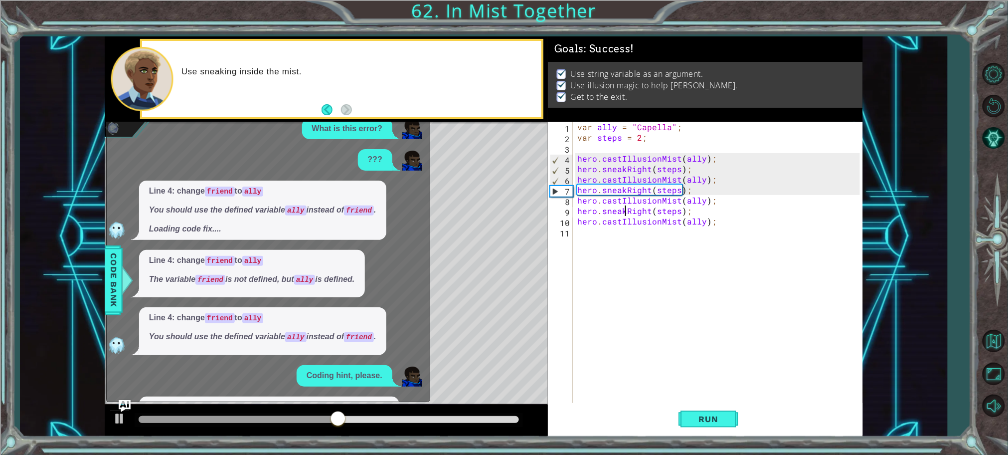
scroll to position [88, 0]
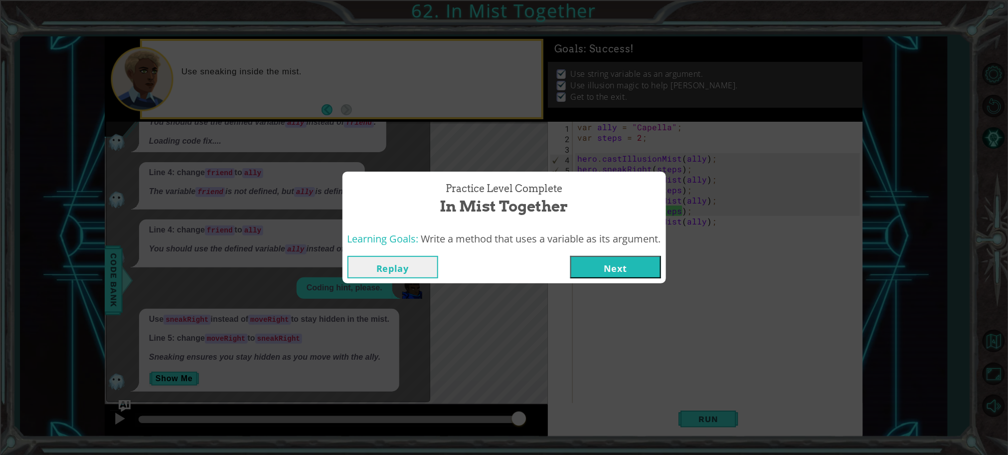
click at [589, 263] on button "Next" at bounding box center [616, 267] width 91 height 22
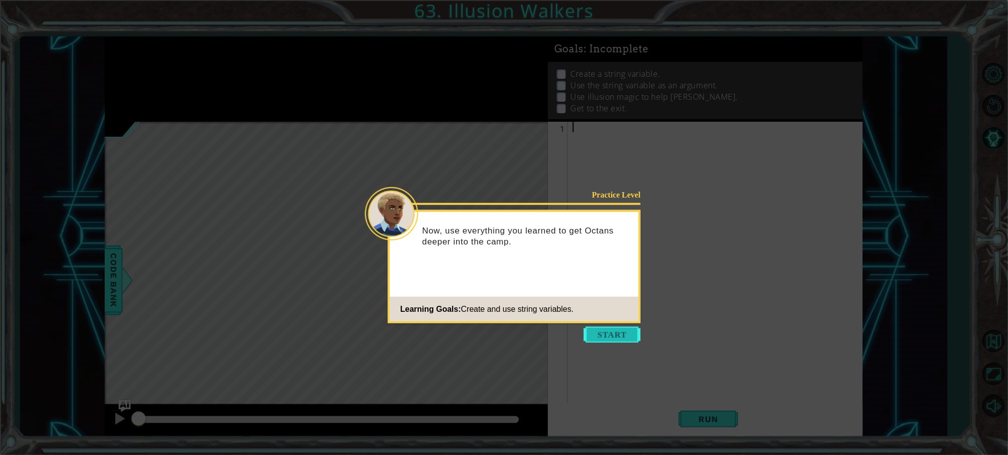
click at [597, 341] on button "Start" at bounding box center [612, 335] width 57 height 16
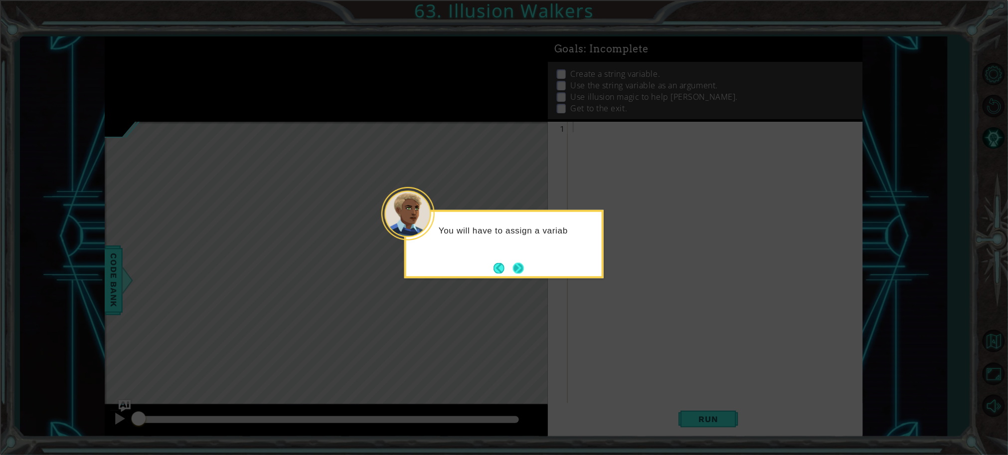
click at [516, 264] on button "Next" at bounding box center [518, 268] width 11 height 11
click at [516, 264] on button "Next" at bounding box center [518, 267] width 11 height 11
click at [516, 264] on button "Next" at bounding box center [518, 268] width 11 height 11
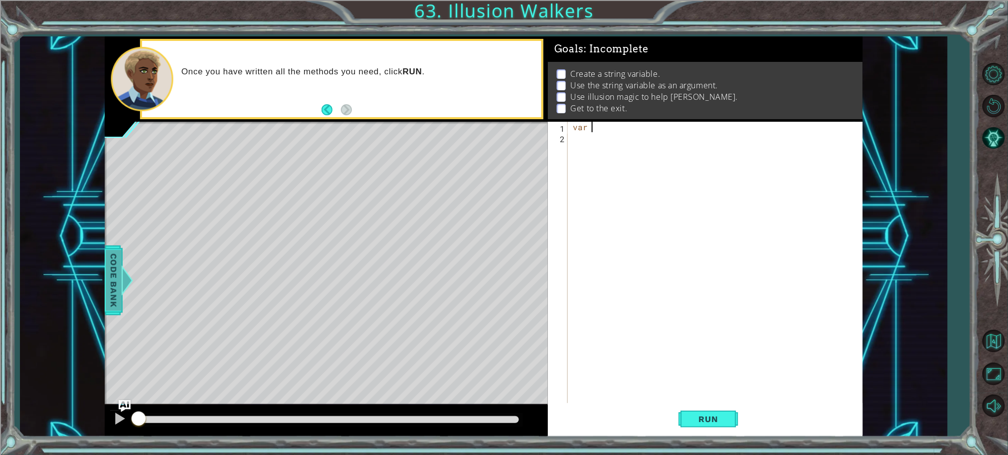
type textarea "var"
click at [119, 281] on span "Code Bank" at bounding box center [114, 279] width 16 height 61
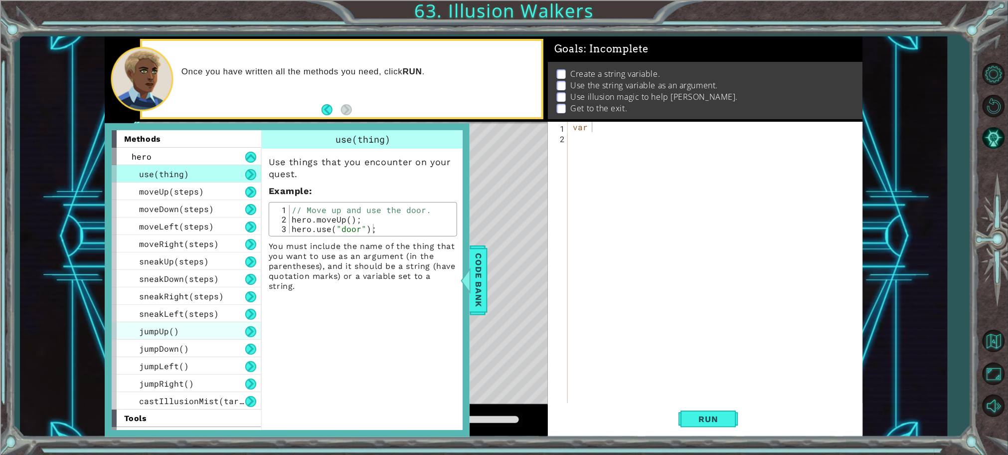
scroll to position [14, 0]
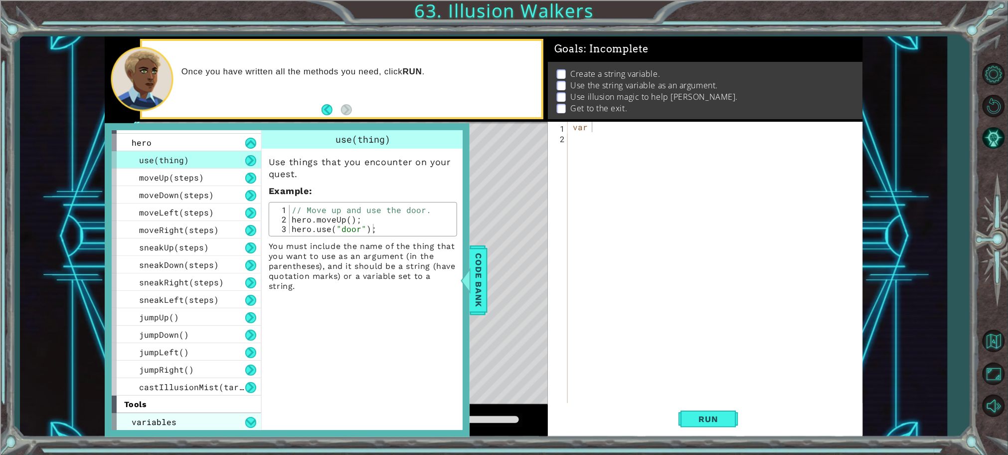
click at [184, 422] on div "variables" at bounding box center [187, 421] width 150 height 17
click at [130, 398] on div "tools" at bounding box center [187, 404] width 150 height 17
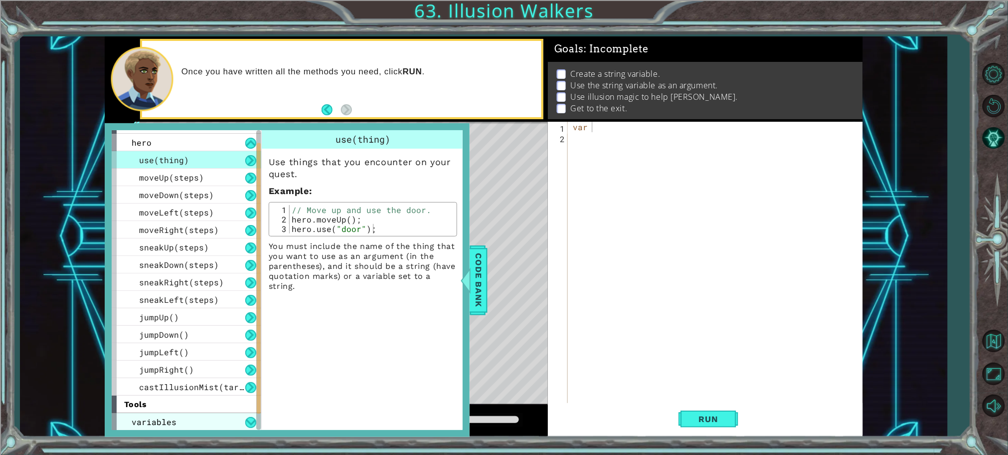
click at [137, 419] on span "variables" at bounding box center [154, 421] width 45 height 10
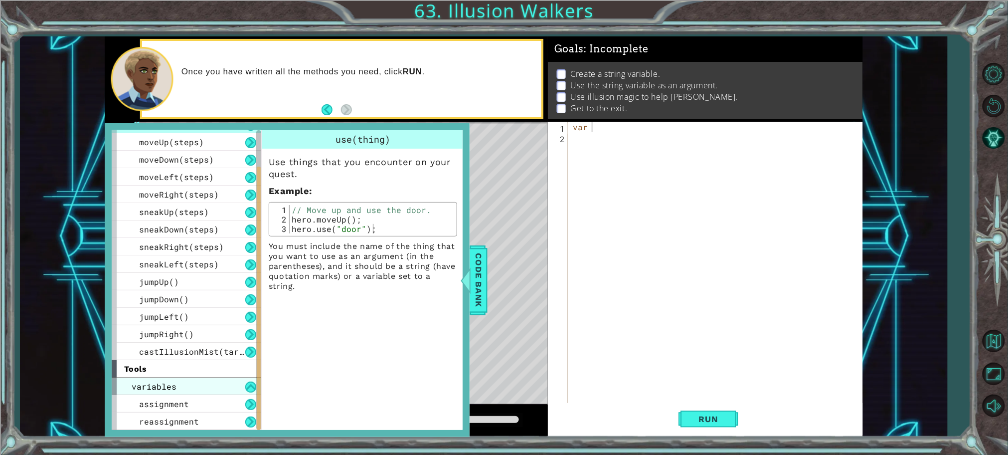
click at [137, 419] on div "reassignment" at bounding box center [187, 420] width 150 height 17
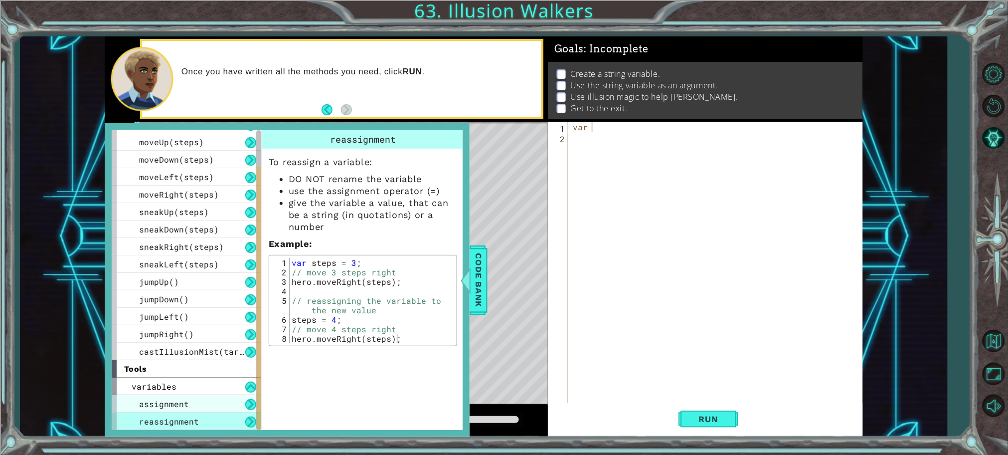
click at [152, 396] on div "assignment" at bounding box center [187, 403] width 150 height 17
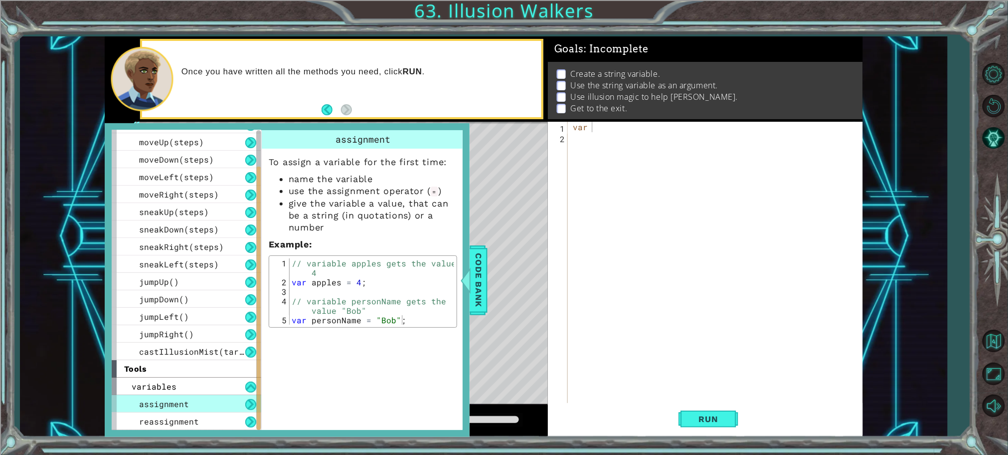
click at [173, 429] on div "methods hero use(thing) moveUp(steps) moveDown(steps) moveLeft(steps) moveRight…" at bounding box center [187, 279] width 150 height 299
click at [172, 419] on span "reassignment" at bounding box center [169, 421] width 60 height 10
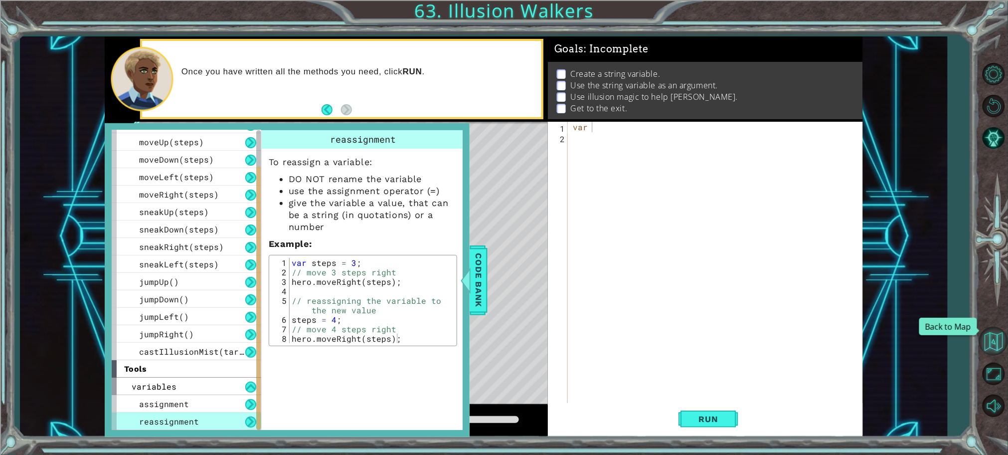
click at [996, 328] on button "Back to Map" at bounding box center [994, 341] width 29 height 29
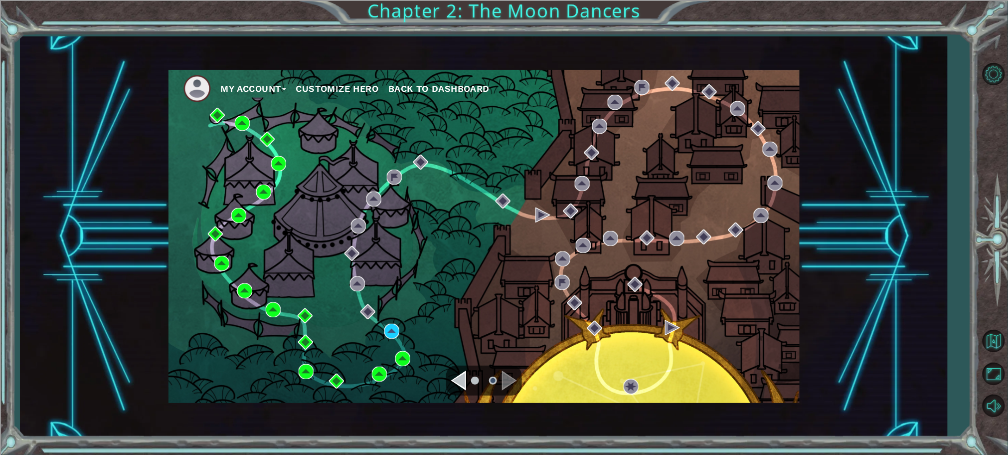
click at [469, 388] on ul at bounding box center [484, 381] width 36 height 20
click at [461, 381] on div "Navigate to the previous page" at bounding box center [458, 381] width 15 height 20
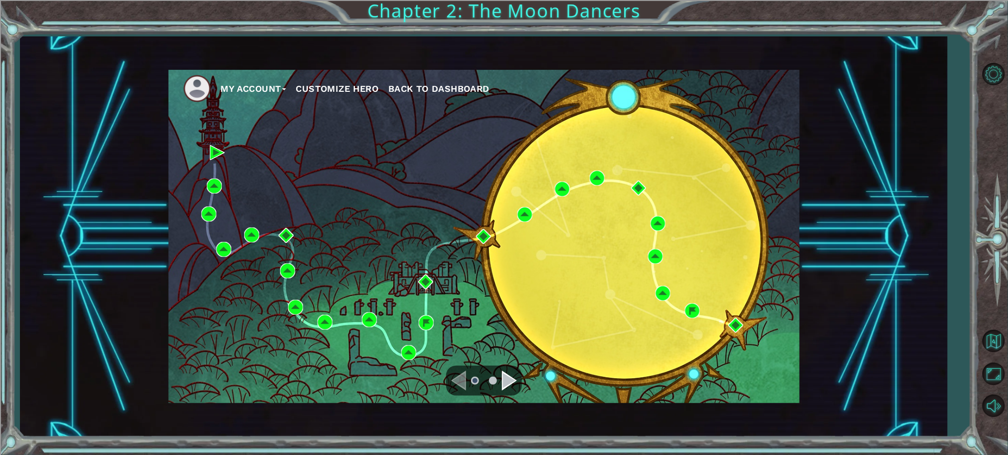
click at [504, 390] on div "Navigate to the next page" at bounding box center [509, 381] width 15 height 20
